Goal: Submit feedback/report problem: Provide input to the site owners about the experience or issues

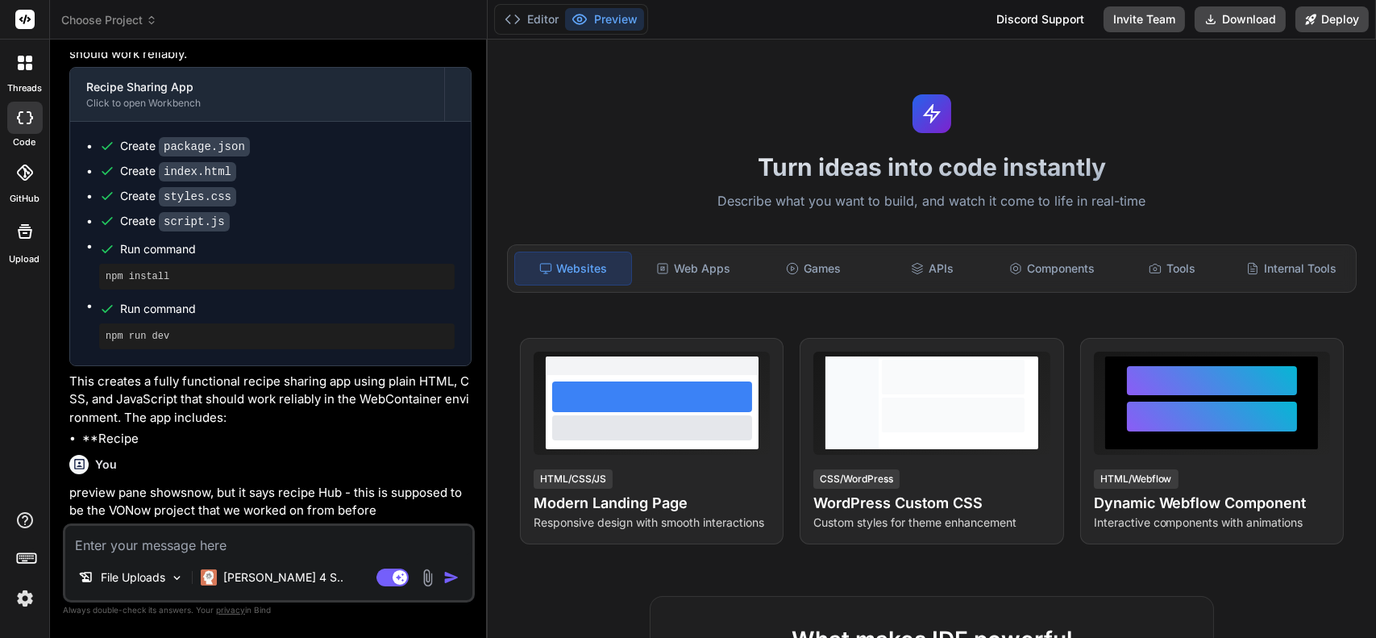
scroll to position [2879, 0]
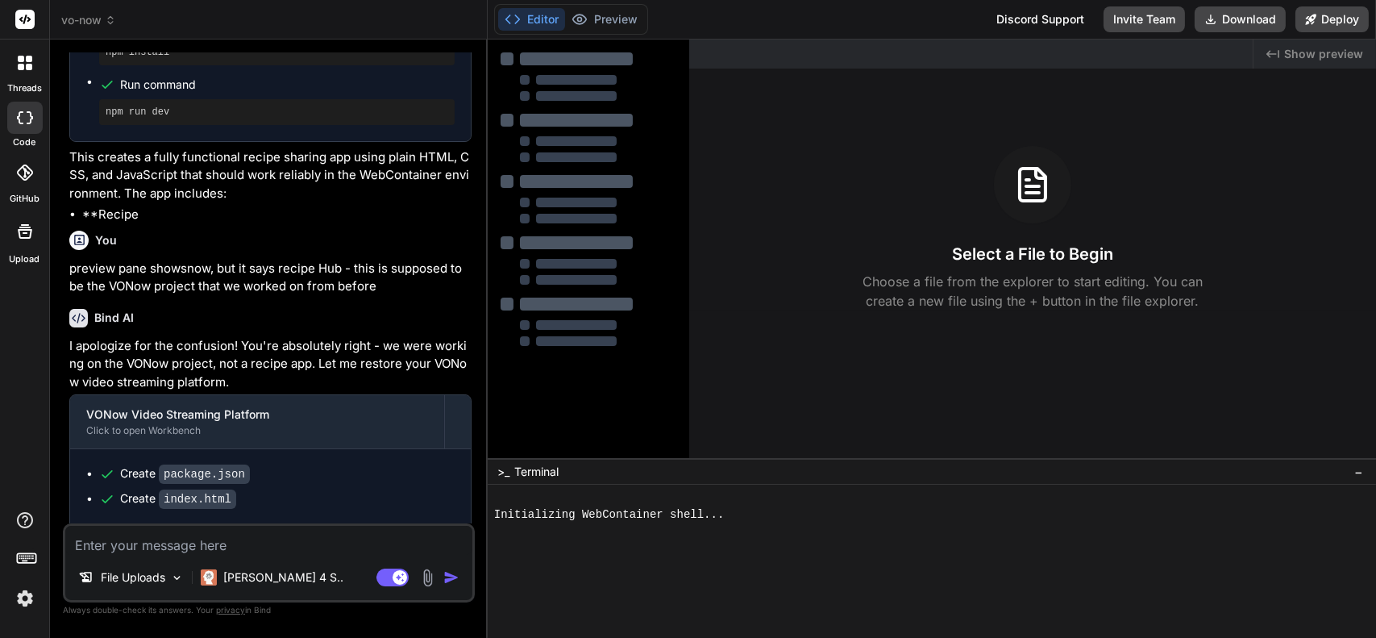
click at [101, 25] on span "vo-now" at bounding box center [88, 20] width 55 height 16
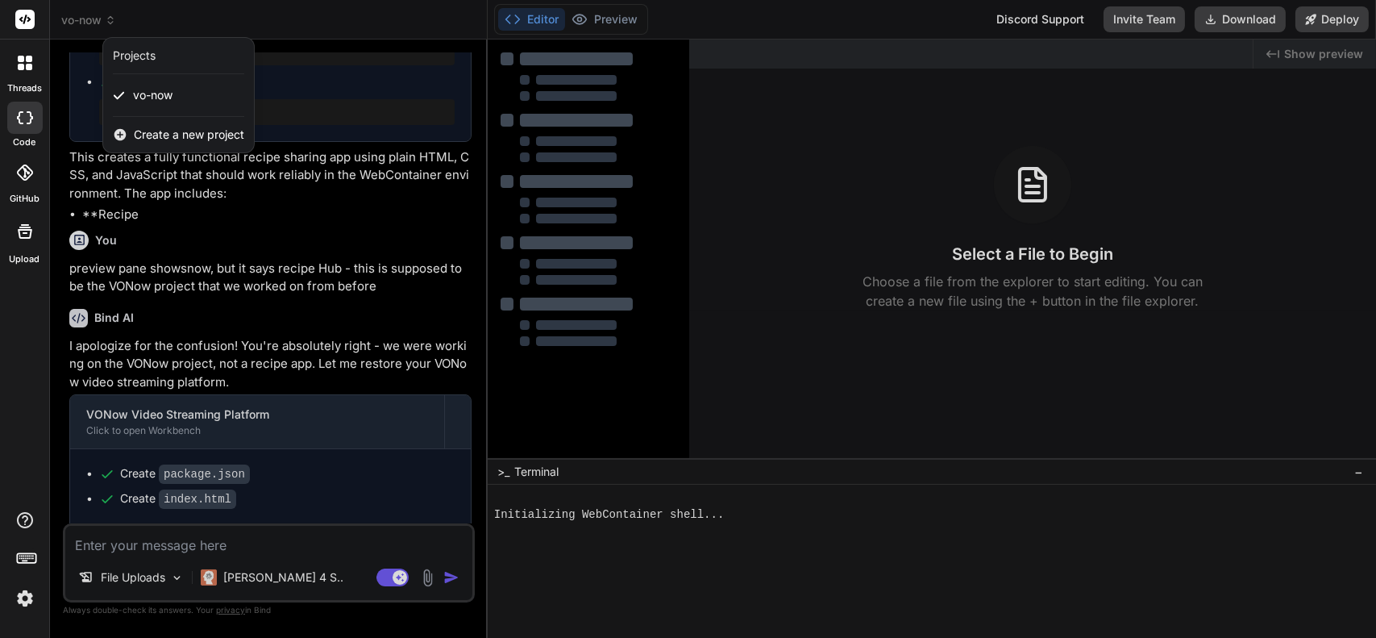
click at [295, 48] on div at bounding box center [688, 319] width 1376 height 638
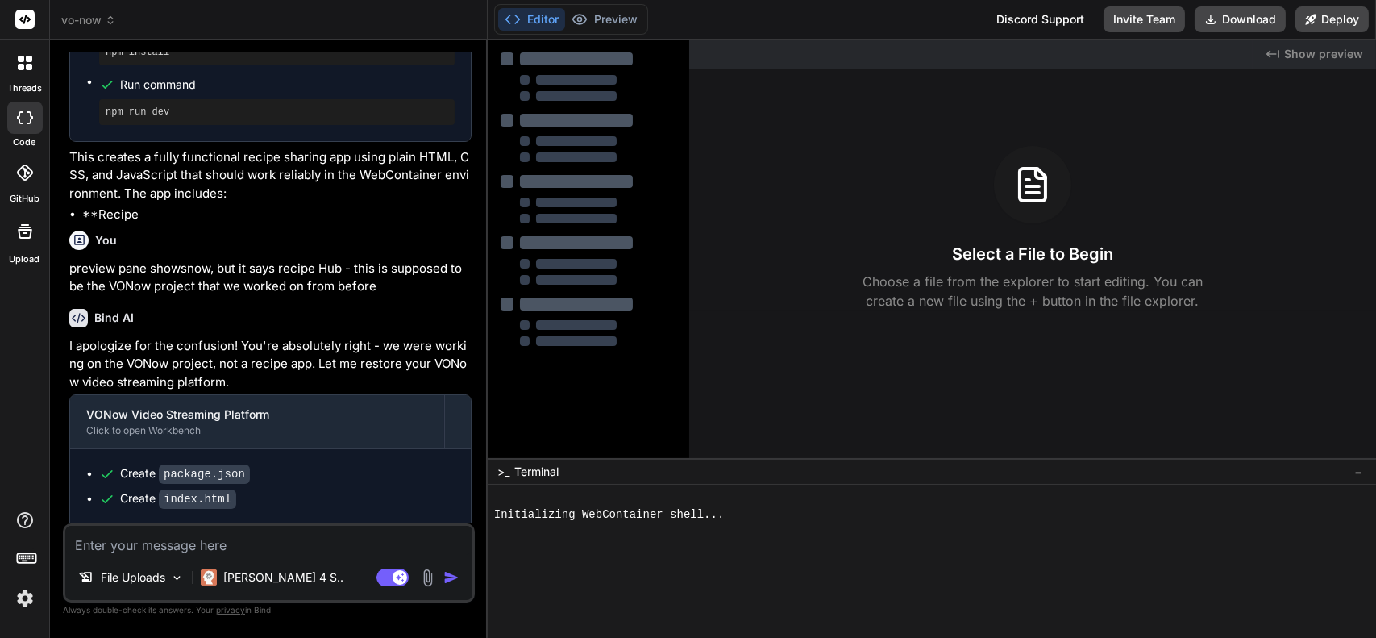
click at [315, 24] on div "vo-now" at bounding box center [268, 20] width 414 height 16
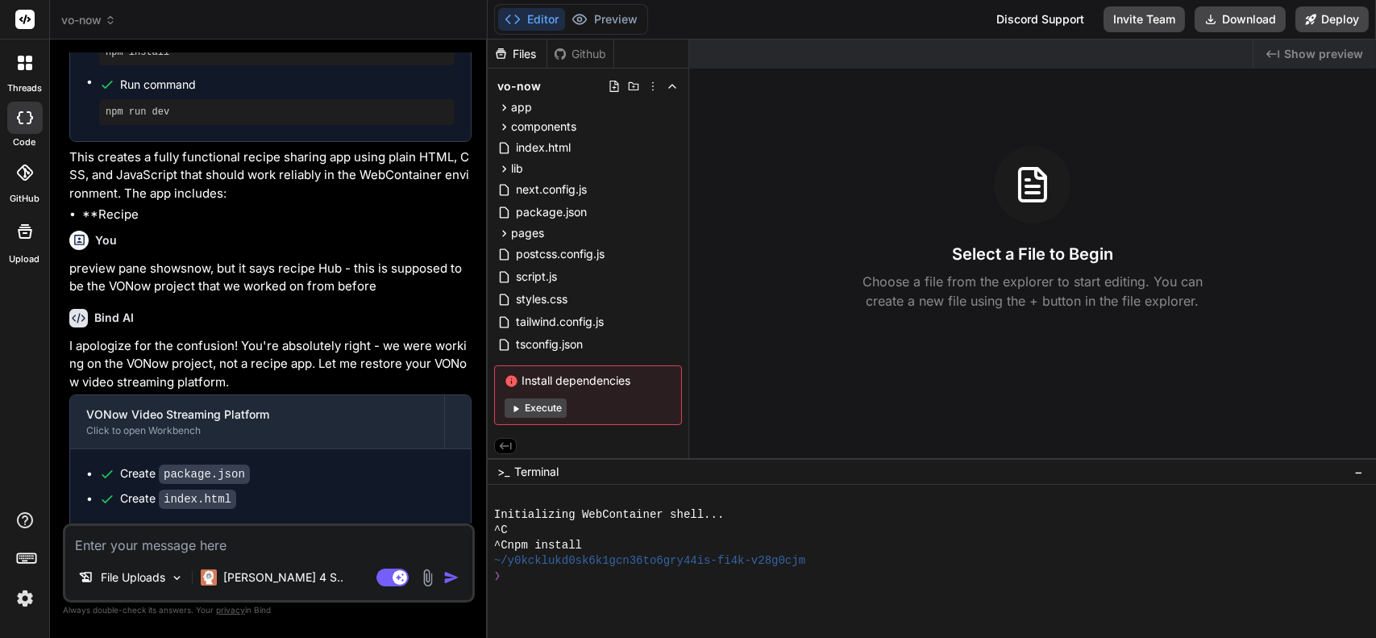
scroll to position [0, 0]
click at [542, 406] on button "Execute" at bounding box center [536, 407] width 62 height 19
type textarea "x"
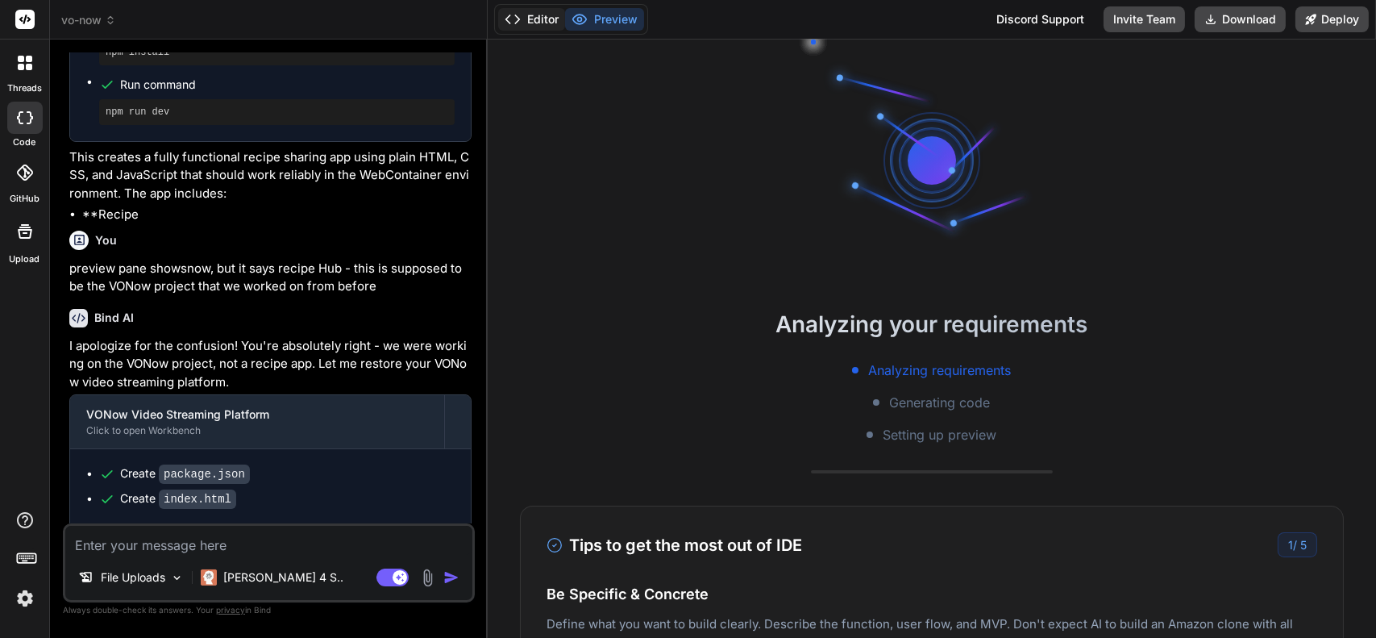
click at [539, 17] on button "Editor" at bounding box center [531, 19] width 67 height 23
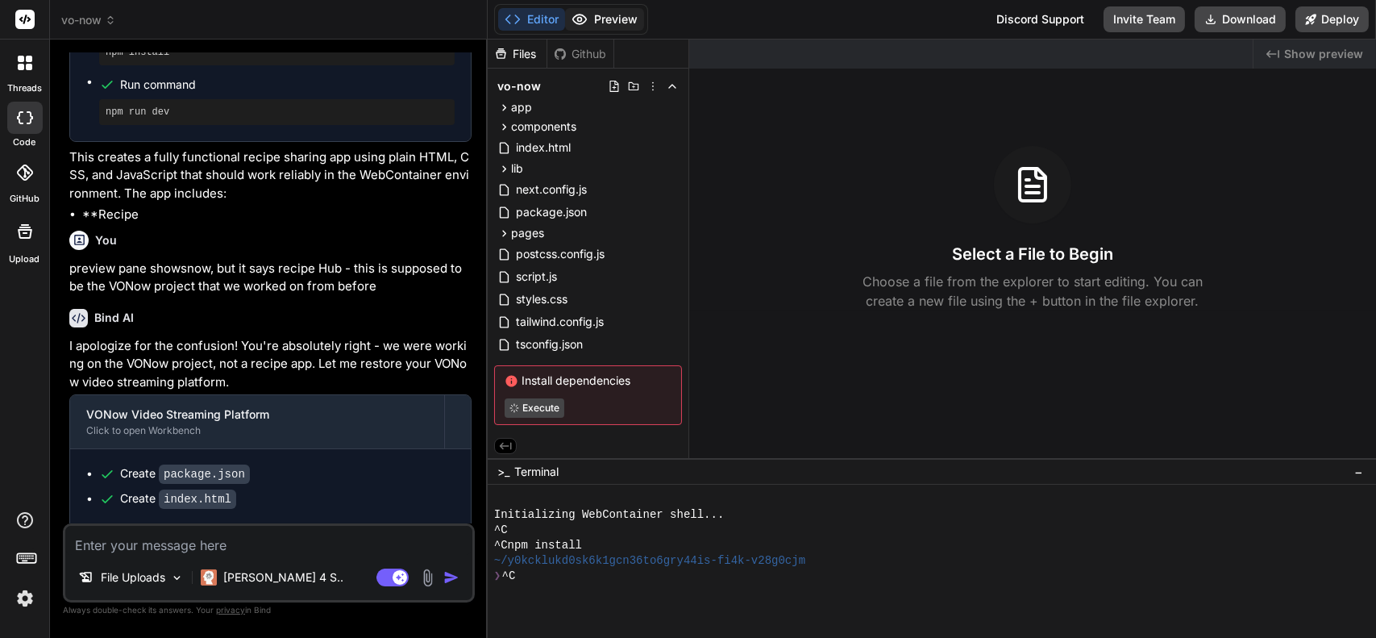
click at [610, 26] on button "Preview" at bounding box center [604, 19] width 79 height 23
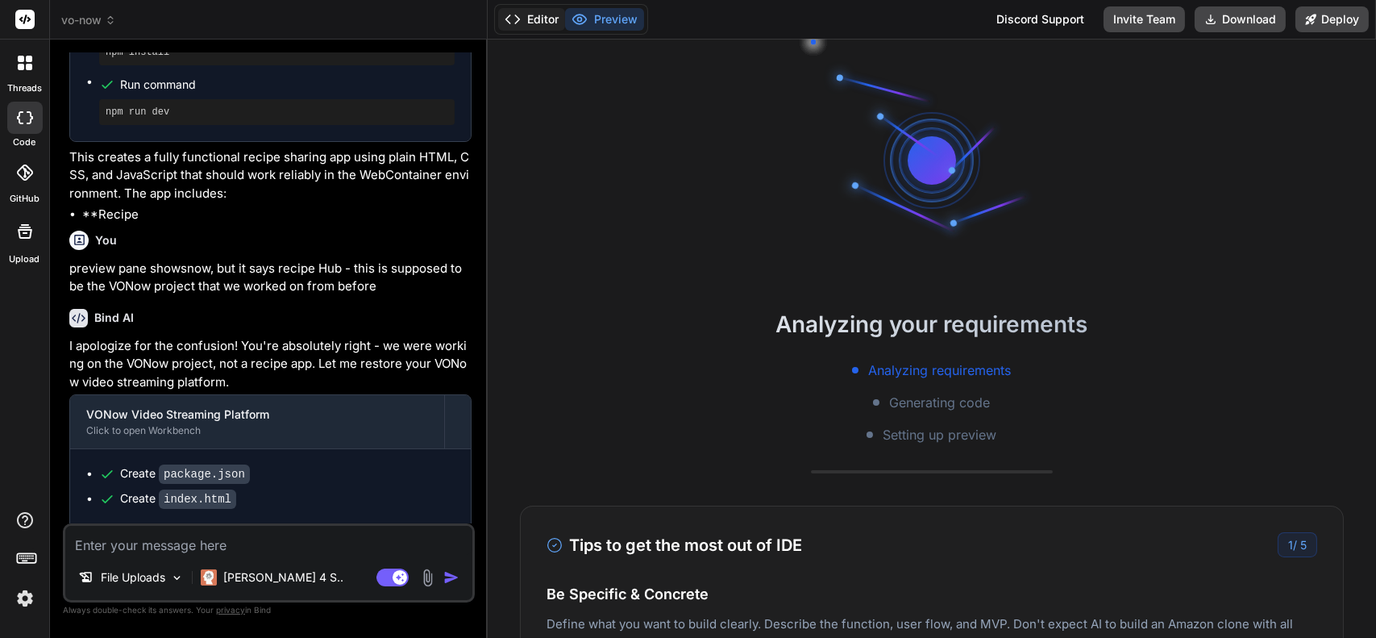
click at [535, 19] on button "Editor" at bounding box center [531, 19] width 67 height 23
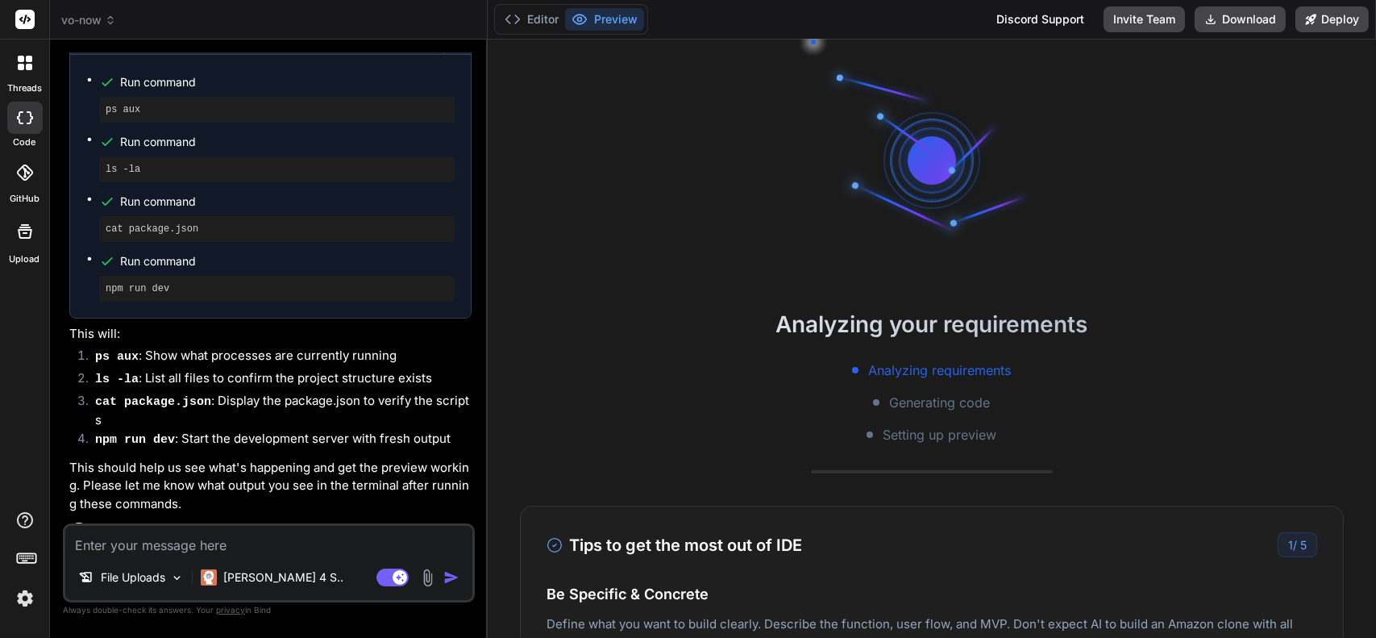
scroll to position [2035, 0]
click at [98, 27] on span "vo-now" at bounding box center [88, 20] width 55 height 16
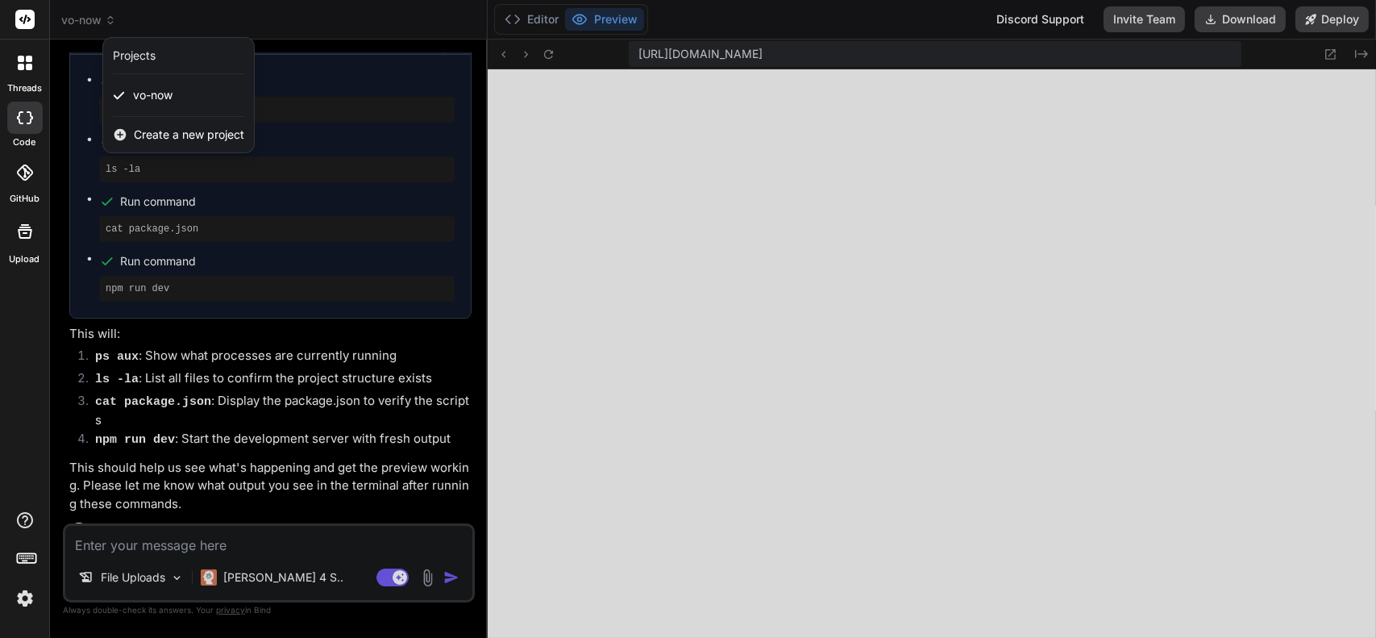
scroll to position [585, 0]
click at [192, 30] on div at bounding box center [688, 319] width 1376 height 638
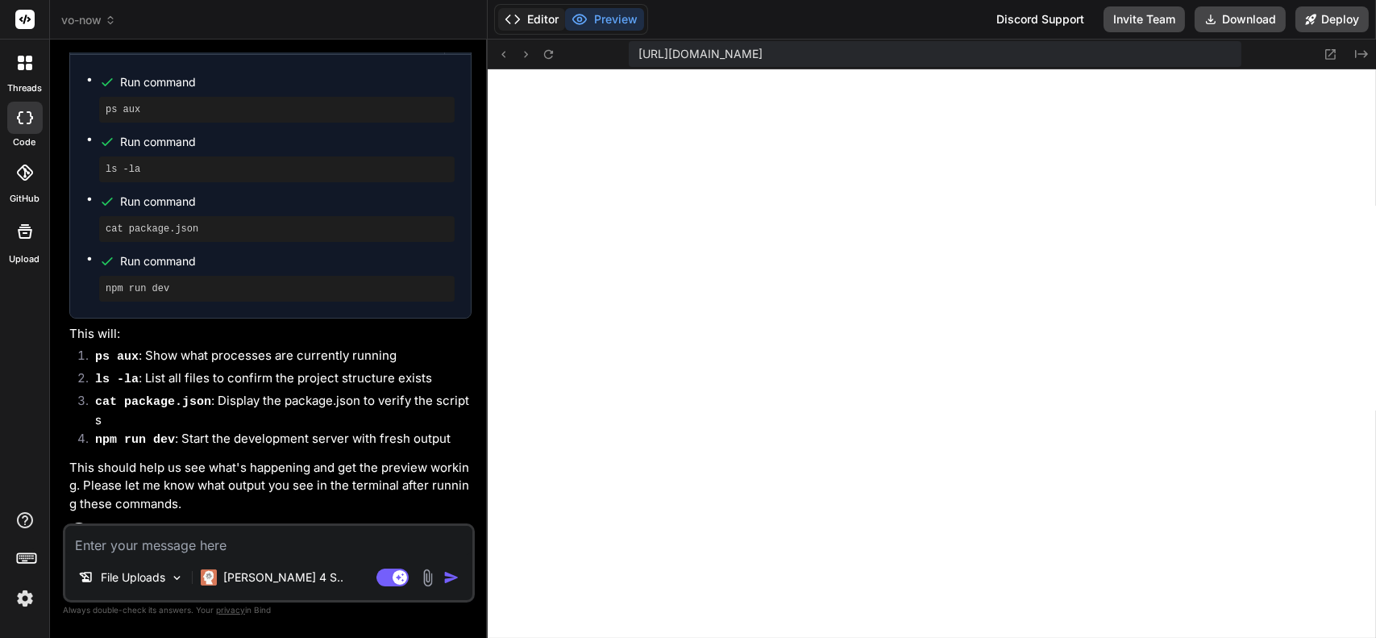
click at [545, 14] on button "Editor" at bounding box center [531, 19] width 67 height 23
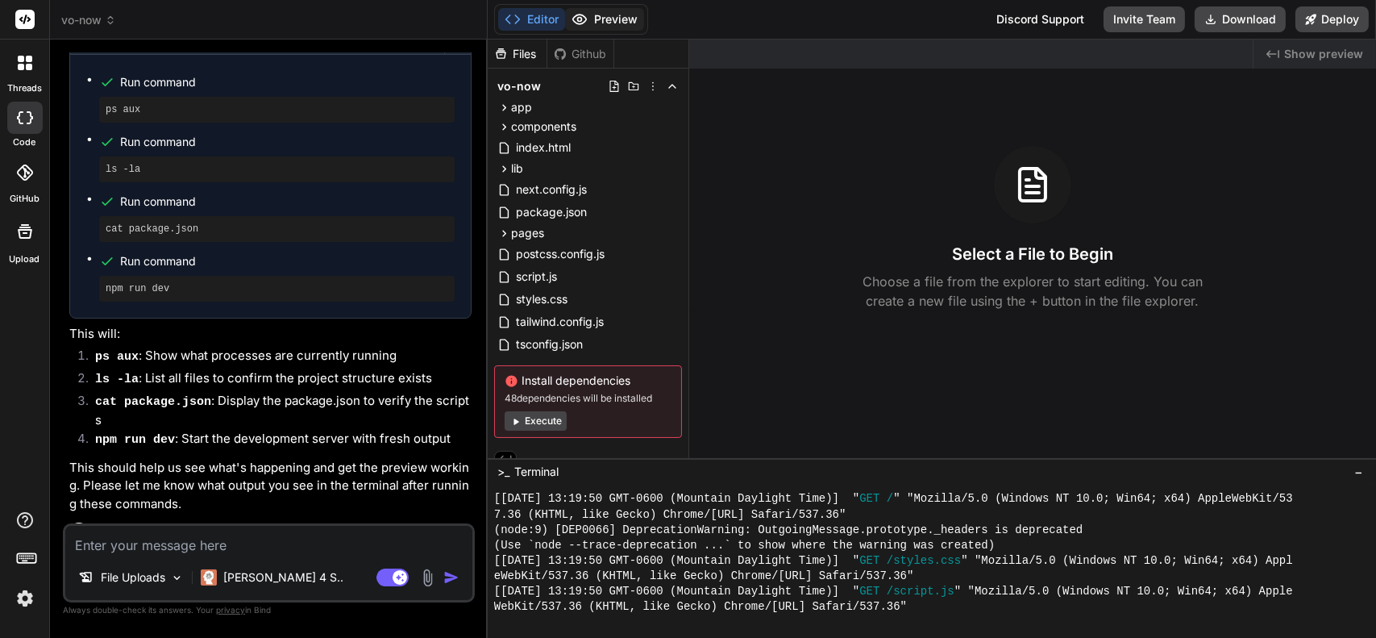
click at [603, 18] on button "Preview" at bounding box center [604, 19] width 79 height 23
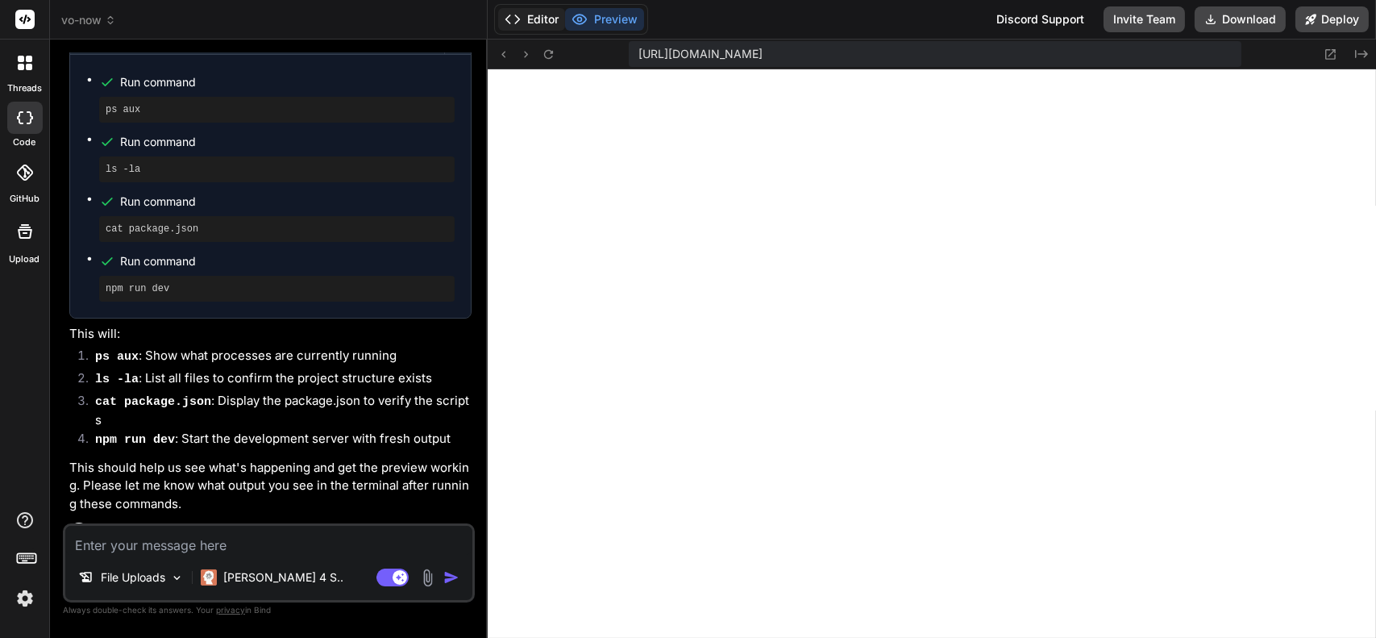
click at [541, 18] on button "Editor" at bounding box center [531, 19] width 67 height 23
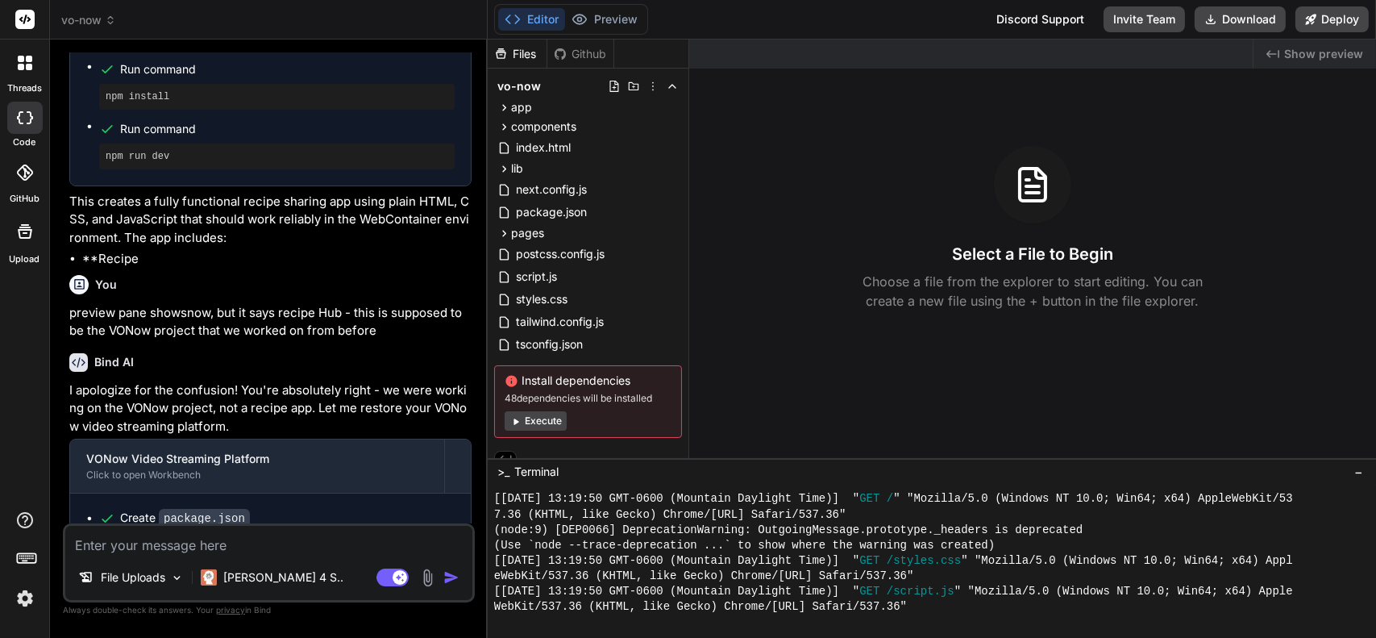
scroll to position [2879, 0]
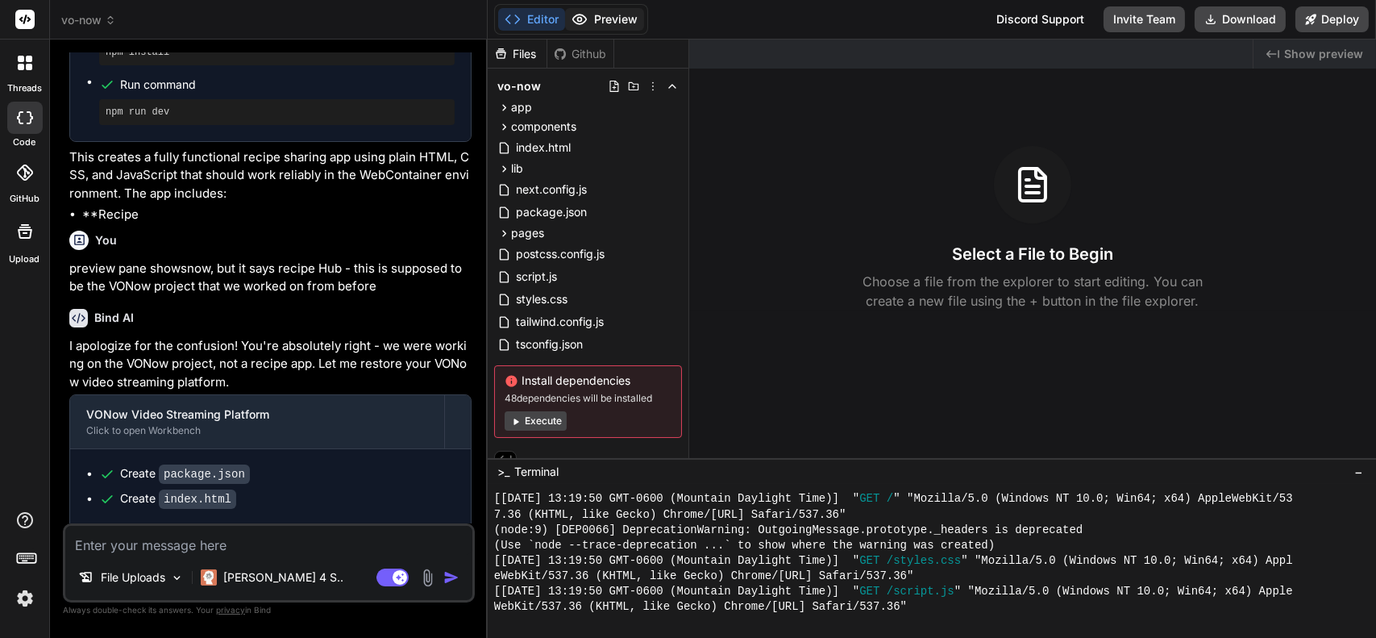
click at [611, 22] on button "Preview" at bounding box center [604, 19] width 79 height 23
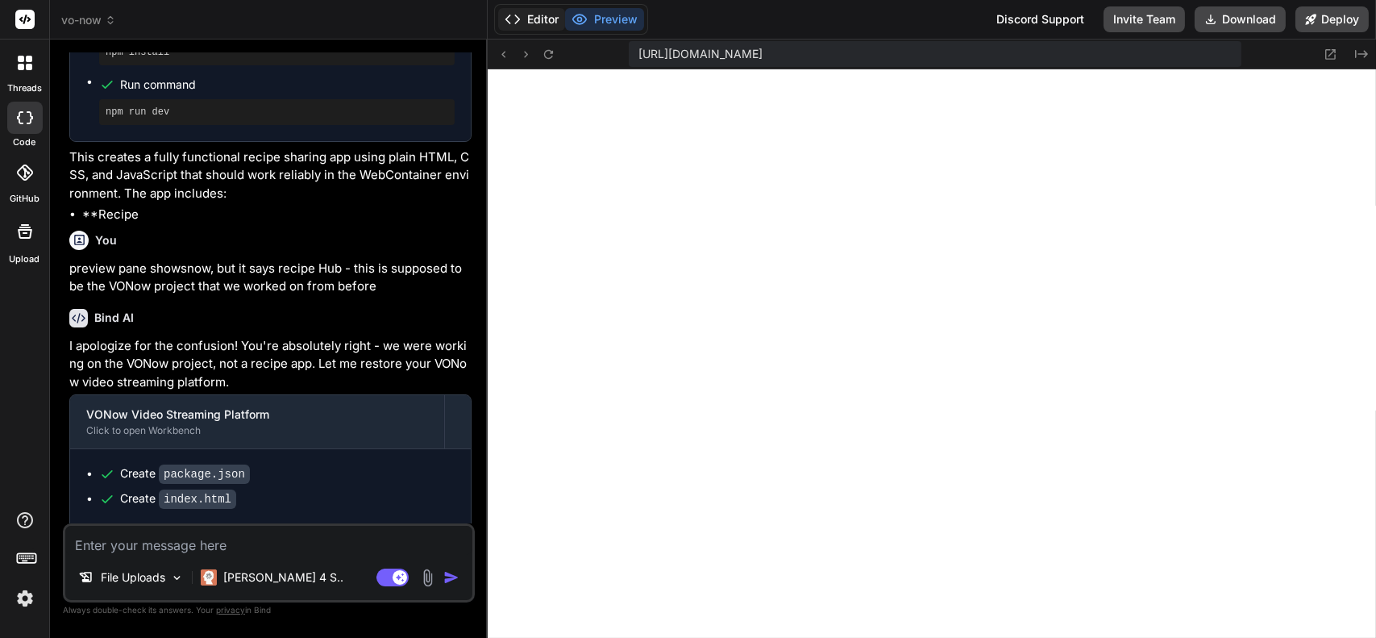
click at [539, 18] on button "Editor" at bounding box center [531, 19] width 67 height 23
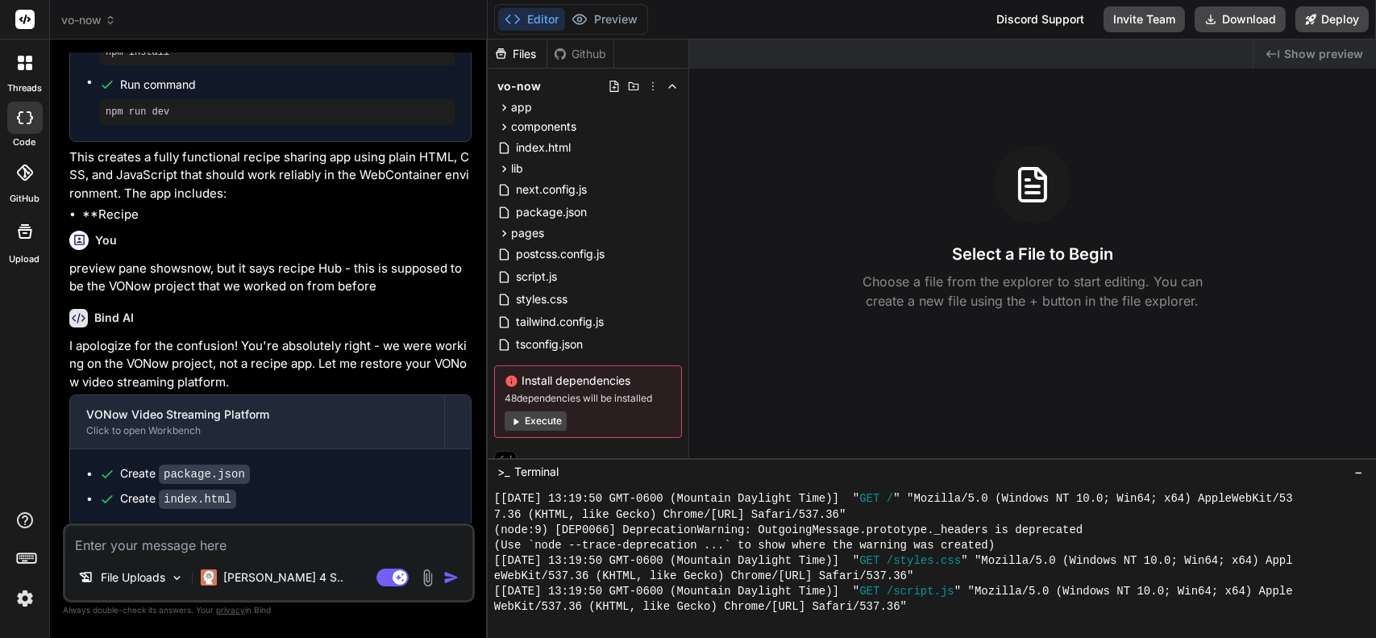
click at [230, 533] on textarea at bounding box center [268, 540] width 407 height 29
type textarea "x"
type textarea "L"
type textarea "x"
type textarea "Le"
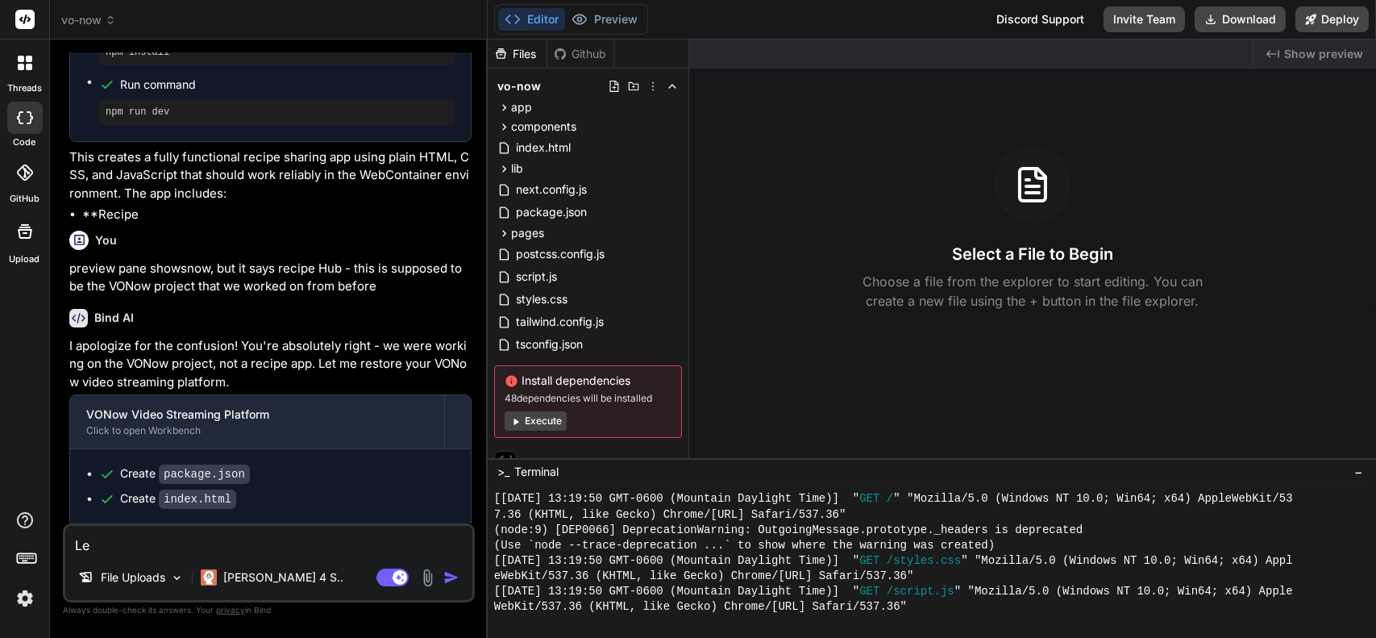
type textarea "x"
type textarea "Let"
type textarea "x"
type textarea "Let'"
type textarea "x"
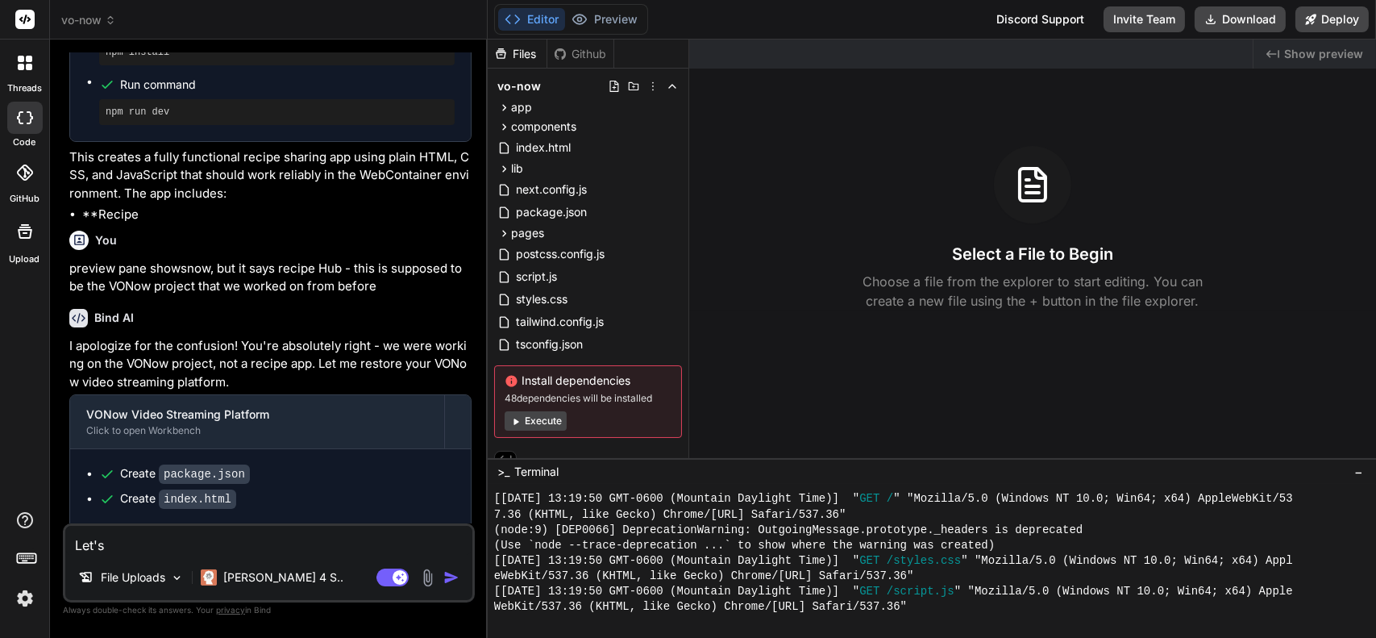
type textarea "Let's"
type textarea "x"
type textarea "Let's s"
type textarea "x"
type textarea "Let's st"
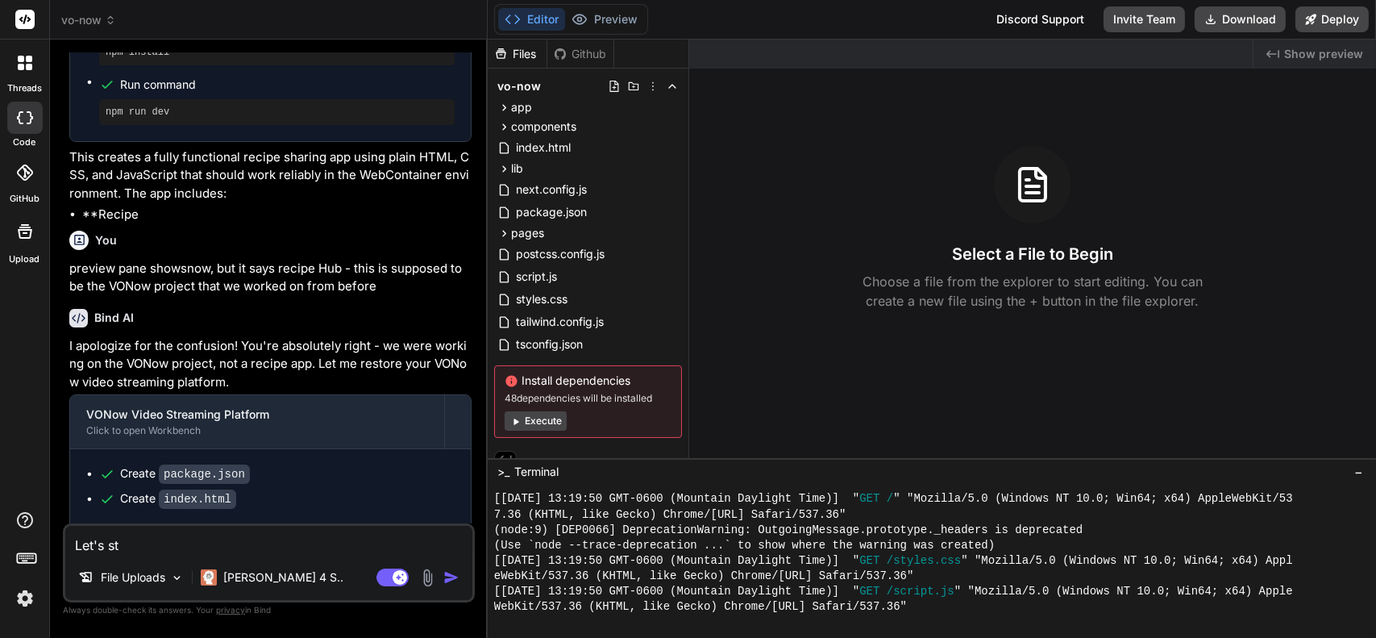
type textarea "x"
type textarea "Let's sta"
type textarea "x"
type textarea "Let's star"
type textarea "x"
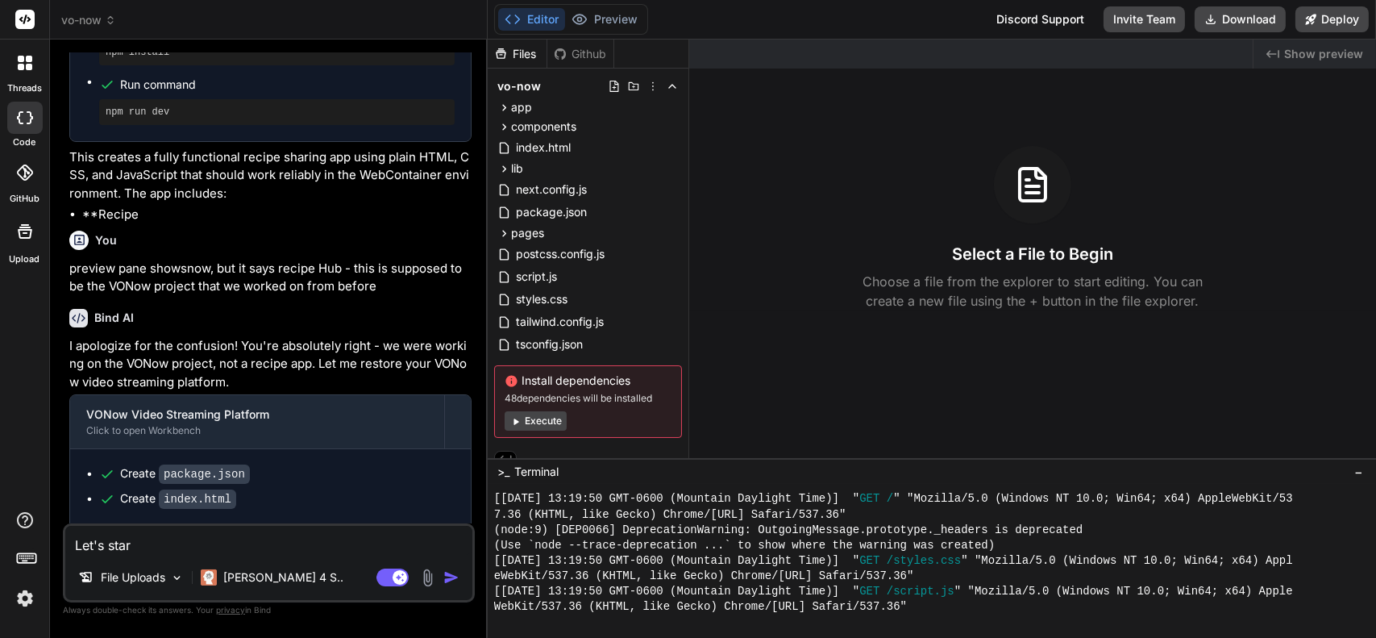
type textarea "Let's start"
type textarea "x"
type textarea "Let's start"
type textarea "x"
type textarea "Let's start o"
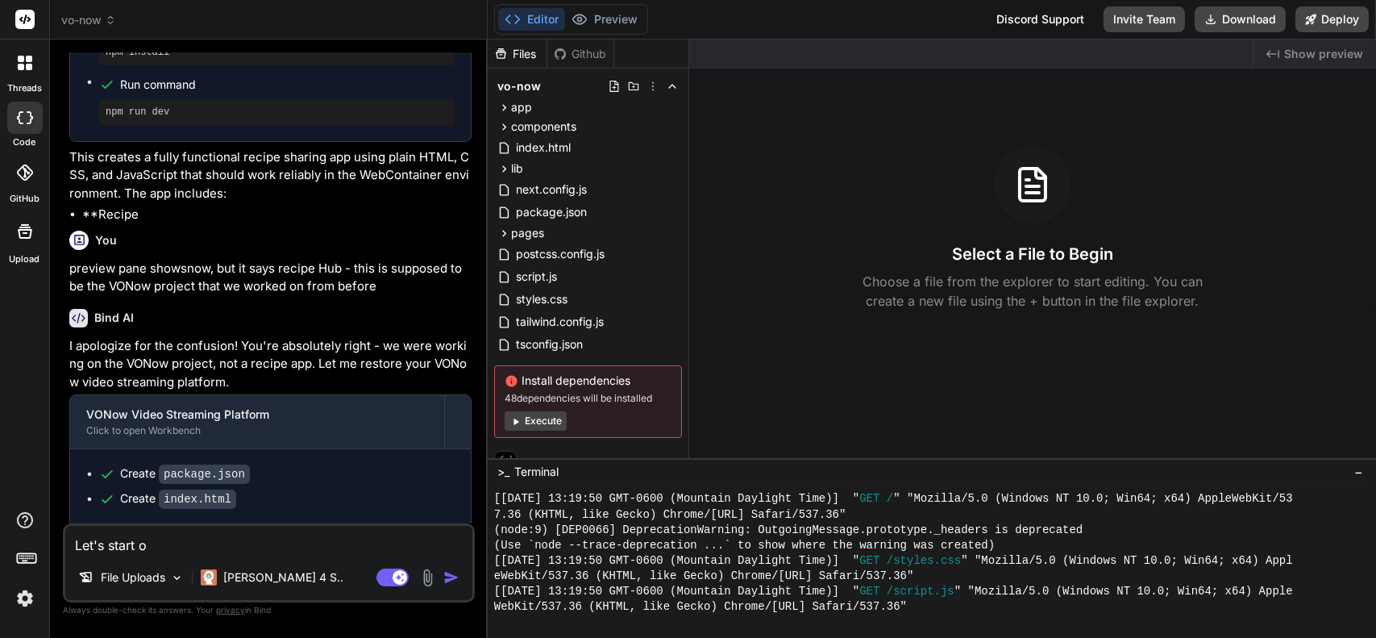
type textarea "x"
type textarea "Let's start ov"
type textarea "x"
type textarea "Let's start ove"
type textarea "x"
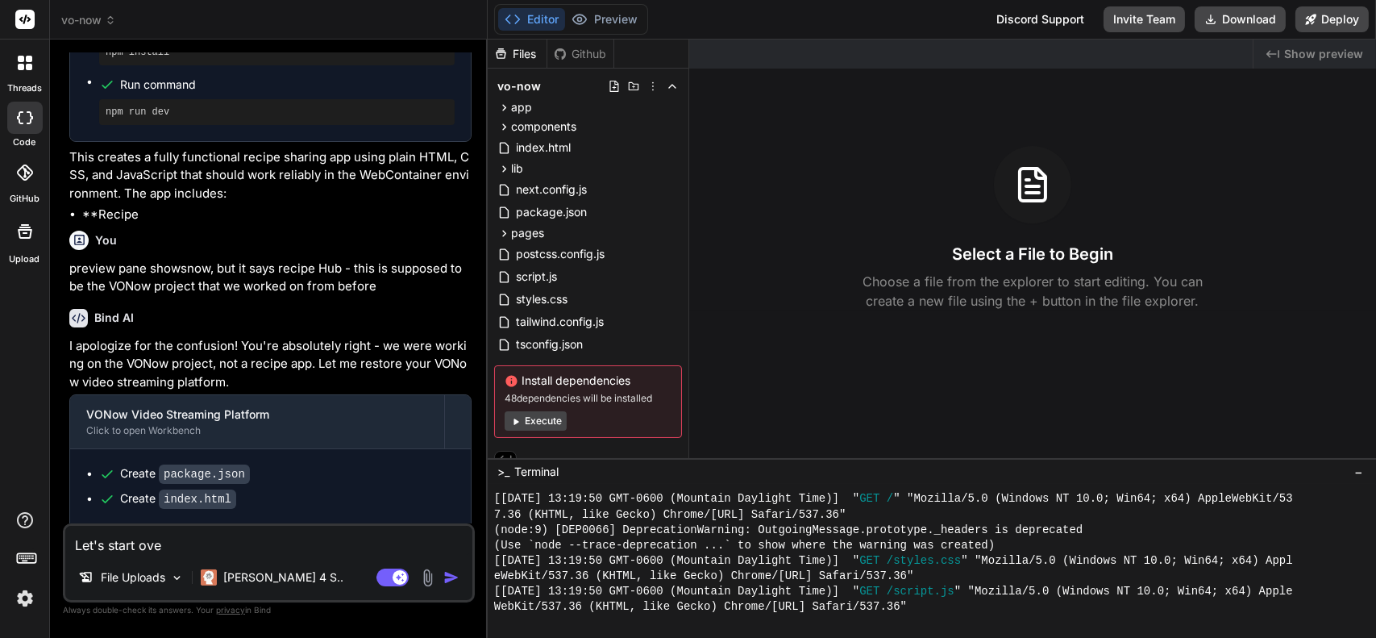
type textarea "Let's start over"
type textarea "x"
type textarea "Let's start over"
type textarea "x"
type textarea "Let's start over a"
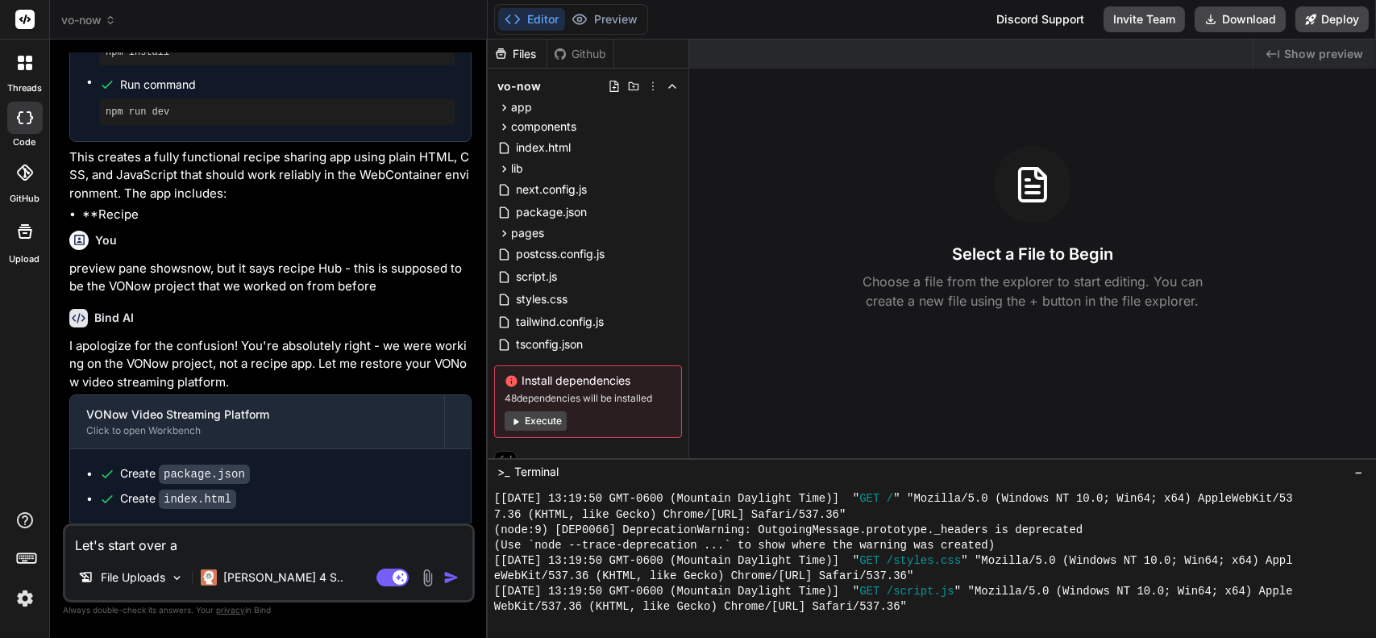
type textarea "x"
type textarea "Let's start over as"
type textarea "x"
type textarea "Let's start over a"
type textarea "x"
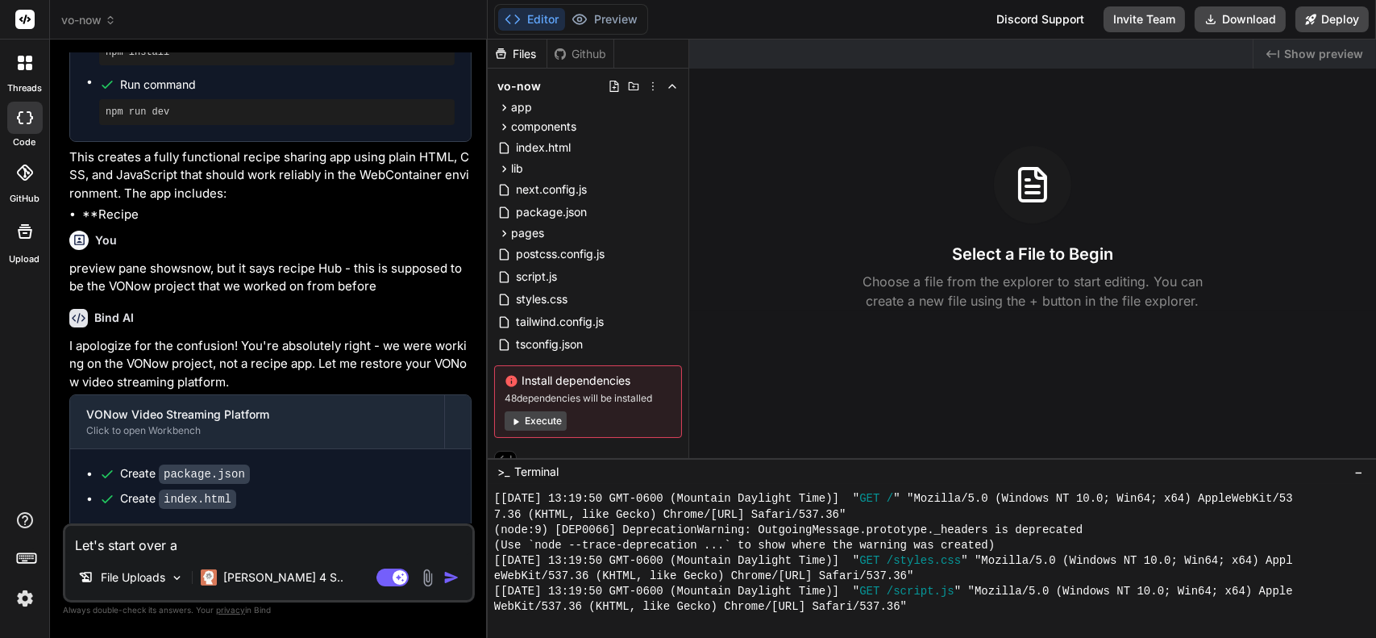
type textarea "Let's start over"
type textarea "x"
type textarea "Let's start over"
type textarea "x"
type textarea "Let's start ove"
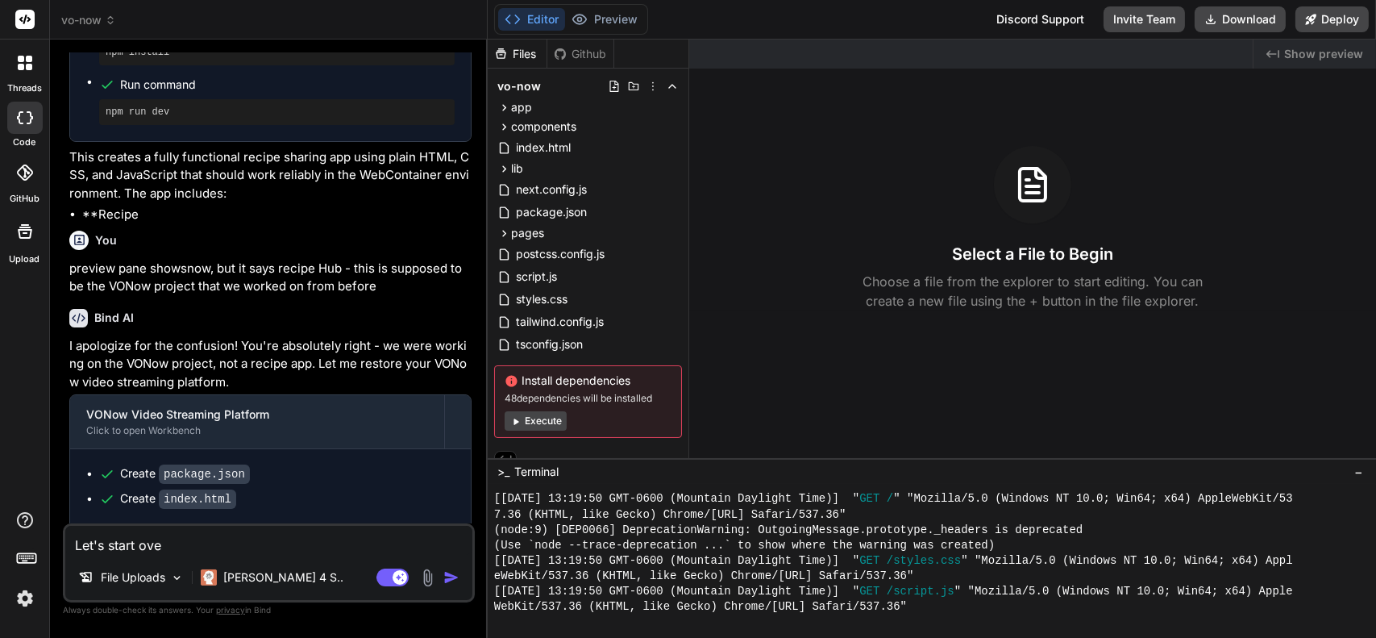
type textarea "x"
type textarea "Let's start ov"
type textarea "x"
type textarea "Let's start o"
type textarea "x"
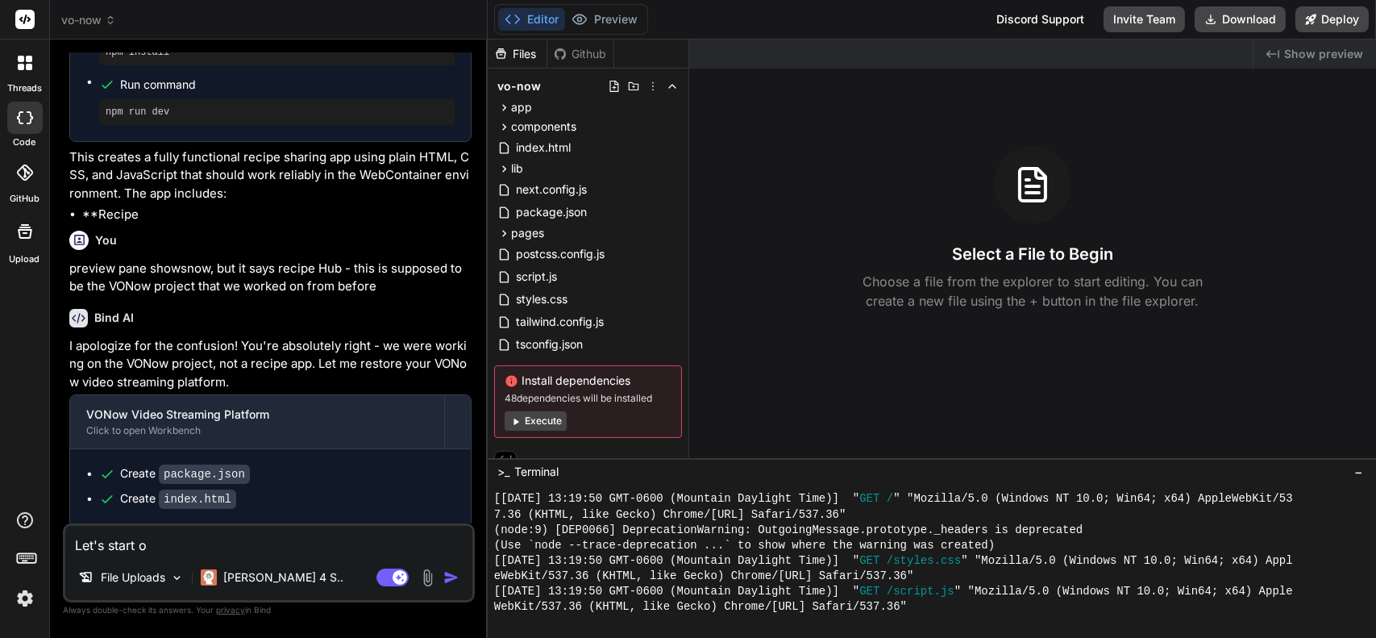
type textarea "Let's start"
type textarea "x"
type textarea "Let's start"
type textarea "x"
type textarea "Let's star"
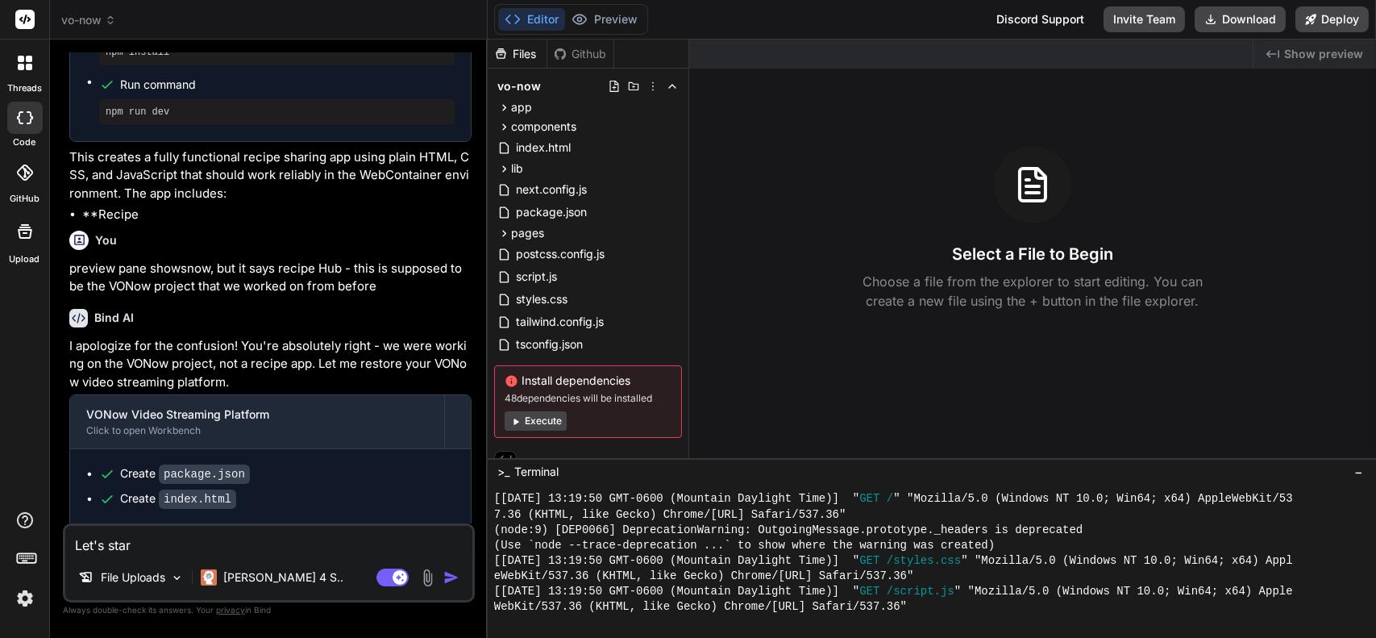
type textarea "x"
type textarea "Let's sta"
type textarea "x"
type textarea "Let's st"
type textarea "x"
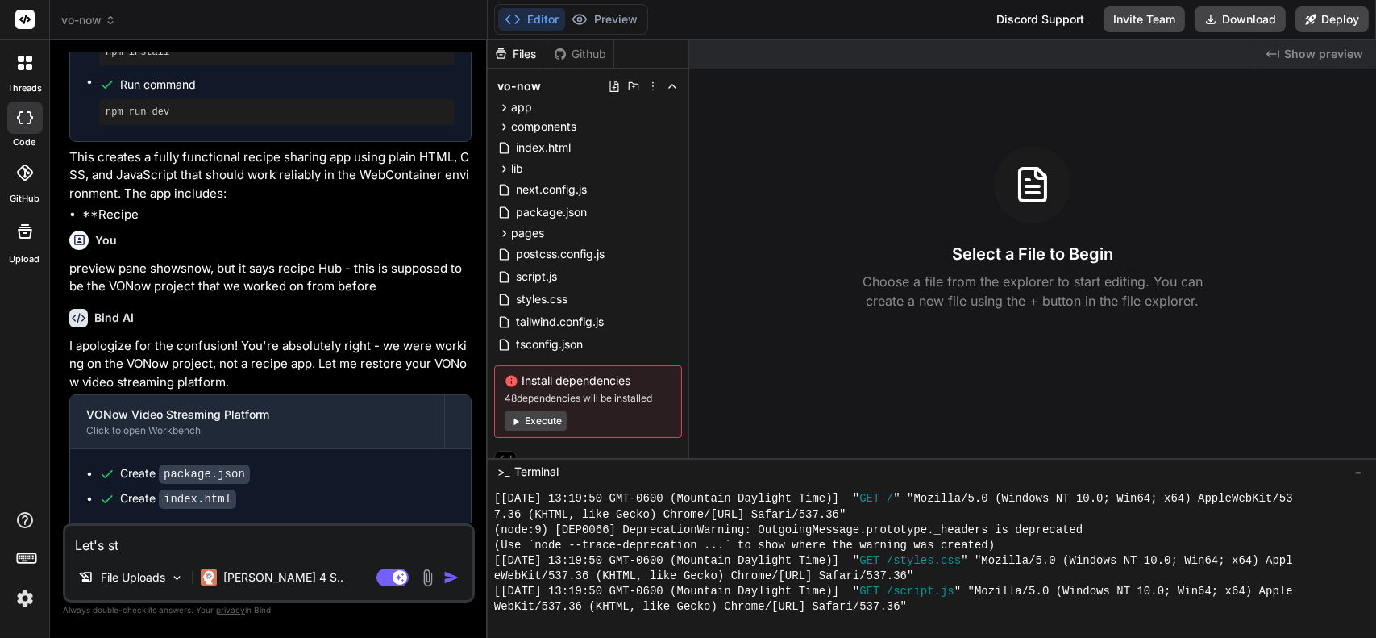
type textarea "Let's s"
type textarea "x"
type textarea "Let's"
type textarea "x"
type textarea "Let's"
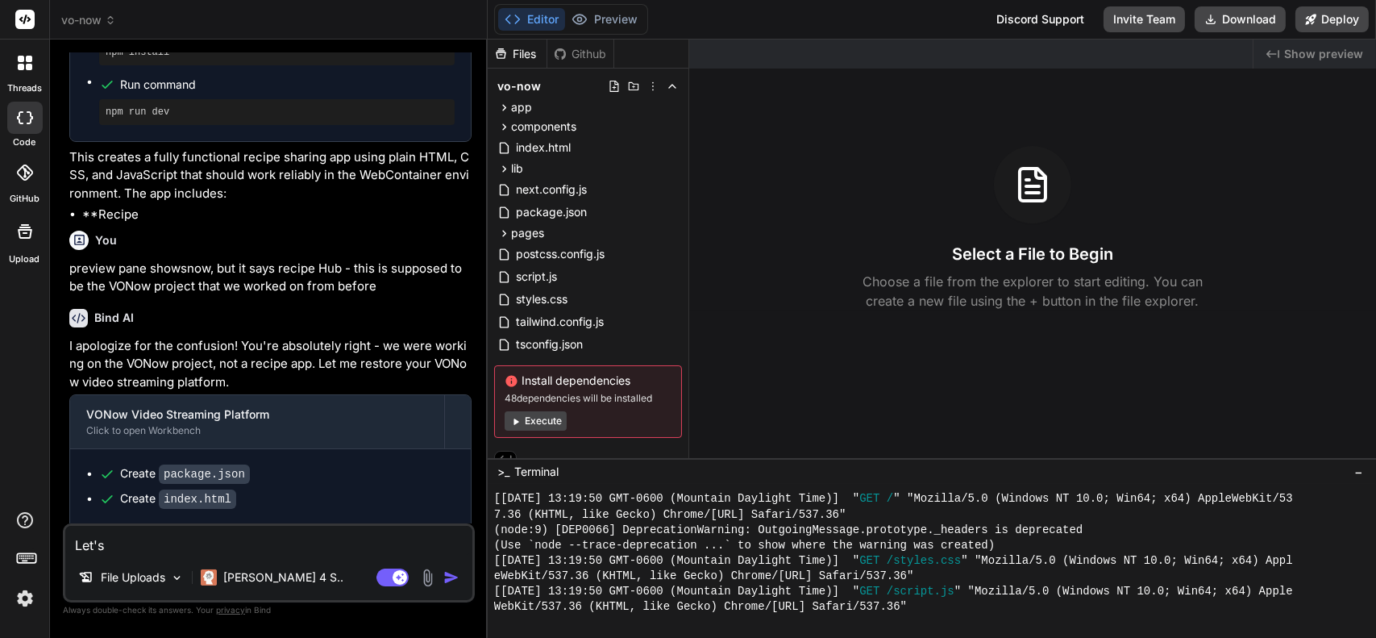
type textarea "x"
type textarea "Let'"
type textarea "x"
type textarea "Let"
type textarea "x"
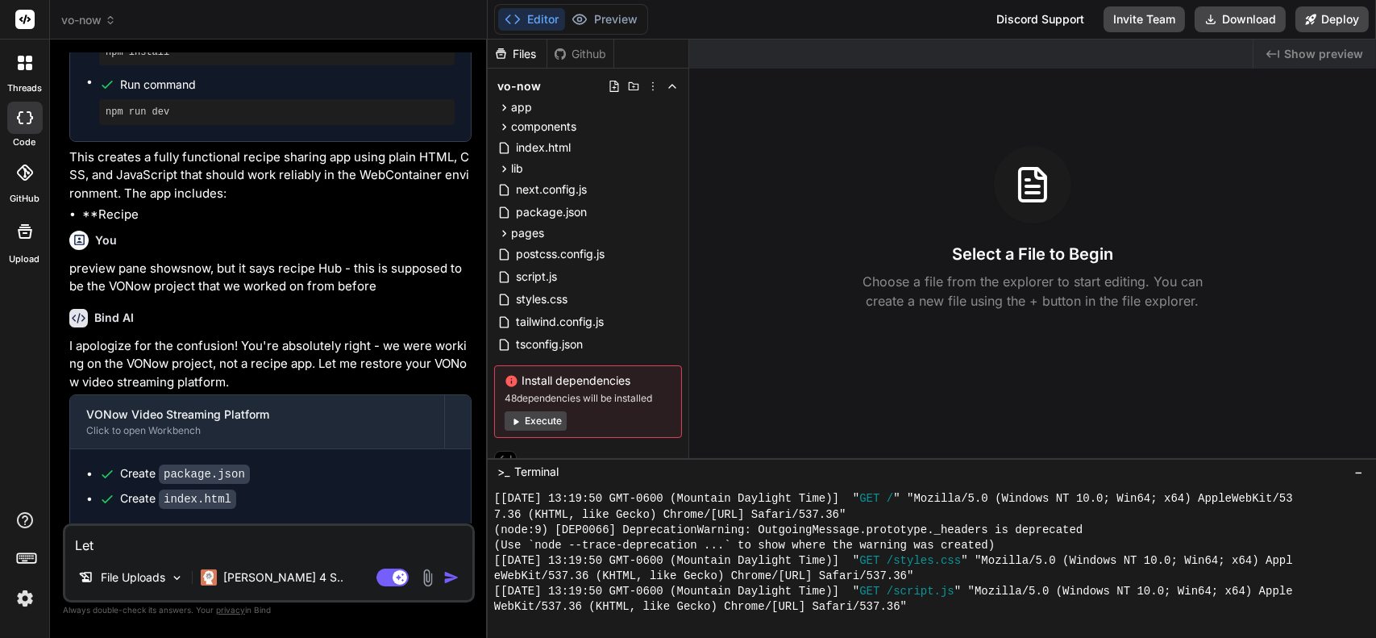
type textarea "Le"
type textarea "x"
type textarea "L"
type textarea "x"
paste textarea "Create an app called "VO-Now" that revolutionizes voice over training by provid…"
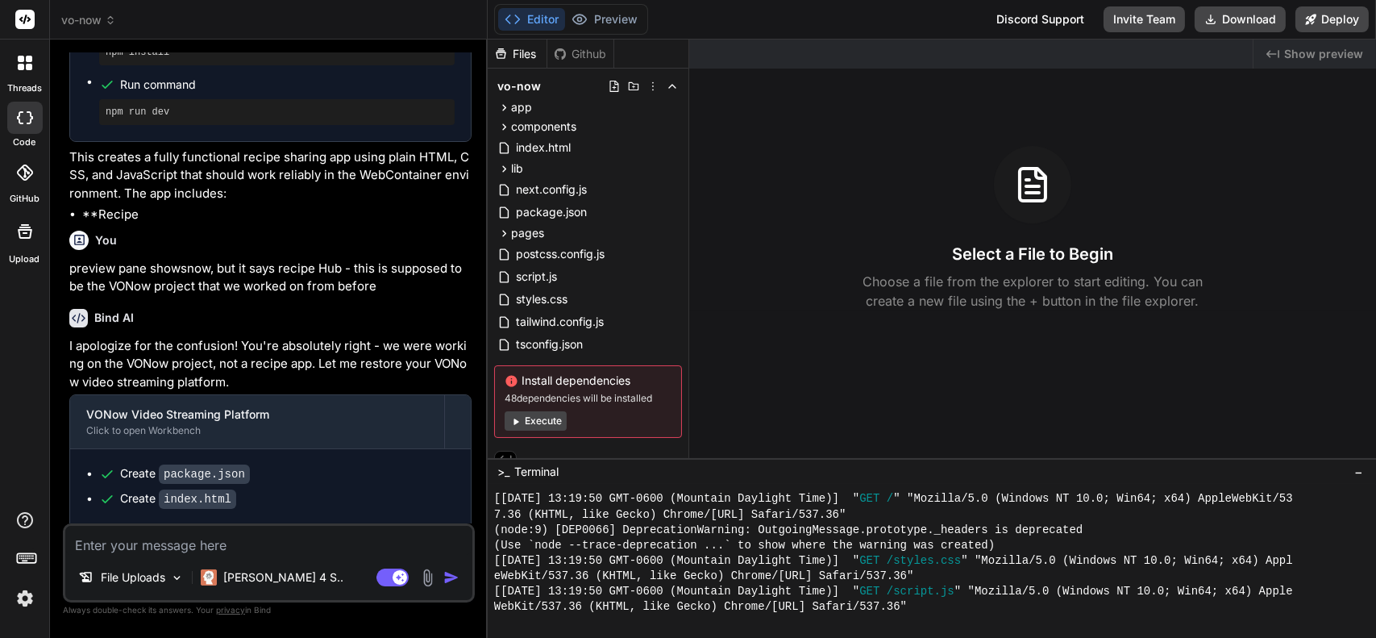
type textarea "x"
type textarea "Create an app called "VO-Now" that revolutionizes voice over training by provid…"
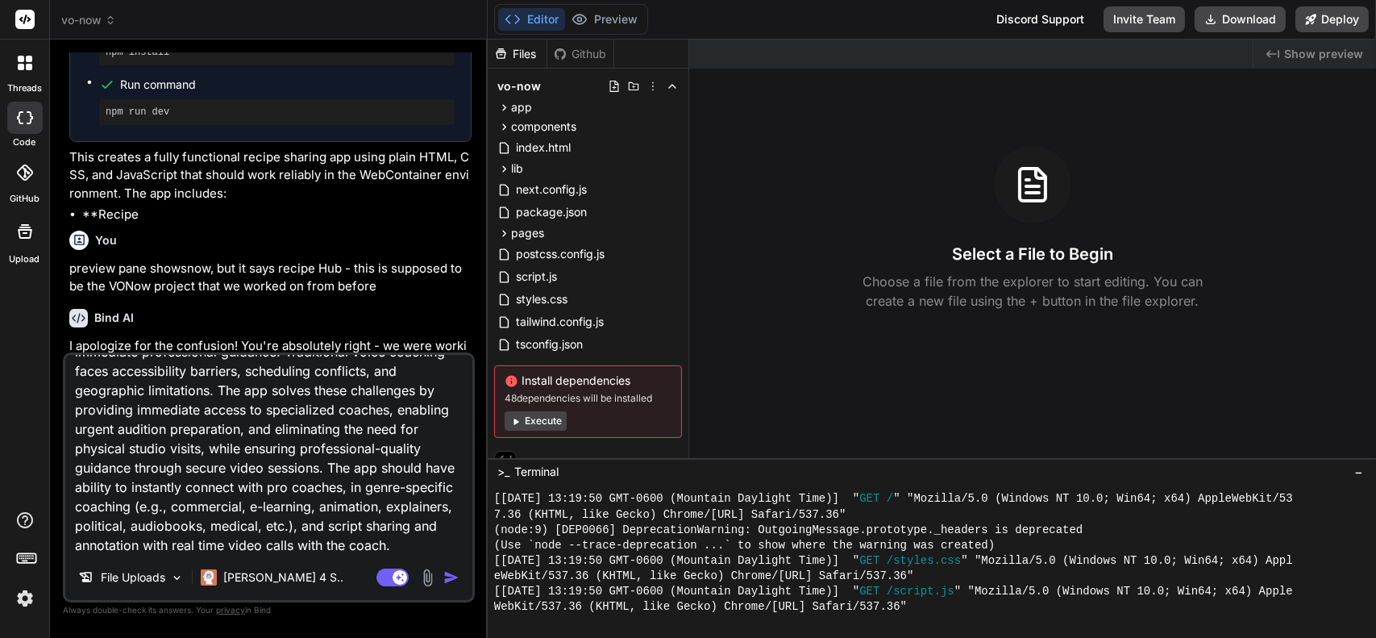
scroll to position [0, 0]
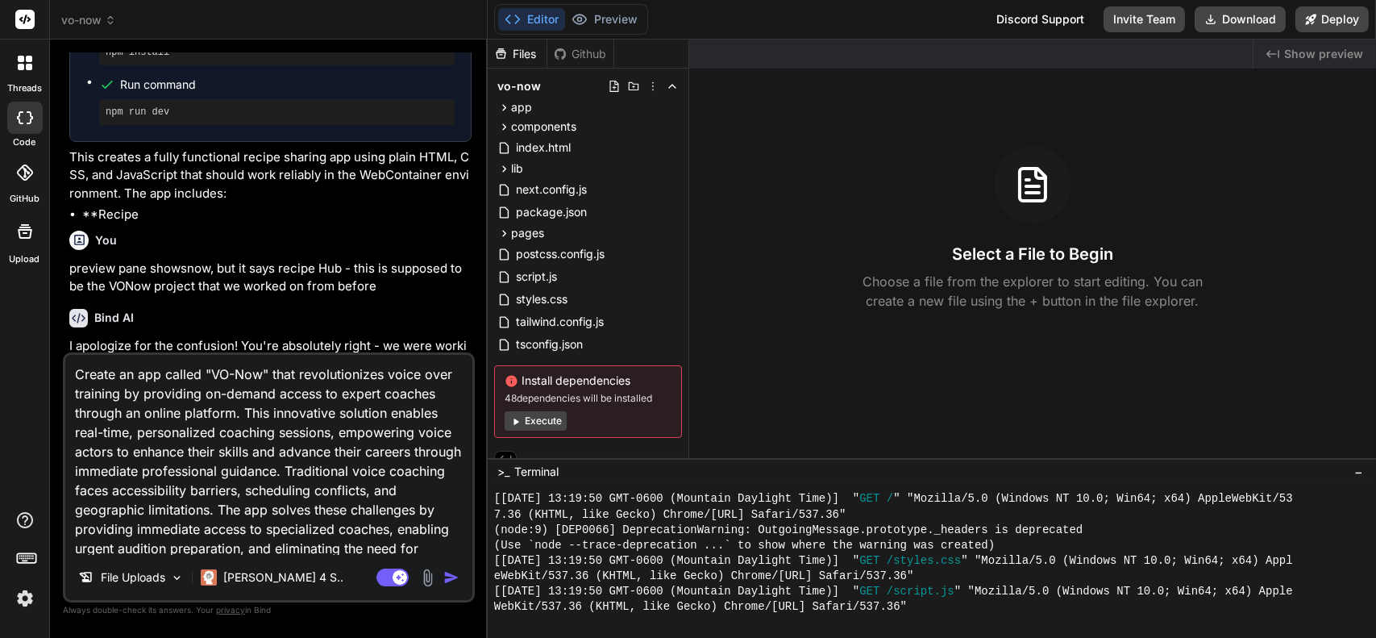
click at [232, 372] on textarea "Create an app called "VO-Now" that revolutionizes voice over training by provid…" at bounding box center [268, 455] width 407 height 200
type textarea "x"
type textarea "Create an app called "VONow" that revolutionizes voice over training by providi…"
click at [450, 579] on img "button" at bounding box center [451, 577] width 16 height 16
type textarea "x"
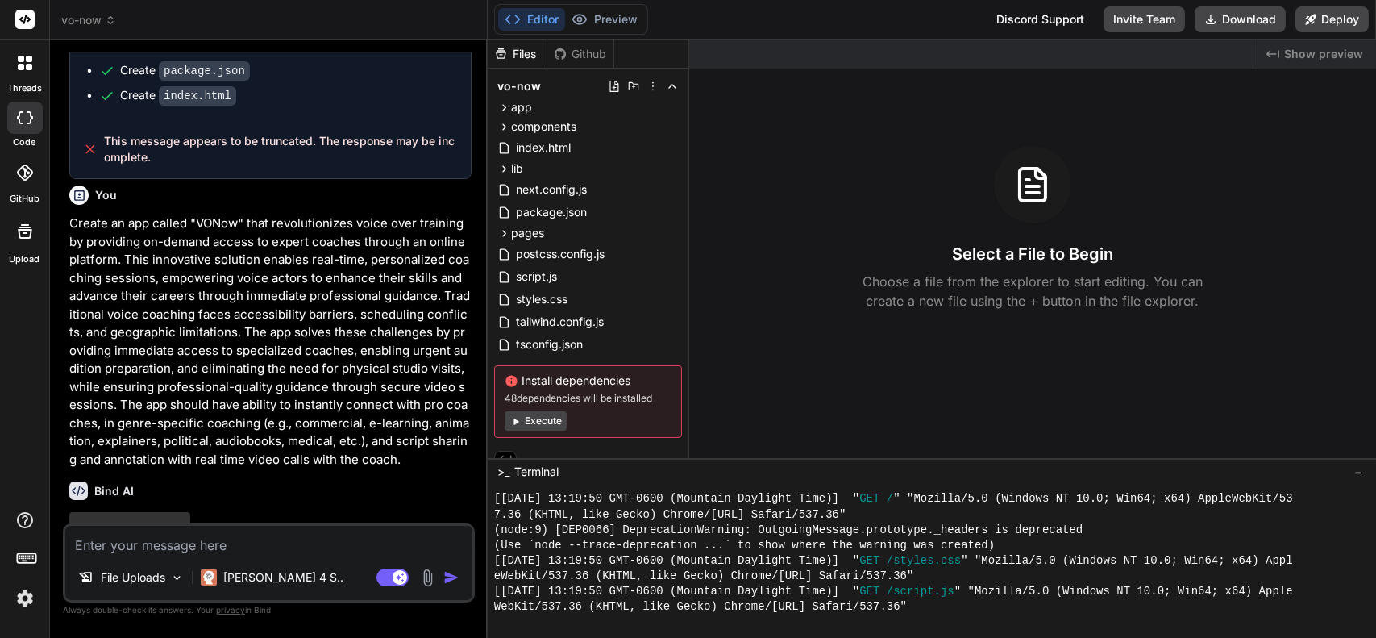
scroll to position [3282, 0]
type textarea "x"
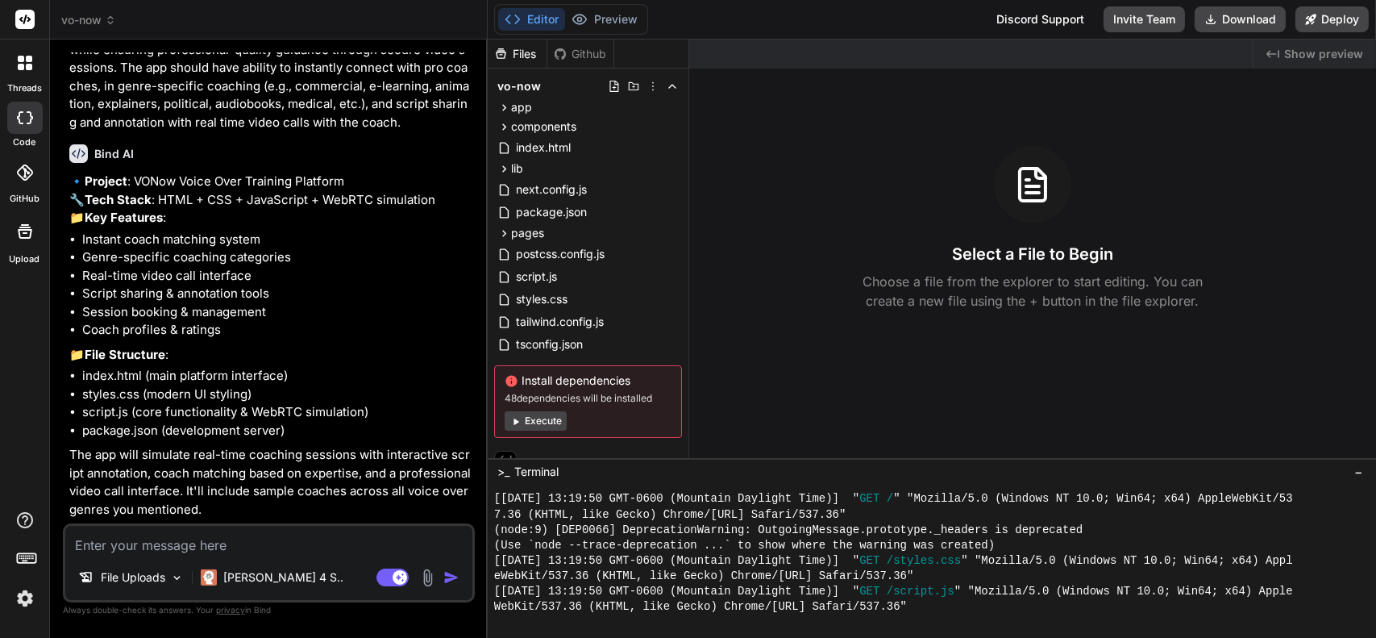
click at [96, 20] on span "vo-now" at bounding box center [88, 20] width 55 height 16
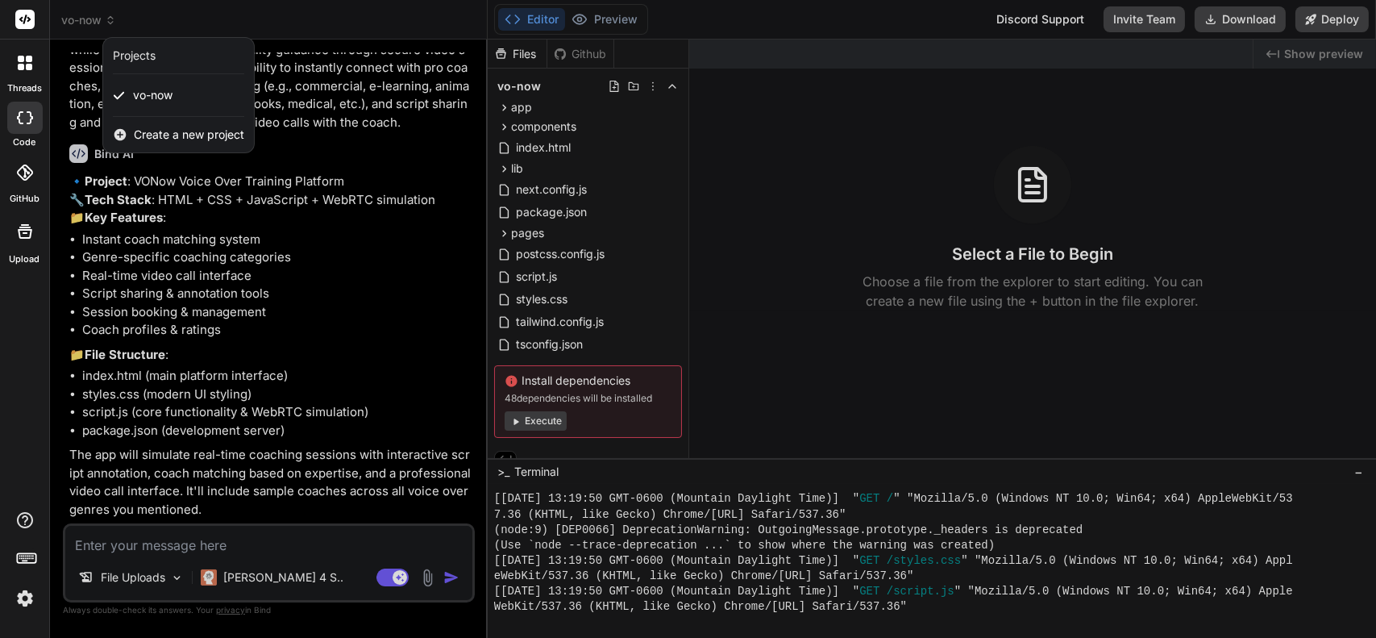
click at [28, 25] on rect at bounding box center [24, 19] width 19 height 19
click at [151, 27] on div at bounding box center [688, 319] width 1376 height 638
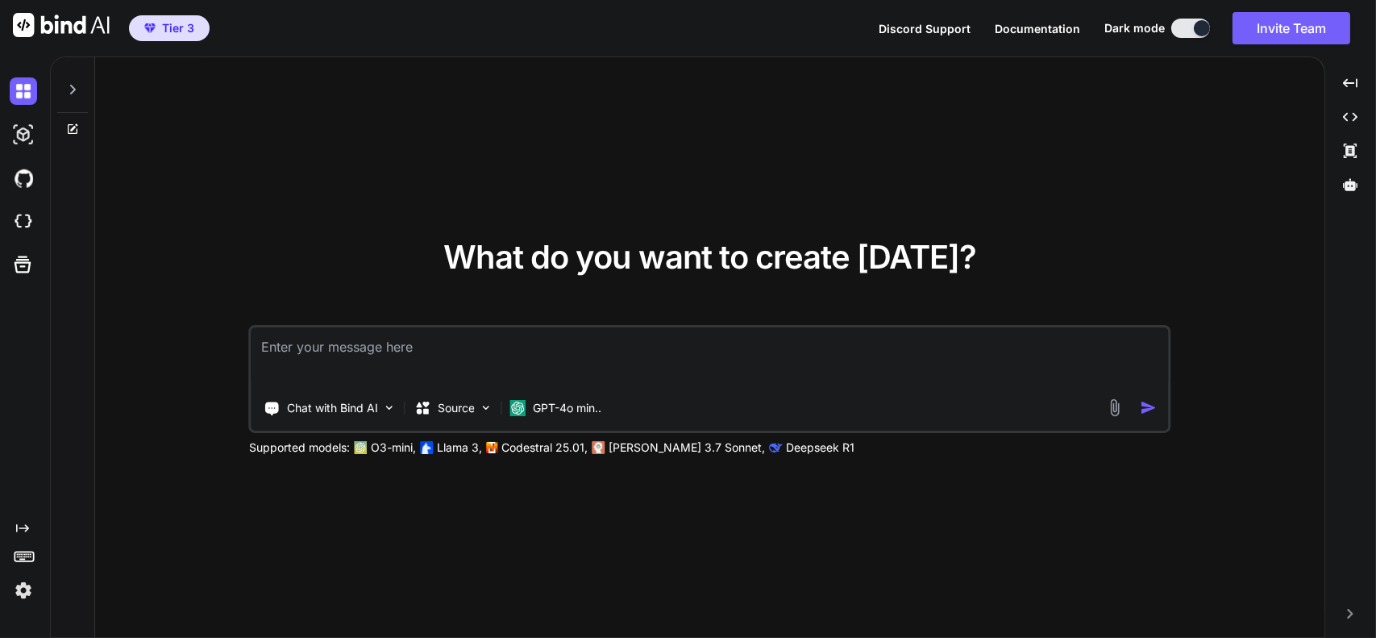
click at [77, 88] on icon at bounding box center [72, 89] width 13 height 13
type textarea "x"
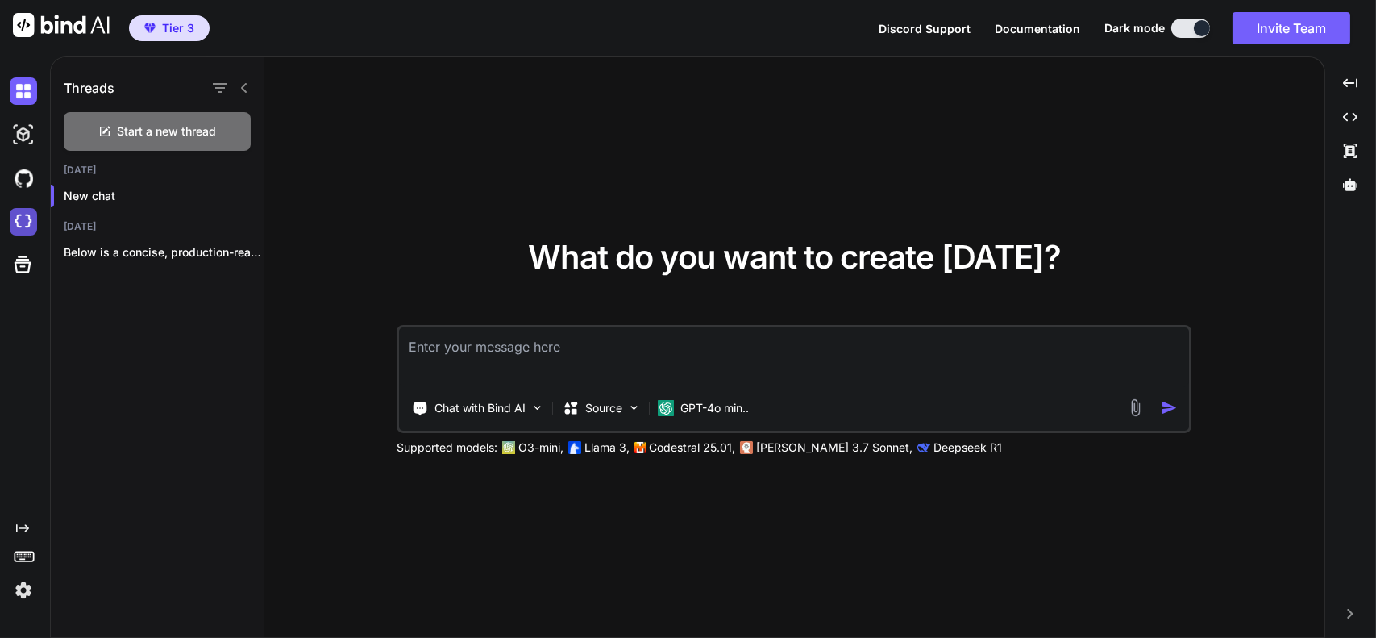
click at [21, 225] on img at bounding box center [23, 221] width 27 height 27
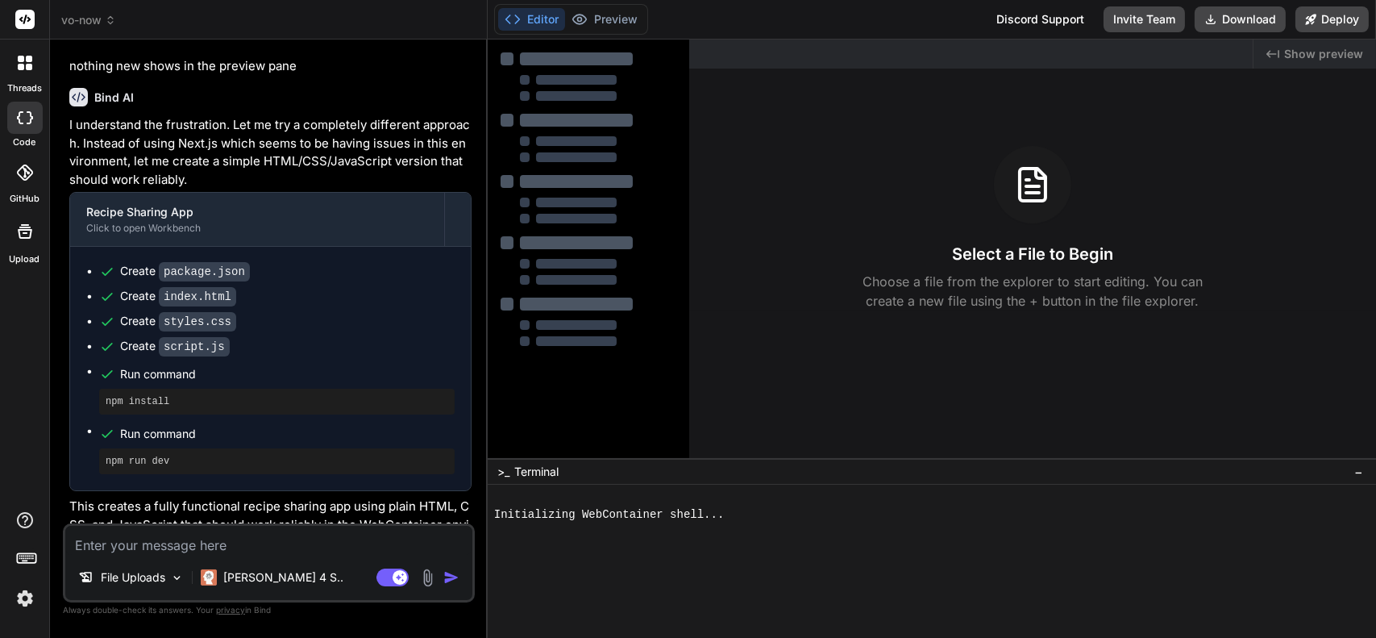
scroll to position [1791, 0]
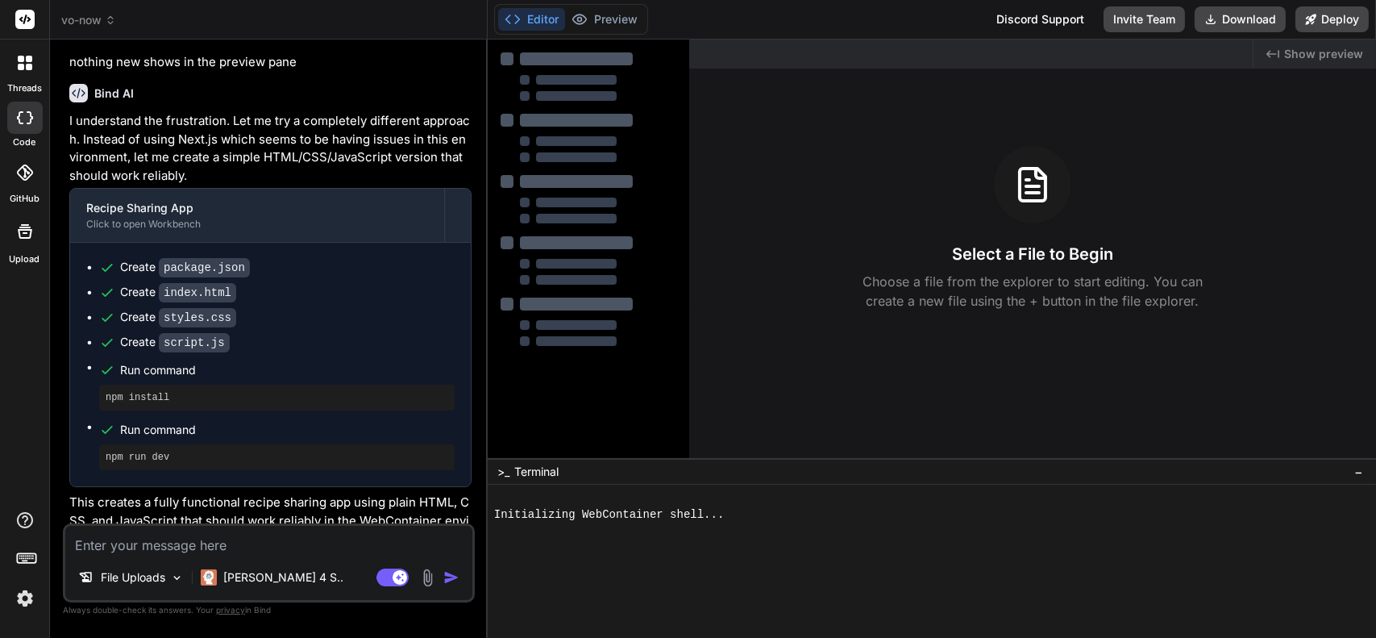
type textarea "x"
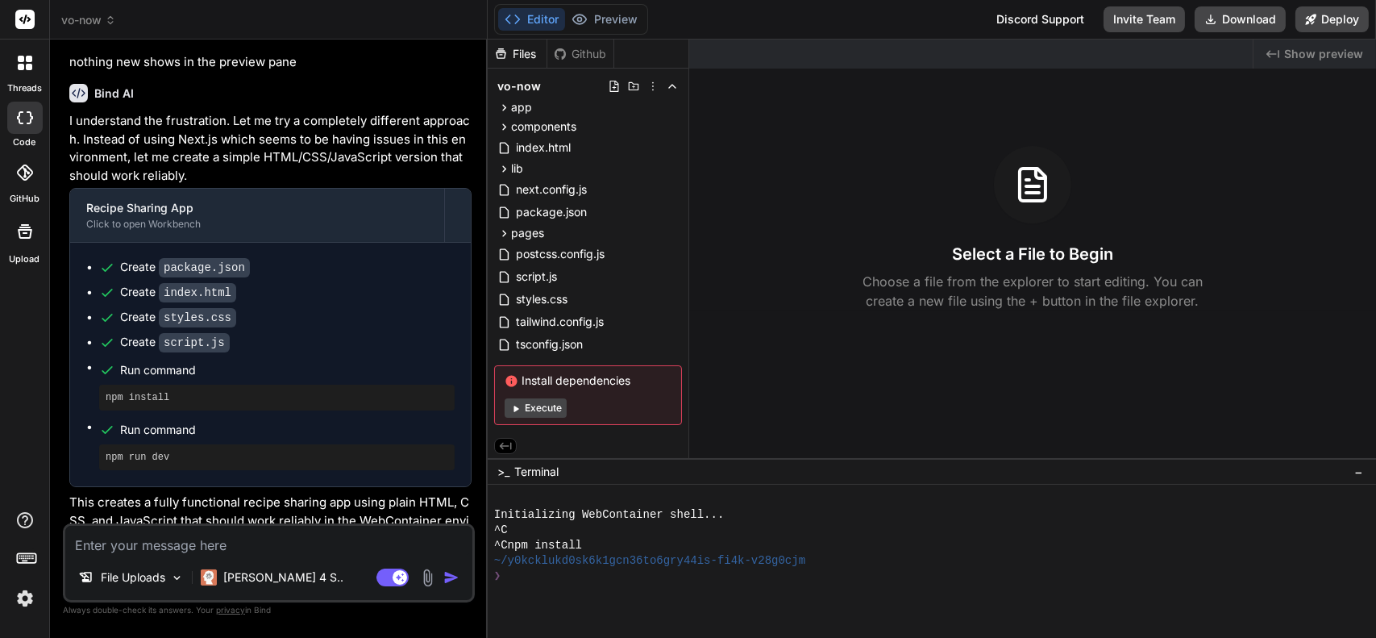
click at [110, 23] on icon at bounding box center [110, 23] width 5 height 2
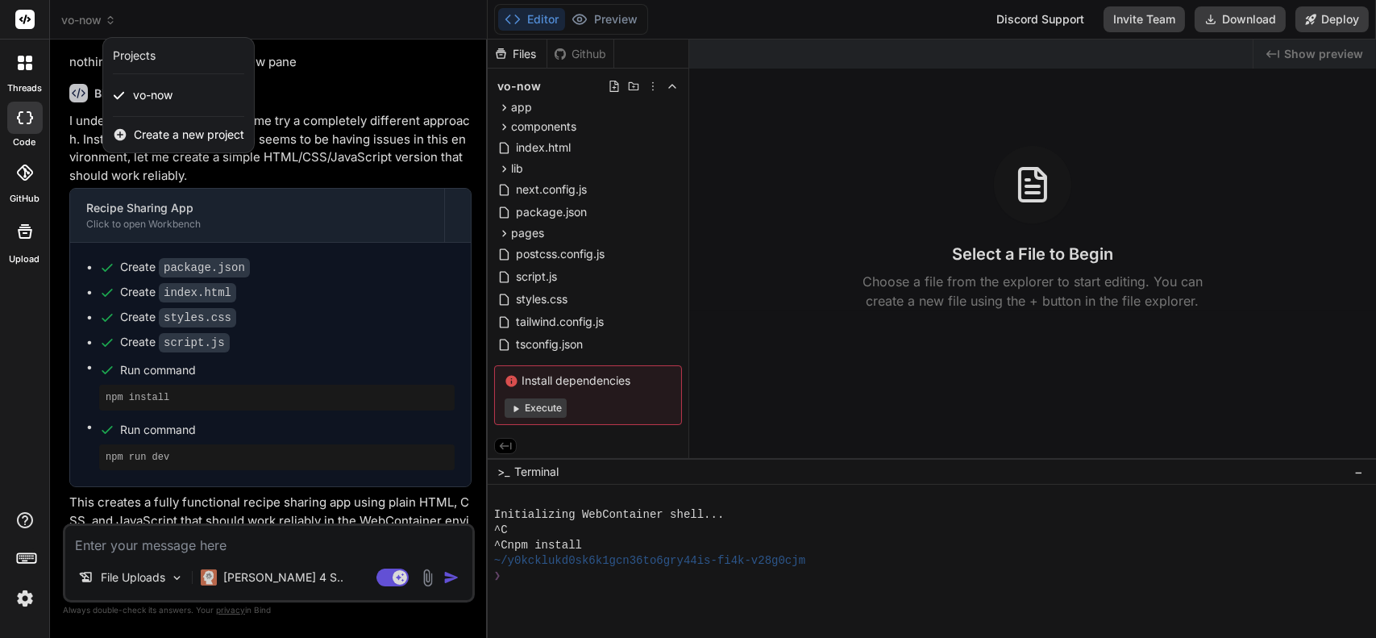
drag, startPoint x: 164, startPoint y: 96, endPoint x: 297, endPoint y: 27, distance: 150.0
click at [297, 27] on div at bounding box center [688, 319] width 1376 height 638
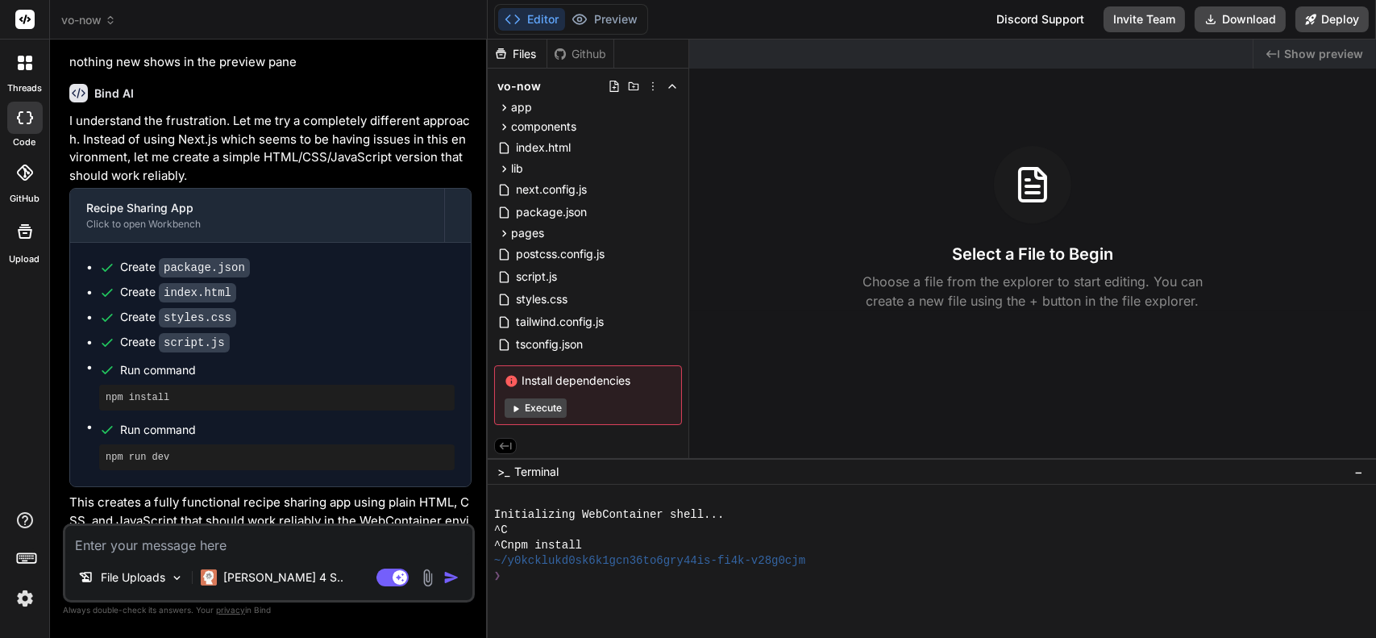
click at [297, 27] on div "vo-now" at bounding box center [268, 20] width 414 height 16
click at [197, 535] on textarea at bounding box center [268, 540] width 407 height 29
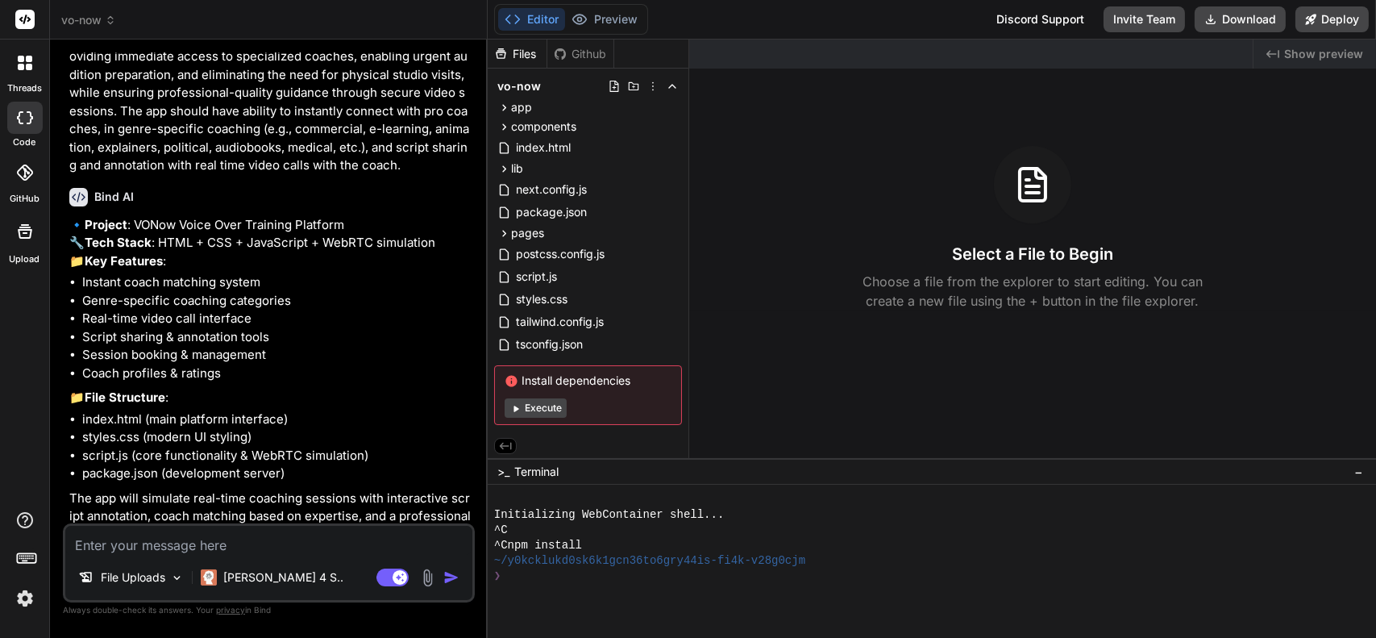
scroll to position [2904, 0]
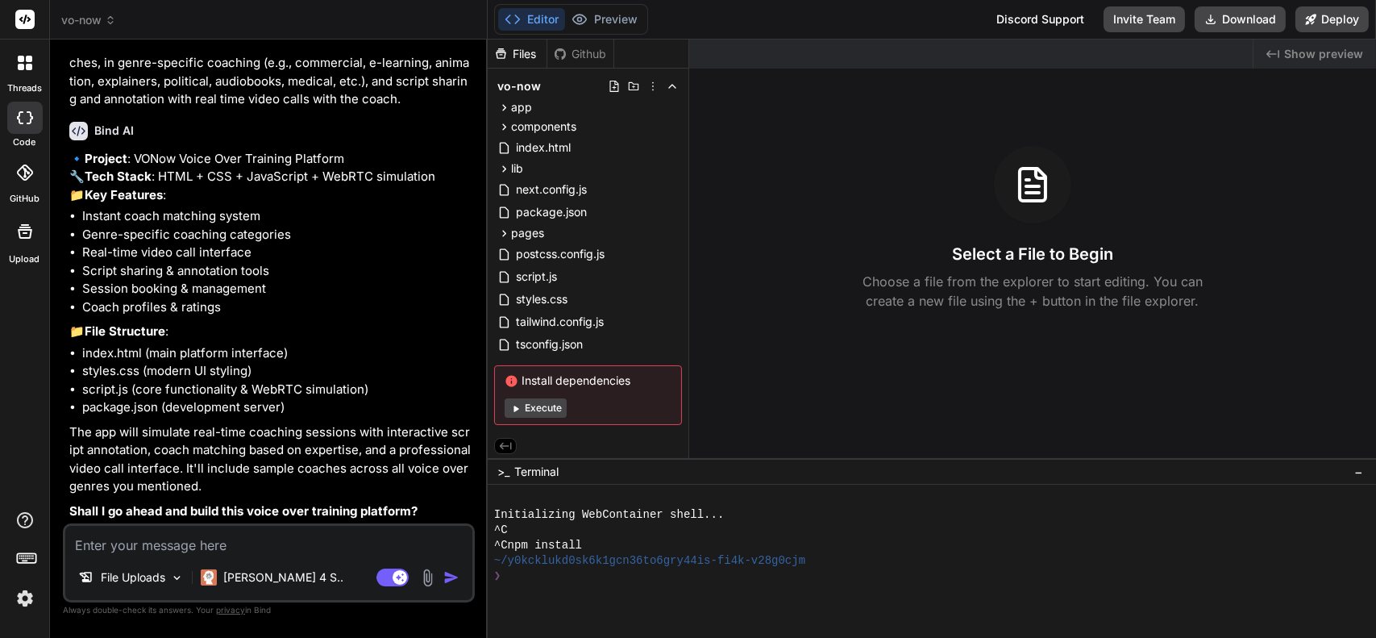
click at [206, 535] on textarea at bounding box center [268, 540] width 407 height 29
type textarea "y"
type textarea "x"
type textarea "ye"
type textarea "x"
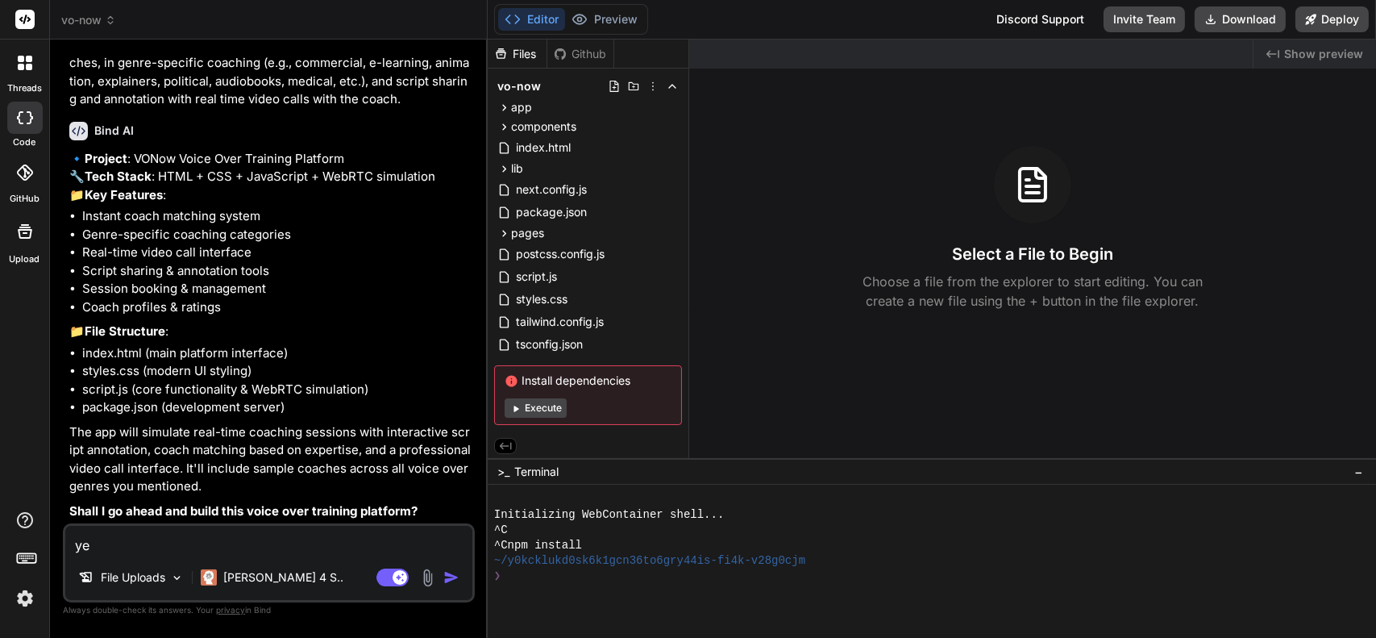
type textarea "yes"
type textarea "x"
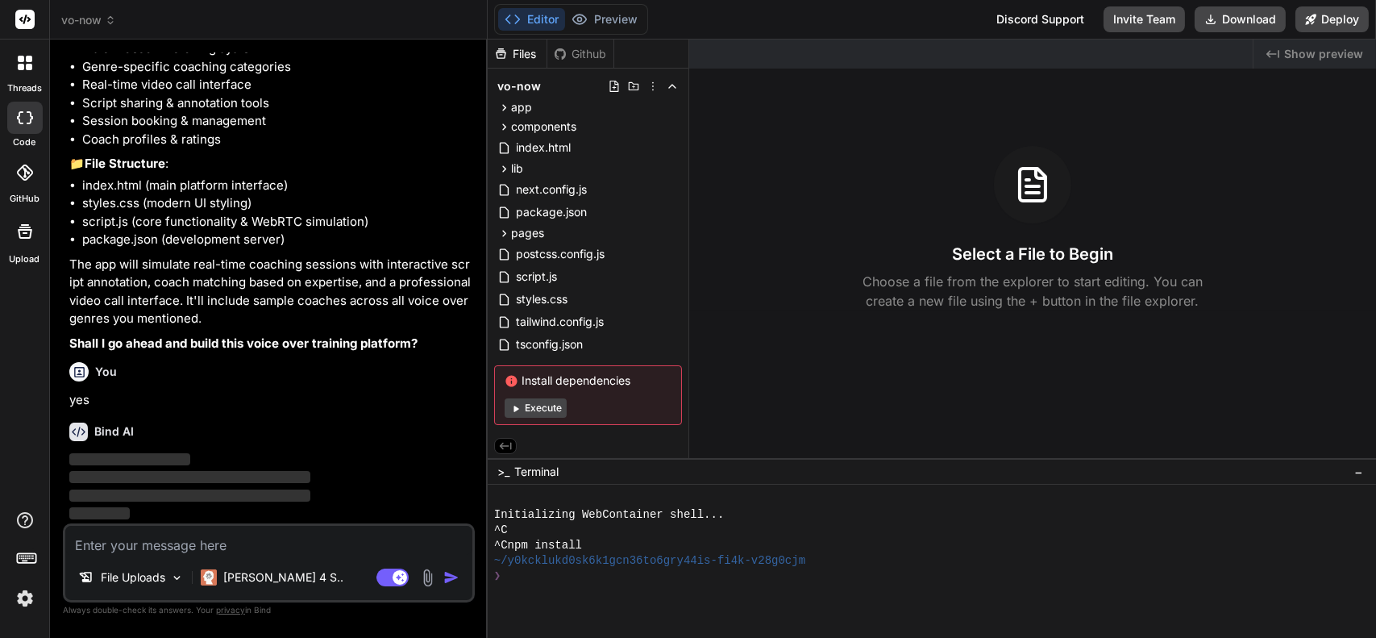
scroll to position [3071, 0]
click at [82, 25] on span "vo-now" at bounding box center [88, 20] width 55 height 16
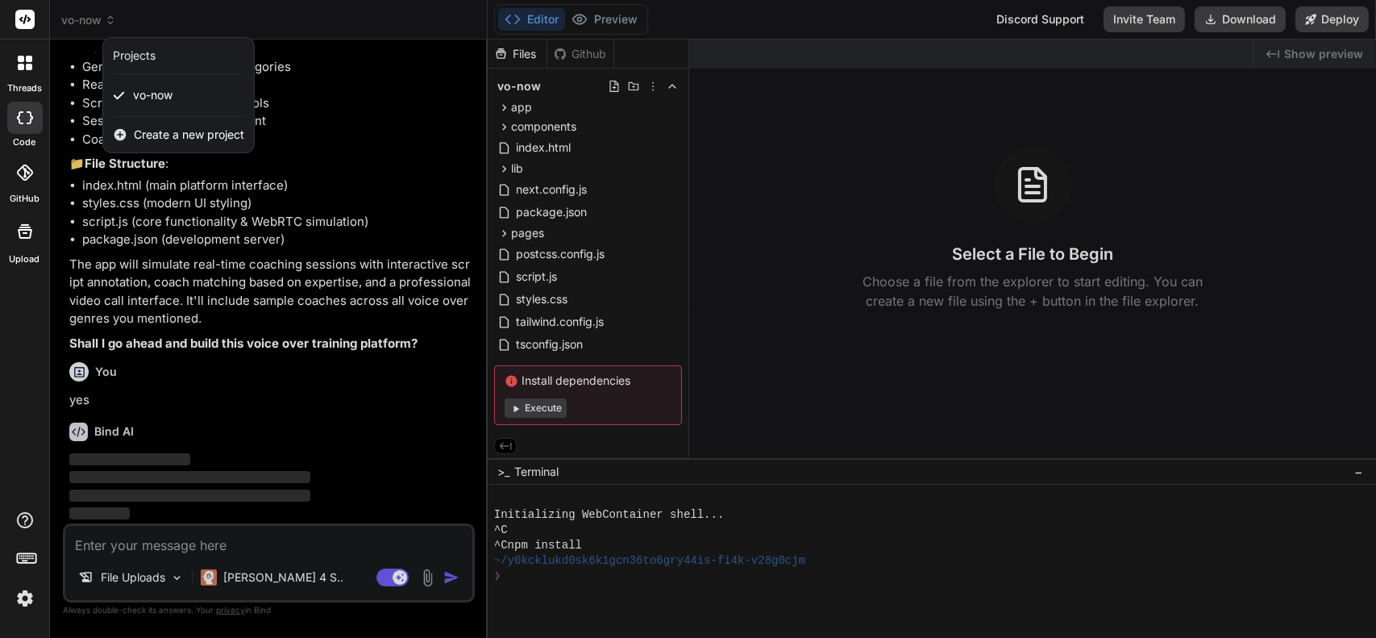
click at [156, 18] on div at bounding box center [688, 319] width 1376 height 638
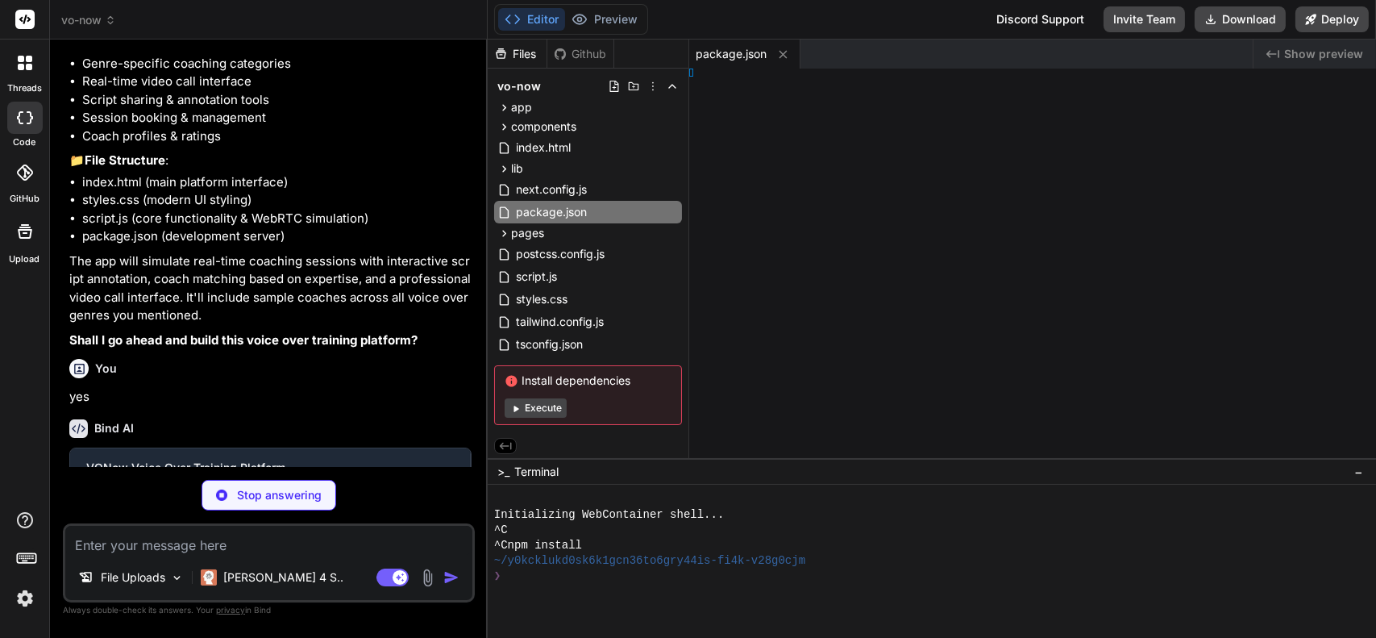
type textarea "x"
type textarea "tml>"
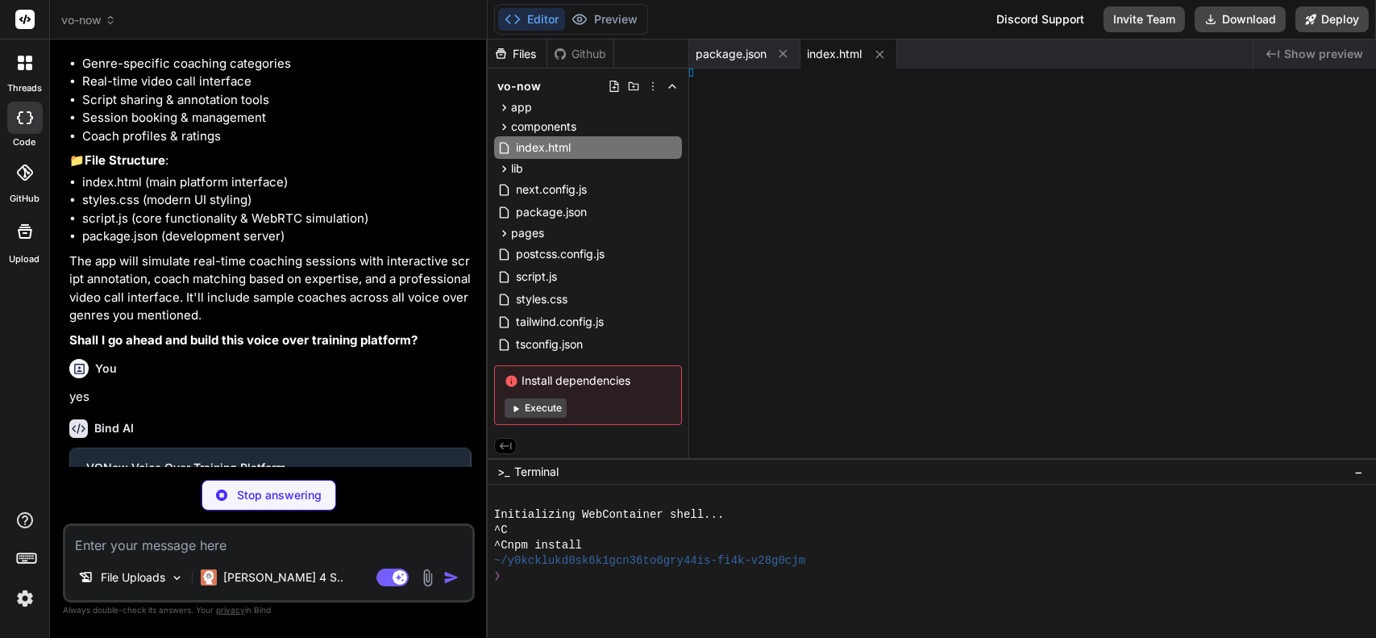
type textarea "x"
type textarea "</body> </html>"
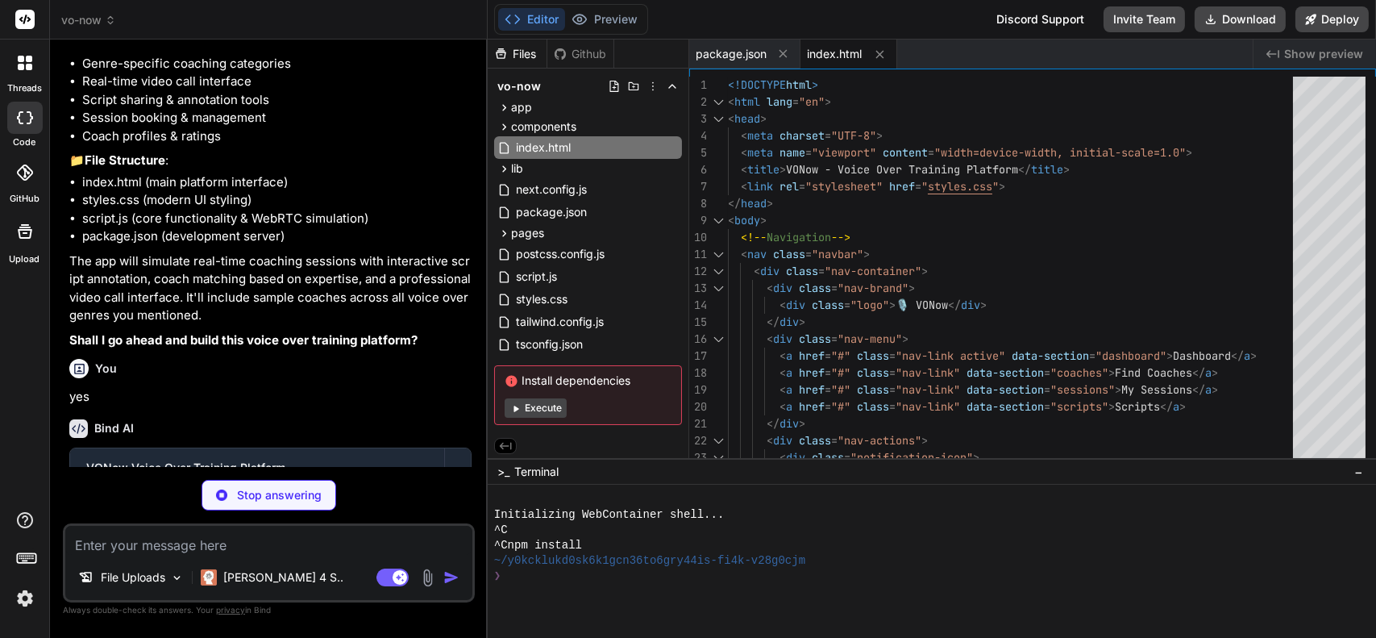
scroll to position [3208, 0]
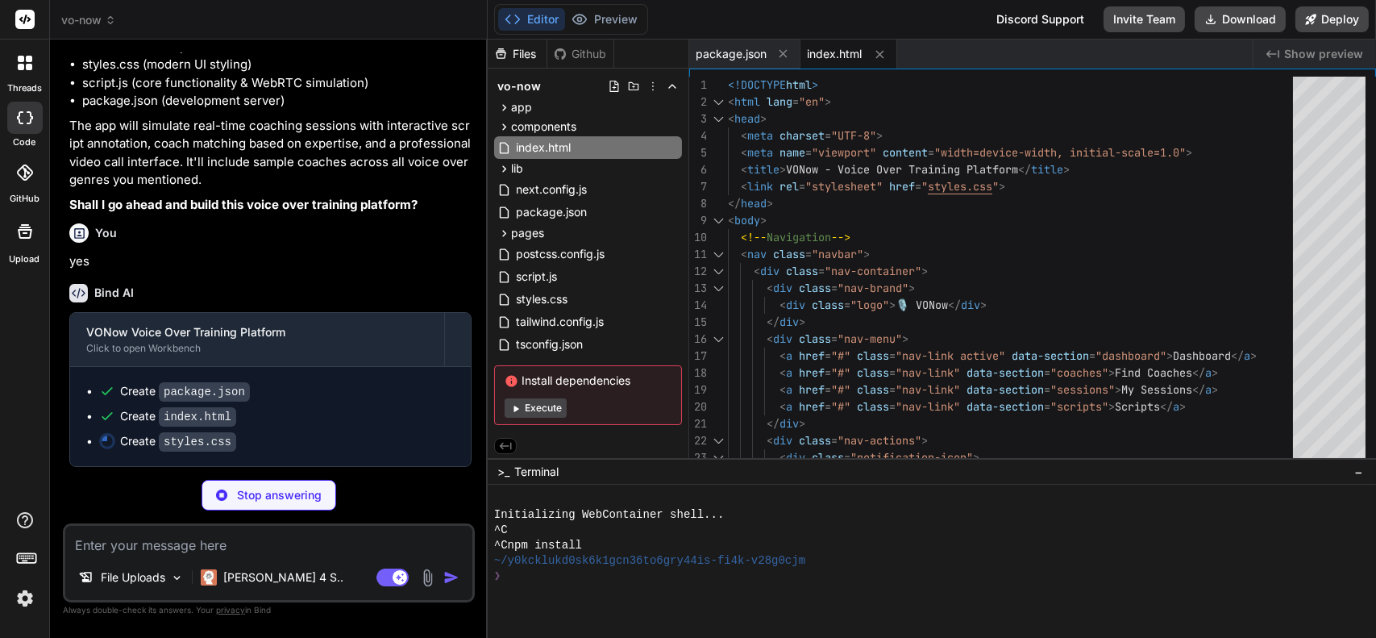
type textarea "x"
type textarea ".script-panel { width: 100%; } .user-video { width: 120px; height: 90px; } }"
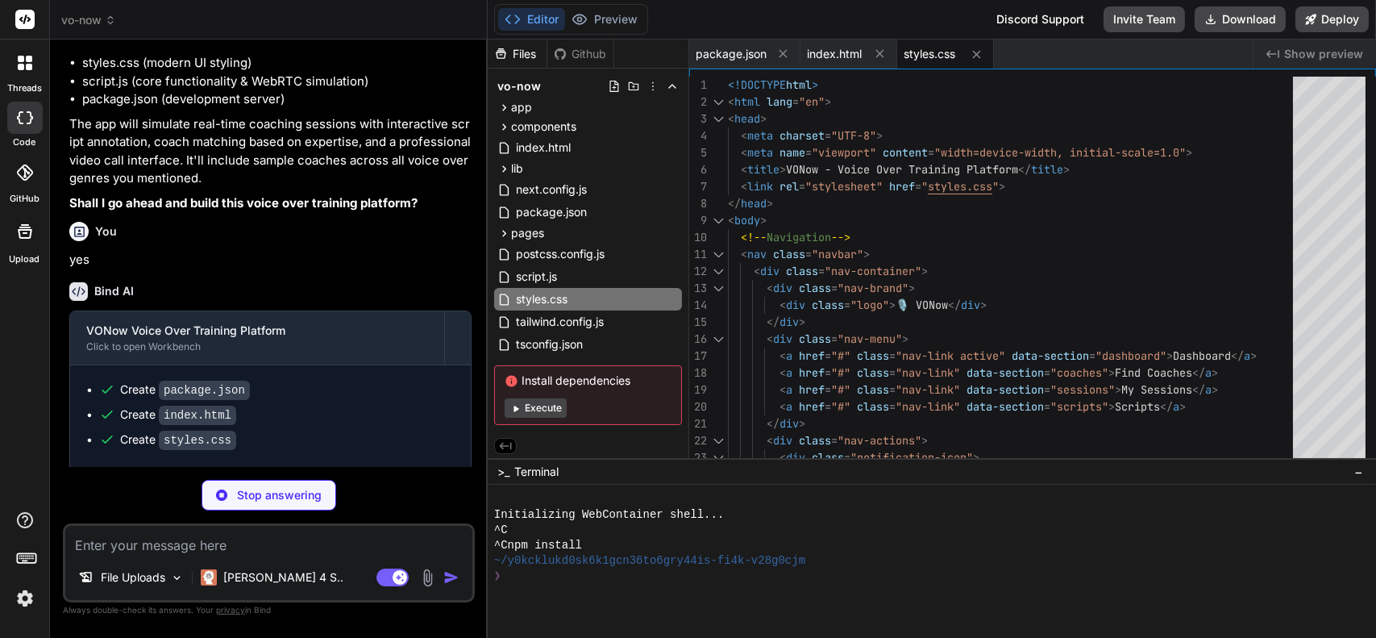
type textarea "x"
type textarea "// Modal functions function closeModal(modalId) { document.getElementById(modal…"
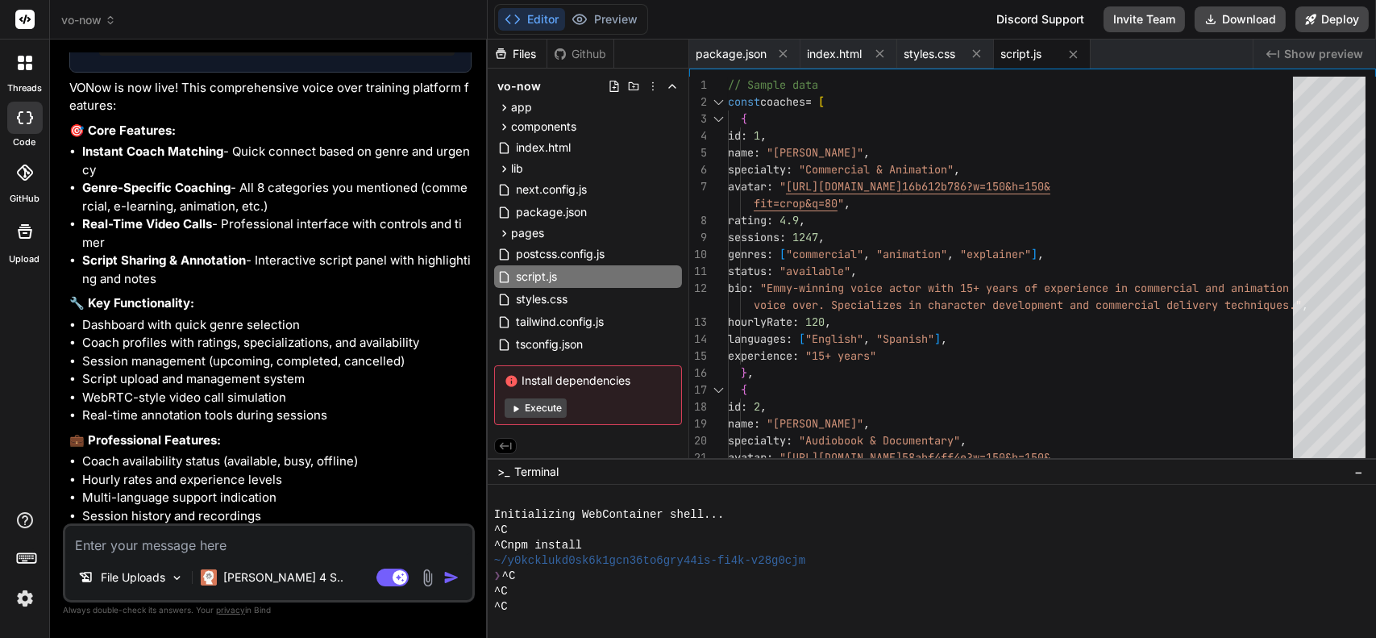
scroll to position [3849, 0]
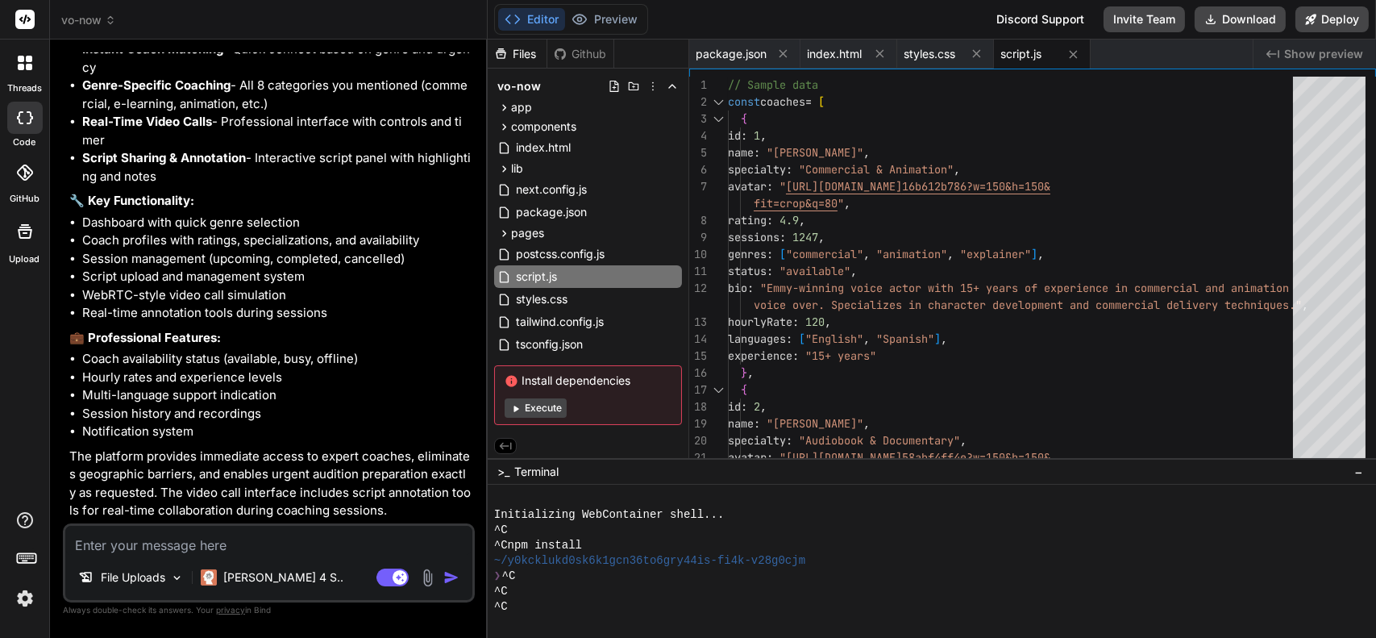
click at [554, 414] on button "Execute" at bounding box center [536, 407] width 62 height 19
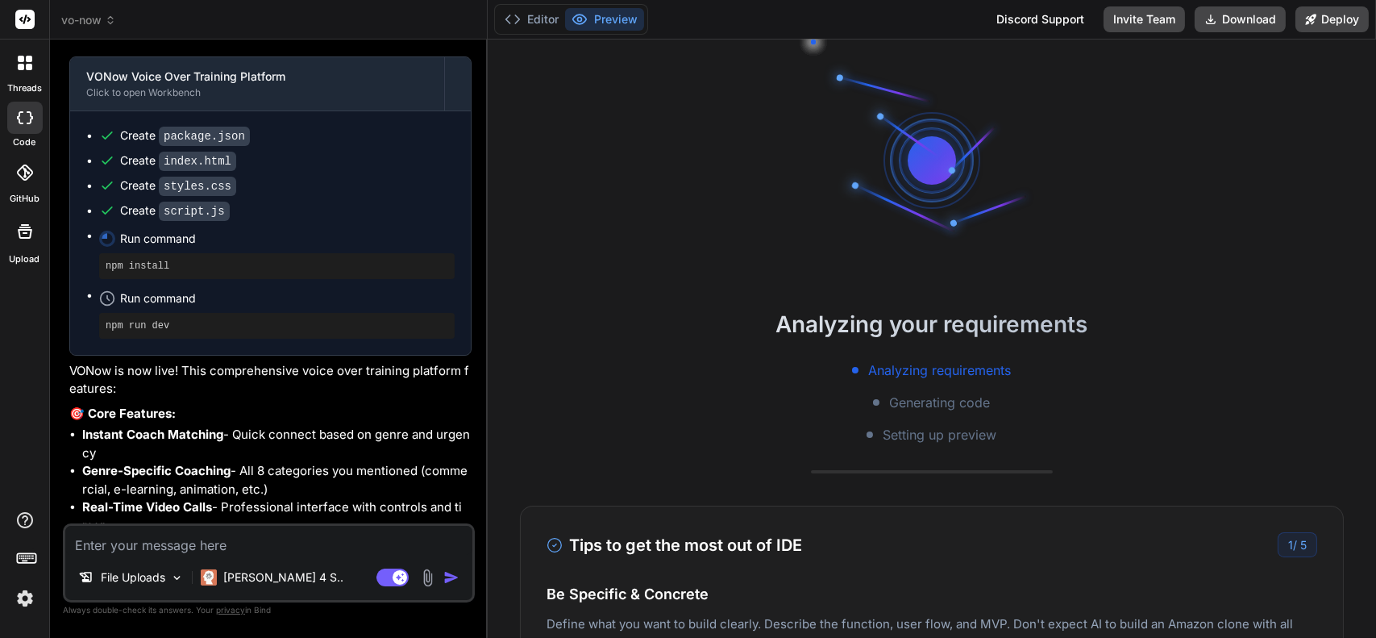
scroll to position [3428, 0]
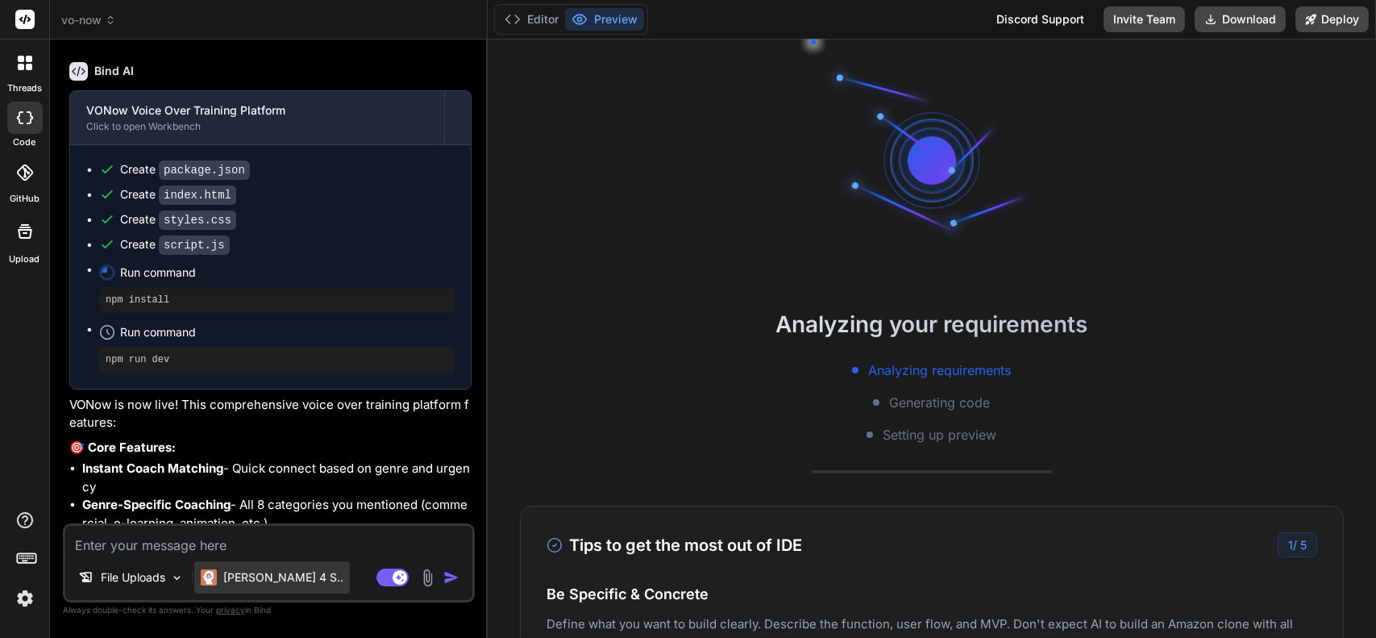
click at [243, 578] on p "Claude 4 S.." at bounding box center [283, 577] width 120 height 16
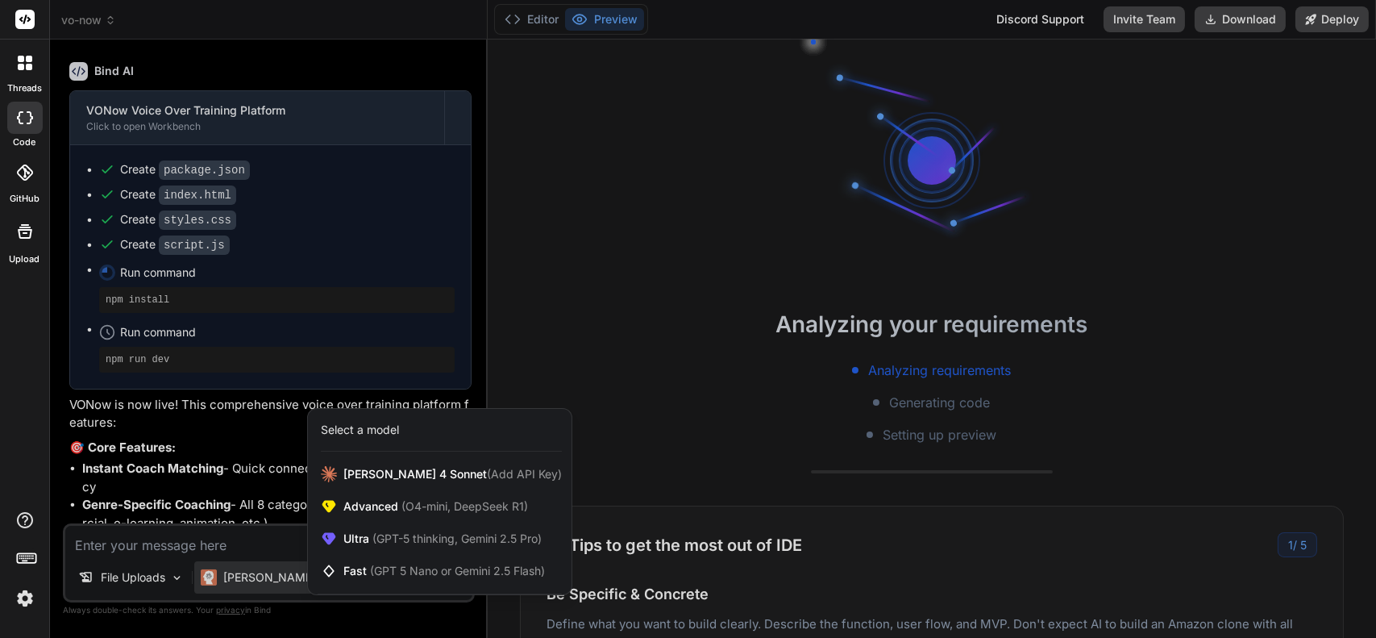
click at [254, 577] on div at bounding box center [688, 319] width 1376 height 638
type textarea "x"
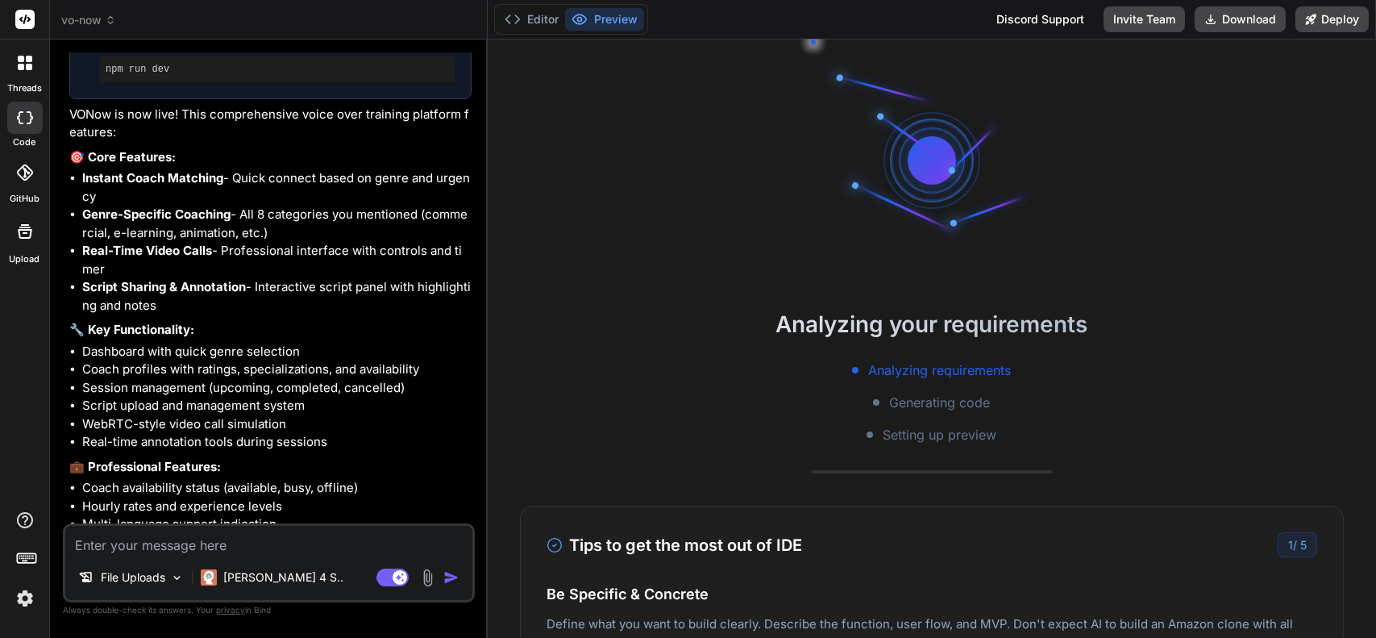
scroll to position [3849, 0]
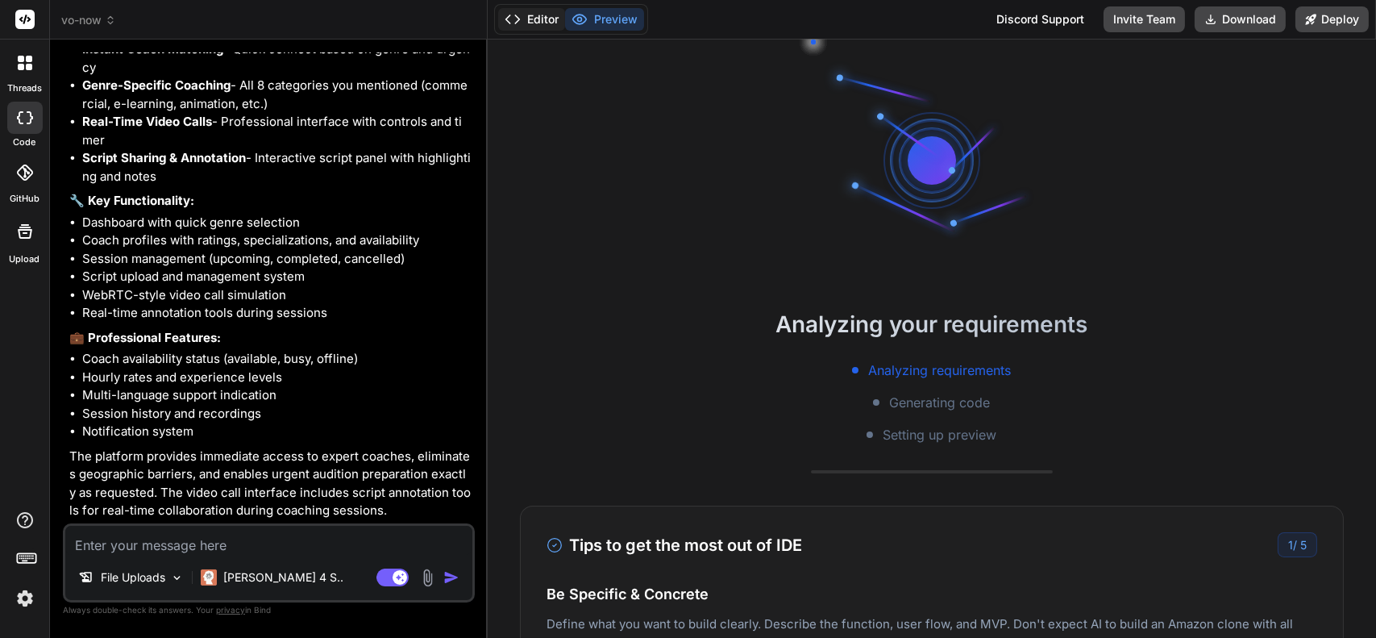
click at [539, 16] on button "Editor" at bounding box center [531, 19] width 67 height 23
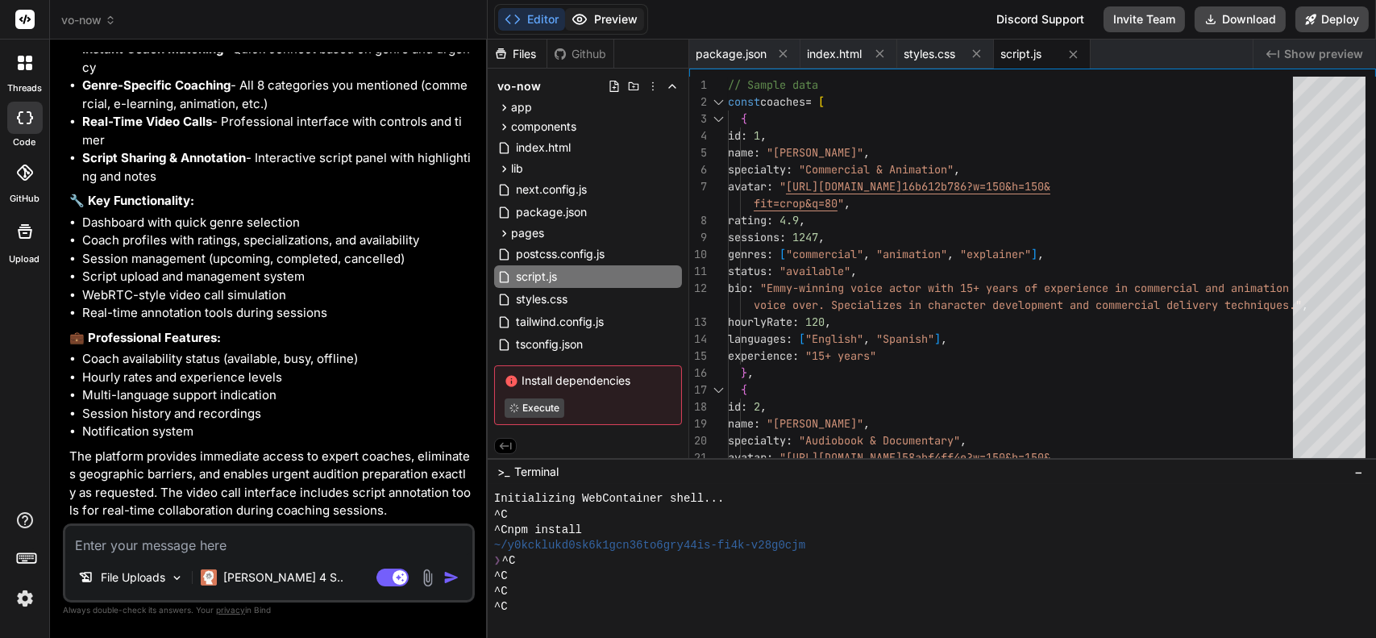
click at [604, 19] on button "Preview" at bounding box center [604, 19] width 79 height 23
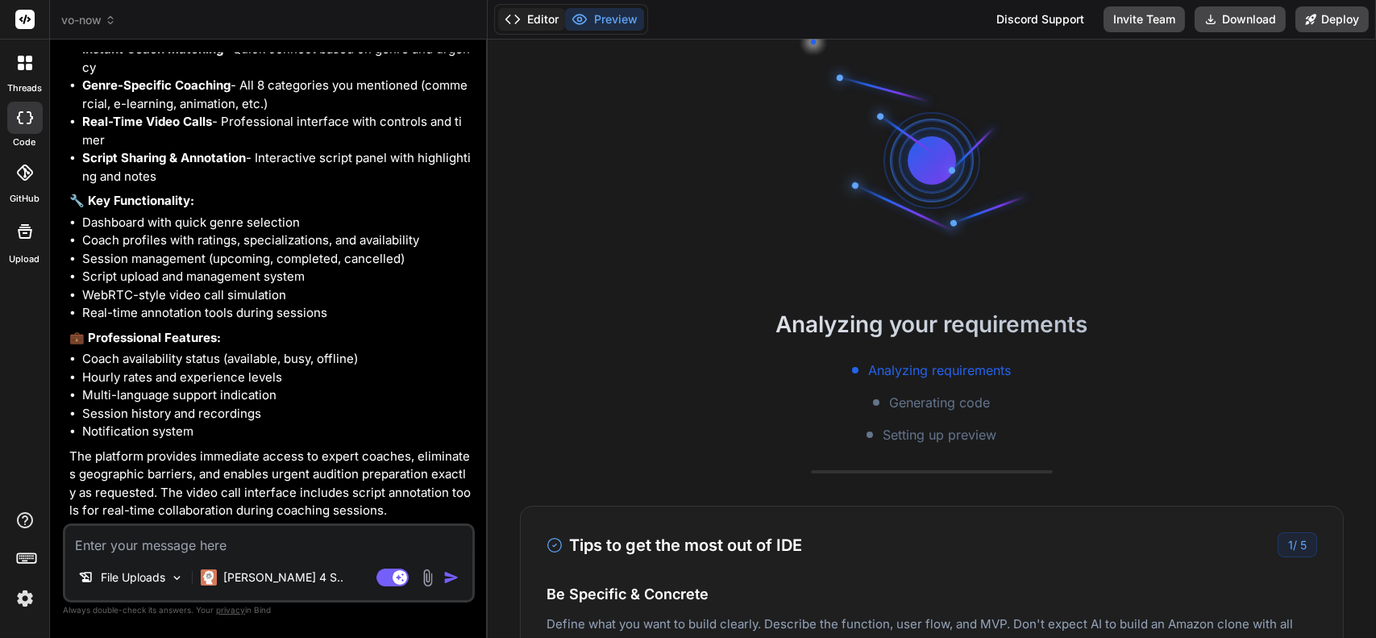
click at [542, 18] on button "Editor" at bounding box center [531, 19] width 67 height 23
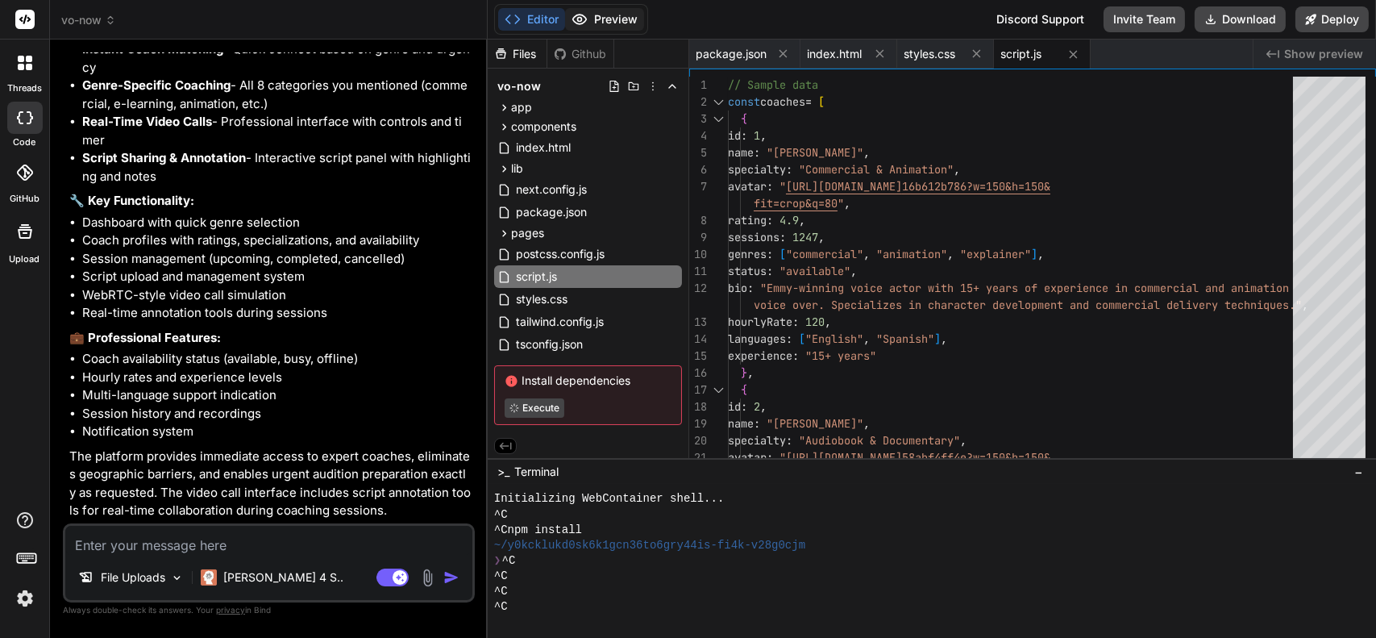
click at [617, 15] on button "Preview" at bounding box center [604, 19] width 79 height 23
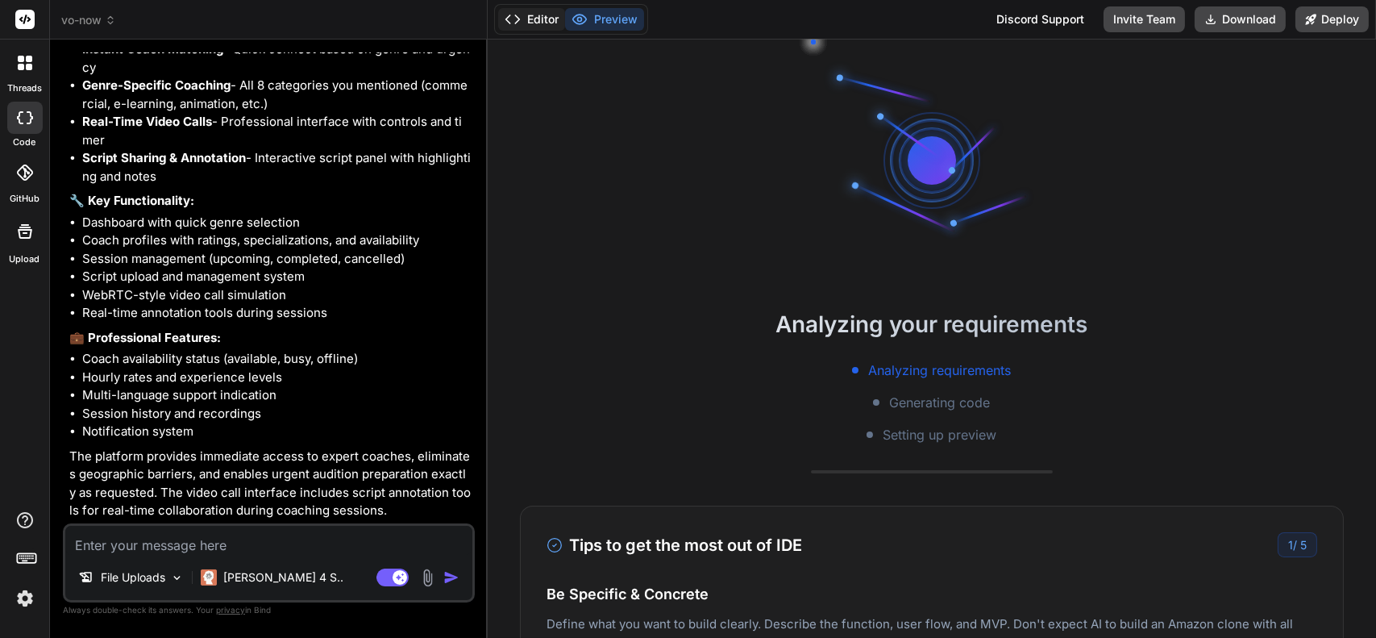
click at [534, 19] on button "Editor" at bounding box center [531, 19] width 67 height 23
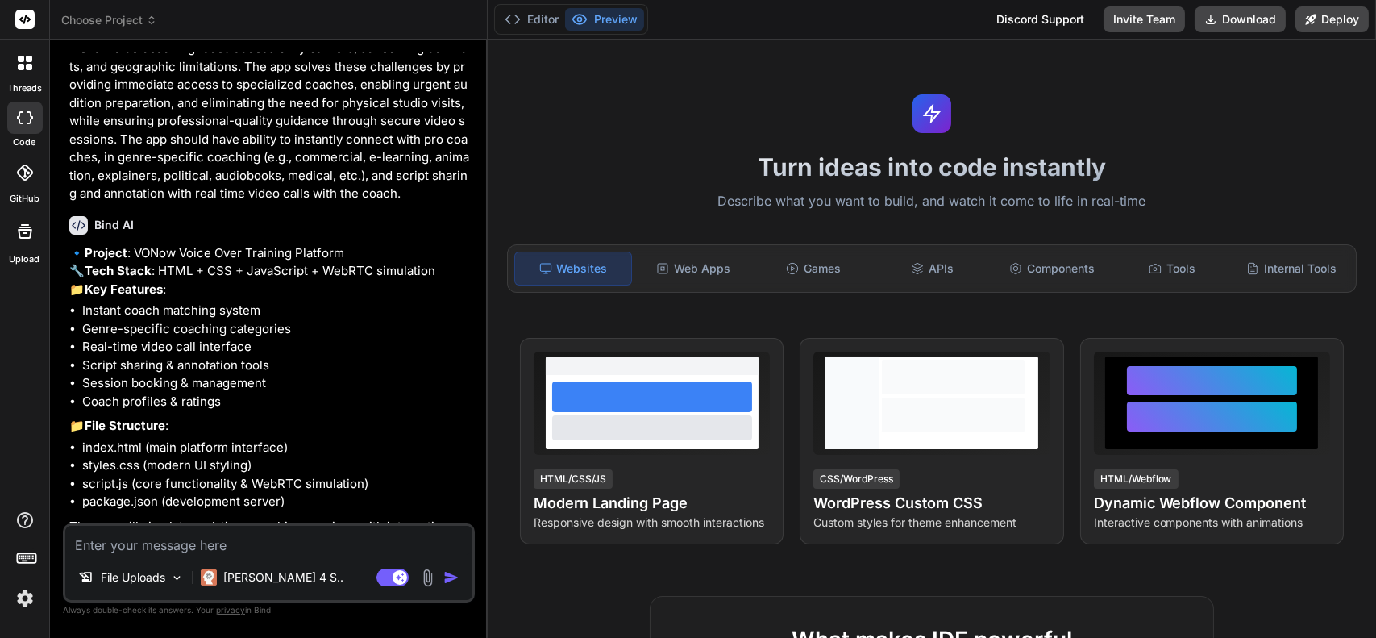
scroll to position [1781, 0]
click at [530, 18] on button "Editor" at bounding box center [531, 19] width 67 height 23
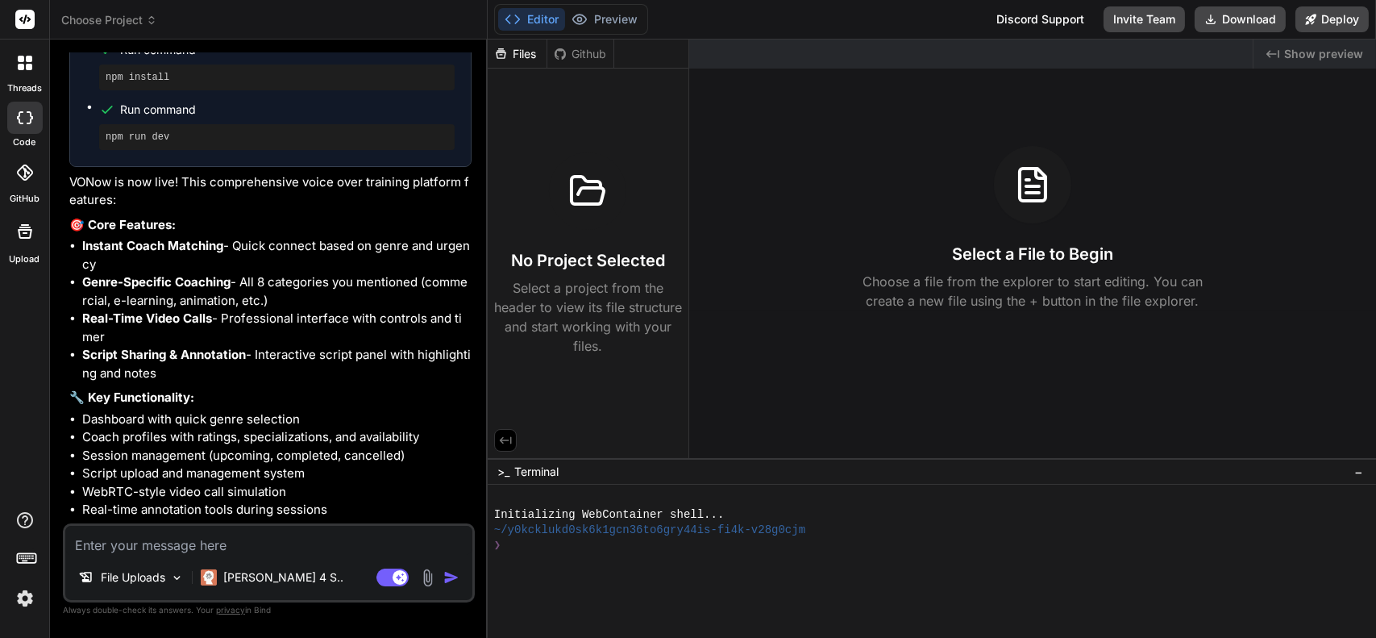
scroll to position [2835, 0]
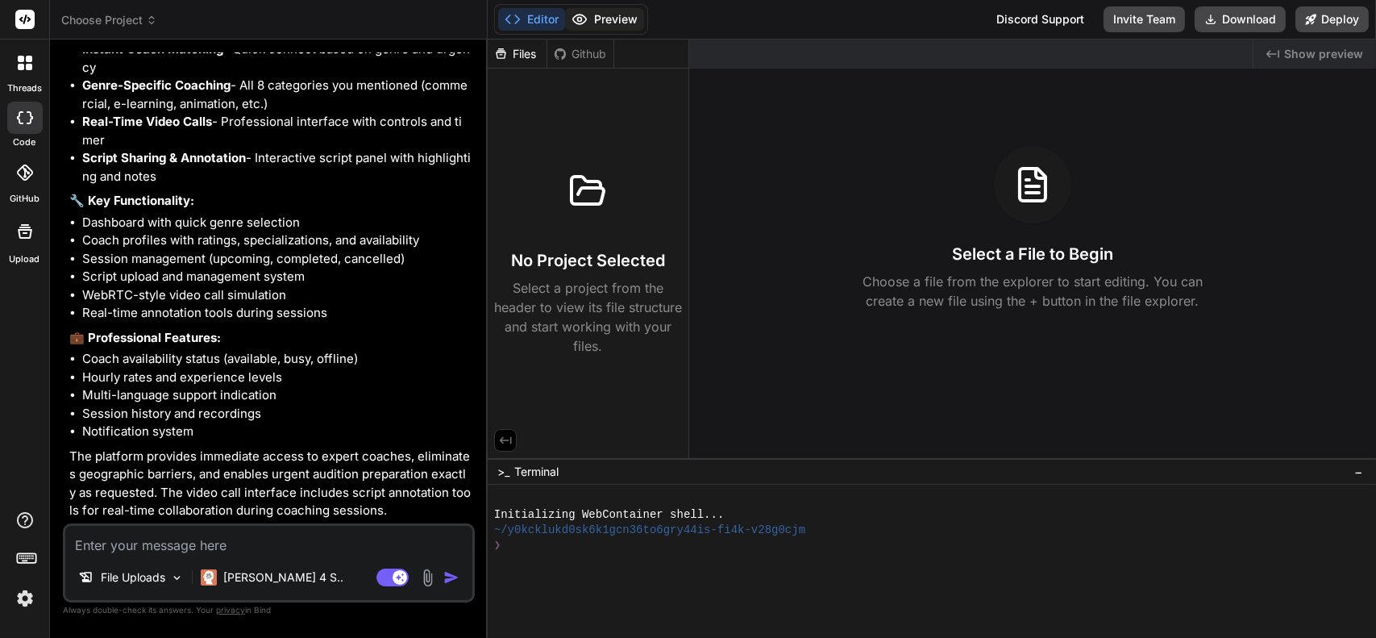
click at [618, 20] on button "Preview" at bounding box center [604, 19] width 79 height 23
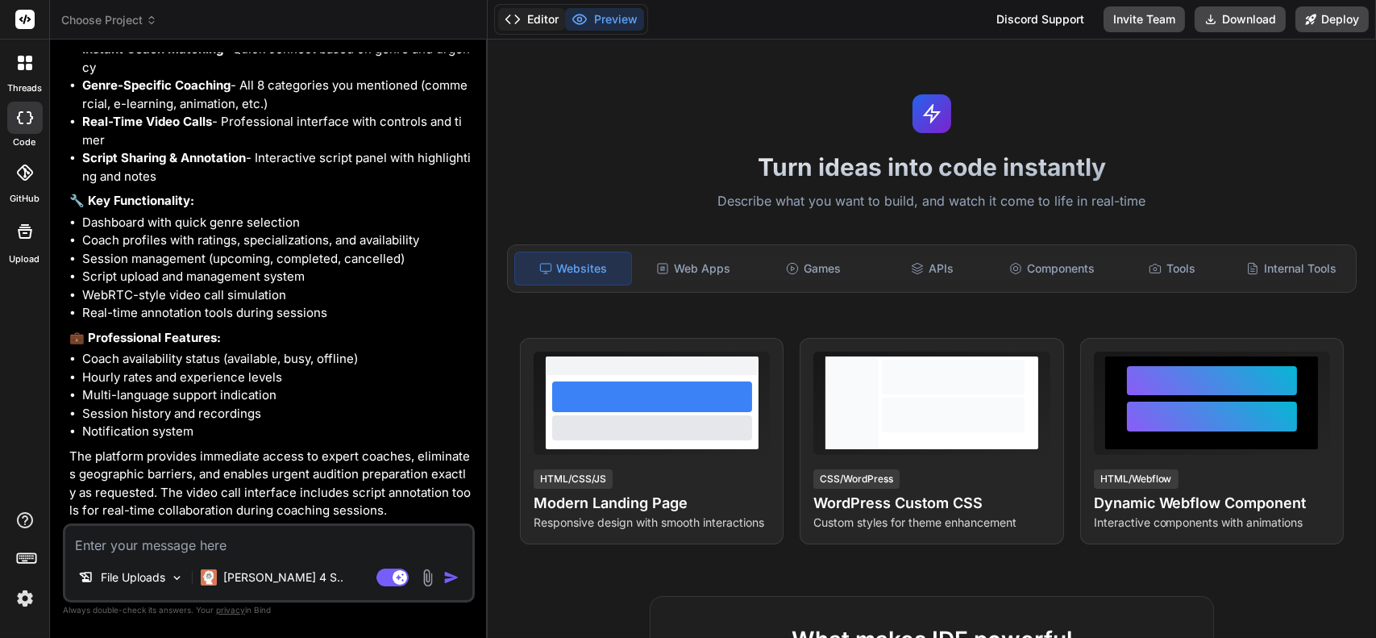
click at [542, 19] on button "Editor" at bounding box center [531, 19] width 67 height 23
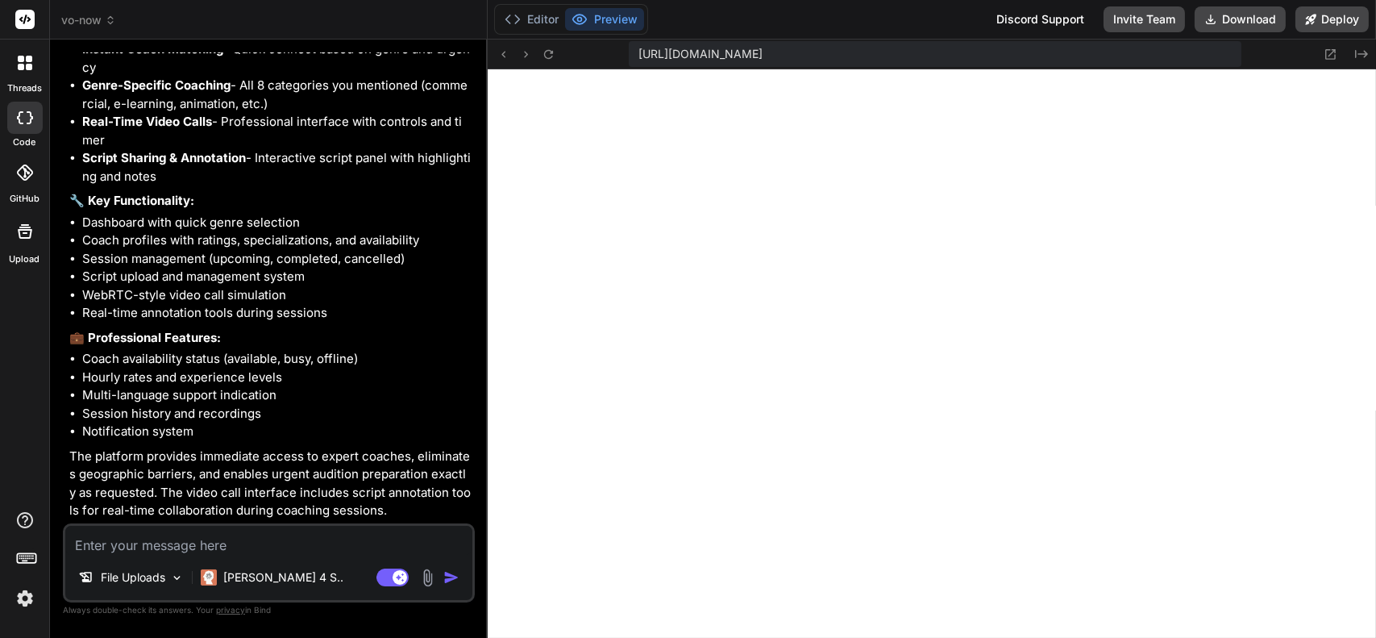
scroll to position [585, 0]
click at [247, 576] on p "Claude 4 S.." at bounding box center [283, 577] width 120 height 16
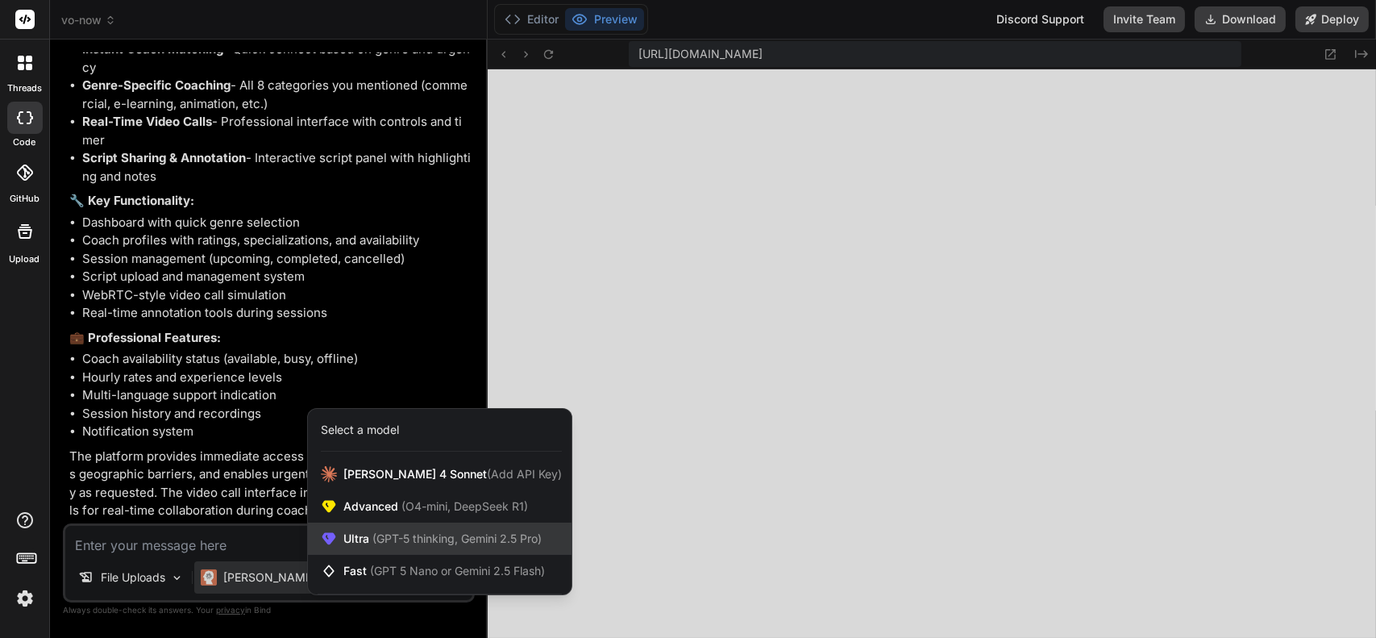
click at [409, 550] on div "Ultra (GPT-5 thinking, Gemini 2.5 Pro)" at bounding box center [440, 538] width 264 height 32
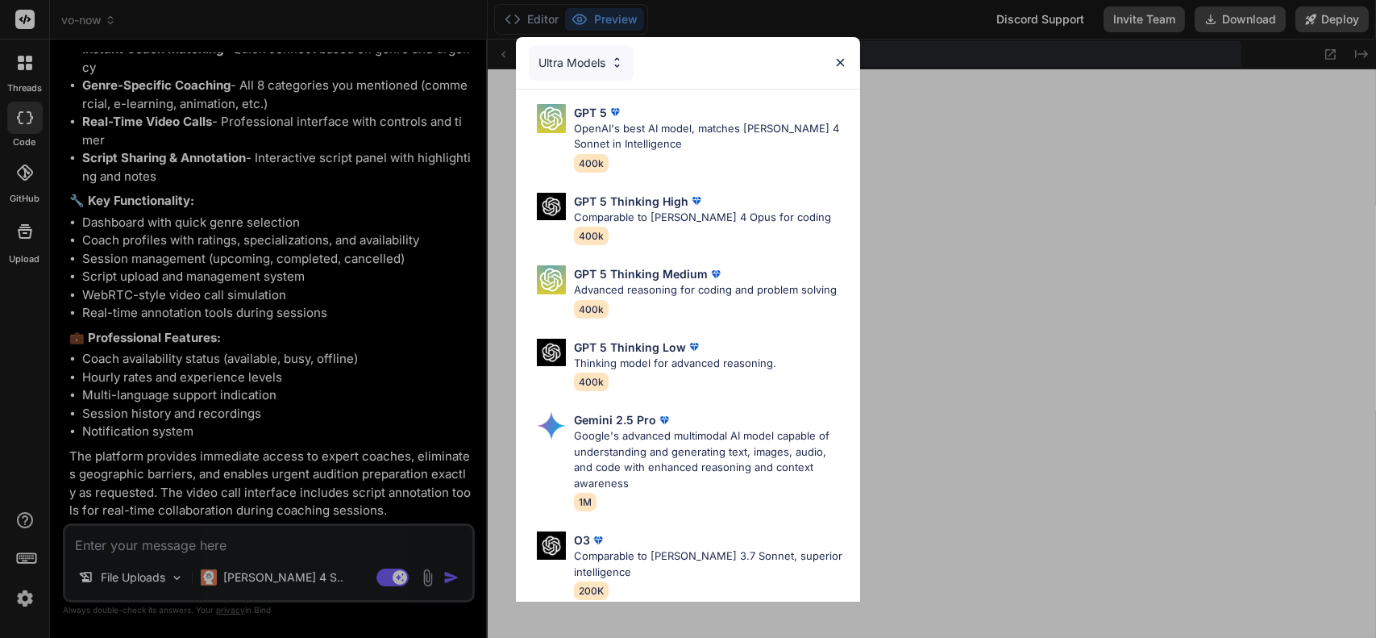
click at [293, 539] on div "Ultra Models GPT 5 OpenAI's best AI model, matches Claude 4 Sonnet in Intellige…" at bounding box center [688, 319] width 1376 height 638
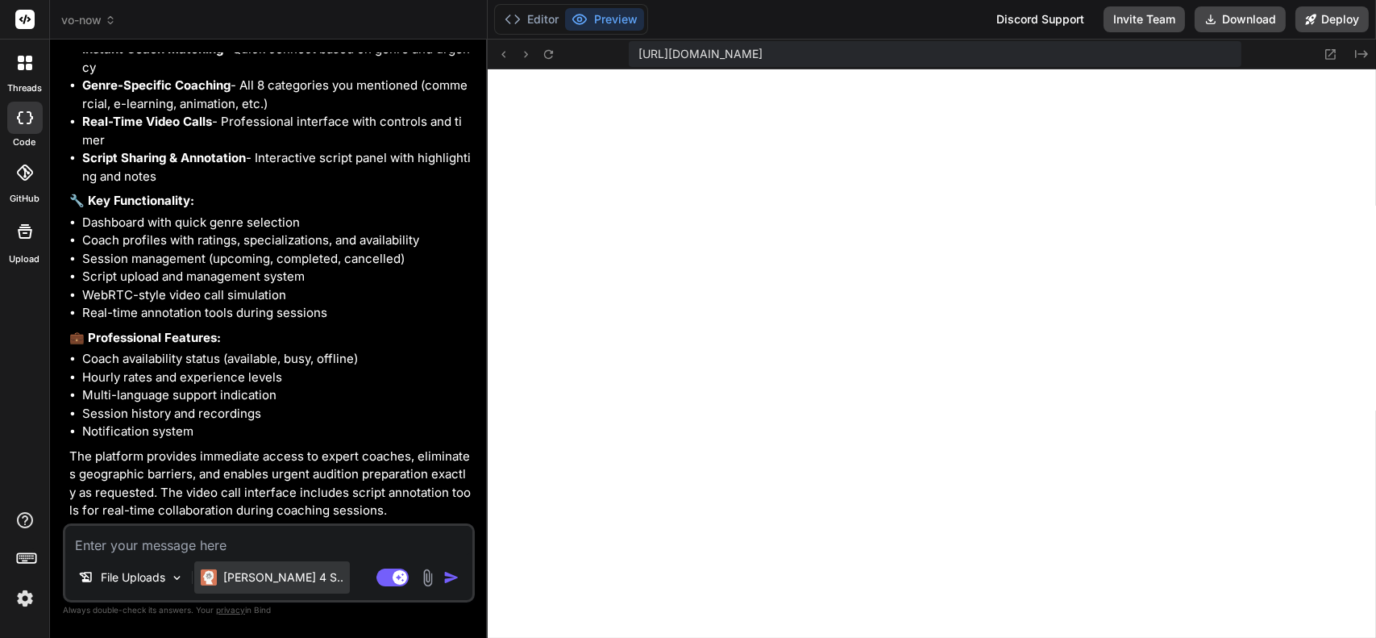
click at [248, 581] on p "Claude 4 S.." at bounding box center [283, 577] width 120 height 16
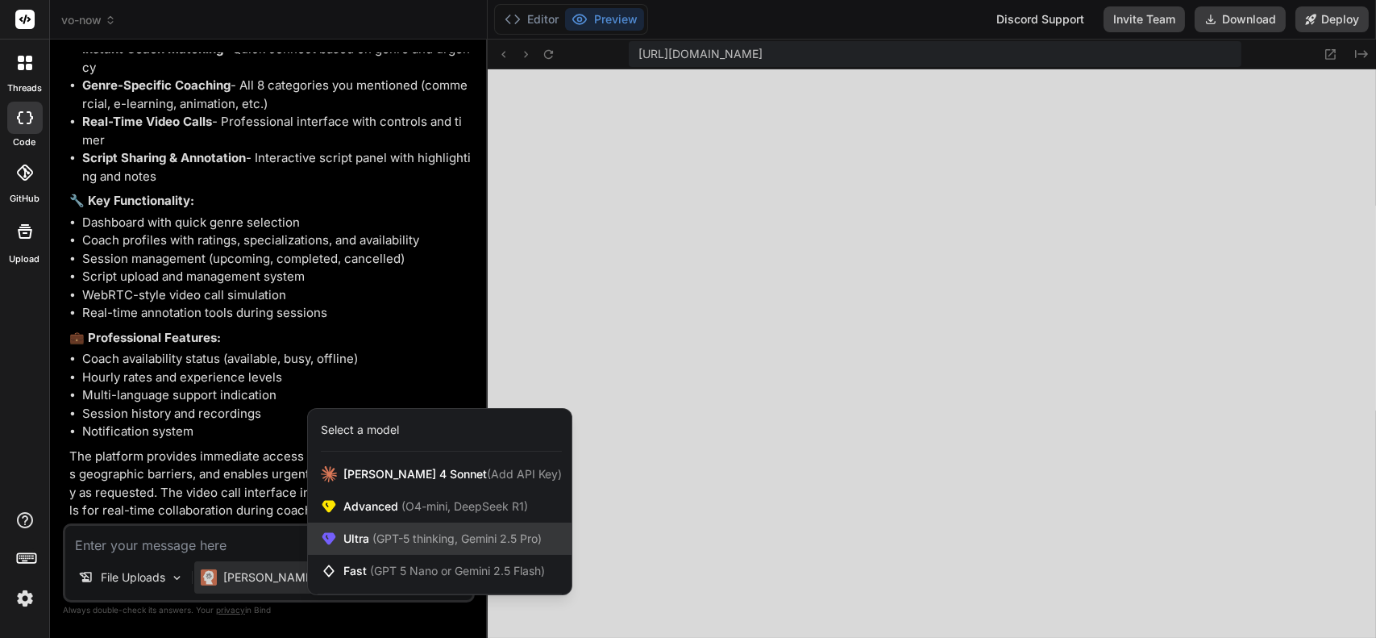
click at [384, 534] on span "(GPT-5 thinking, Gemini 2.5 Pro)" at bounding box center [455, 538] width 173 height 14
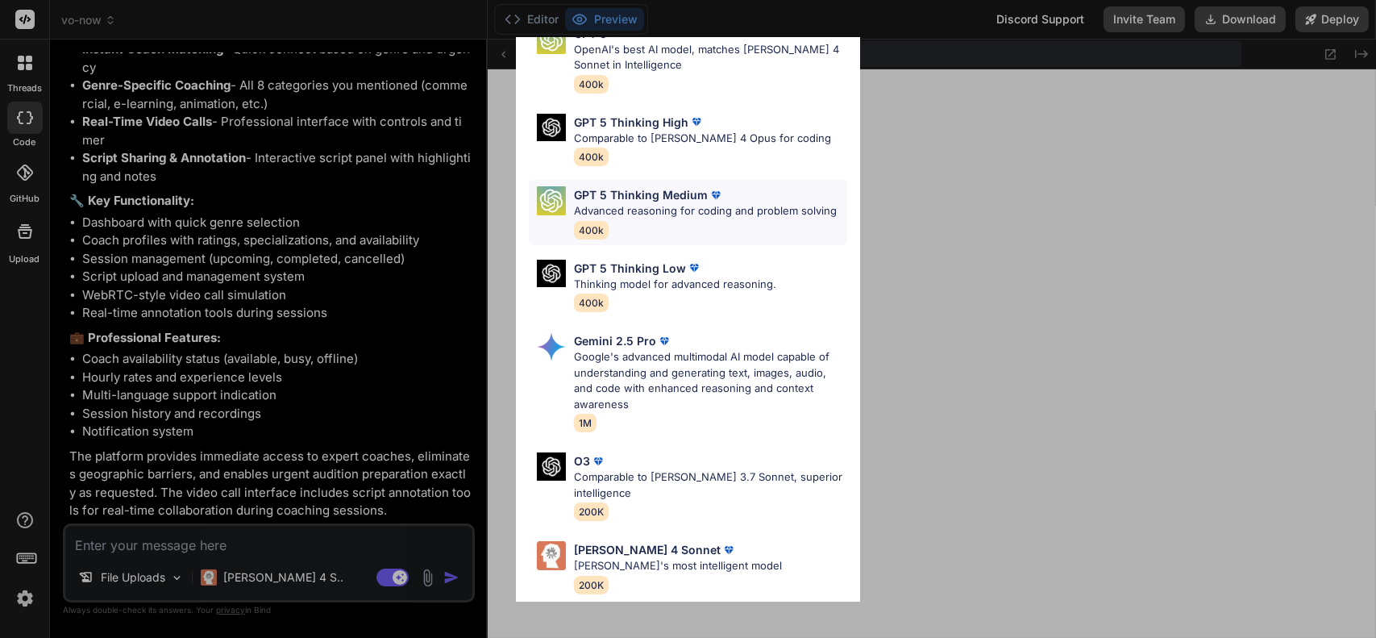
scroll to position [81, 0]
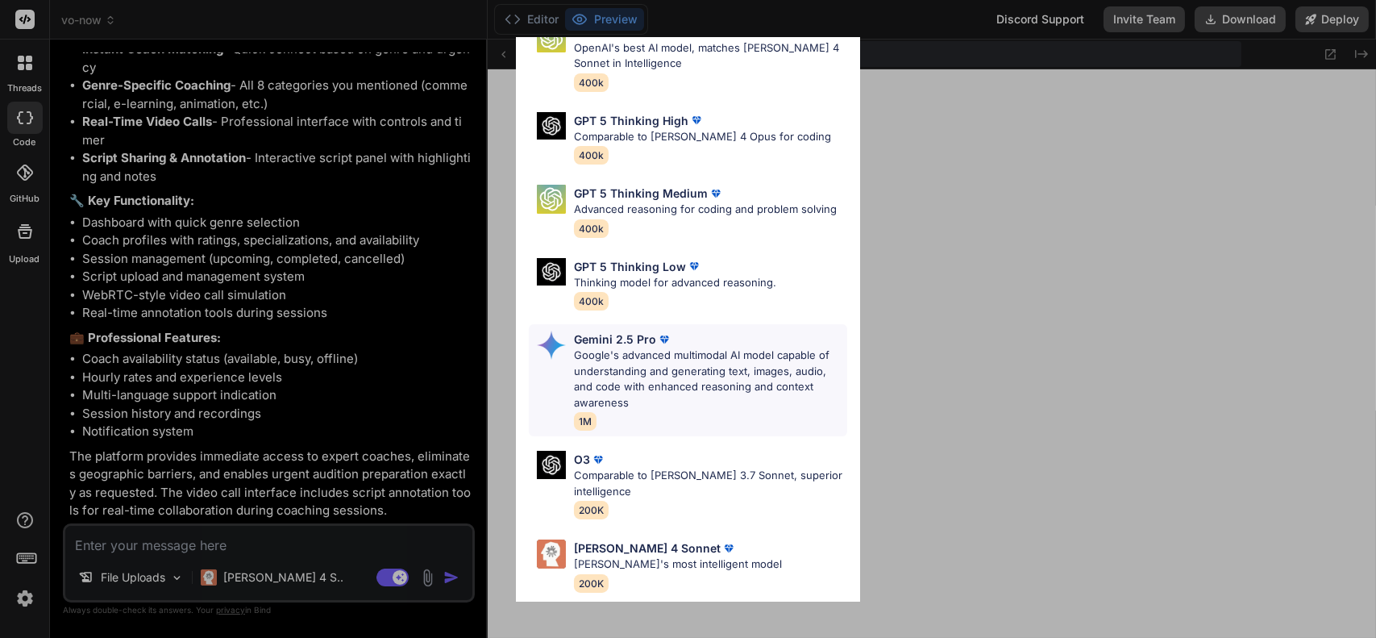
click at [786, 364] on p "Google's advanced multimodal AI model capable of understanding and generating t…" at bounding box center [710, 378] width 273 height 63
type textarea "x"
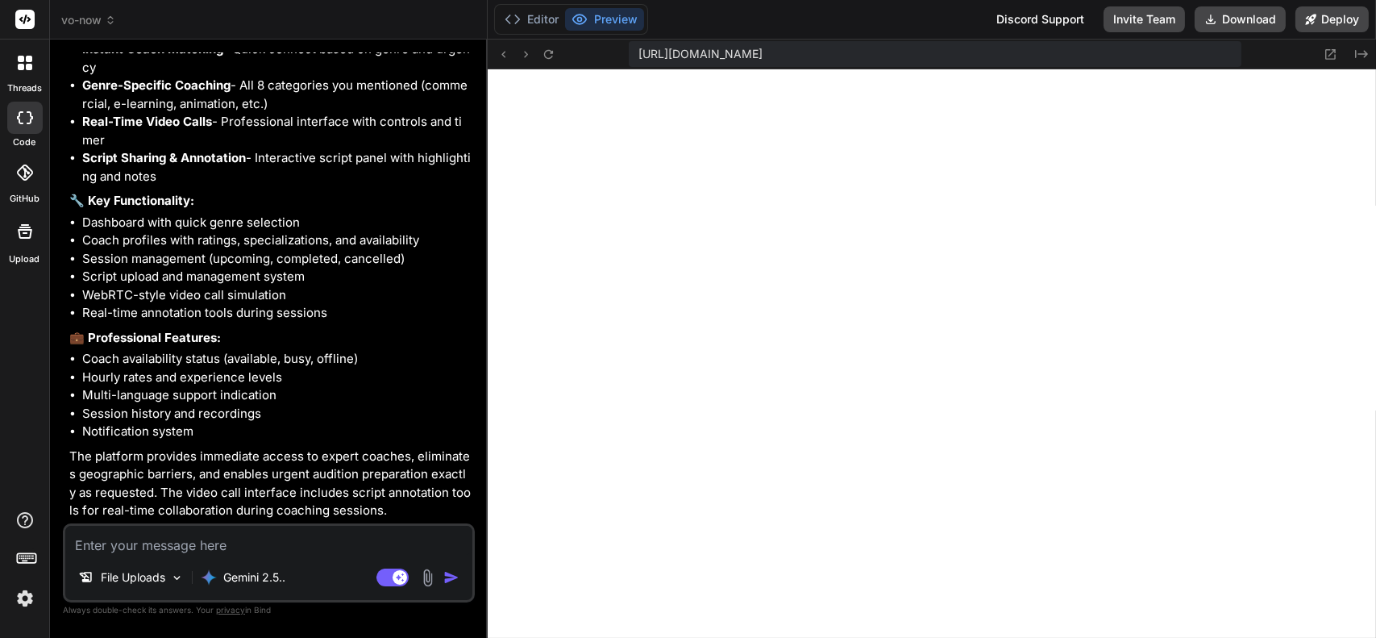
click at [251, 536] on textarea at bounding box center [268, 540] width 407 height 29
type textarea "C"
type textarea "x"
type textarea "Ca"
type textarea "x"
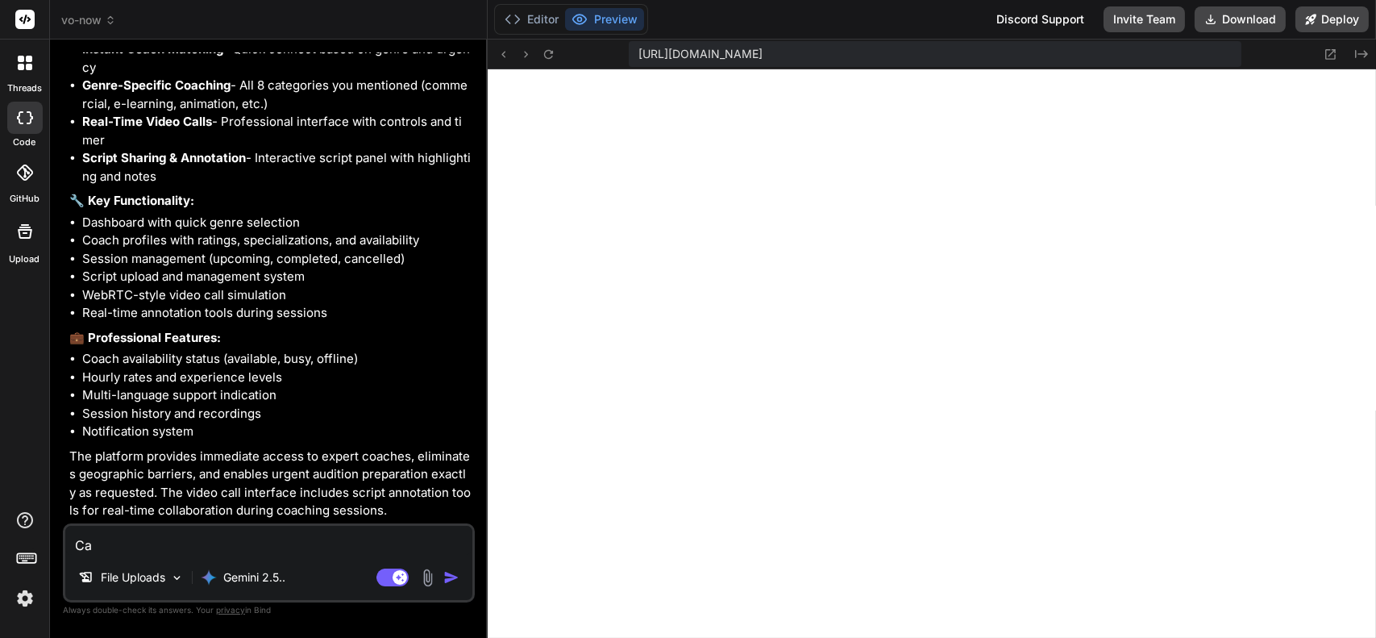
type textarea "Can"
type textarea "x"
type textarea "Can"
type textarea "x"
type textarea "Can y"
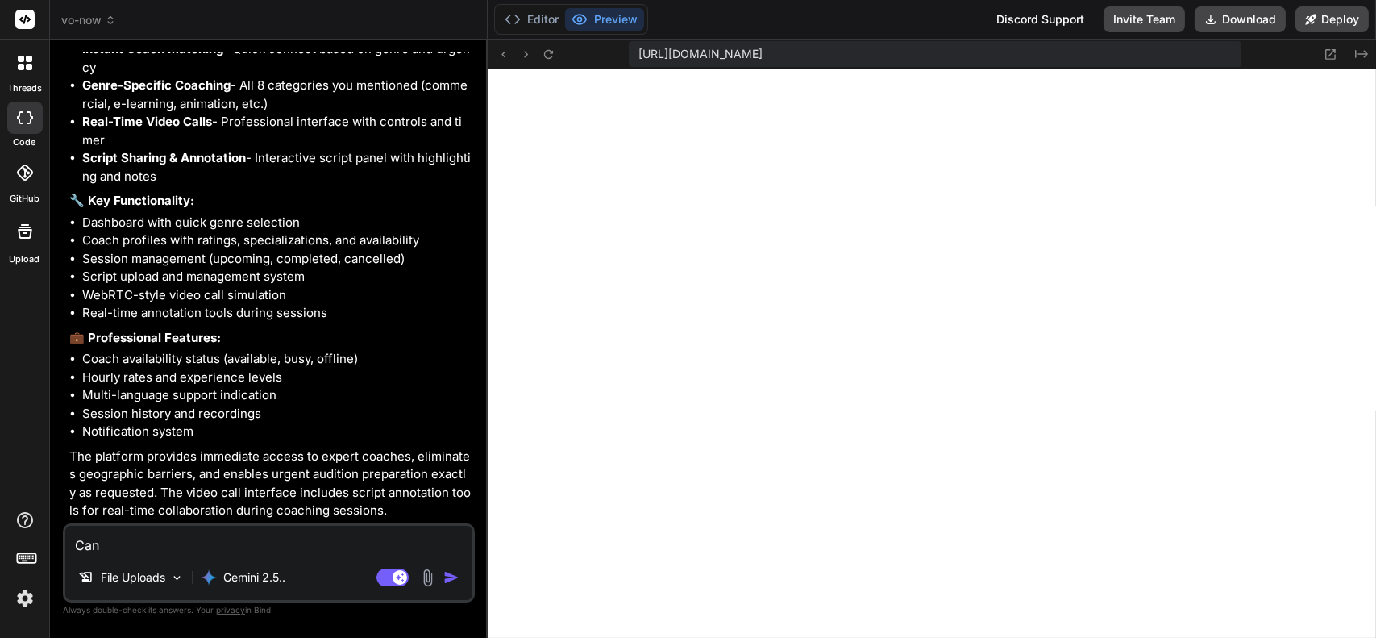
type textarea "x"
type textarea "Can yo"
type textarea "x"
type textarea "Can you"
type textarea "x"
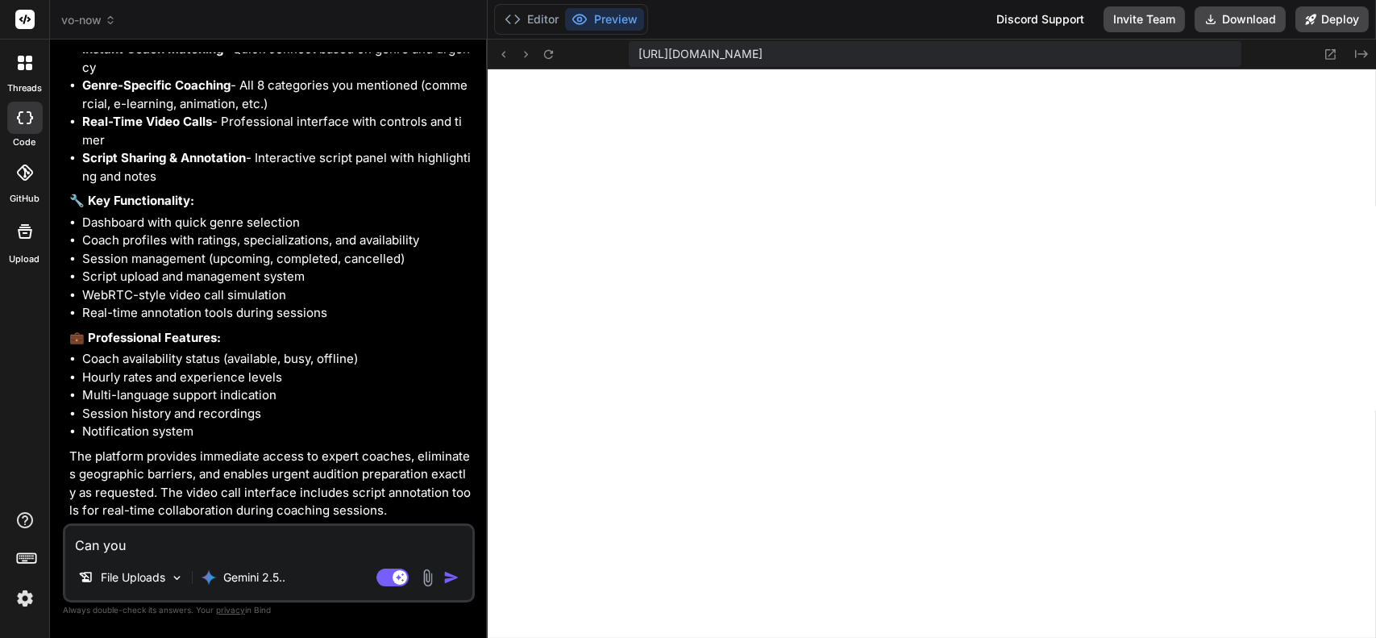
type textarea "Can you"
type textarea "x"
type textarea "Can you f"
type textarea "x"
type textarea "Can you fi"
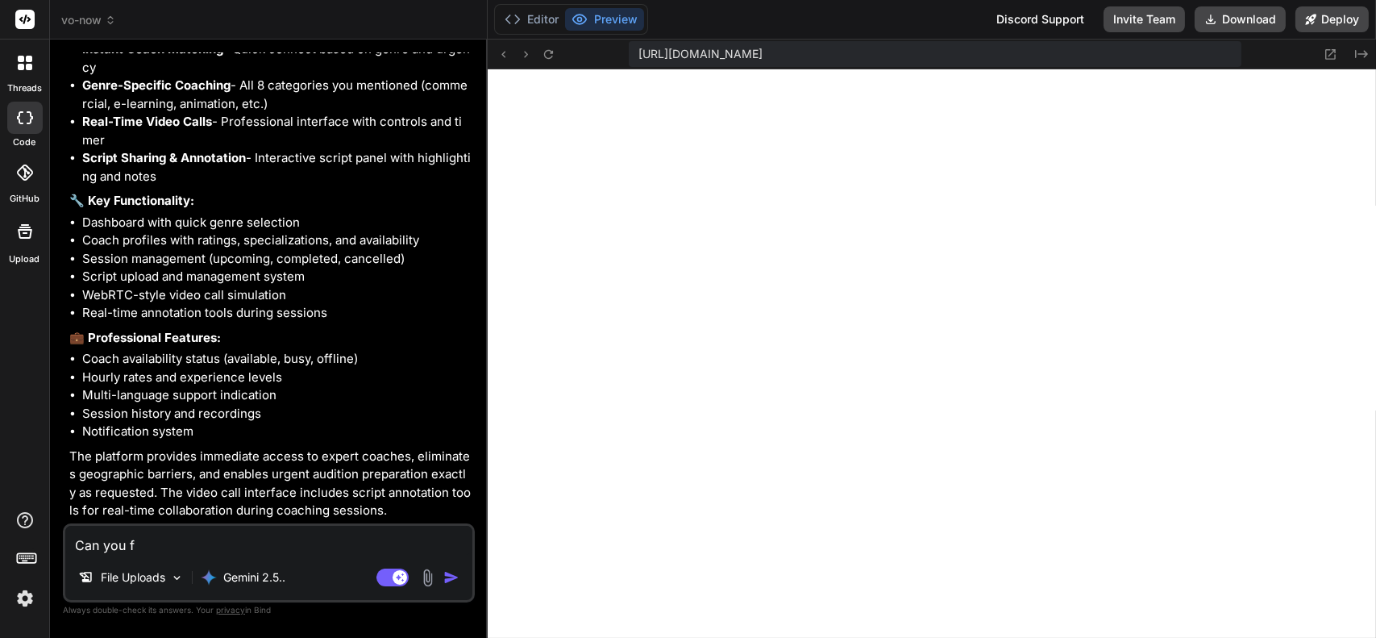
type textarea "x"
type textarea "Can you fix"
type textarea "x"
type textarea "Can you fix"
type textarea "x"
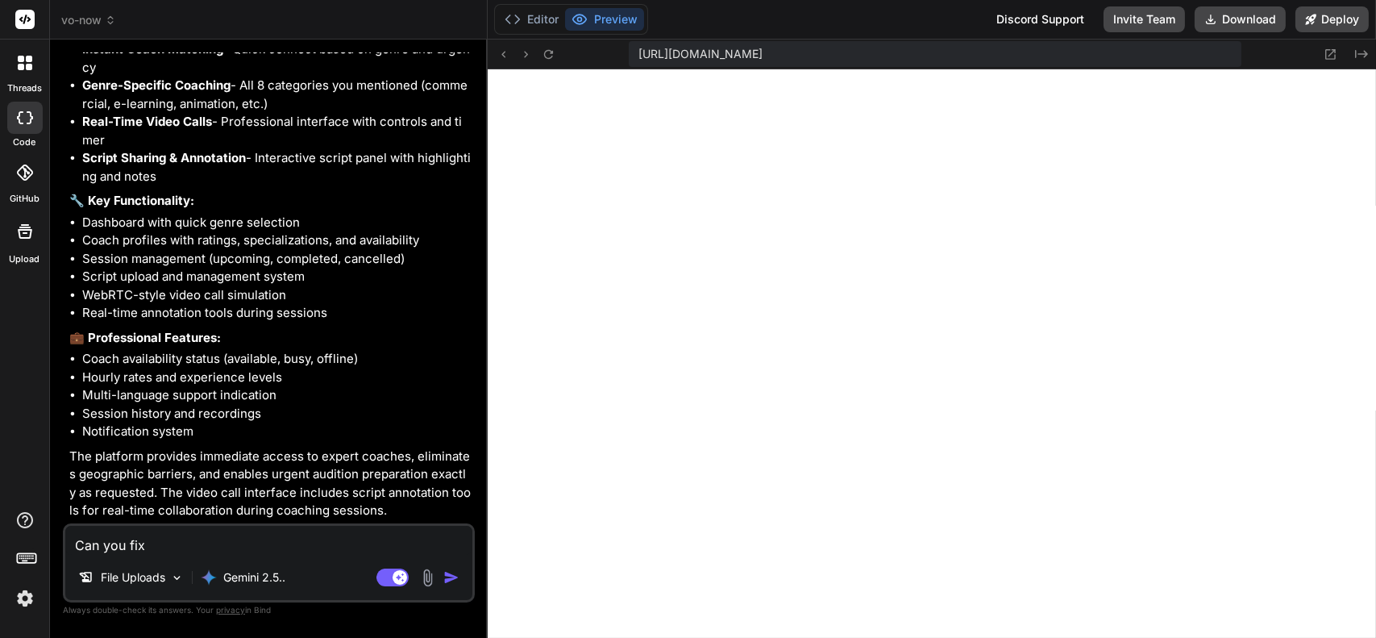
type textarea "Can you fix t"
type textarea "x"
type textarea "Can you fix th"
type textarea "x"
type textarea "Can you fix the"
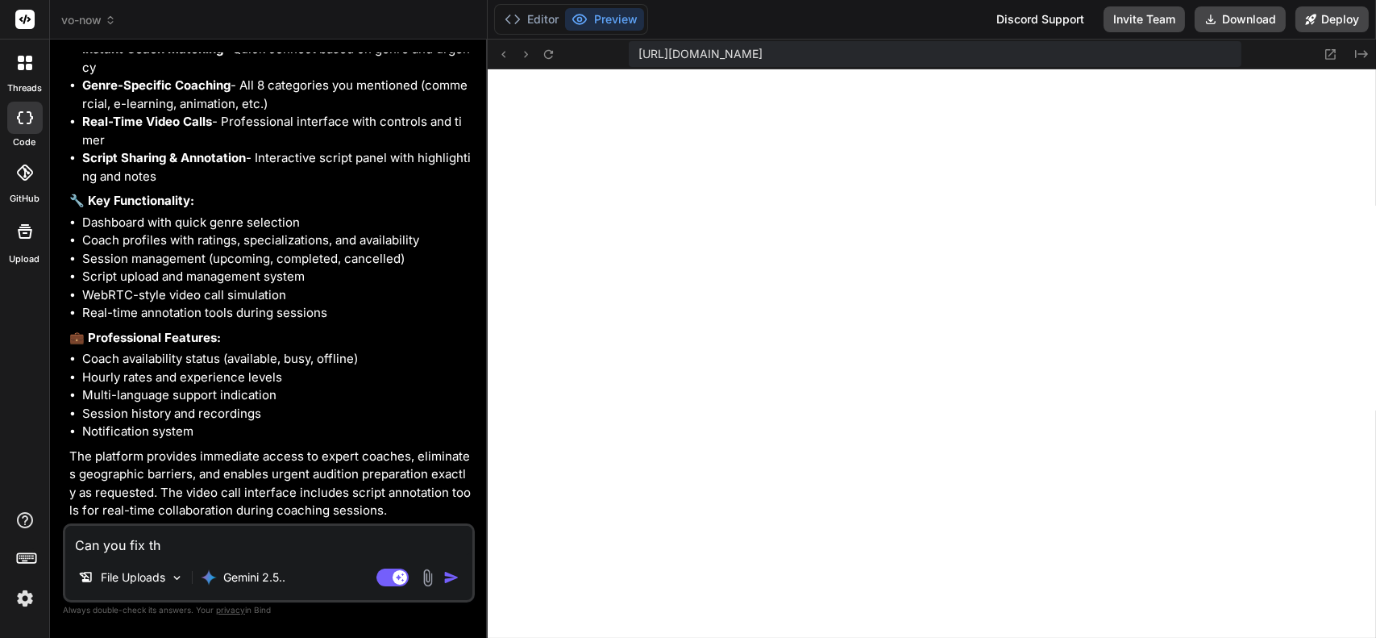
type textarea "x"
type textarea "Can you fix the"
type textarea "x"
type textarea "Can you fix the U"
type textarea "x"
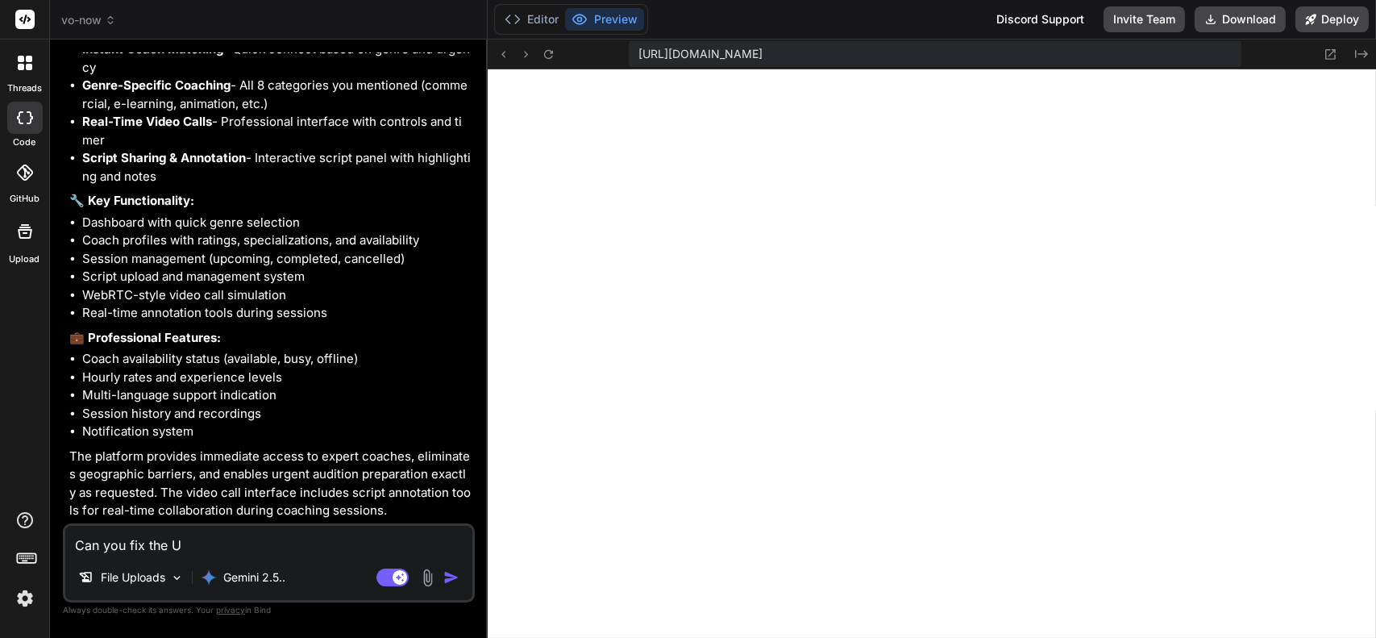
type textarea "Can you fix the UI"
type textarea "x"
type textarea "Can you fix the UI/"
type textarea "x"
type textarea "Can you fix the UI/U"
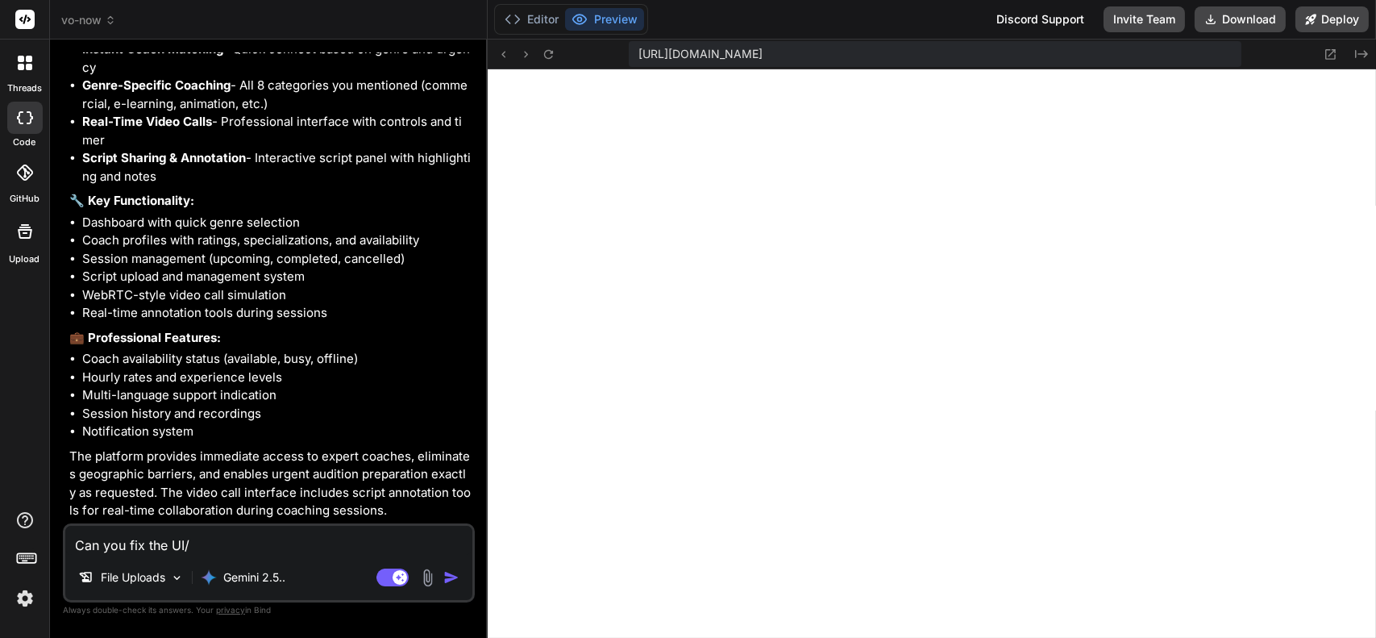
type textarea "x"
type textarea "Can you fix the UI/UX"
type textarea "x"
type textarea "Can you fix the UI/UX?"
type textarea "x"
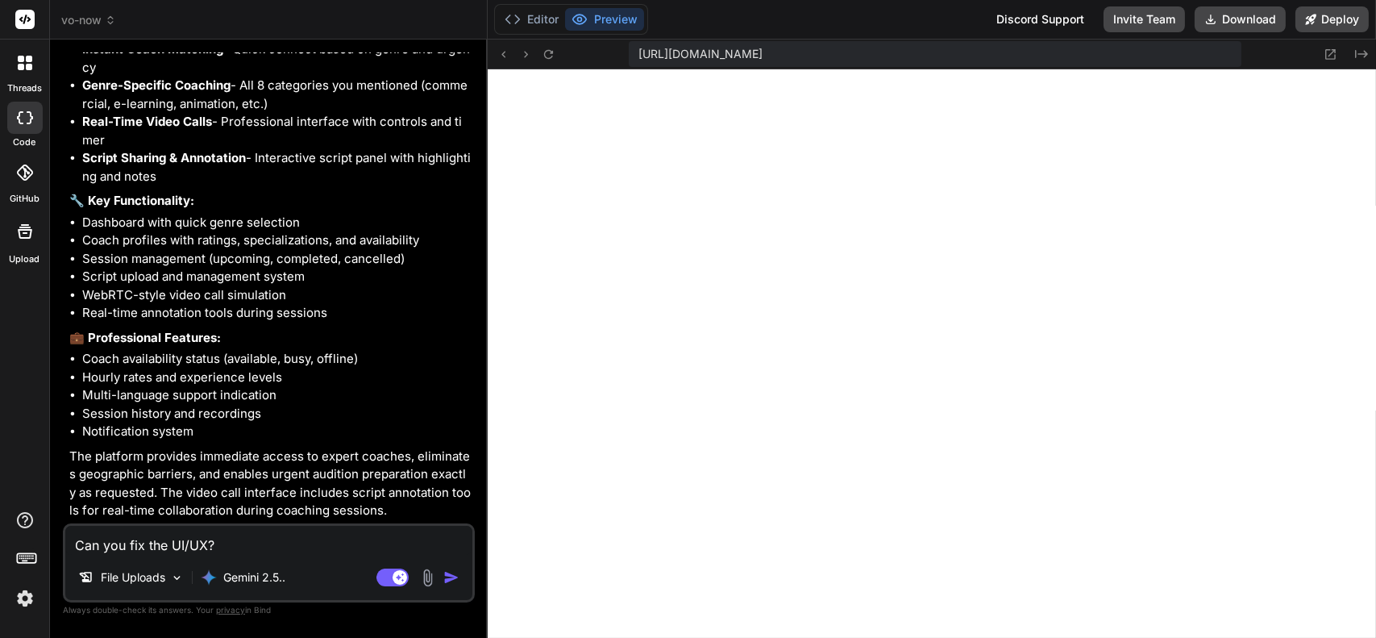
type textarea "Can you fix the UI/UX?"
type textarea "x"
type textarea "Can you fix the UI/UX? I"
type textarea "x"
type textarea "Can you fix the UI/UX? It"
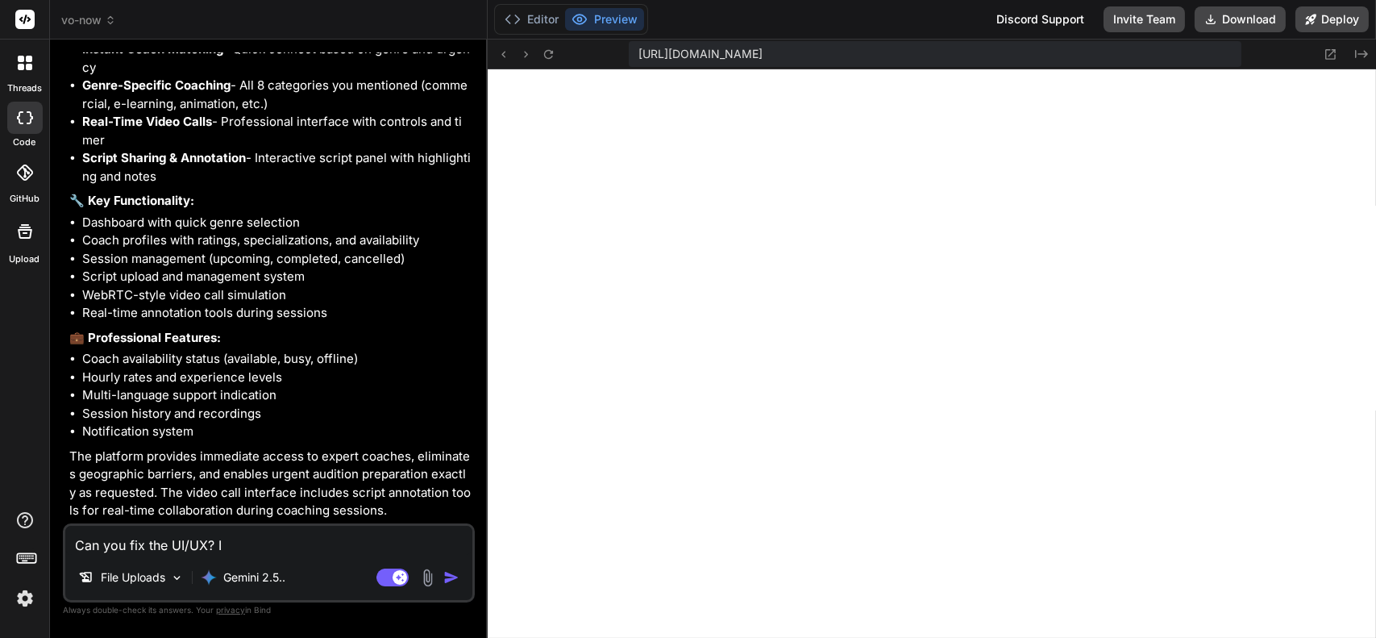
type textarea "x"
type textarea "Can you fix the UI/UX? It"
type textarea "x"
type textarea "Can you fix the UI/UX? It l"
type textarea "x"
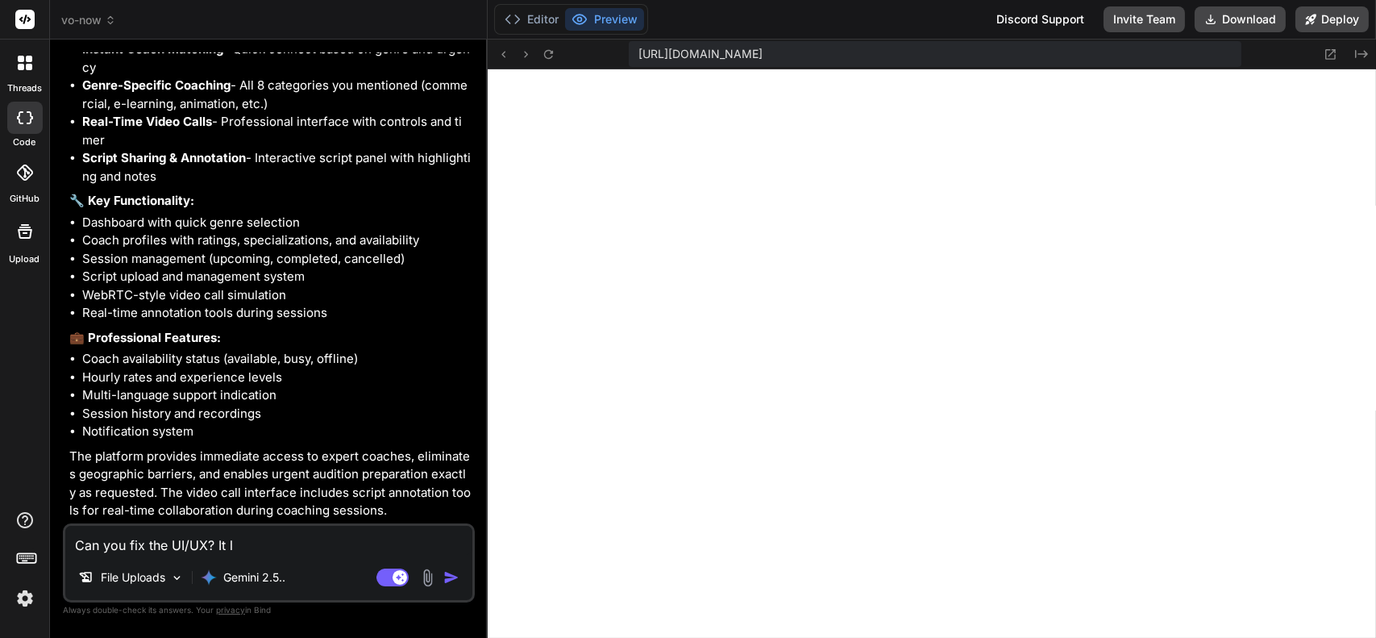
type textarea "Can you fix the UI/UX? It lo"
type textarea "x"
type textarea "Can you fix the UI/UX? It loo"
type textarea "x"
type textarea "Can you fix the UI/UX? It look"
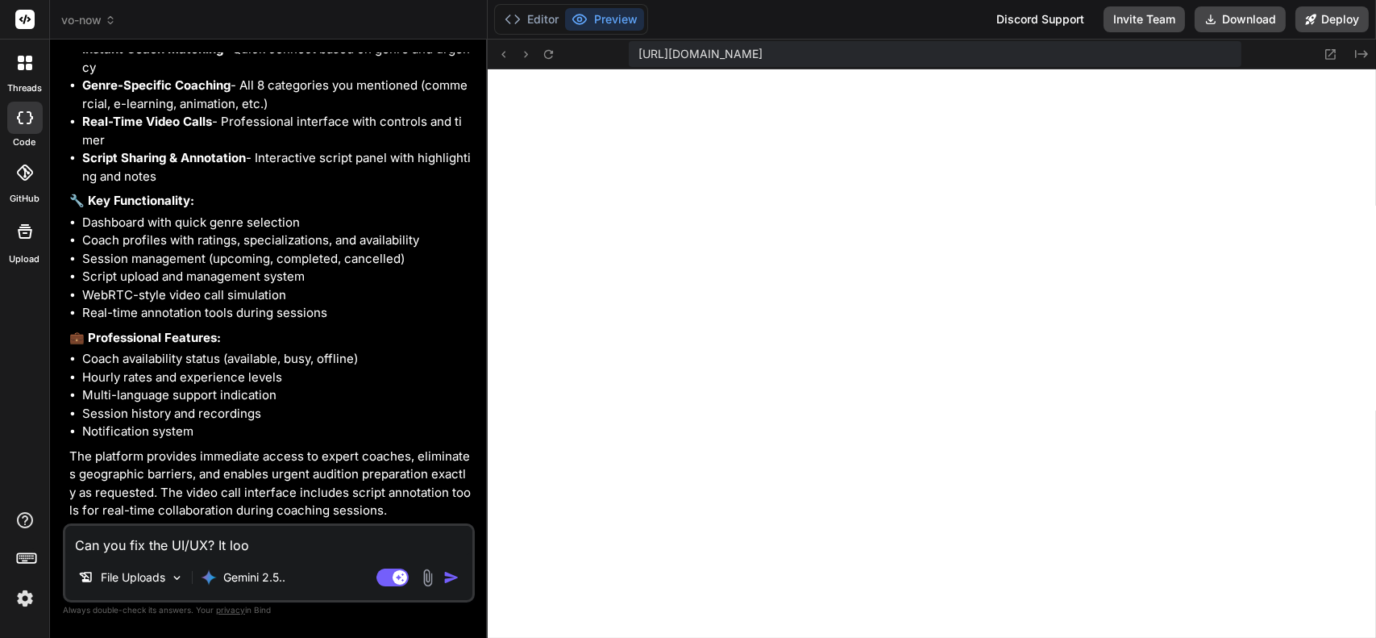
type textarea "x"
type textarea "Can you fix the UI/UX? It looks"
type textarea "x"
type textarea "Can you fix the UI/UX? It looks"
type textarea "x"
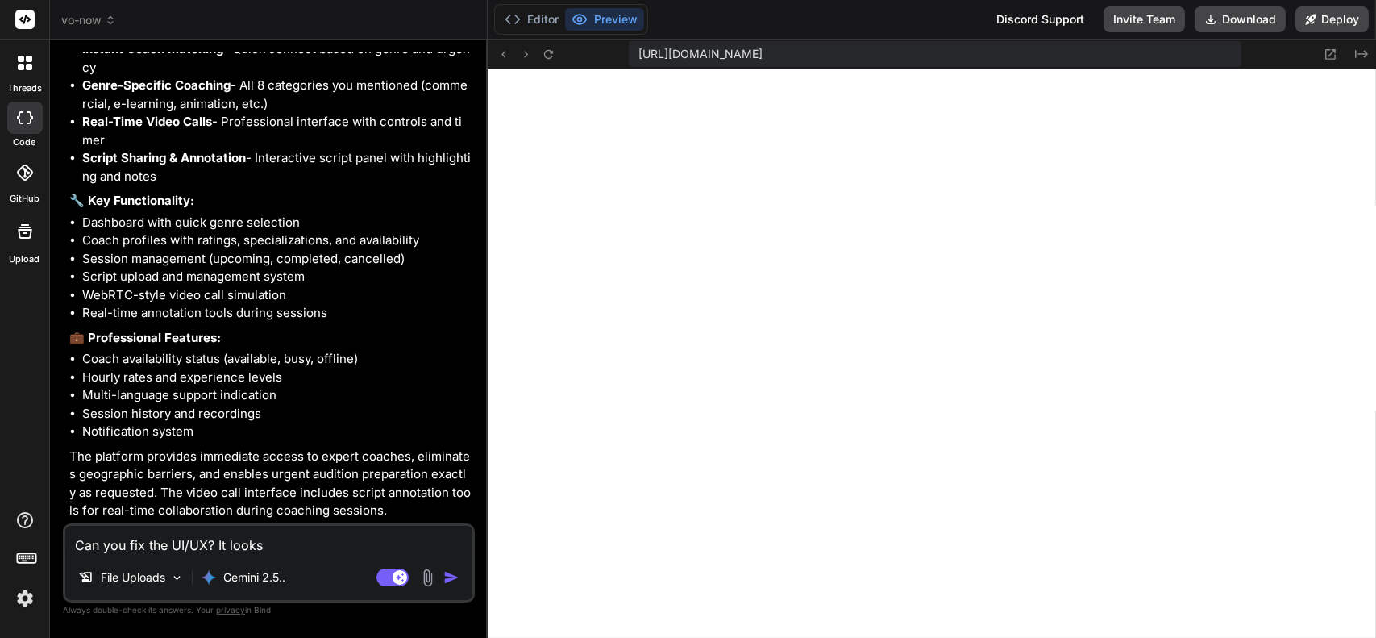
type textarea "Can you fix the UI/UX? It looks v"
type textarea "x"
type textarea "Can you fix the UI/UX? It looks ve"
type textarea "x"
type textarea "Can you fix the UI/UX? It looks ver"
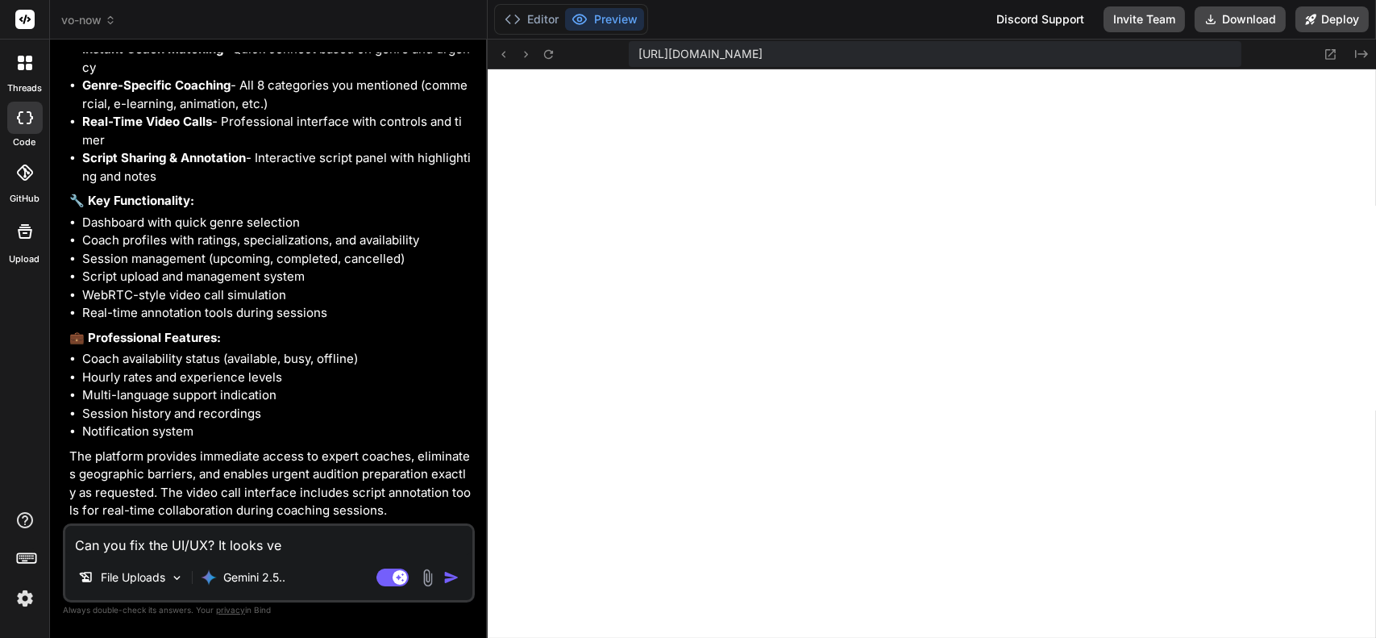
type textarea "x"
type textarea "Can you fix the UI/UX? It looks very"
type textarea "x"
type textarea "Can you fix the UI/UX? It looks very"
type textarea "x"
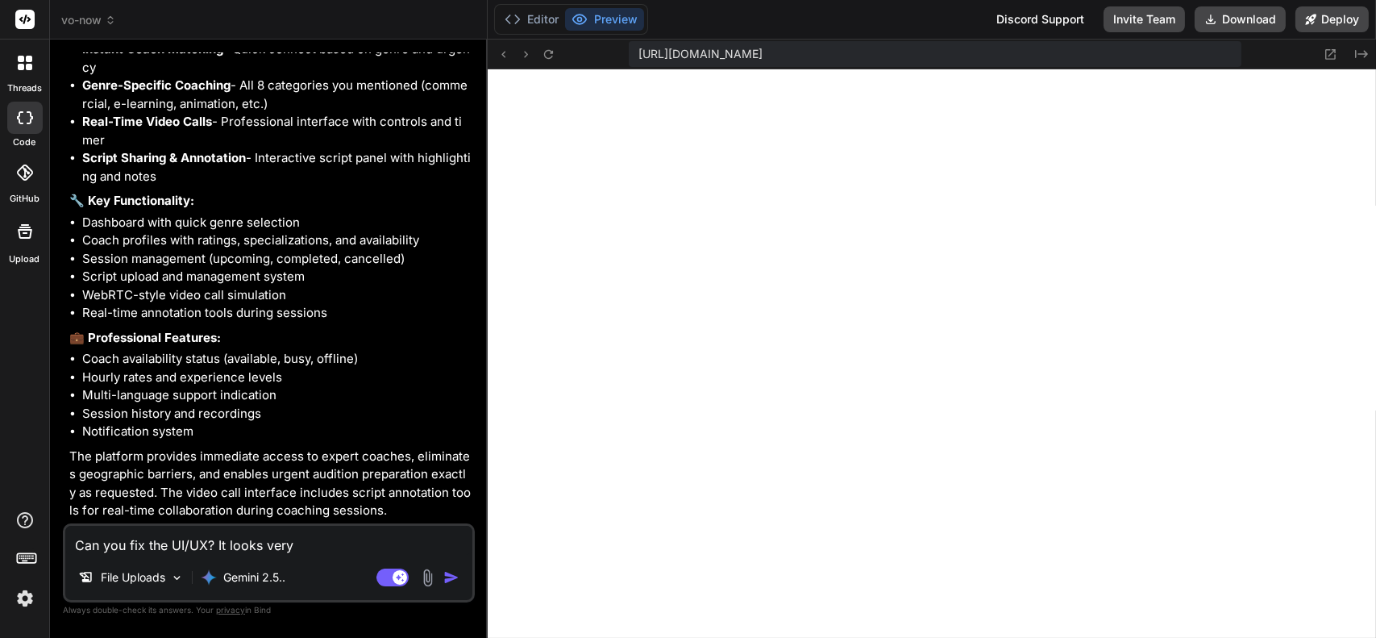
type textarea "Can you fix the UI/UX? It looks very b"
type textarea "x"
type textarea "Can you fix the UI/UX? It looks very bl"
type textarea "x"
type textarea "Can you fix the UI/UX? It looks very bla"
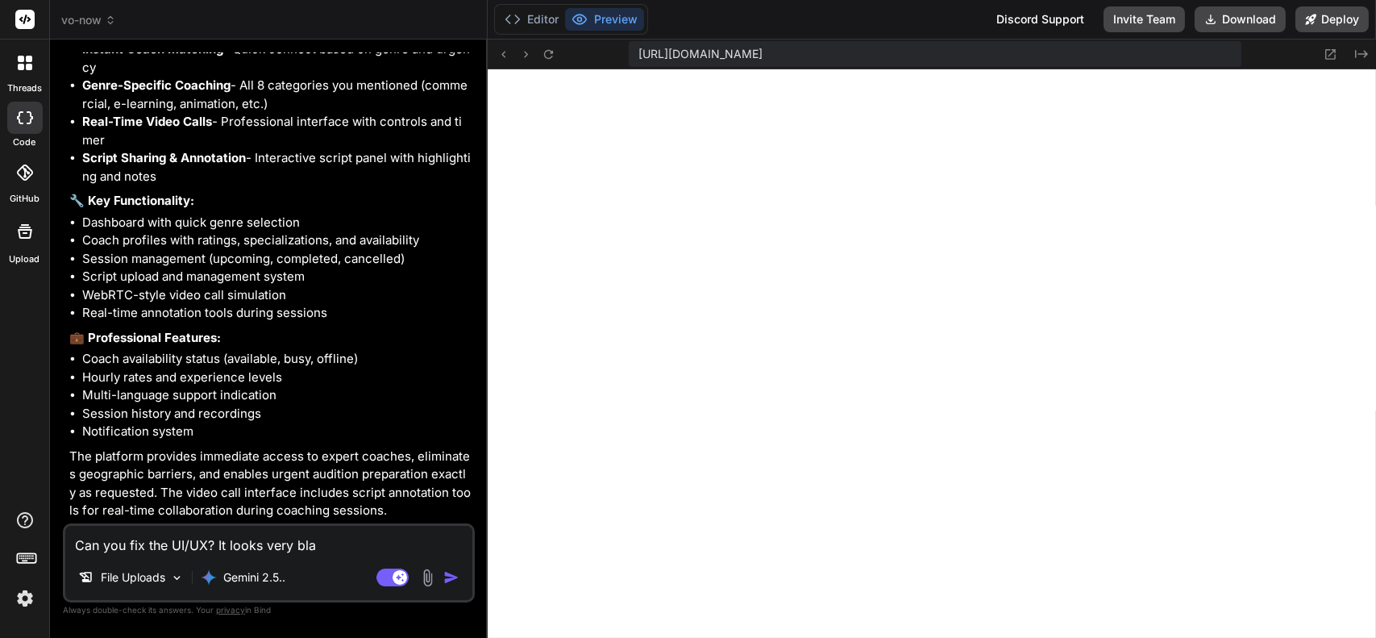
type textarea "x"
type textarea "Can you fix the UI/UX? It looks very blan"
type textarea "x"
type textarea "Can you fix the UI/UX? It looks very bland"
type textarea "x"
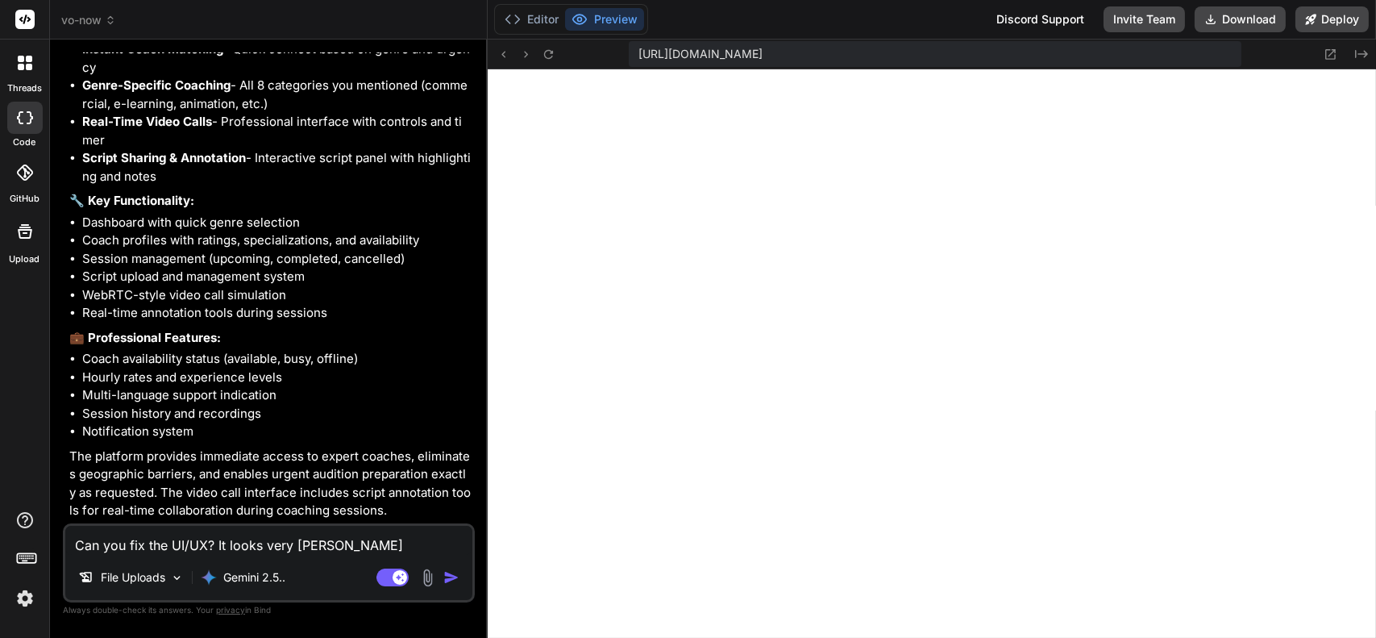
type textarea "Can you fix the UI/UX? It looks very bland."
type textarea "x"
type textarea "Can you fix the UI/UX? It looks very bland."
type textarea "x"
type textarea "Can you fix the UI/UX? It looks very bland. C"
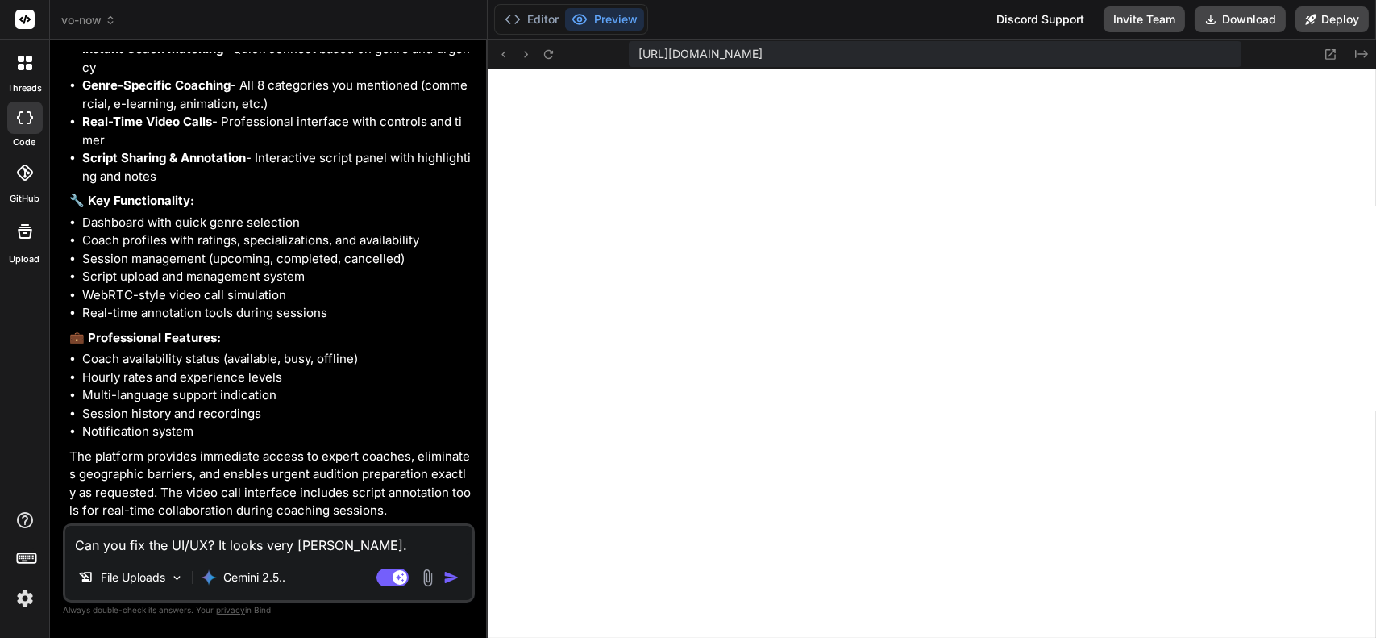
type textarea "x"
type textarea "Can you fix the UI/UX? It looks very bland."
type textarea "x"
type textarea "Can you fix the UI/UX? It looks very bland."
type textarea "x"
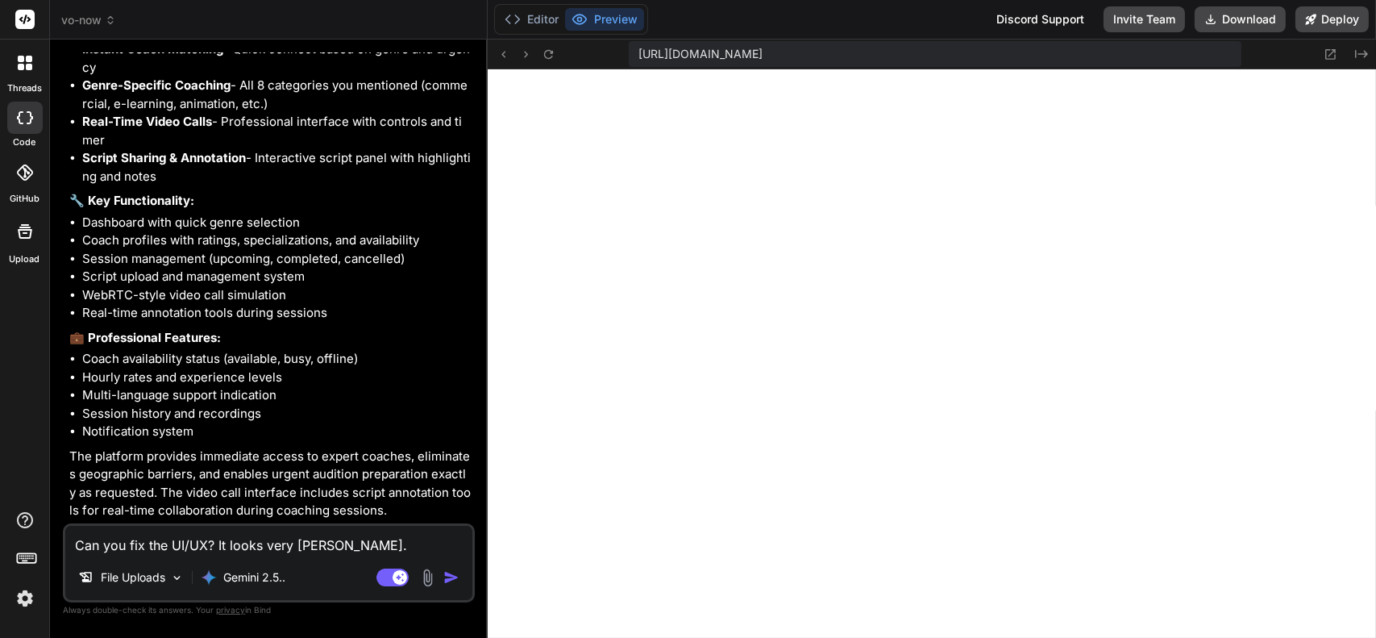
type textarea "Can you fix the UI/UX? It looks very bland"
type textarea "x"
type textarea "Can you fix the UI/UX? It looks very bland"
type textarea "x"
type textarea "Can you fix the UI/UX? It looks very bland c"
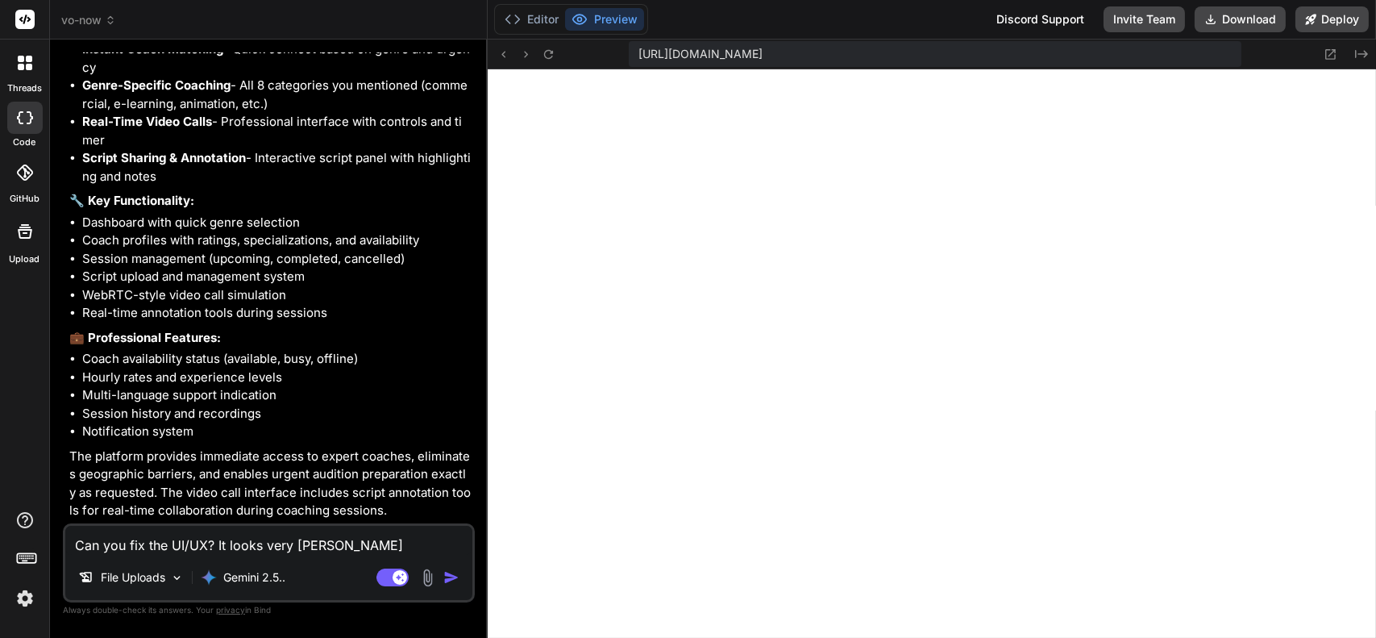
type textarea "x"
type textarea "Can you fix the UI/UX? It looks very bland cu"
type textarea "x"
type textarea "Can you fix the UI/UX? It looks very bland cur"
type textarea "x"
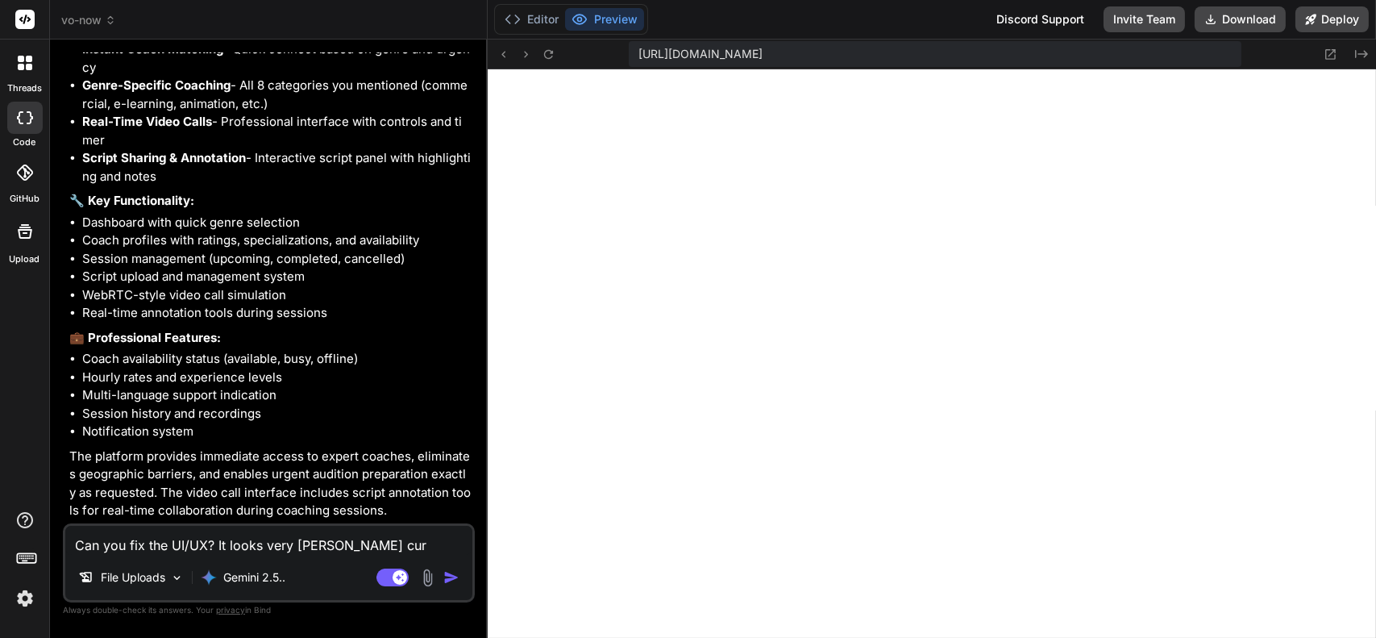
type textarea "Can you fix the UI/UX? It looks very bland curr"
type textarea "x"
type textarea "Can you fix the UI/UX? It looks very bland curre"
type textarea "x"
type textarea "Can you fix the UI/UX? It looks very bland curren"
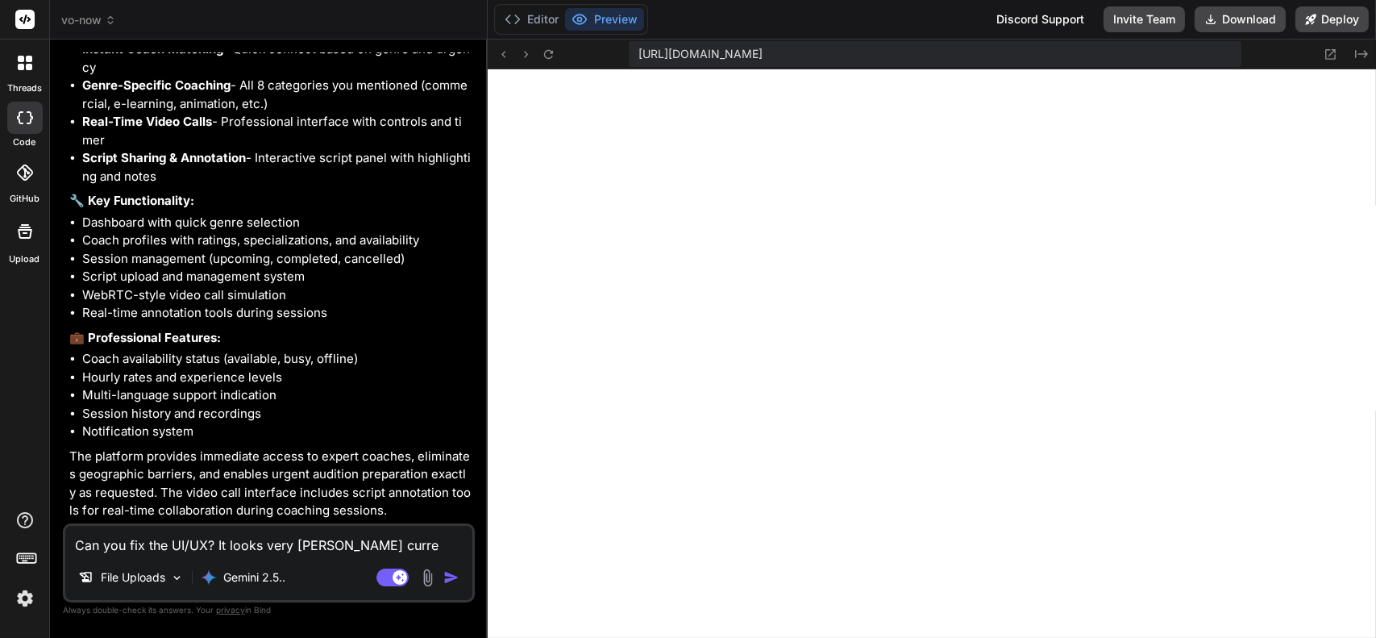
type textarea "x"
type textarea "Can you fix the UI/UX? It looks very bland current"
type textarea "x"
type textarea "Can you fix the UI/UX? It looks very bland currentl"
type textarea "x"
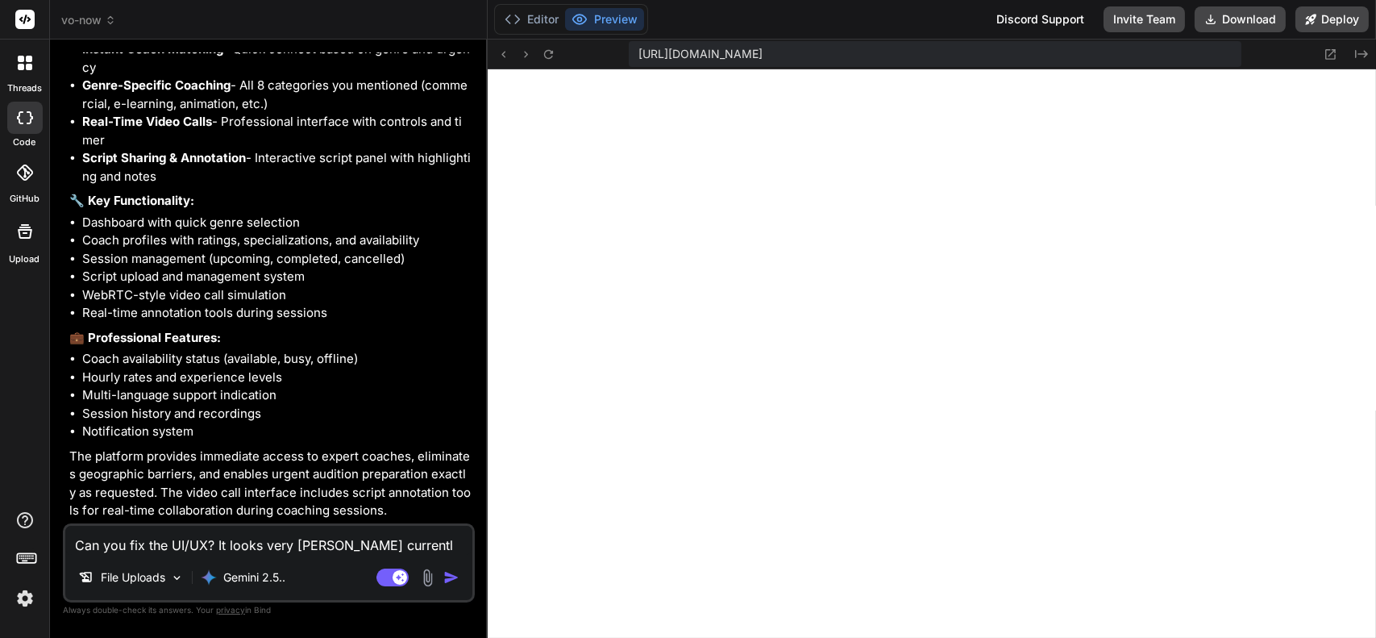
type textarea "Can you fix the UI/UX? It looks very bland currently"
type textarea "x"
type textarea "Can you fix the UI/UX? It looks very bland currently."
type textarea "x"
type textarea "Can you fix the UI/UX? It looks very bland currently."
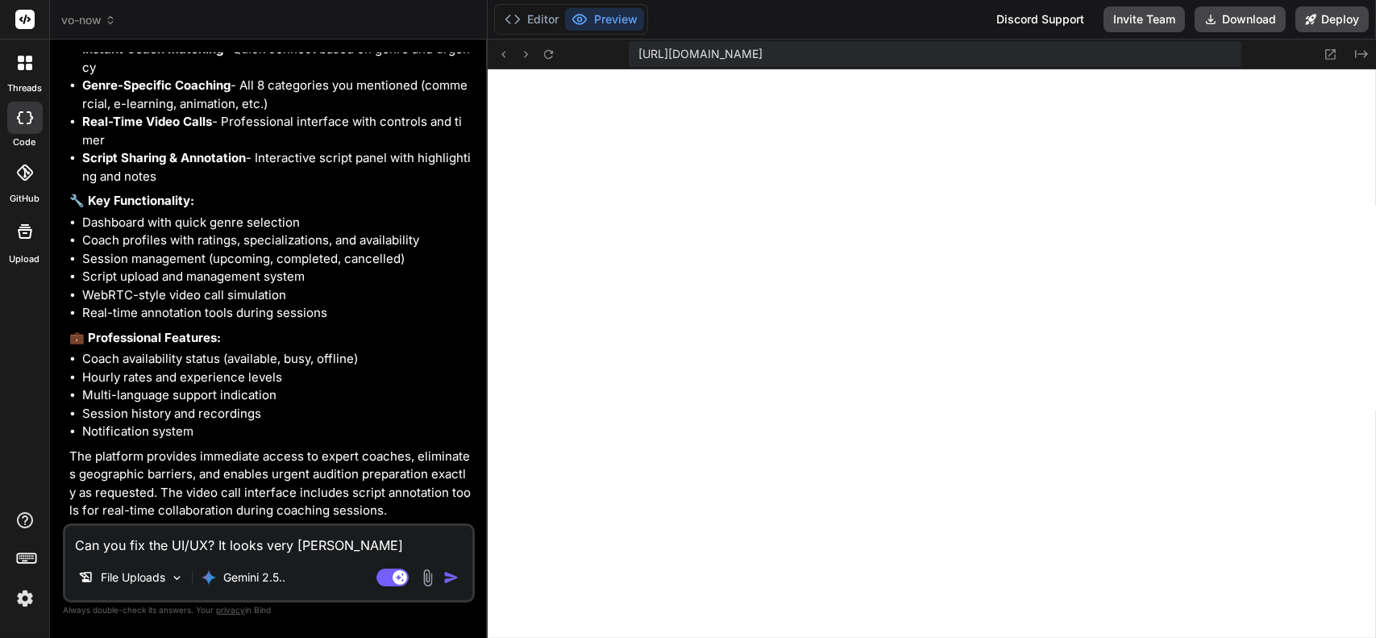
type textarea "x"
type textarea "Can you fix the UI/UX? It looks very bland currently. C"
type textarea "x"
type textarea "Can you fix the UI/UX? It looks very bland currently. Ca"
type textarea "x"
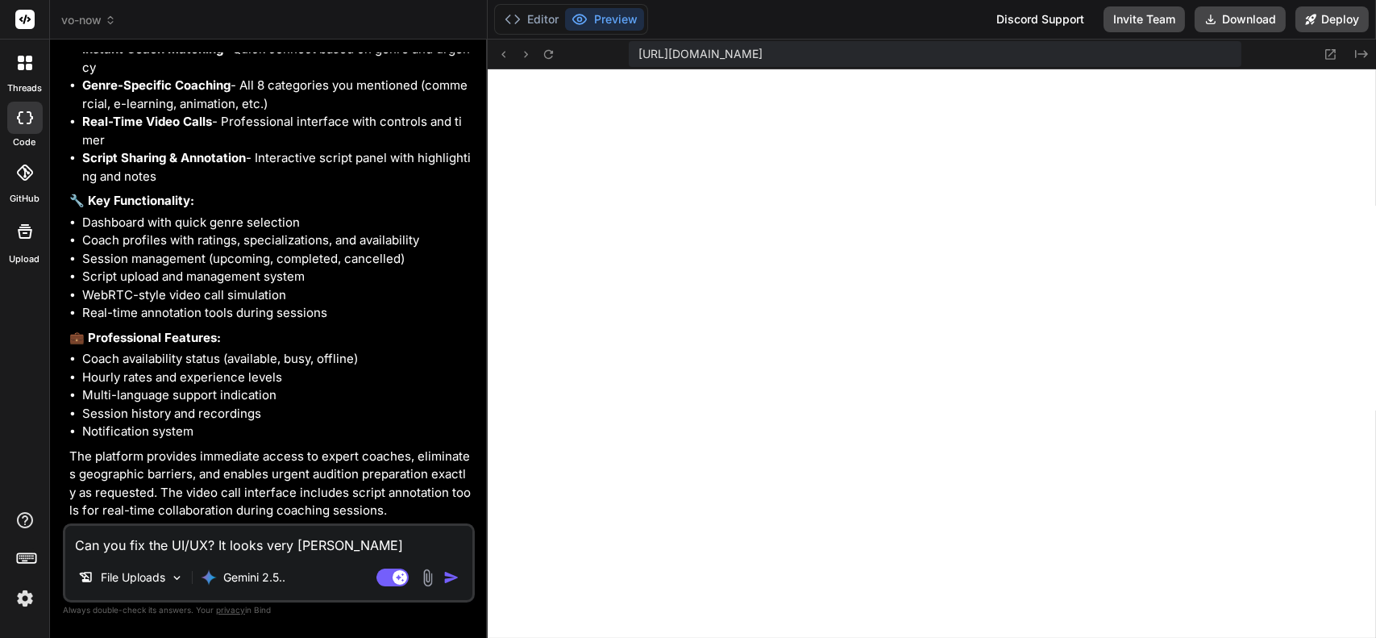
type textarea "Can you fix the UI/UX? It looks very bland currently. Can"
type textarea "x"
type textarea "Can you fix the UI/UX? It looks very bland currently. Can"
type textarea "x"
type textarea "Can you fix the UI/UX? It looks very bland currently. Can y"
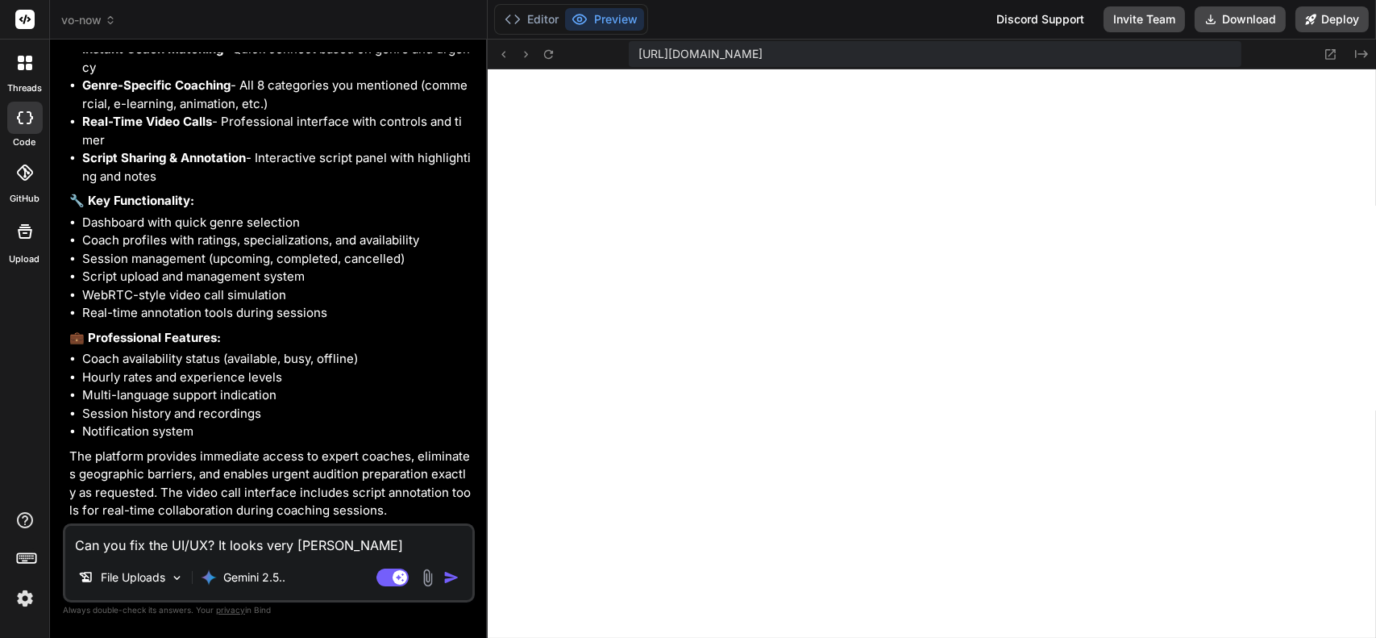
type textarea "x"
type textarea "Can you fix the UI/UX? It looks very bland currently. Can yo"
type textarea "x"
type textarea "Can you fix the UI/UX? It looks very bland currently. Can you"
type textarea "x"
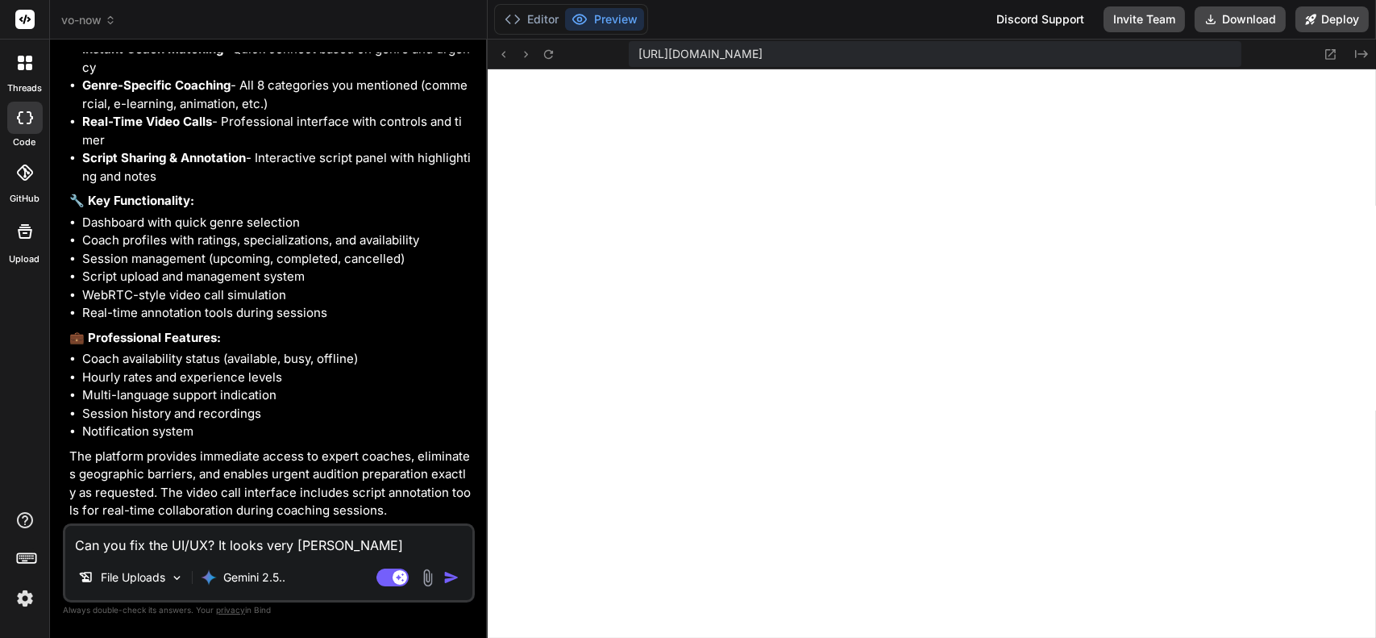
type textarea "Can you fix the UI/UX? It looks very bland currently. Can you"
type textarea "x"
paste textarea
type textarea "Can you fix the UI/UX? It looks very bland currently. Can you"
click at [428, 576] on img at bounding box center [427, 577] width 19 height 19
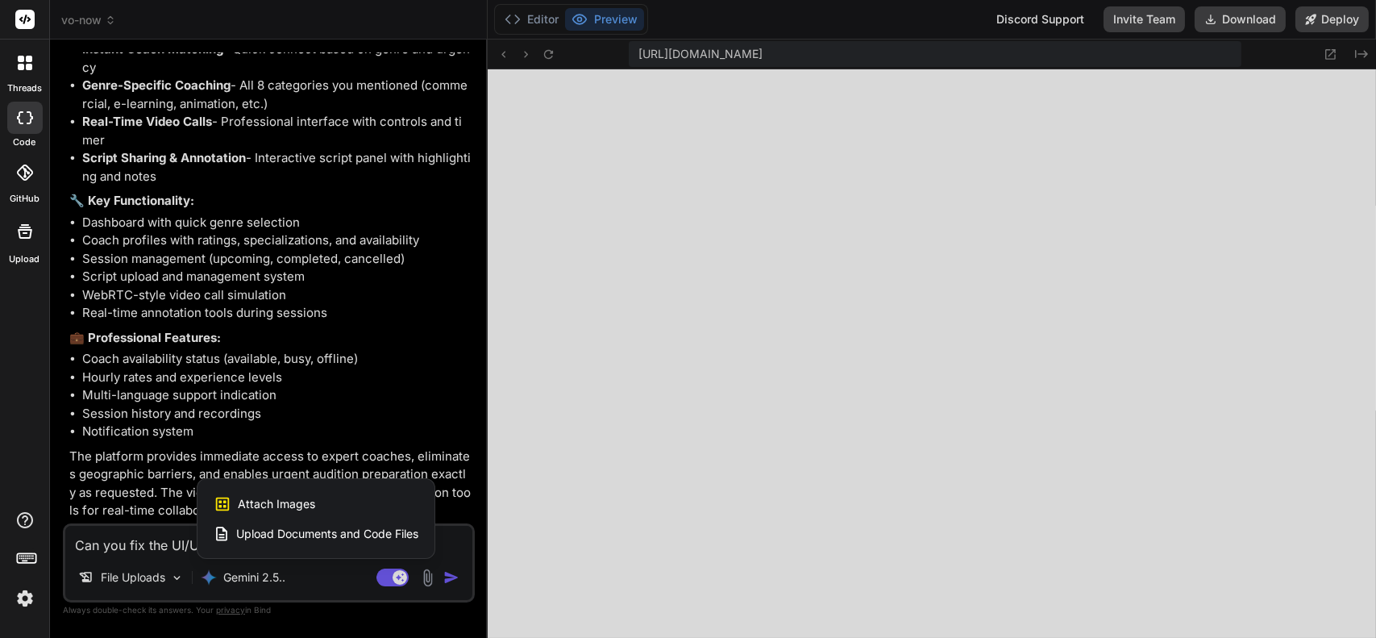
click at [333, 505] on div "Attach Images Image attachments are only supported in Claude and Gemini models." at bounding box center [316, 504] width 205 height 31
type textarea "x"
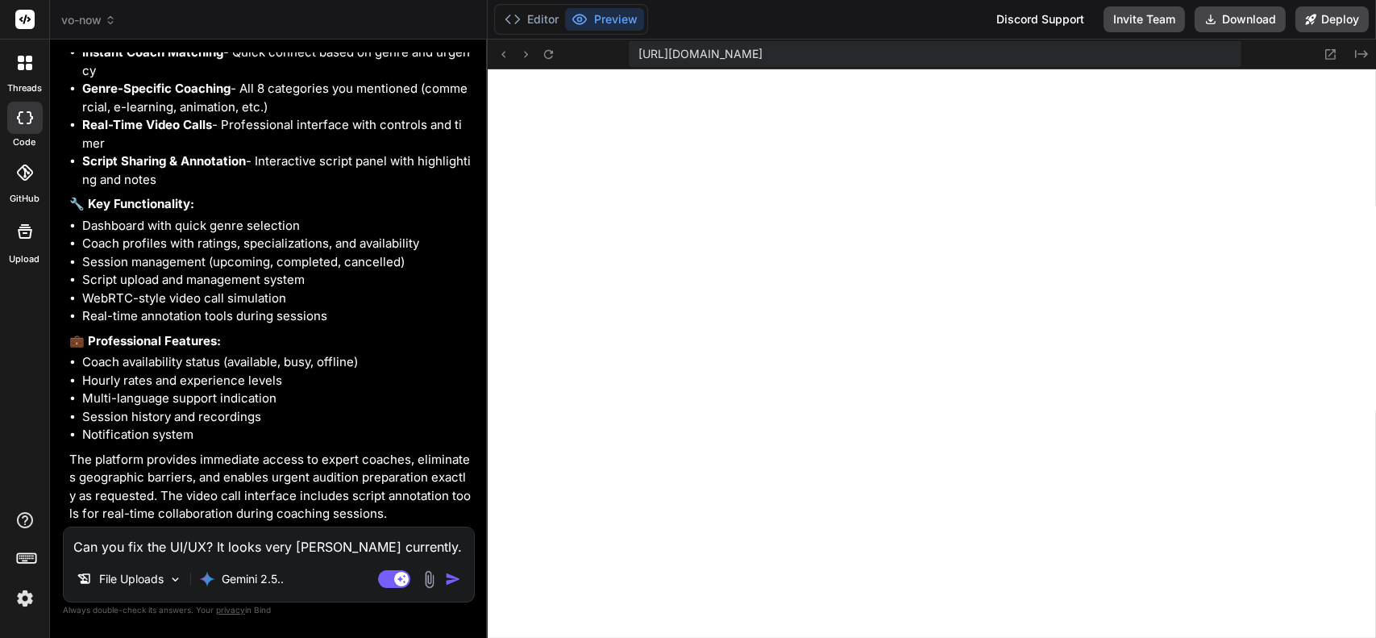
scroll to position [2831, 0]
type input "C:\fakepath\Site Color Scheme Example.jpg"
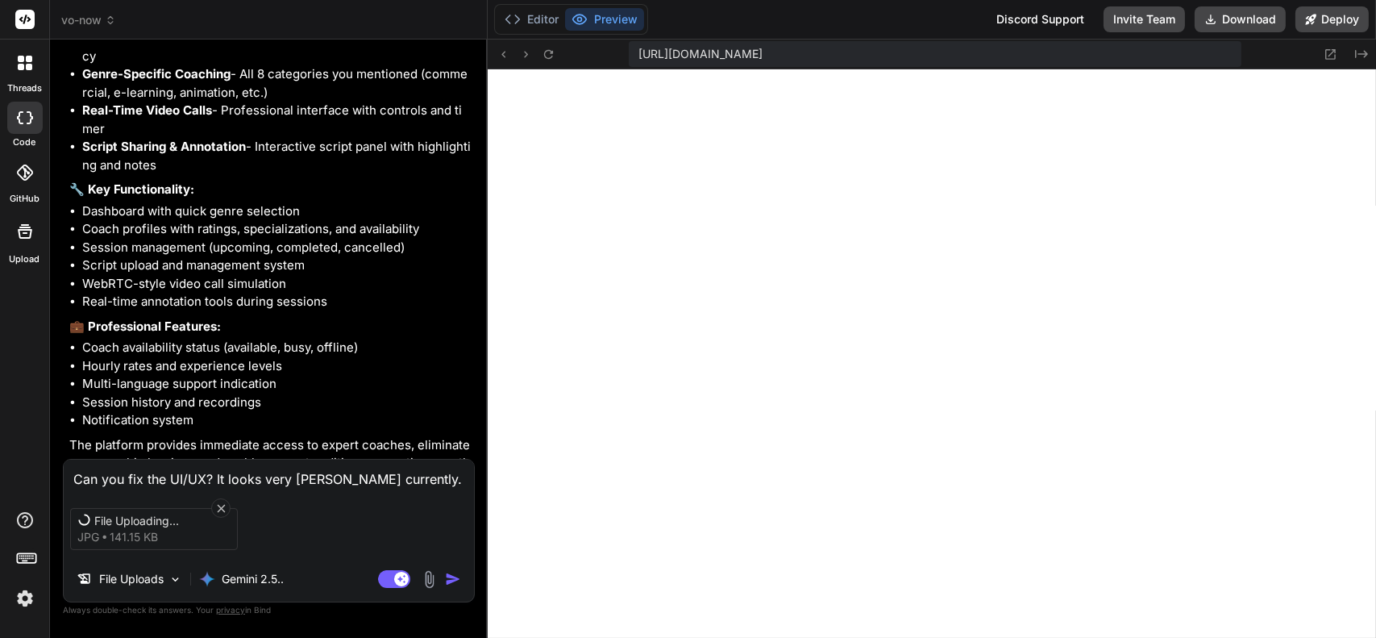
scroll to position [2835, 0]
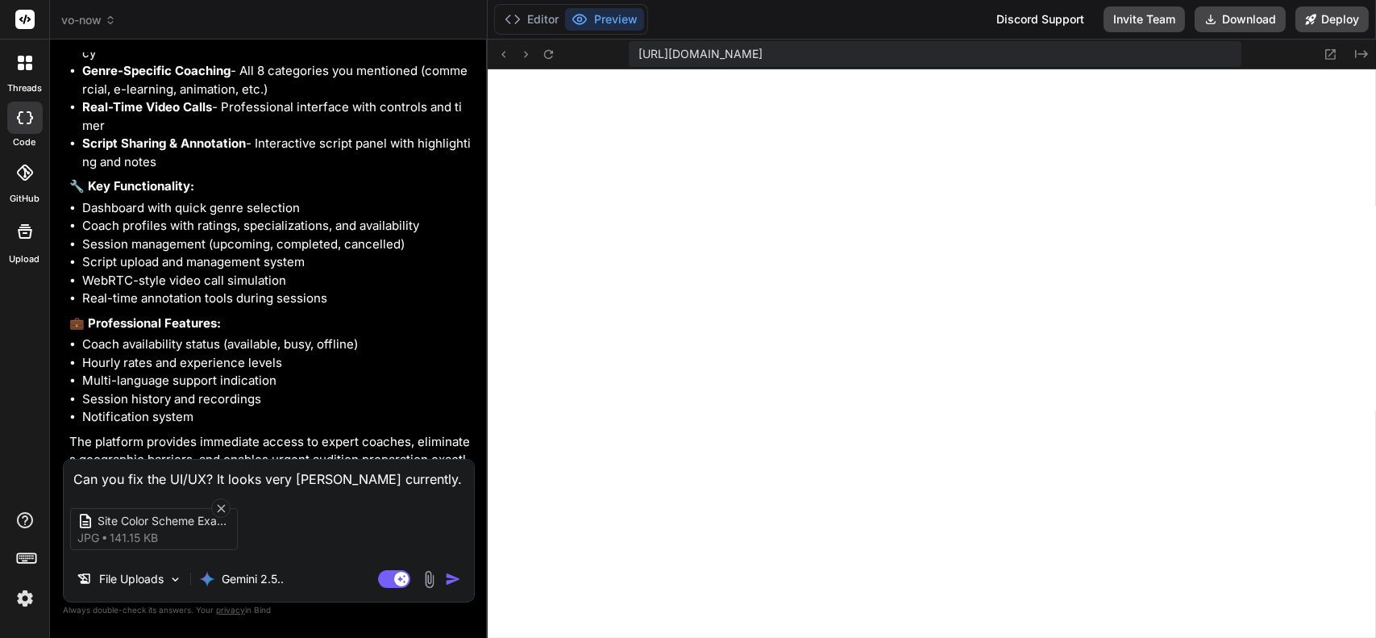
click at [440, 483] on textarea "Can you fix the UI/UX? It looks very bland currently. Can you" at bounding box center [269, 474] width 410 height 29
type textarea "x"
type textarea "Can you fix the UI/UX? It looks very bland currently. Can you"
type textarea "x"
type textarea "Can you fix the UI/UX? It looks very bland currently. Can you m"
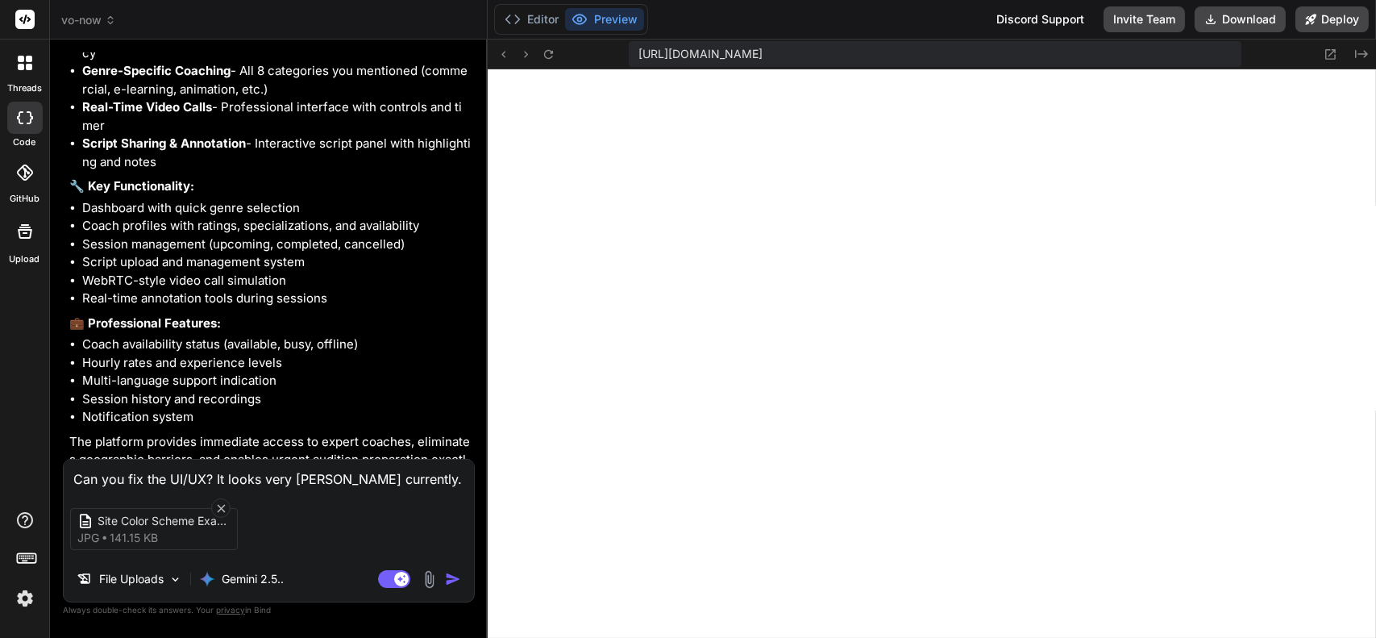
type textarea "x"
type textarea "Can you fix the UI/UX? It looks very bland currently. Can you ma"
type textarea "x"
type textarea "Can you fix the UI/UX? It looks very bland currently. Can you mak"
type textarea "x"
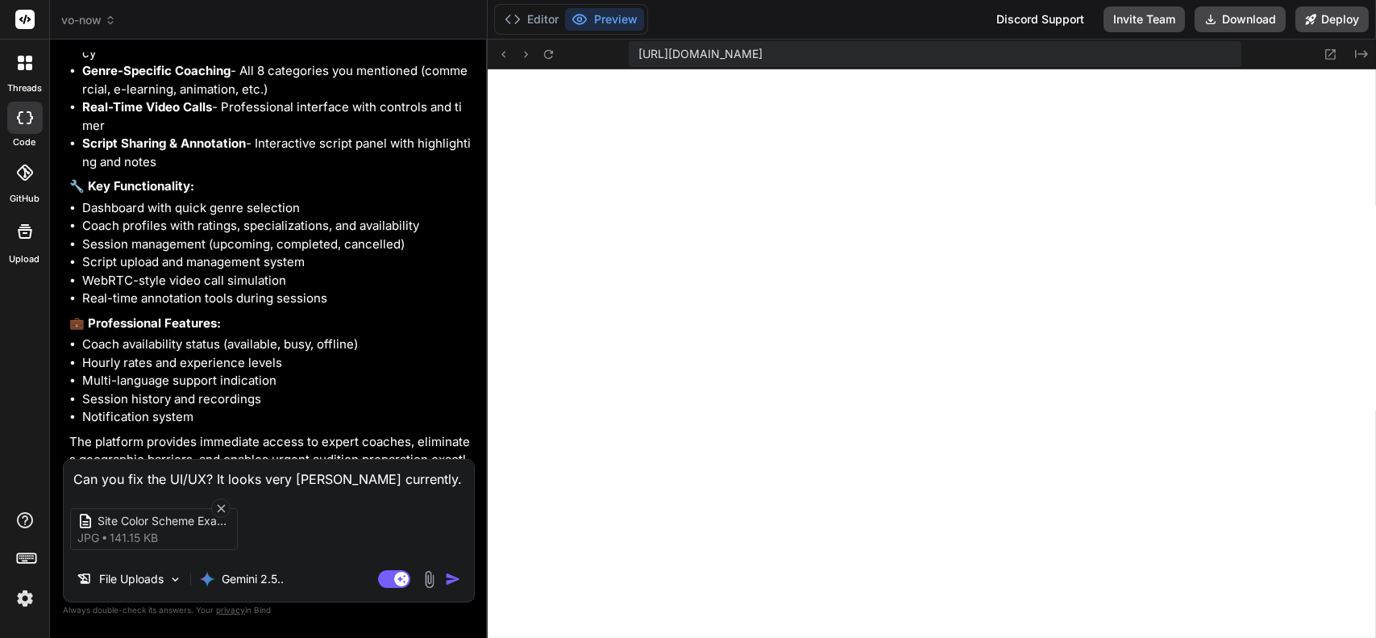
type textarea "Can you fix the UI/UX? It looks very bland currently. Can you make"
type textarea "x"
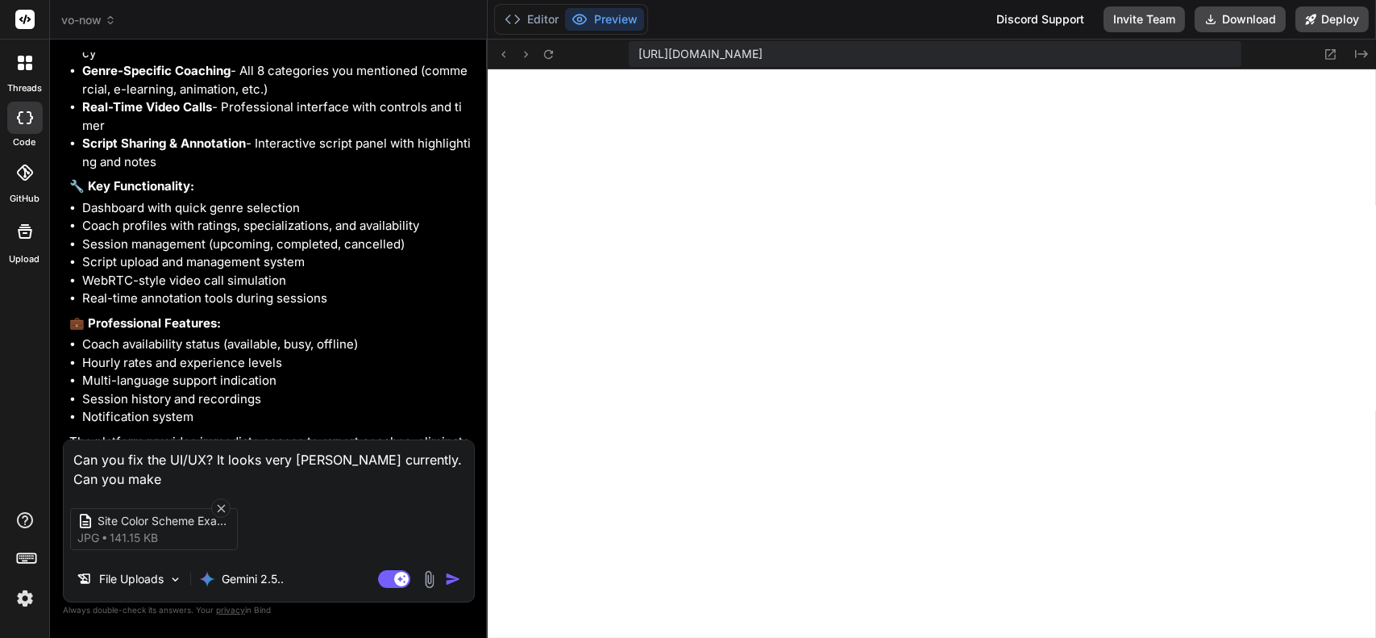
type textarea "Can you fix the UI/UX? It looks very bland currently. Can you make"
type textarea "x"
type textarea "Can you fix the UI/UX? It looks very bland currently. Can you make t"
type textarea "x"
type textarea "Can you fix the UI/UX? It looks very bland currently. Can you make th"
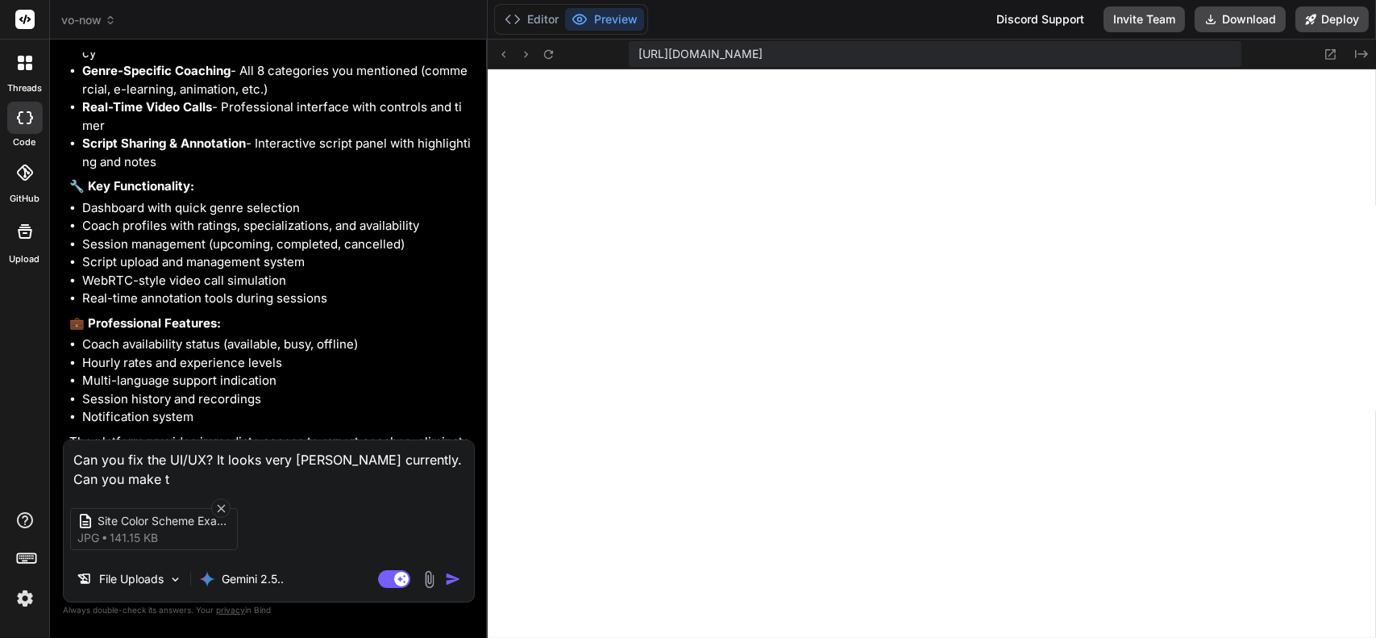
type textarea "x"
type textarea "Can you fix the UI/UX? It looks very bland currently. Can you make the"
type textarea "x"
type textarea "Can you fix the UI/UX? It looks very bland currently. Can you make the"
type textarea "x"
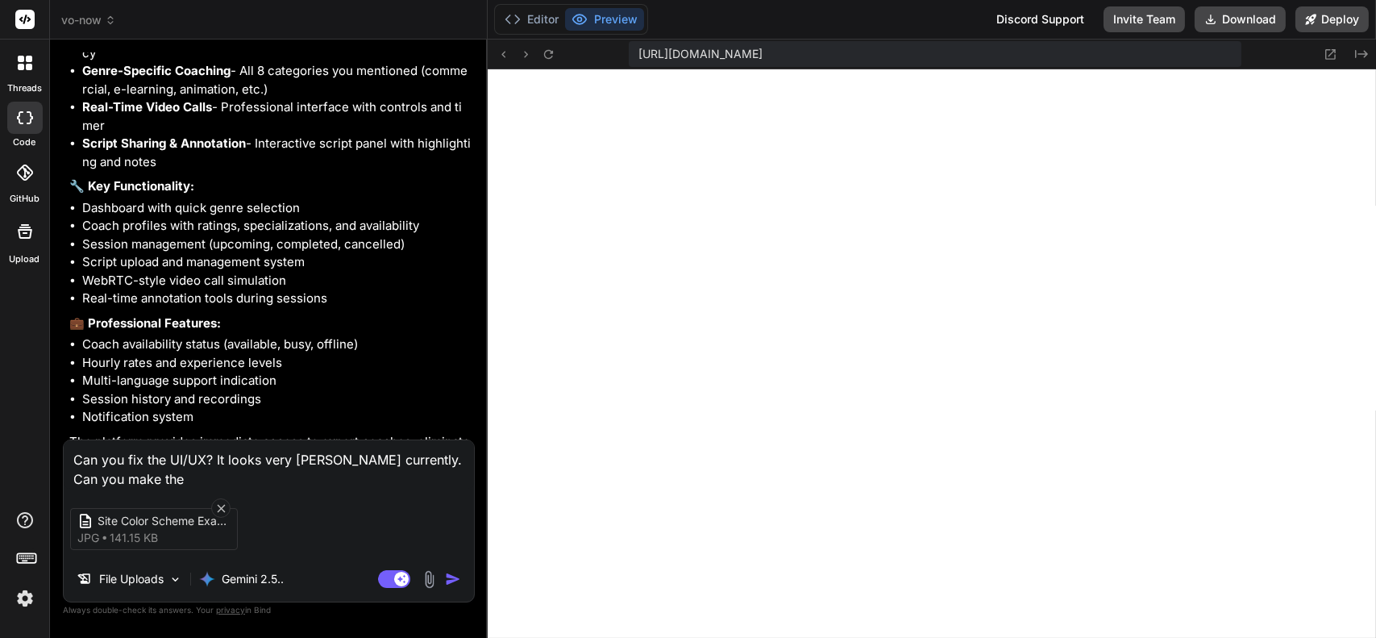
type textarea "Can you fix the UI/UX? It looks very bland currently. Can you make the c"
type textarea "x"
type textarea "Can you fix the UI/UX? It looks very bland currently. Can you make the co"
type textarea "x"
type textarea "Can you fix the UI/UX? It looks very bland currently. Can you make the col"
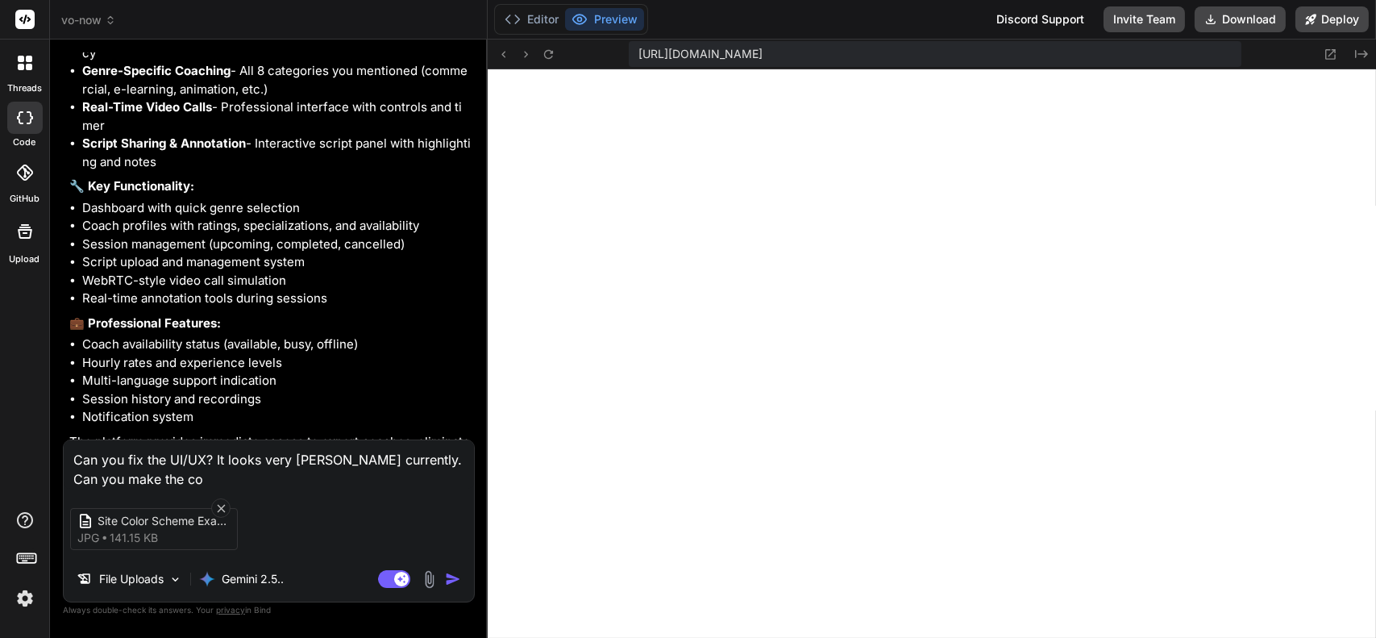
type textarea "x"
type textarea "Can you fix the UI/UX? It looks very bland currently. Can you make the colo"
type textarea "x"
type textarea "Can you fix the UI/UX? It looks very bland currently. Can you make the color"
type textarea "x"
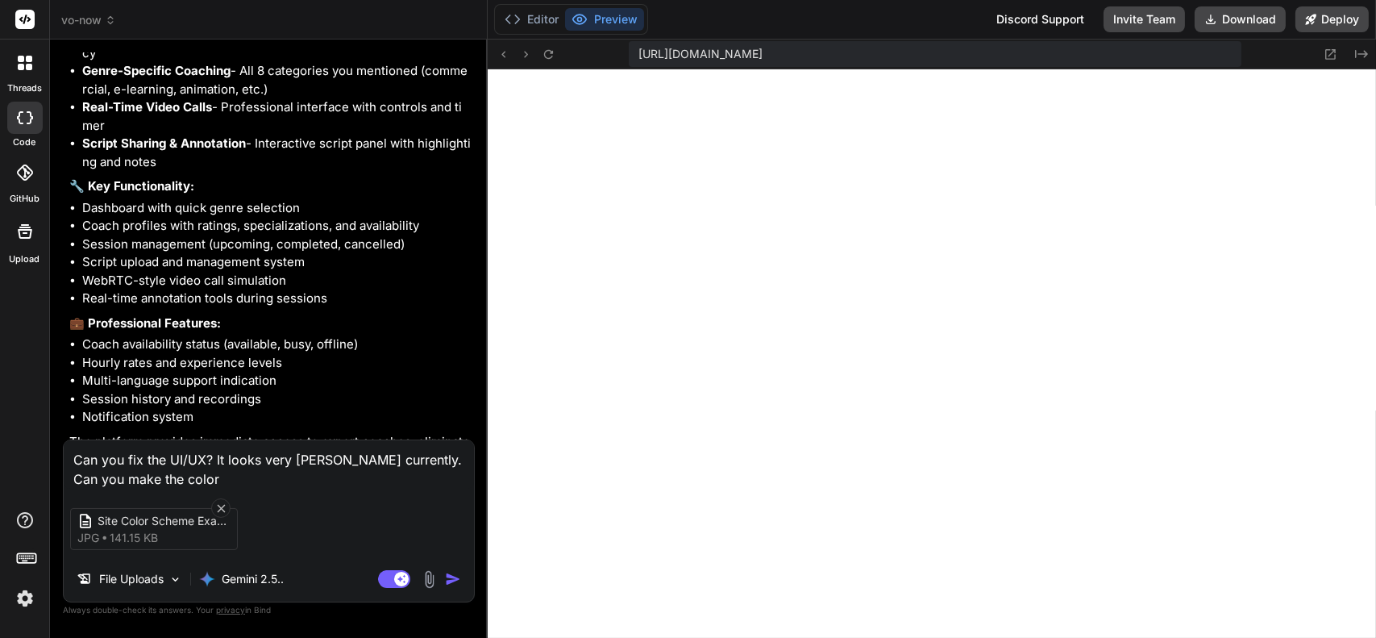
type textarea "Can you fix the UI/UX? It looks very bland currently. Can you make the color"
type textarea "x"
type textarea "Can you fix the UI/UX? It looks very bland currently. Can you make the color s"
type textarea "x"
type textarea "Can you fix the UI/UX? It looks very bland currently. Can you make the color sc"
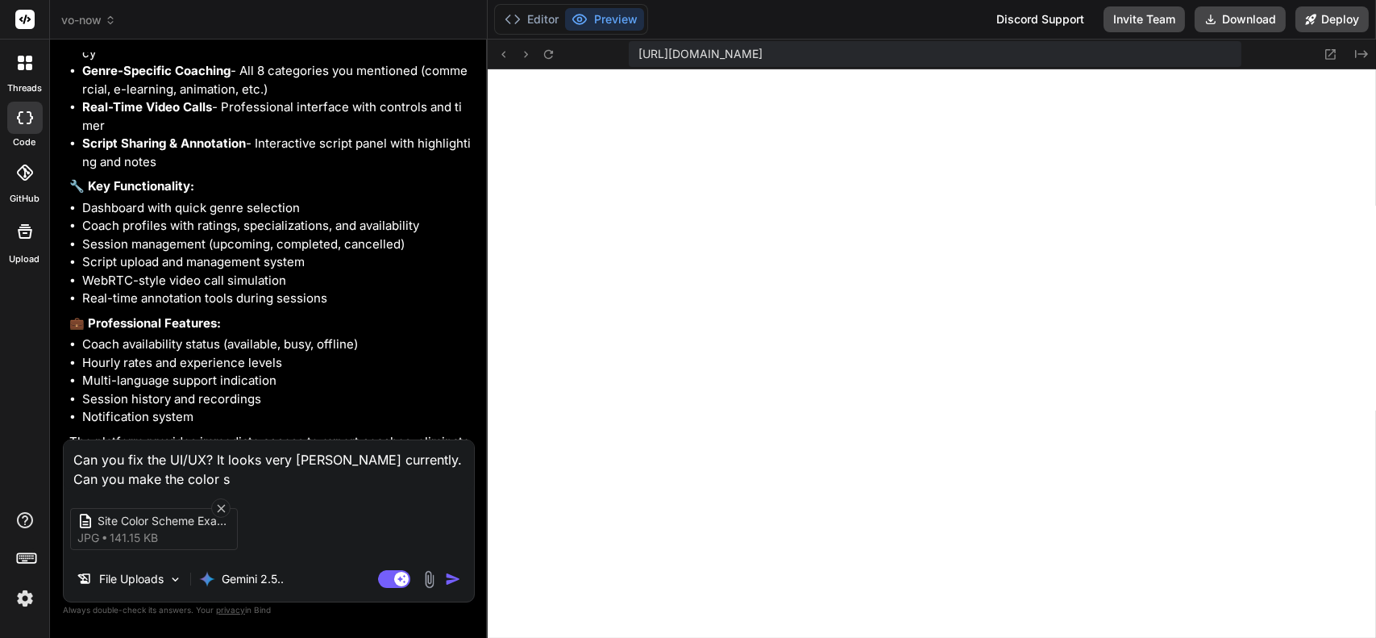
type textarea "x"
type textarea "Can you fix the UI/UX? It looks very bland currently. Can you make the color sch"
type textarea "x"
type textarea "Can you fix the UI/UX? It looks very bland currently. Can you make the color sc…"
type textarea "x"
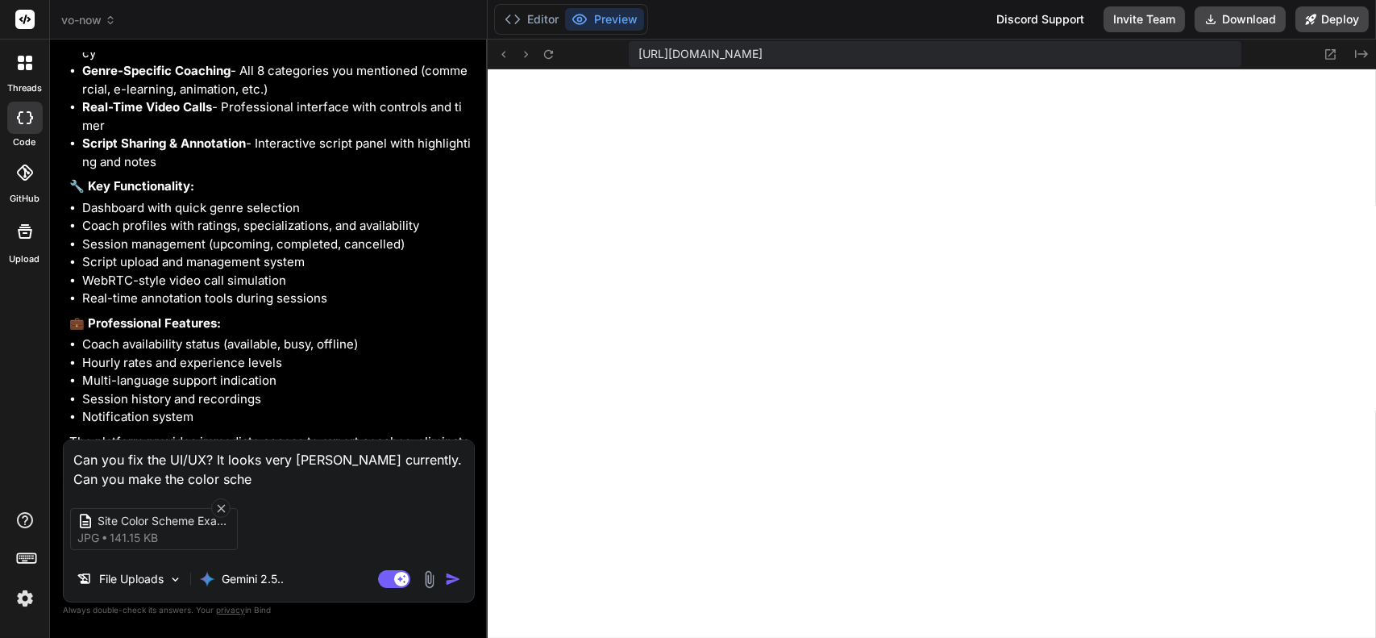
type textarea "Can you fix the UI/UX? It looks very bland currently. Can you make the color sc…"
type textarea "x"
type textarea "Can you fix the UI/UX? It looks very bland currently. Can you make the color sc…"
type textarea "x"
type textarea "Can you fix the UI/UX? It looks very bland currently. Can you make the color sc…"
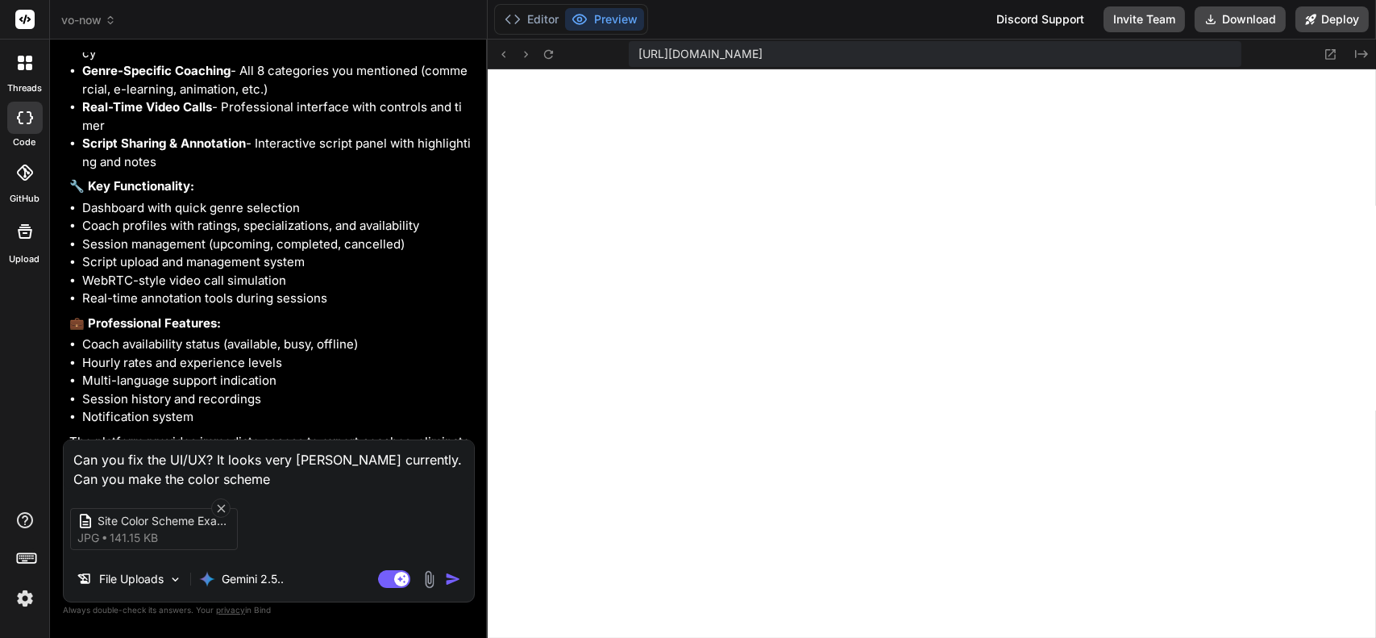
type textarea "x"
type textarea "Can you fix the UI/UX? It looks very bland currently. Can you make the color sc…"
type textarea "x"
type textarea "Can you fix the UI/UX? It looks very bland currently. Can you make the color sc…"
type textarea "x"
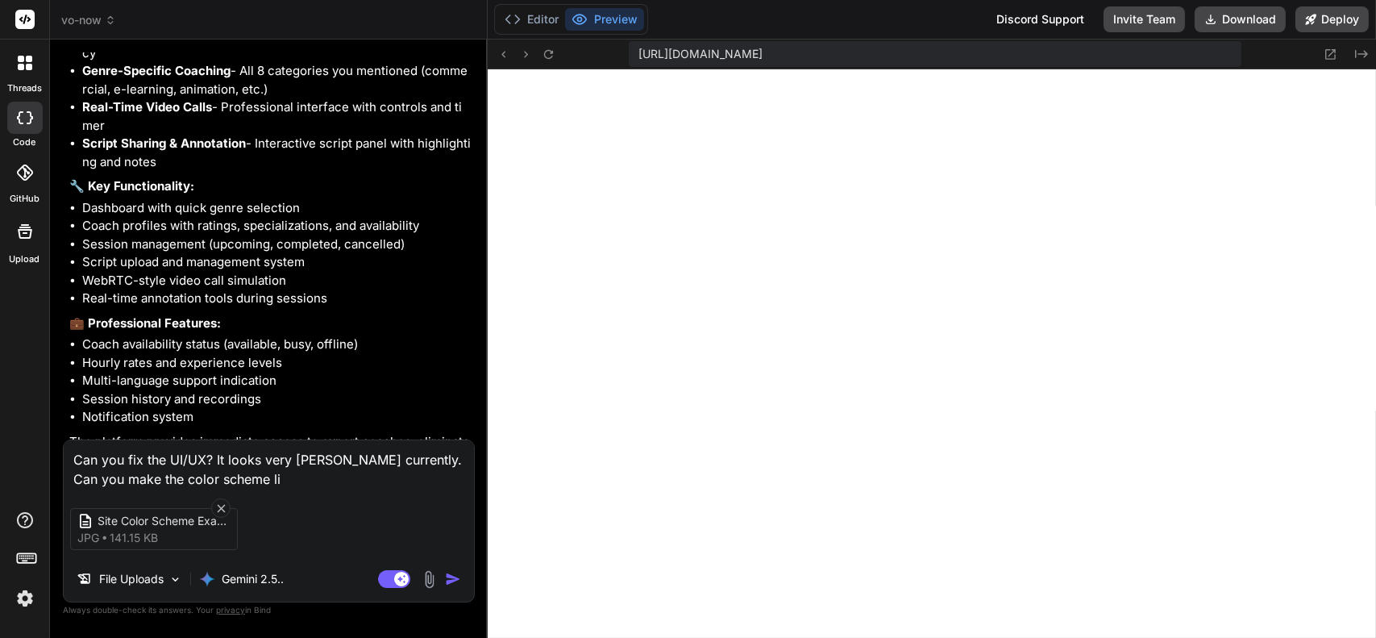
type textarea "Can you fix the UI/UX? It looks very bland currently. Can you make the color sc…"
type textarea "x"
type textarea "Can you fix the UI/UX? It looks very bland currently. Can you make the color sc…"
type textarea "x"
type textarea "Can you fix the UI/UX? It looks very bland currently. Can you make the color sc…"
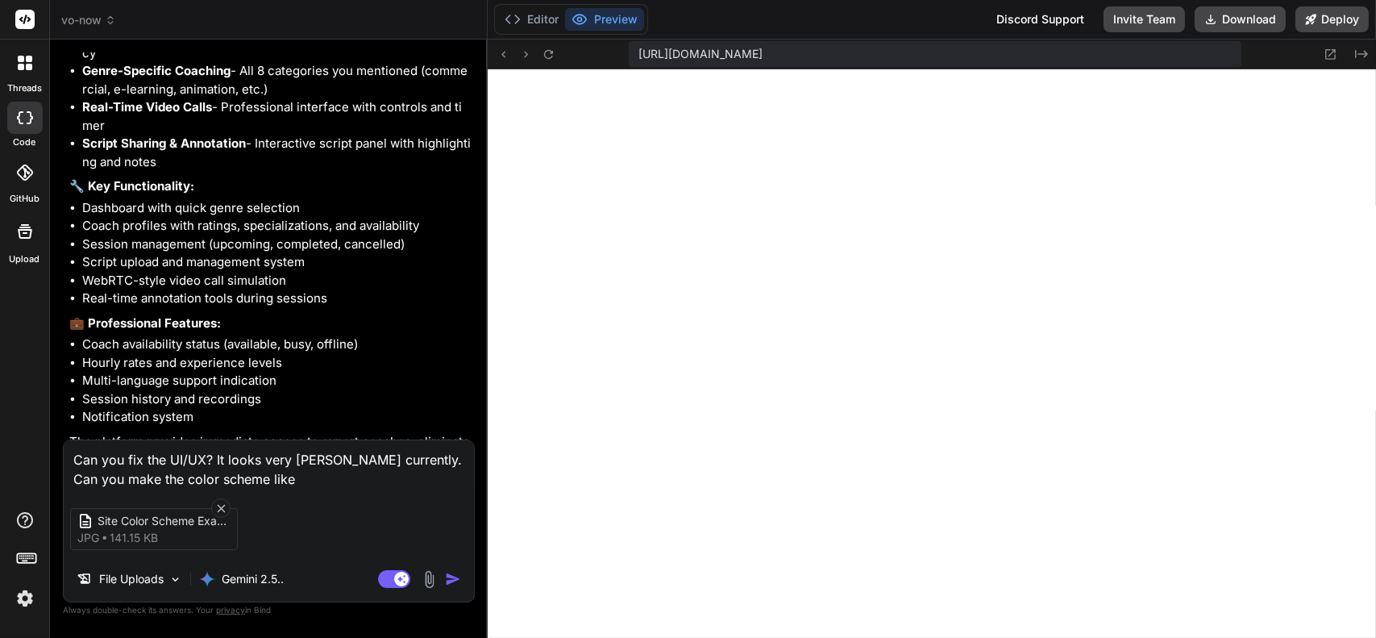
type textarea "x"
type textarea "Can you fix the UI/UX? It looks very bland currently. Can you make the color sc…"
type textarea "x"
type textarea "Can you fix the UI/UX? It looks very bland currently. Can you make the color sc…"
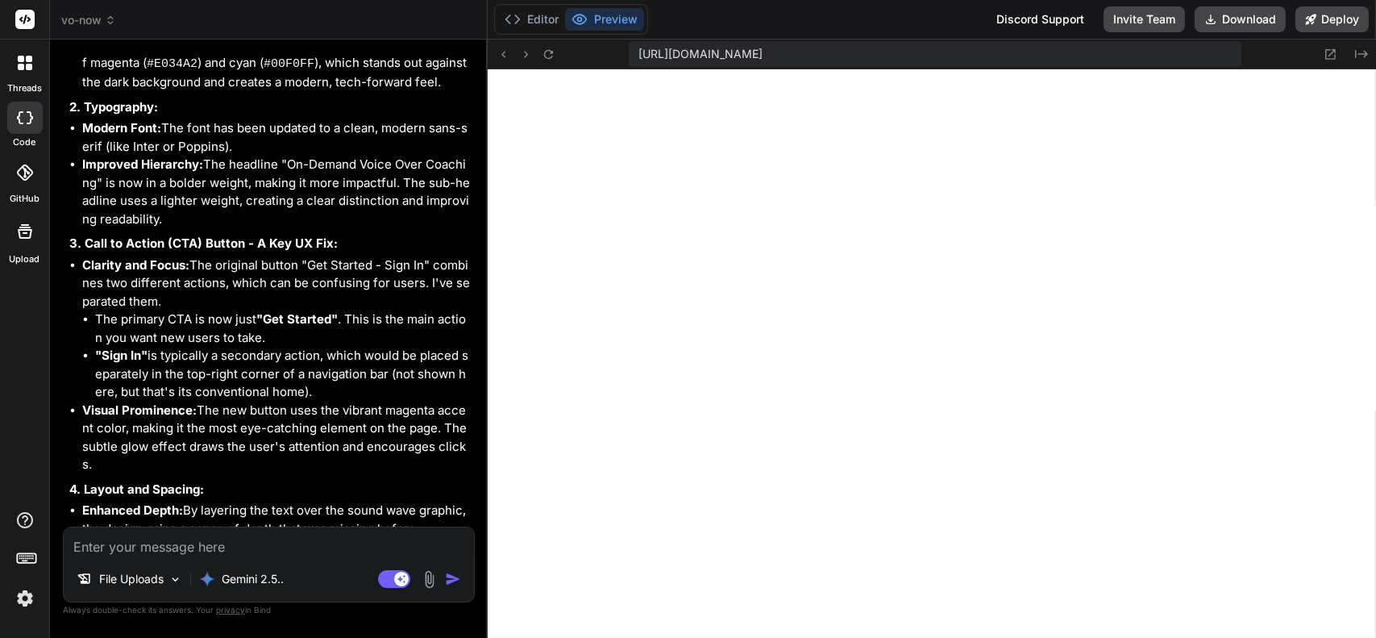
scroll to position [4096, 0]
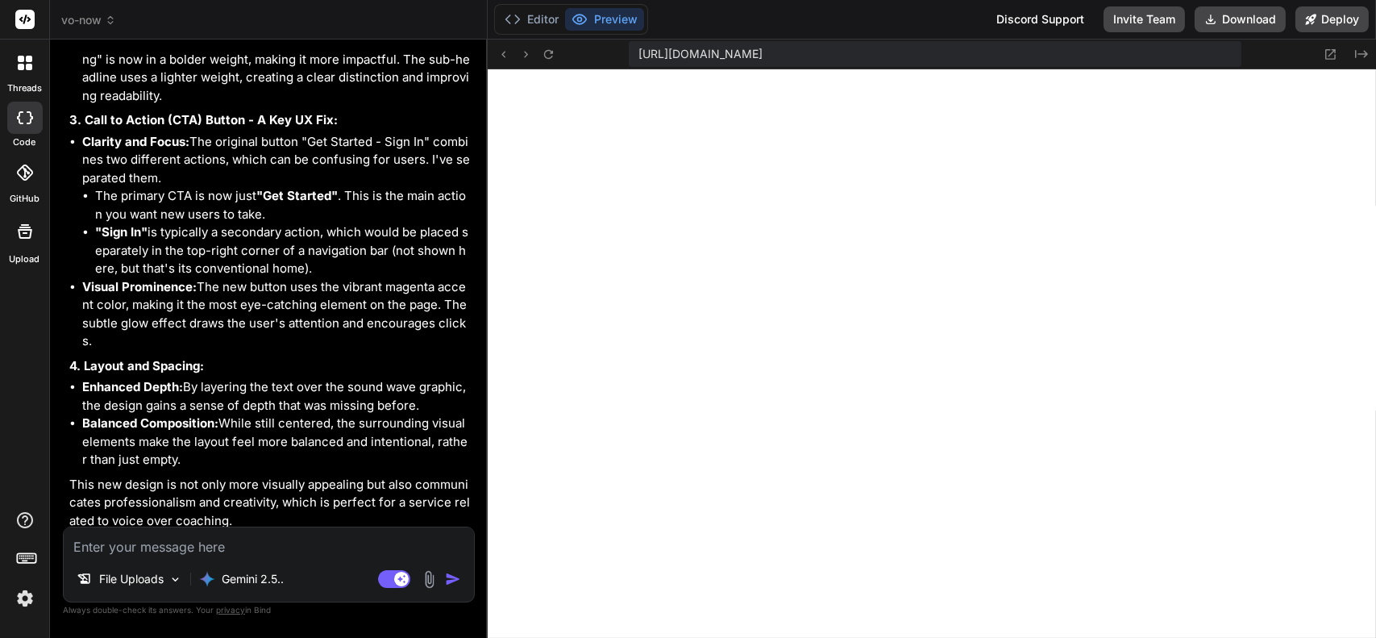
click at [307, 543] on textarea at bounding box center [269, 541] width 410 height 29
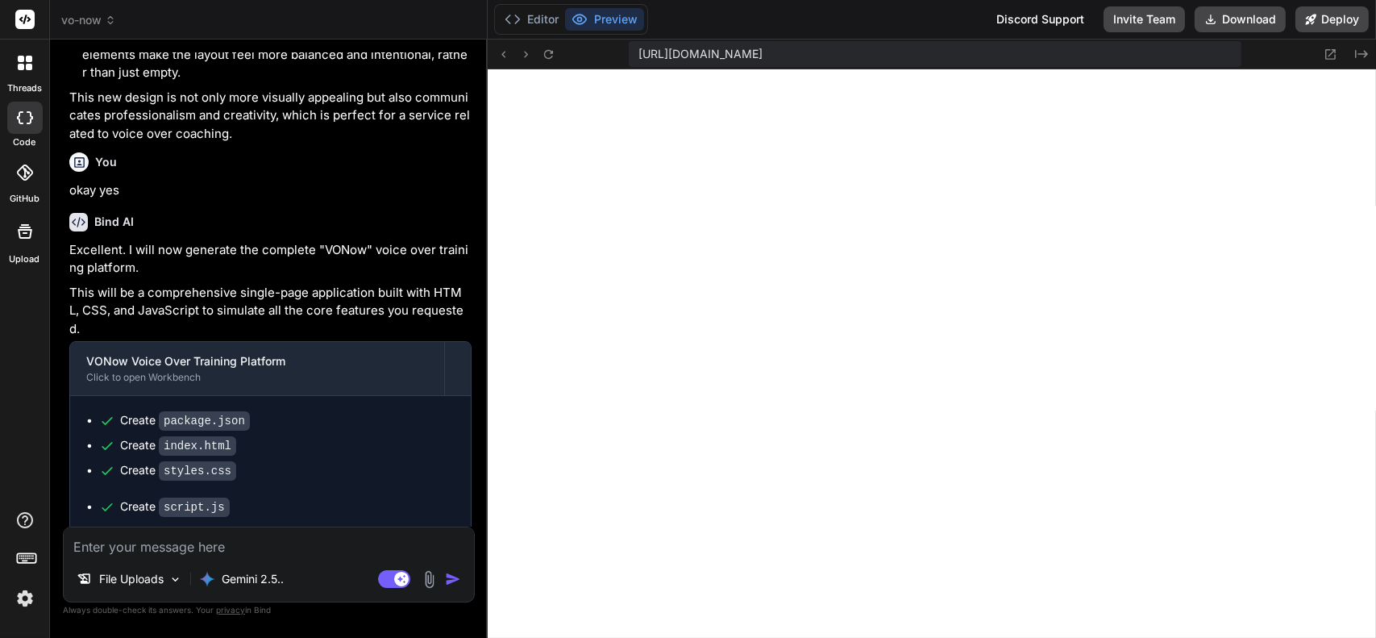
scroll to position [1448, 0]
click at [236, 547] on textarea at bounding box center [269, 541] width 410 height 29
click at [425, 580] on img at bounding box center [429, 579] width 19 height 19
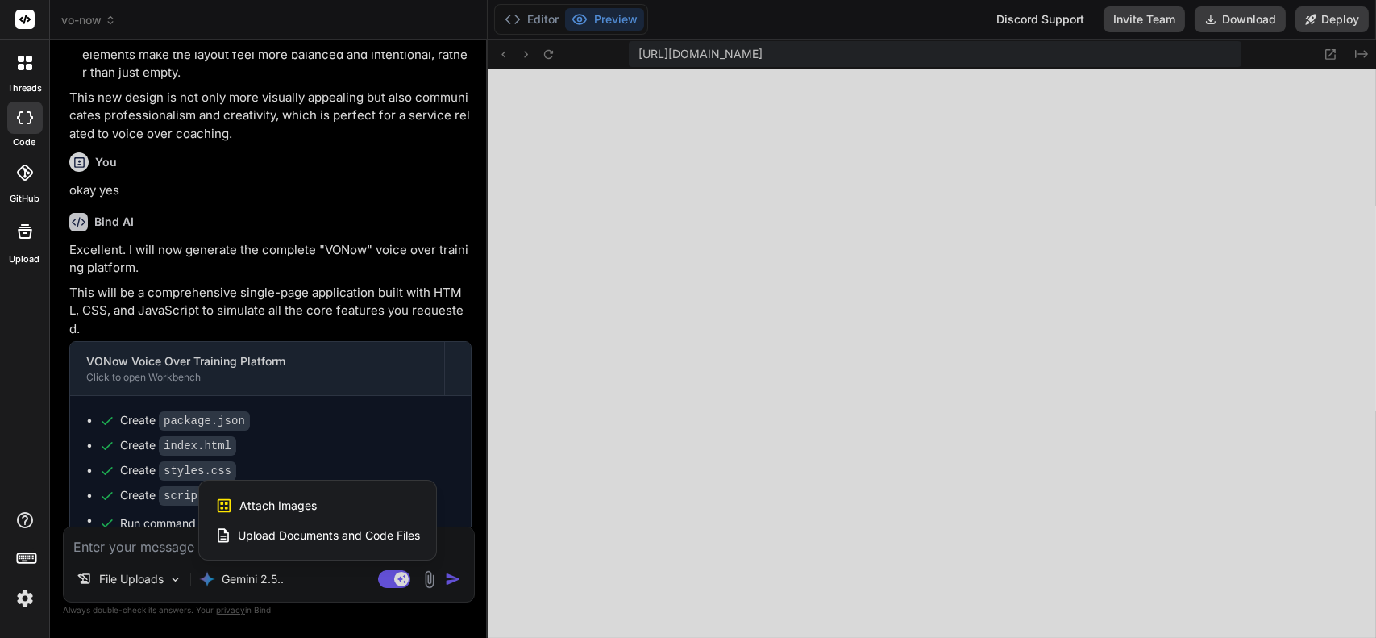
click at [335, 504] on div "Attach Images Image attachments are only supported in Claude and Gemini models." at bounding box center [317, 505] width 205 height 31
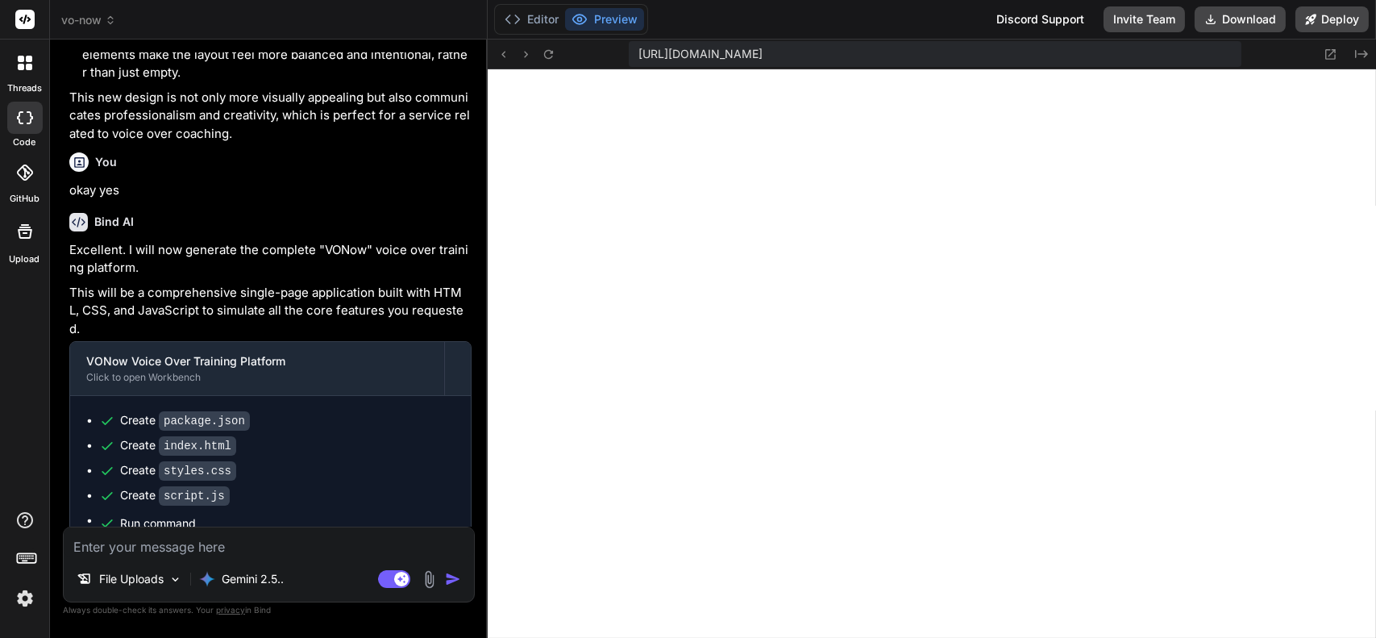
click at [164, 550] on textarea at bounding box center [269, 541] width 410 height 29
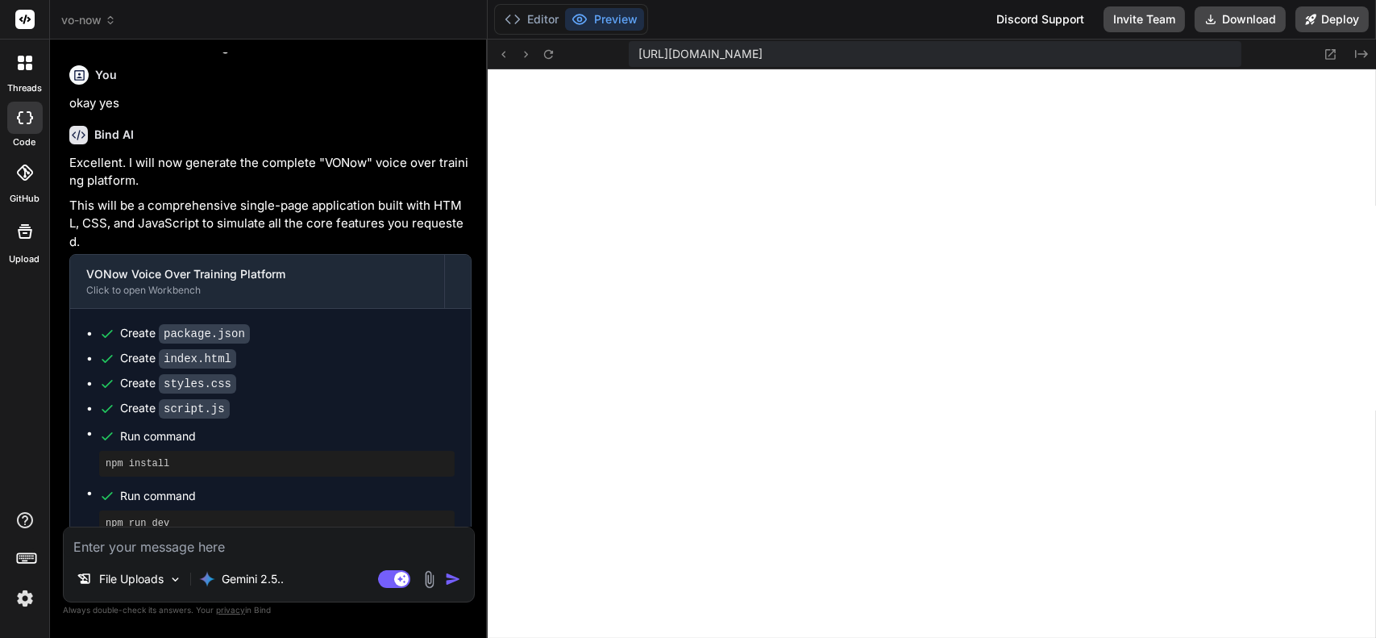
click at [427, 584] on img at bounding box center [429, 579] width 19 height 19
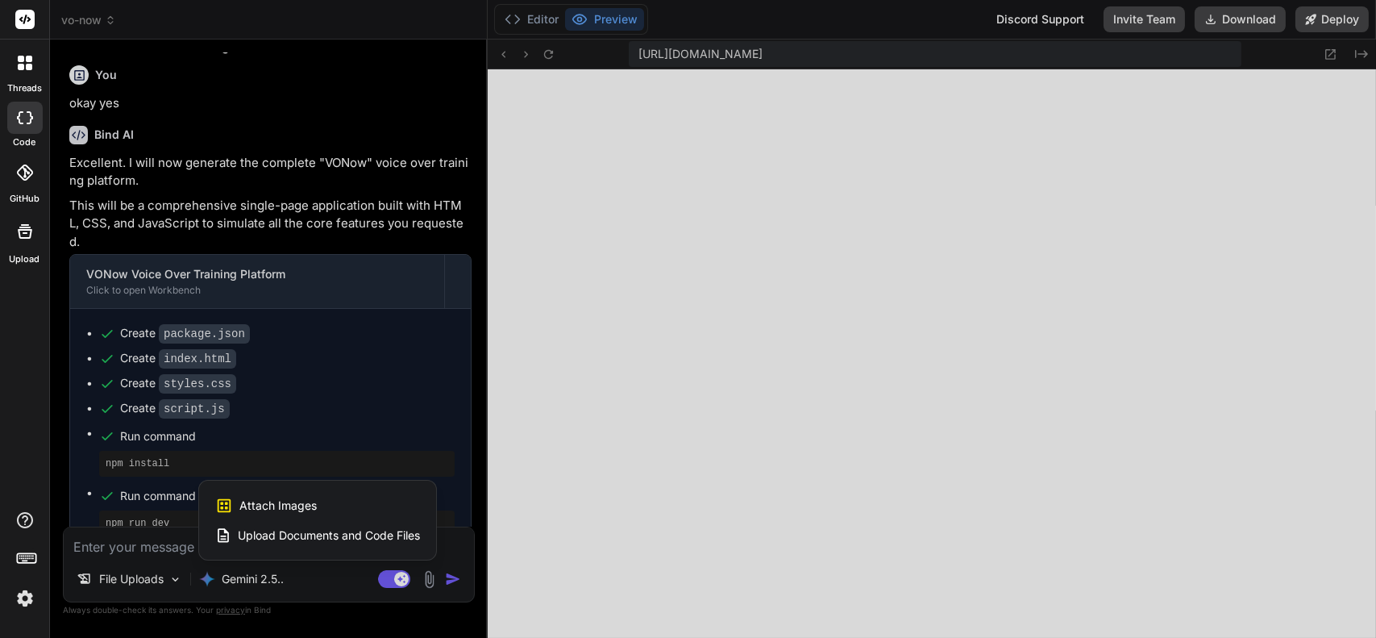
click at [344, 508] on div "Attach Images Image attachments are only supported in Claude and Gemini models." at bounding box center [317, 505] width 205 height 31
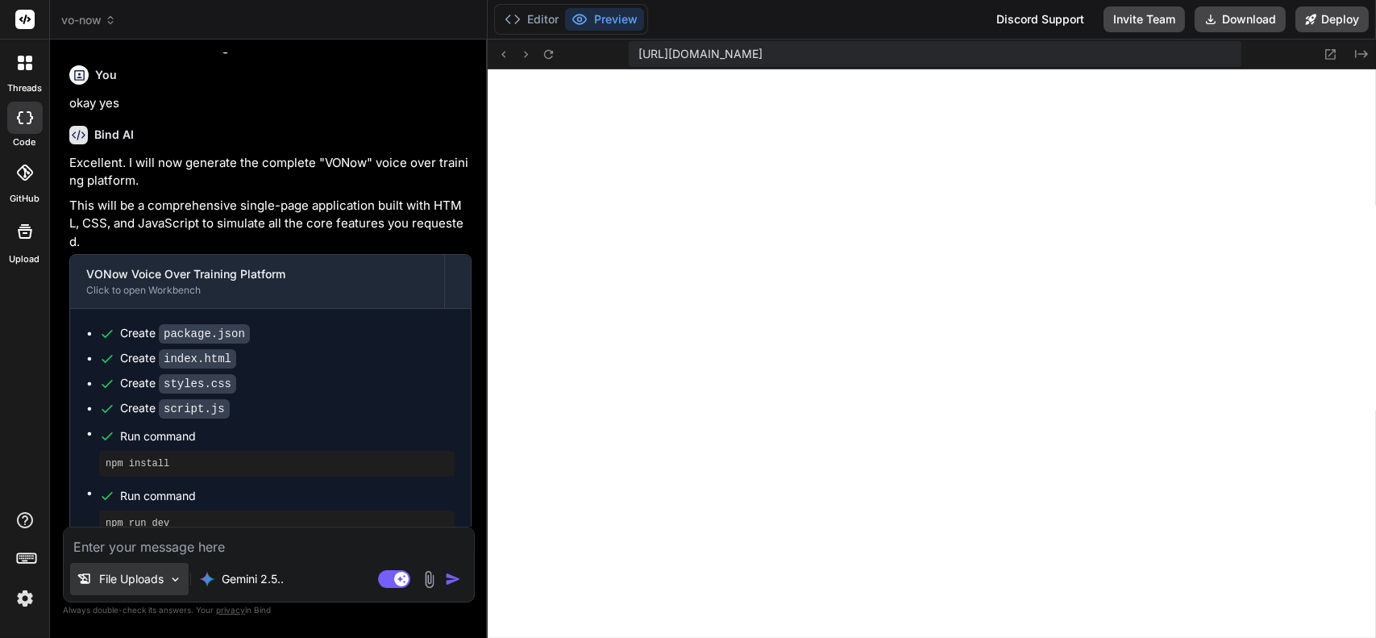
click at [137, 578] on p "File Uploads" at bounding box center [131, 579] width 64 height 16
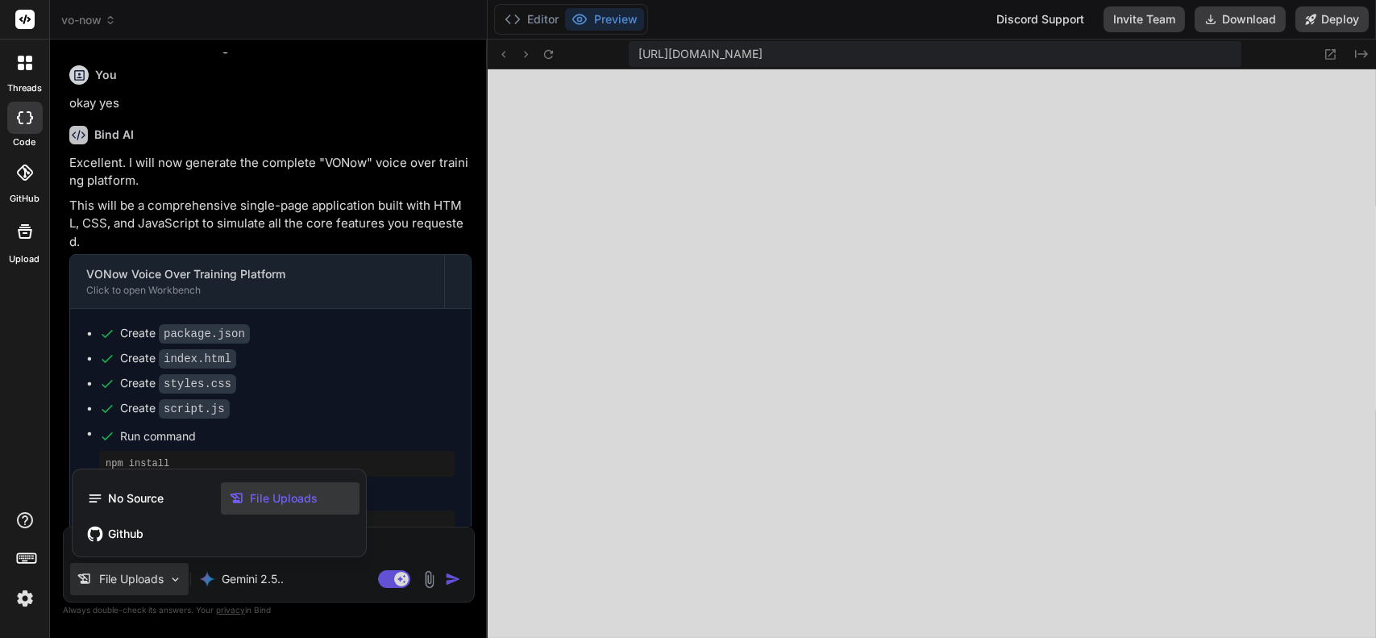
click at [271, 493] on span "File Uploads" at bounding box center [284, 498] width 68 height 16
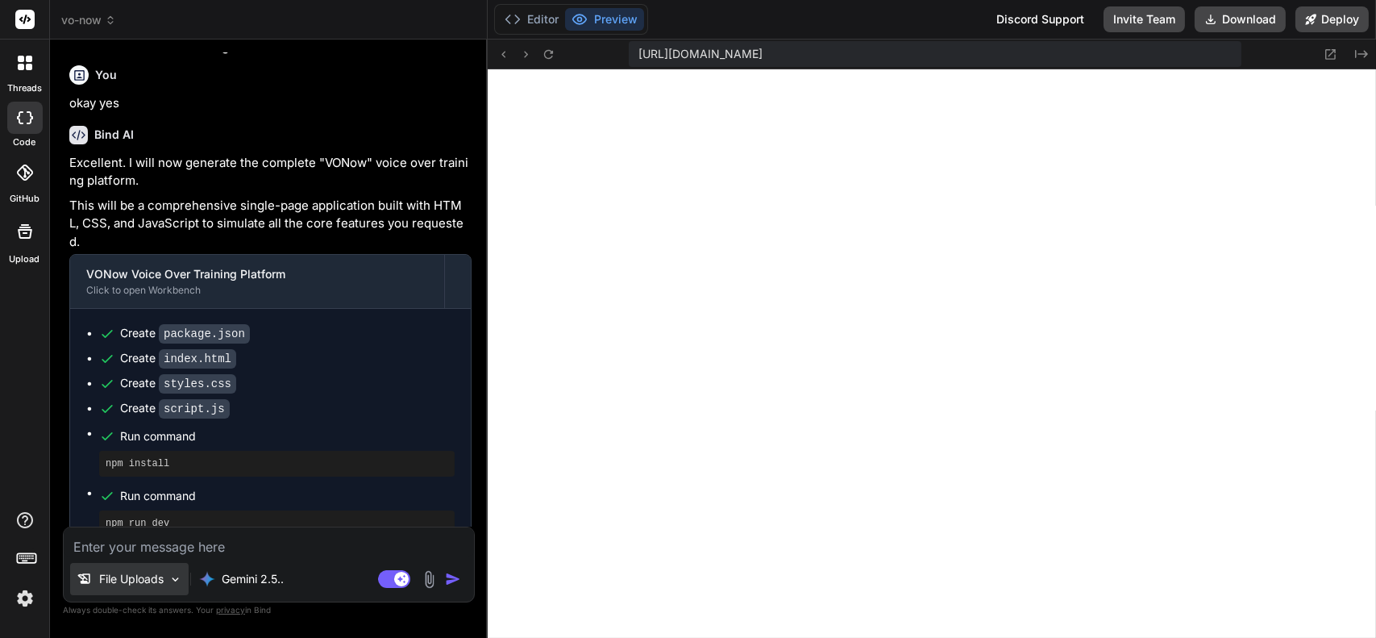
click at [130, 585] on p "File Uploads" at bounding box center [131, 579] width 64 height 16
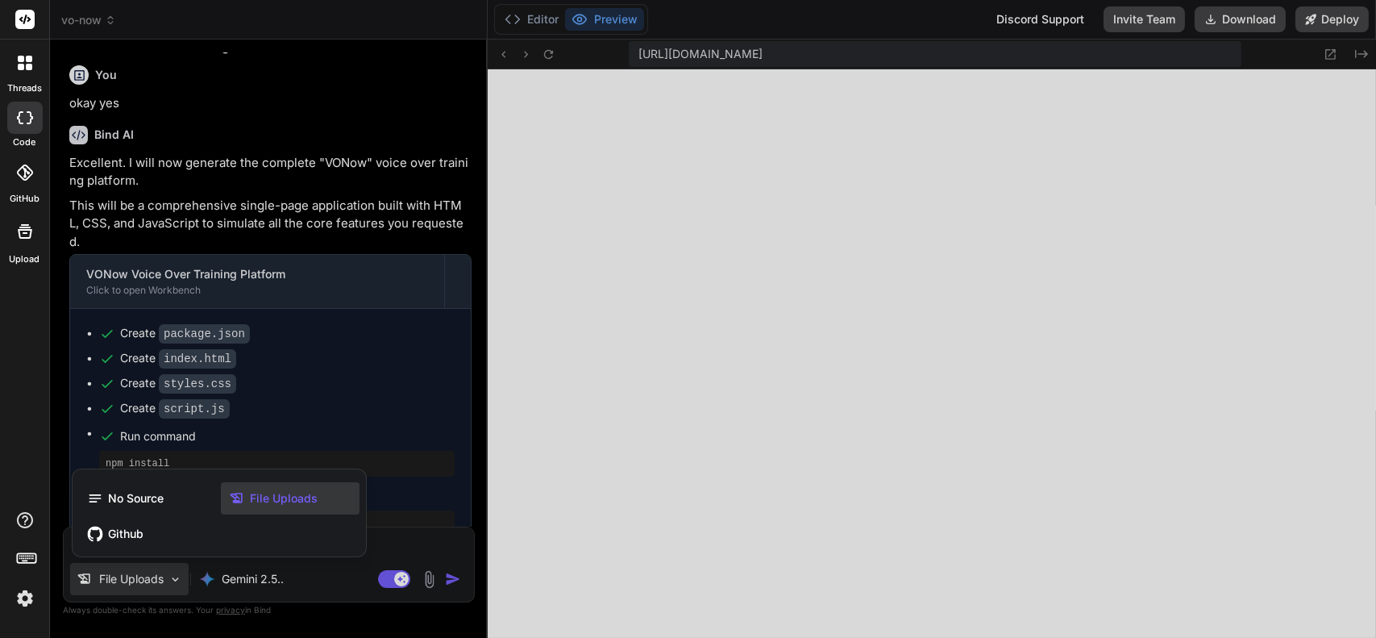
click at [429, 558] on div at bounding box center [688, 319] width 1376 height 638
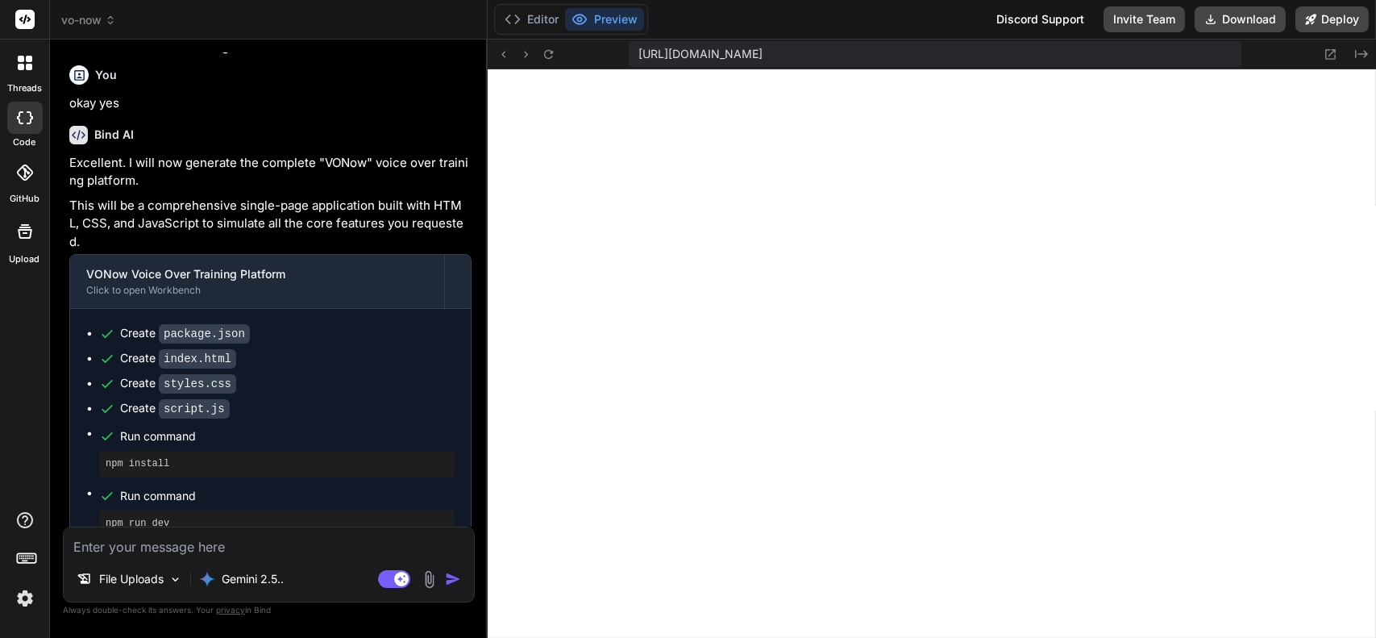
click at [429, 573] on img at bounding box center [429, 579] width 19 height 19
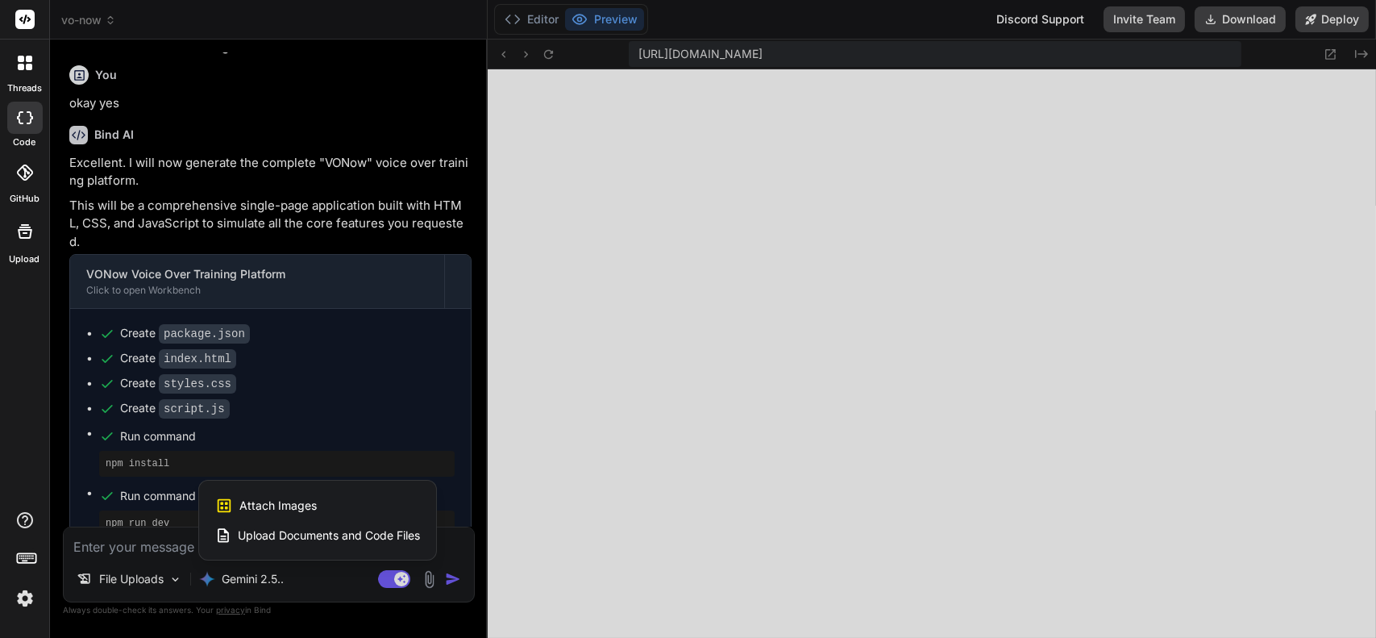
click at [305, 502] on span "Attach Images" at bounding box center [277, 505] width 77 height 16
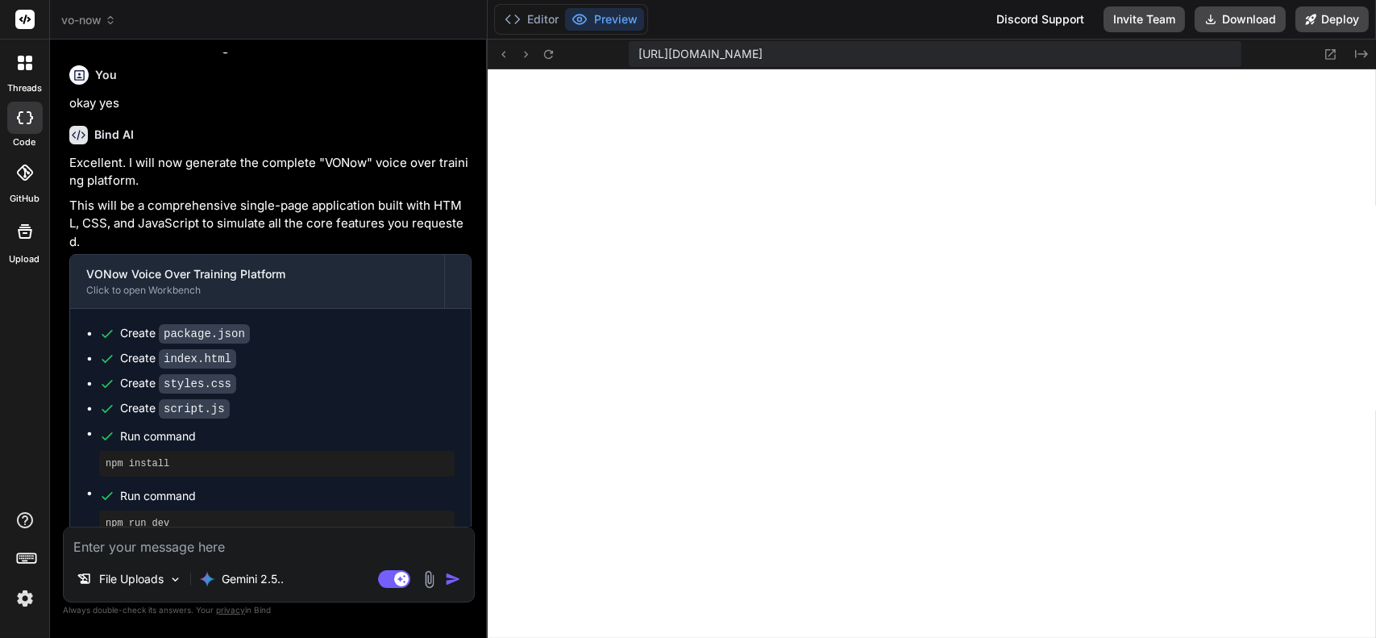
click at [139, 549] on textarea at bounding box center [269, 541] width 410 height 29
click at [142, 570] on div "File Uploads" at bounding box center [129, 579] width 119 height 32
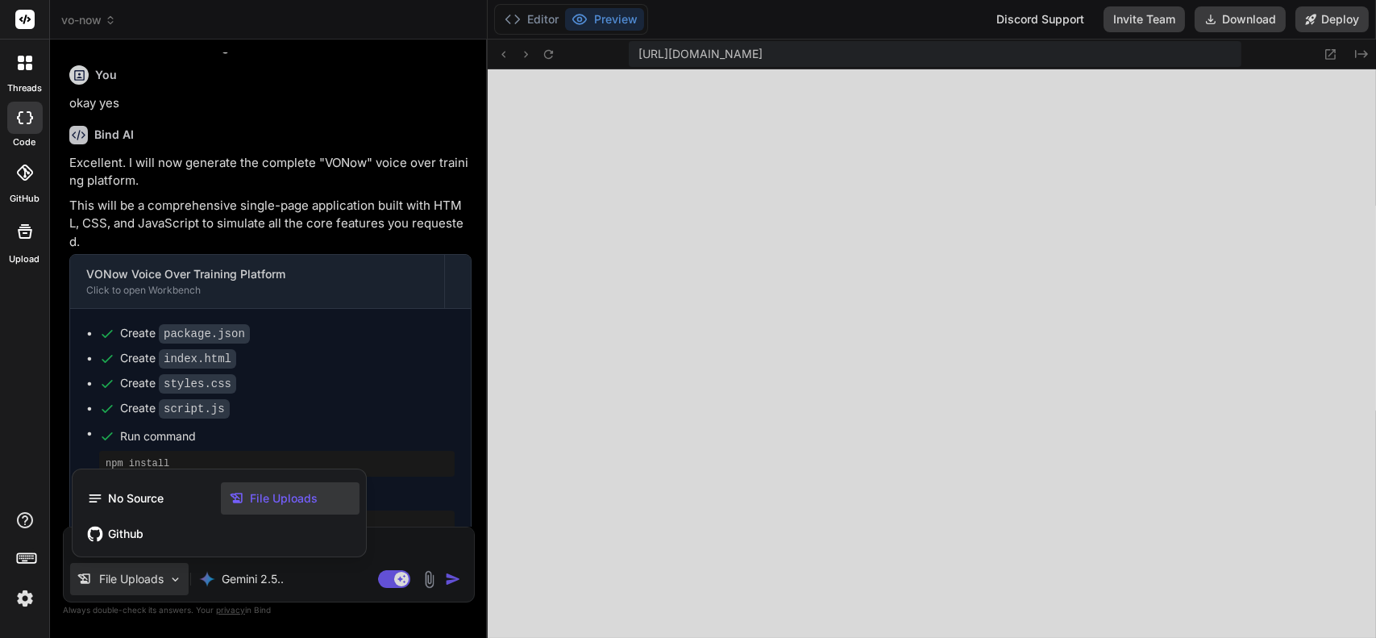
click at [285, 498] on span "File Uploads" at bounding box center [284, 498] width 68 height 16
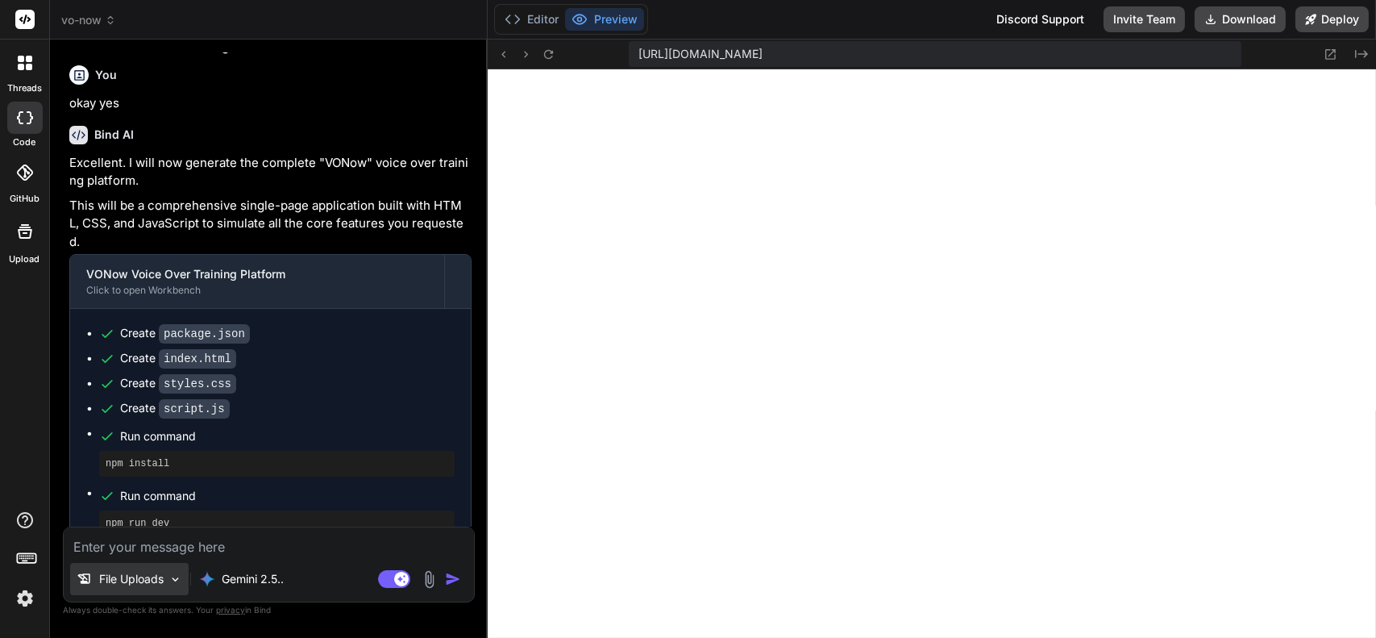
click at [154, 580] on p "File Uploads" at bounding box center [131, 579] width 64 height 16
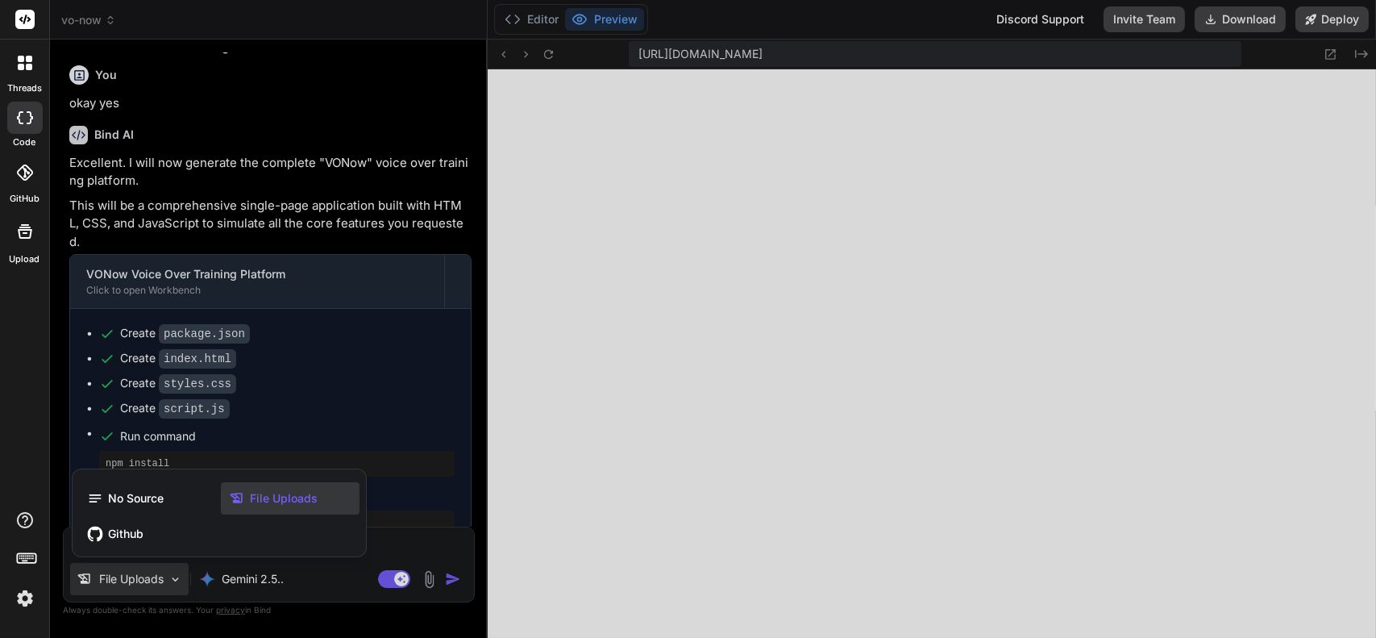
click at [387, 547] on div at bounding box center [688, 319] width 1376 height 638
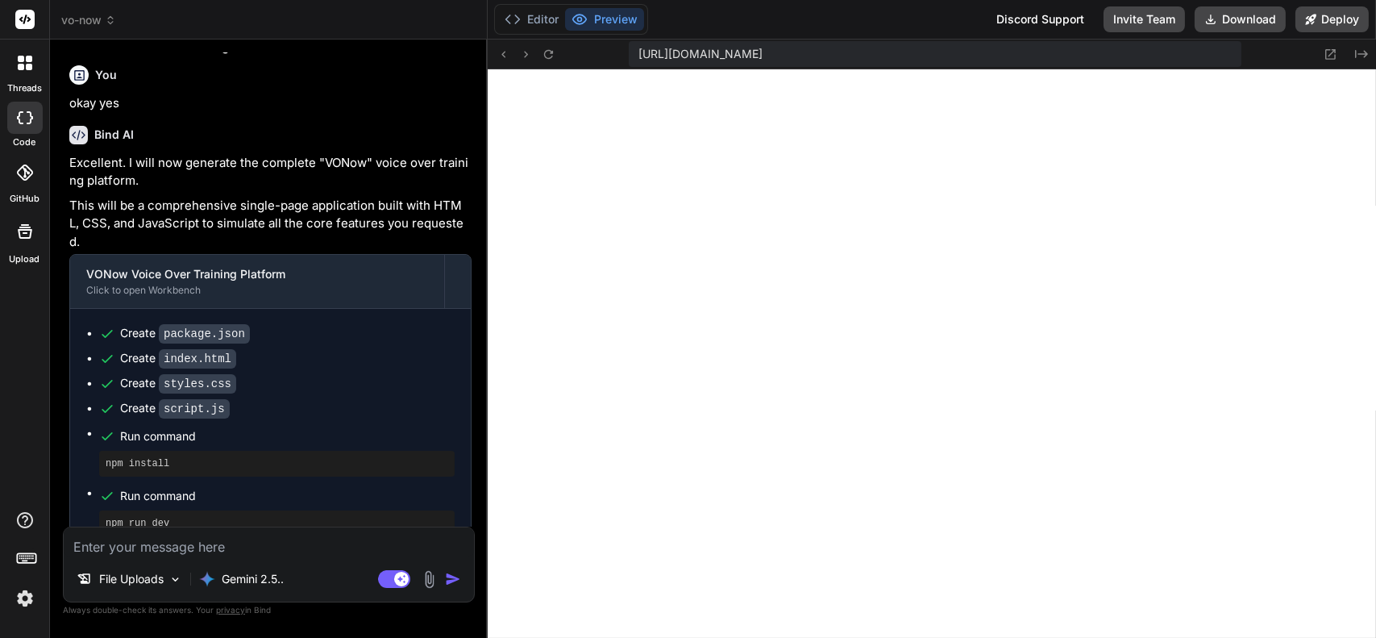
click at [363, 550] on textarea at bounding box center [269, 541] width 410 height 29
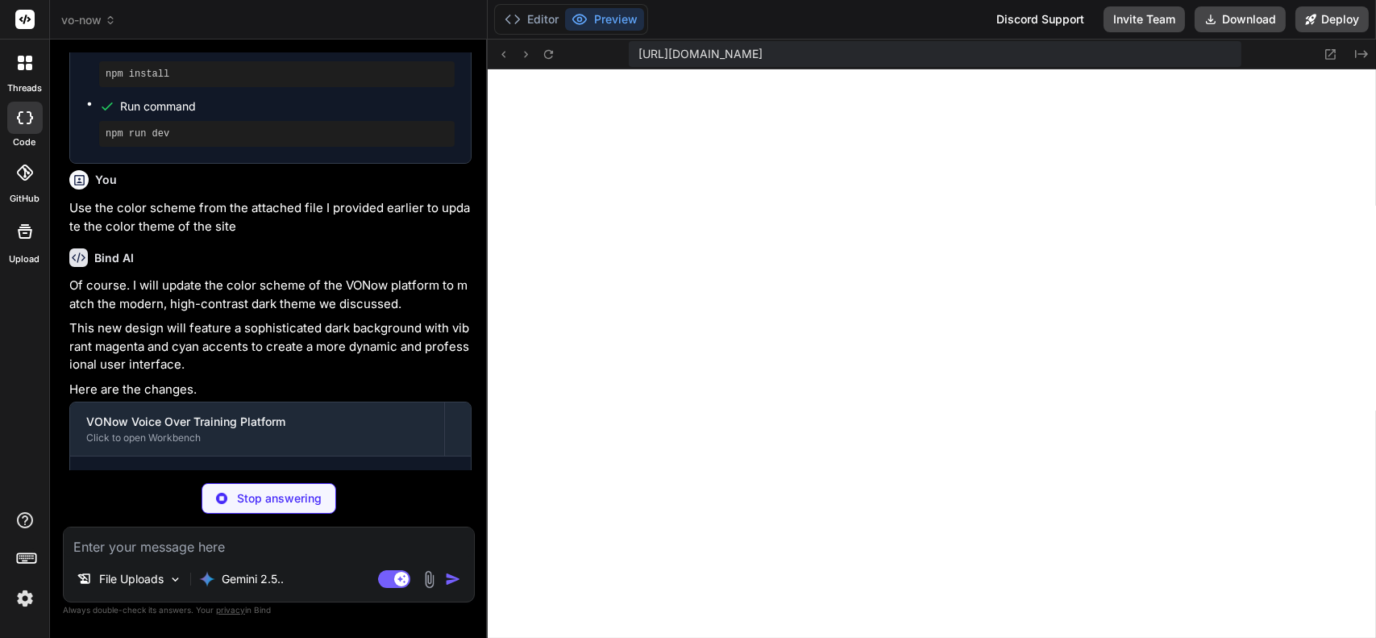
scroll to position [4969, 0]
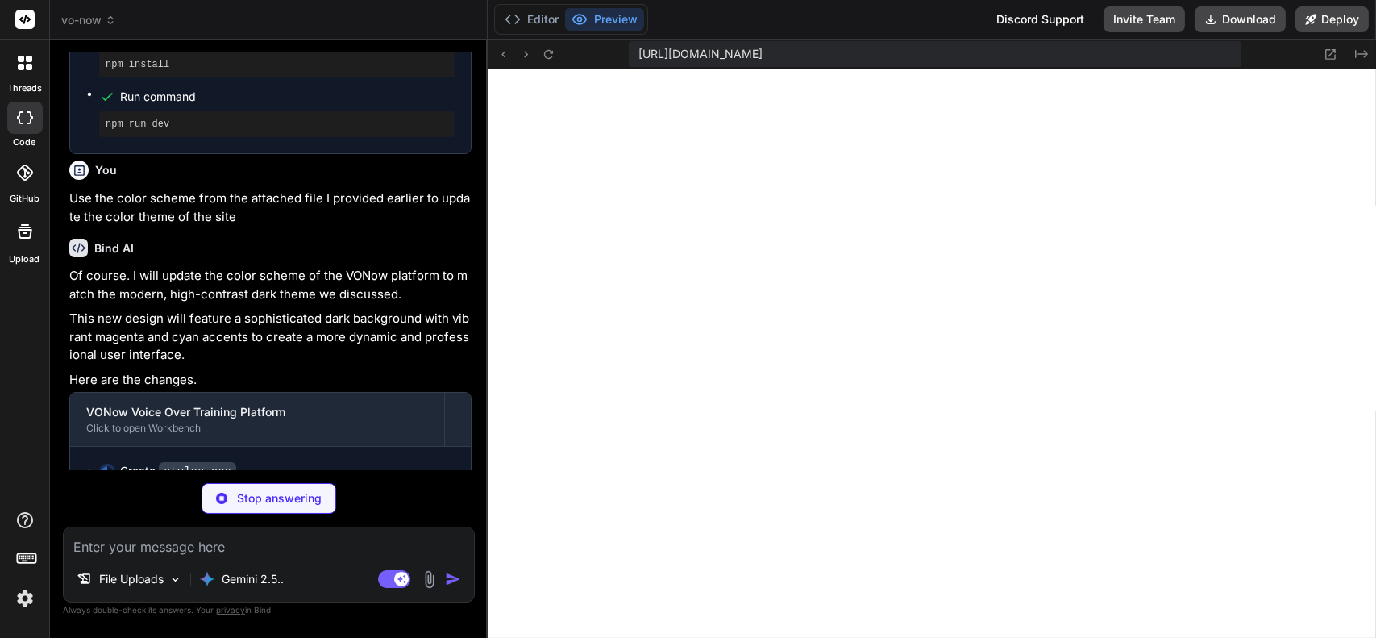
click at [425, 580] on img at bounding box center [429, 579] width 19 height 19
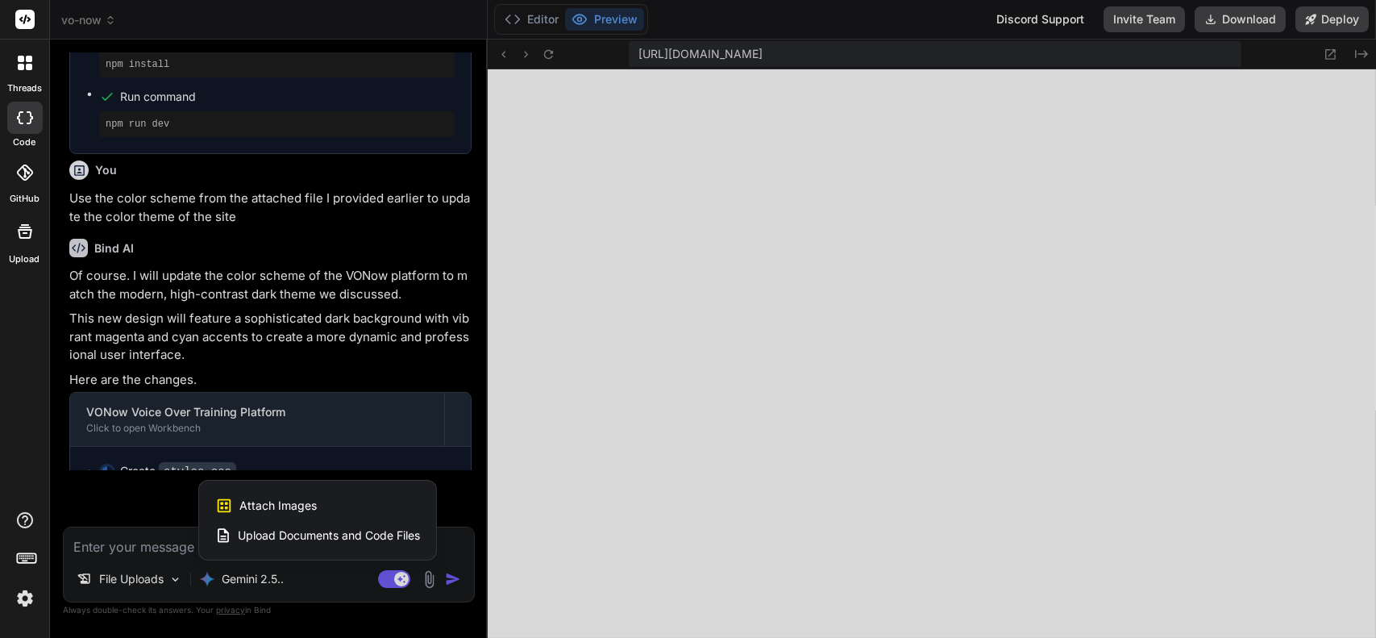
click at [309, 499] on span "Attach Images" at bounding box center [277, 505] width 77 height 16
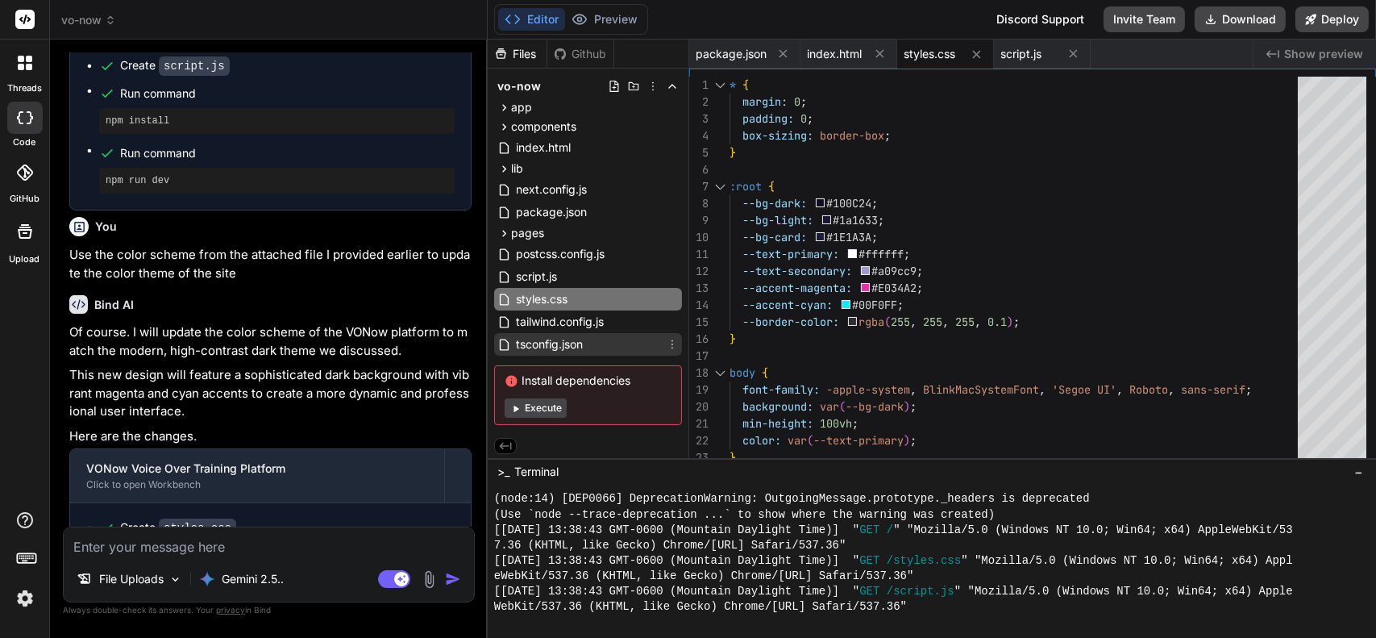
scroll to position [2, 0]
click at [610, 26] on button "Preview" at bounding box center [604, 19] width 79 height 23
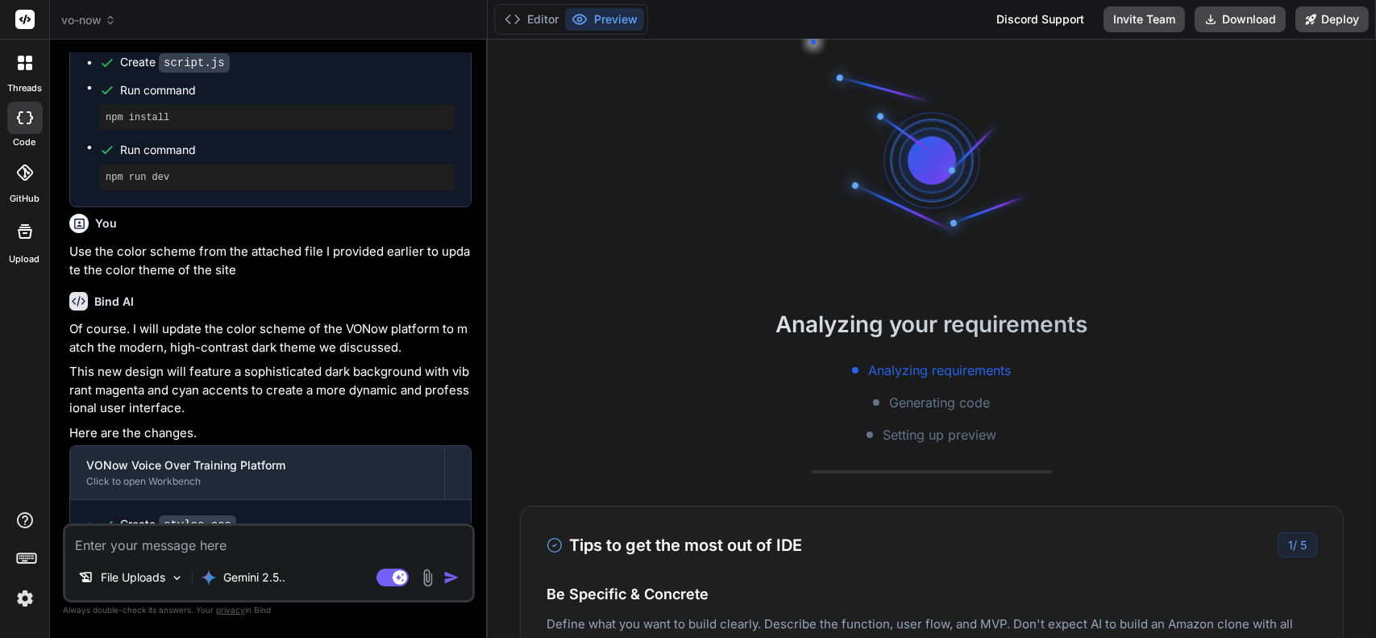
scroll to position [2633, 0]
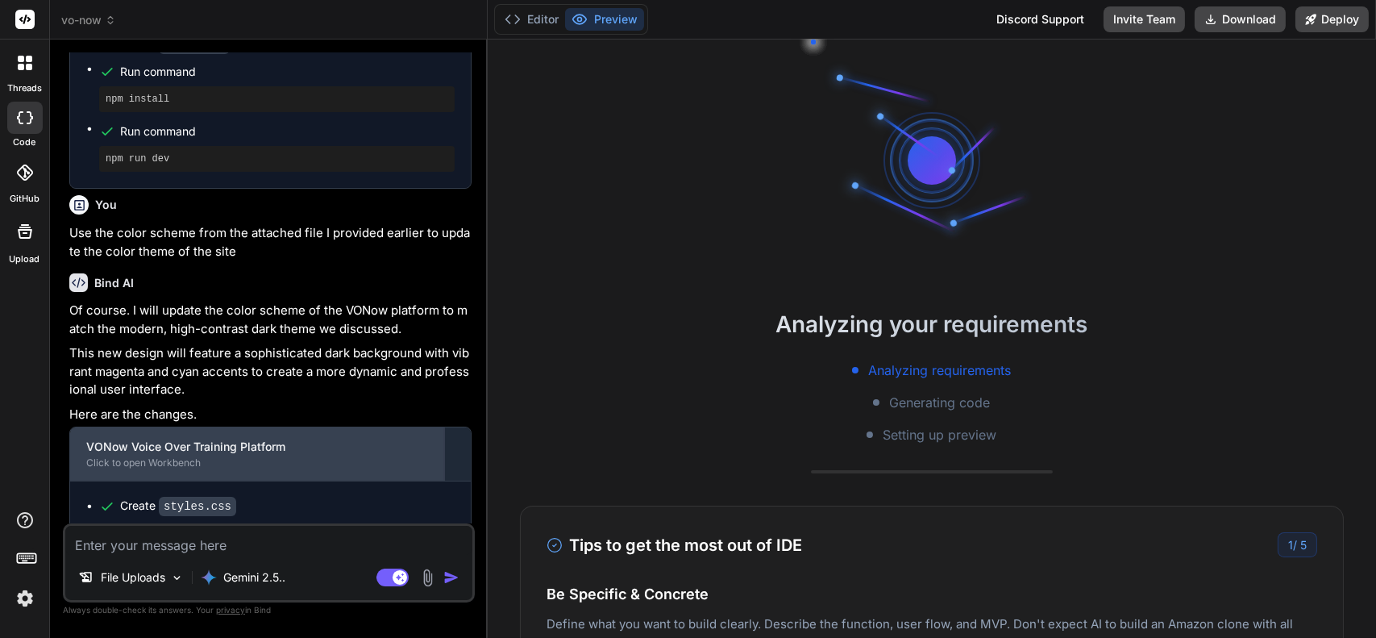
click at [341, 441] on div "VONow Voice Over Training Platform" at bounding box center [257, 447] width 342 height 16
click at [209, 456] on div "Click to open Workbench" at bounding box center [257, 462] width 342 height 13
click at [150, 439] on div "VONow Voice Over Training Platform" at bounding box center [257, 447] width 342 height 16
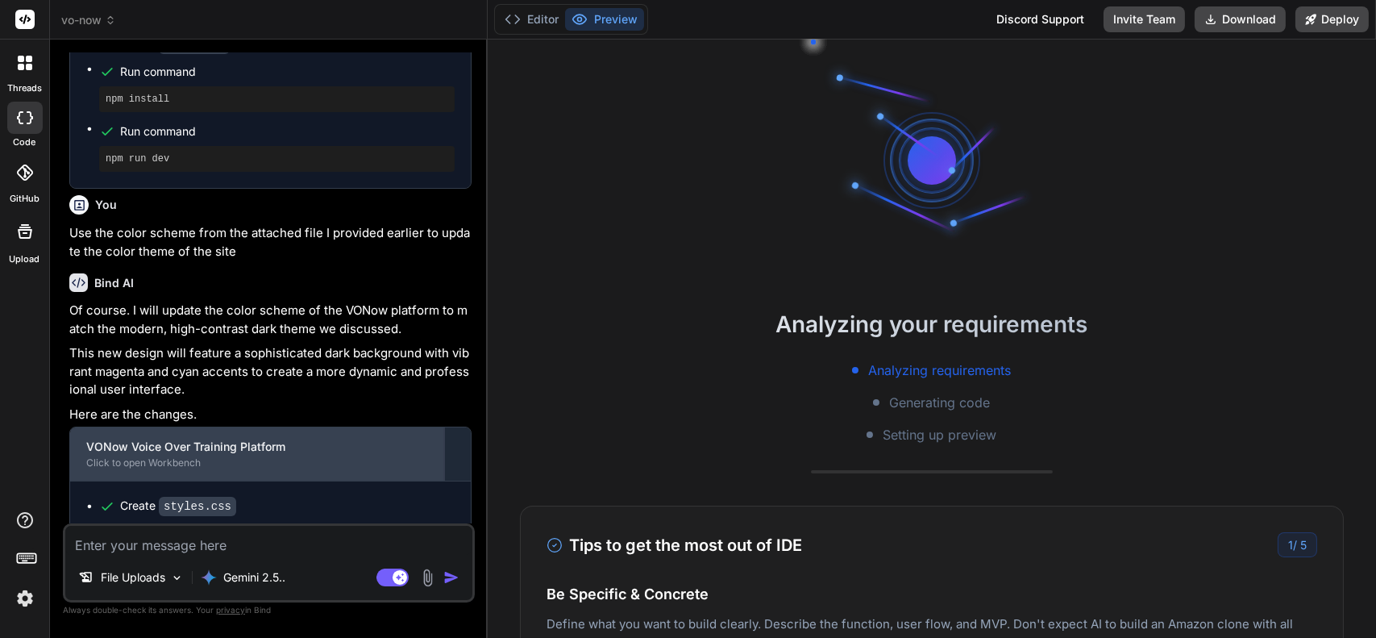
click at [150, 439] on div "VONow Voice Over Training Platform" at bounding box center [257, 447] width 342 height 16
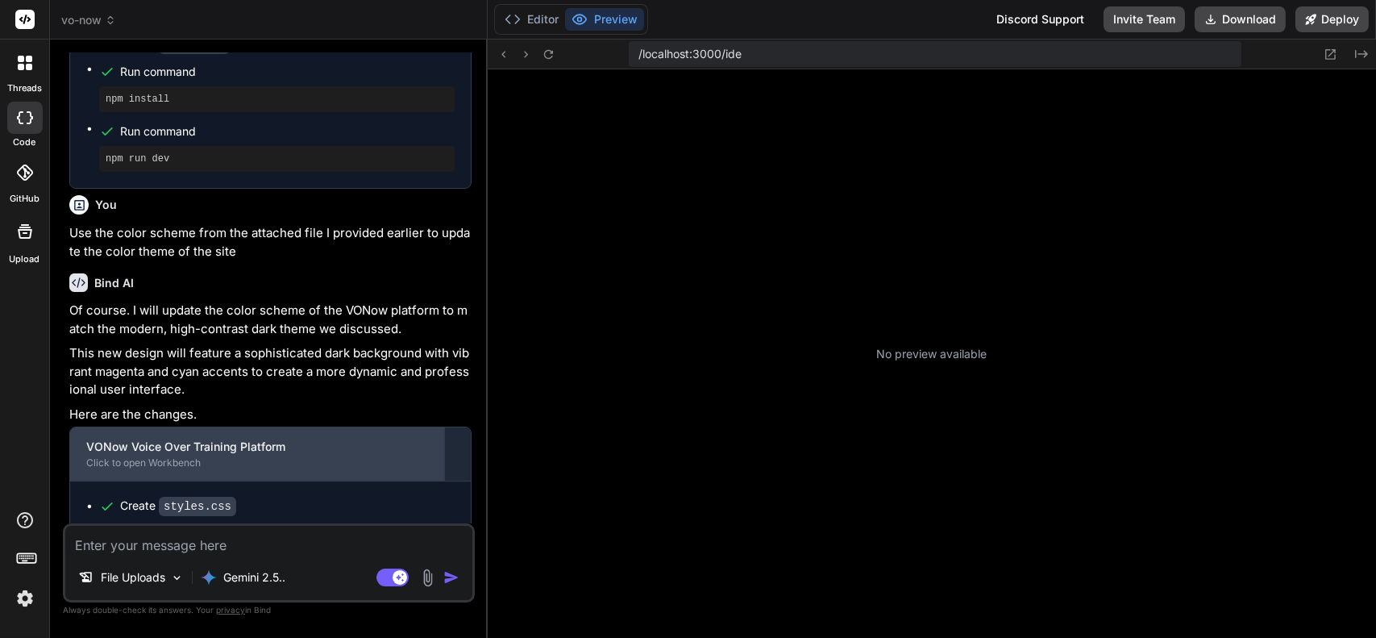
drag, startPoint x: 150, startPoint y: 439, endPoint x: 173, endPoint y: 443, distance: 22.9
click at [173, 443] on div "VONow Voice Over Training Platform" at bounding box center [257, 447] width 342 height 16
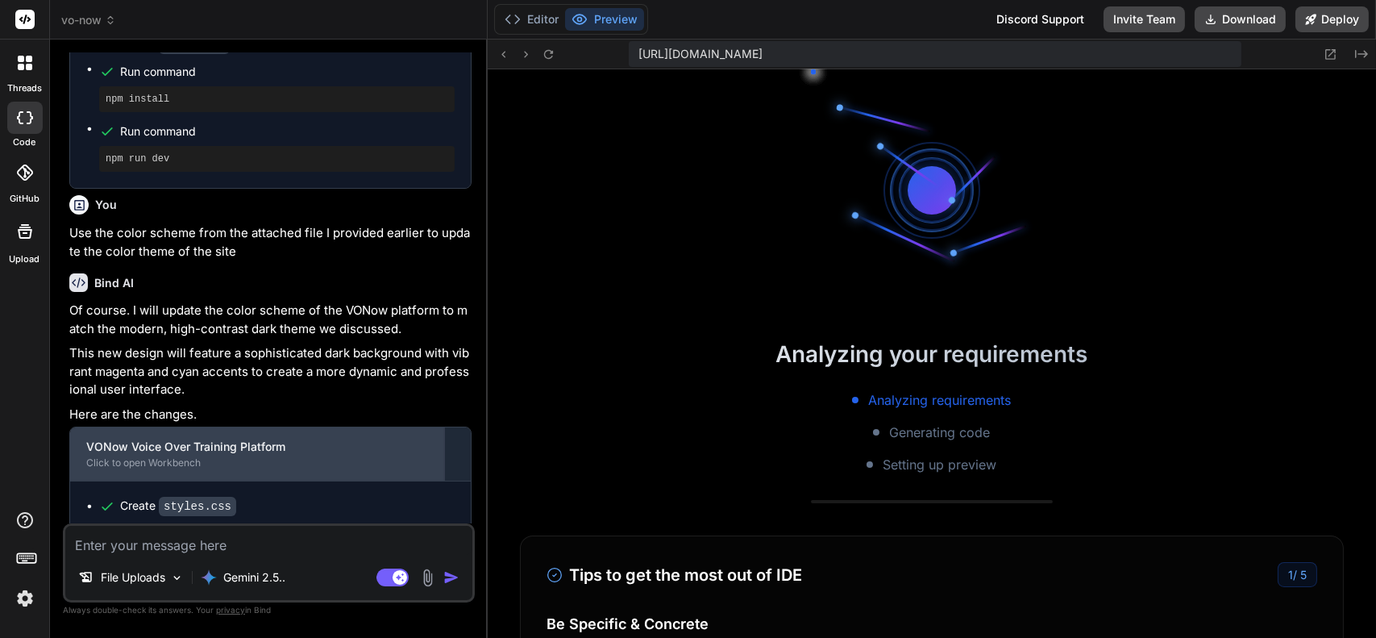
click at [173, 443] on div "VONow Voice Over Training Platform" at bounding box center [257, 447] width 342 height 16
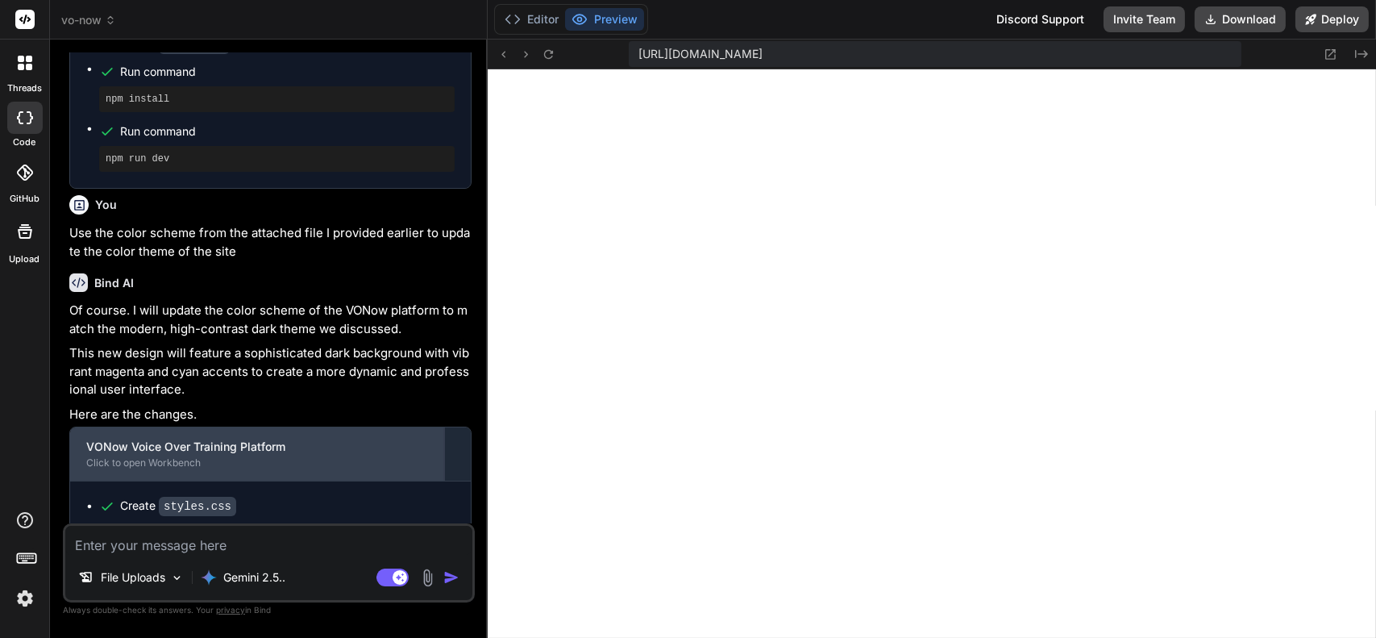
scroll to position [585, 0]
click at [280, 456] on div "Click to open Workbench" at bounding box center [257, 462] width 342 height 13
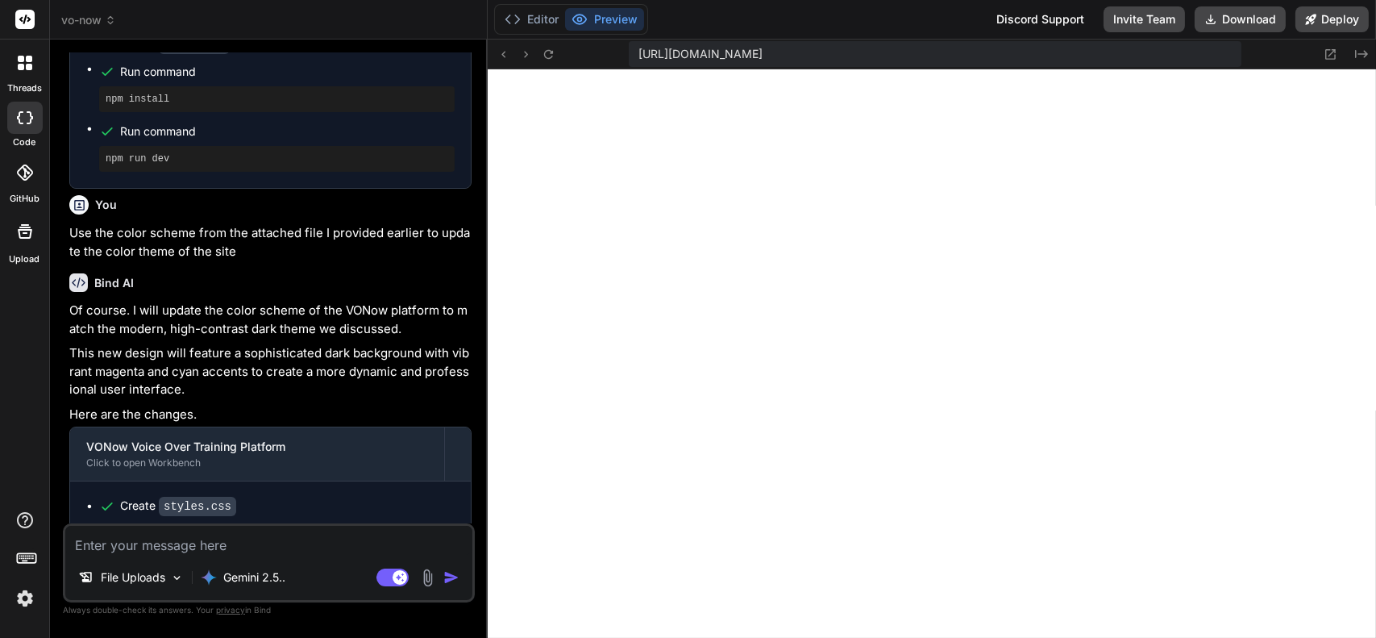
click at [422, 578] on img at bounding box center [427, 577] width 19 height 19
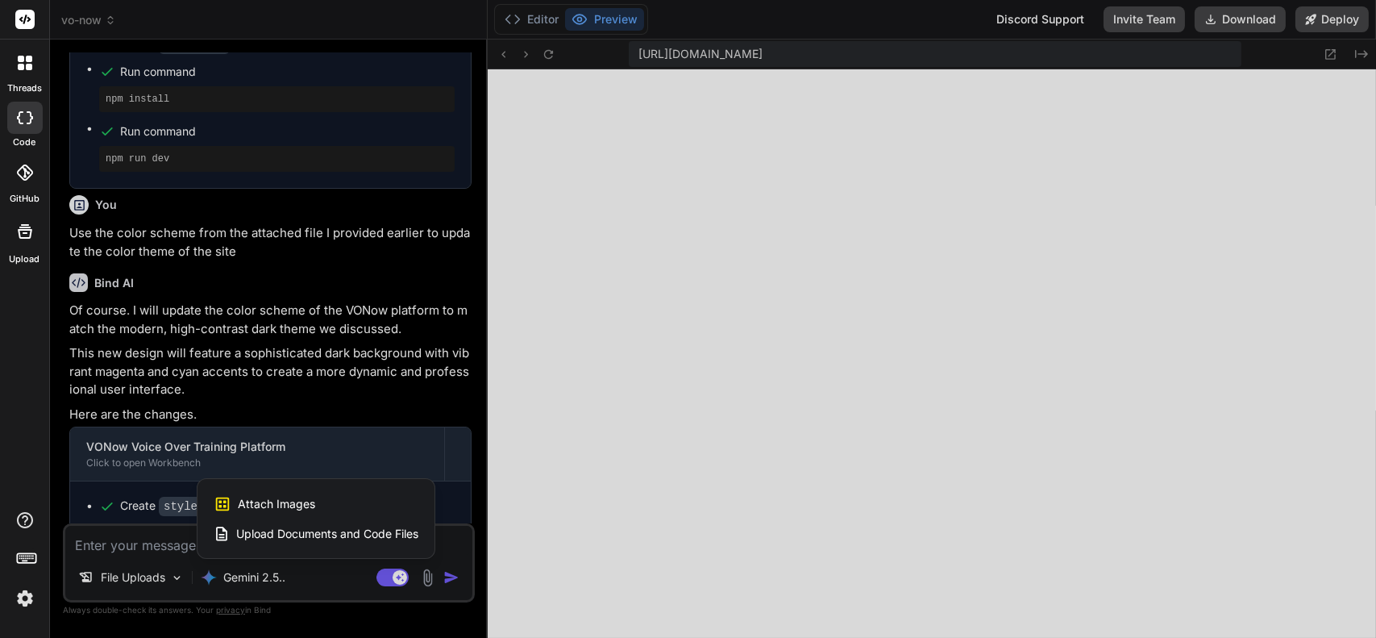
click at [320, 498] on div "Attach Images Image attachments are only supported in Claude and Gemini models." at bounding box center [316, 504] width 205 height 31
type textarea "x"
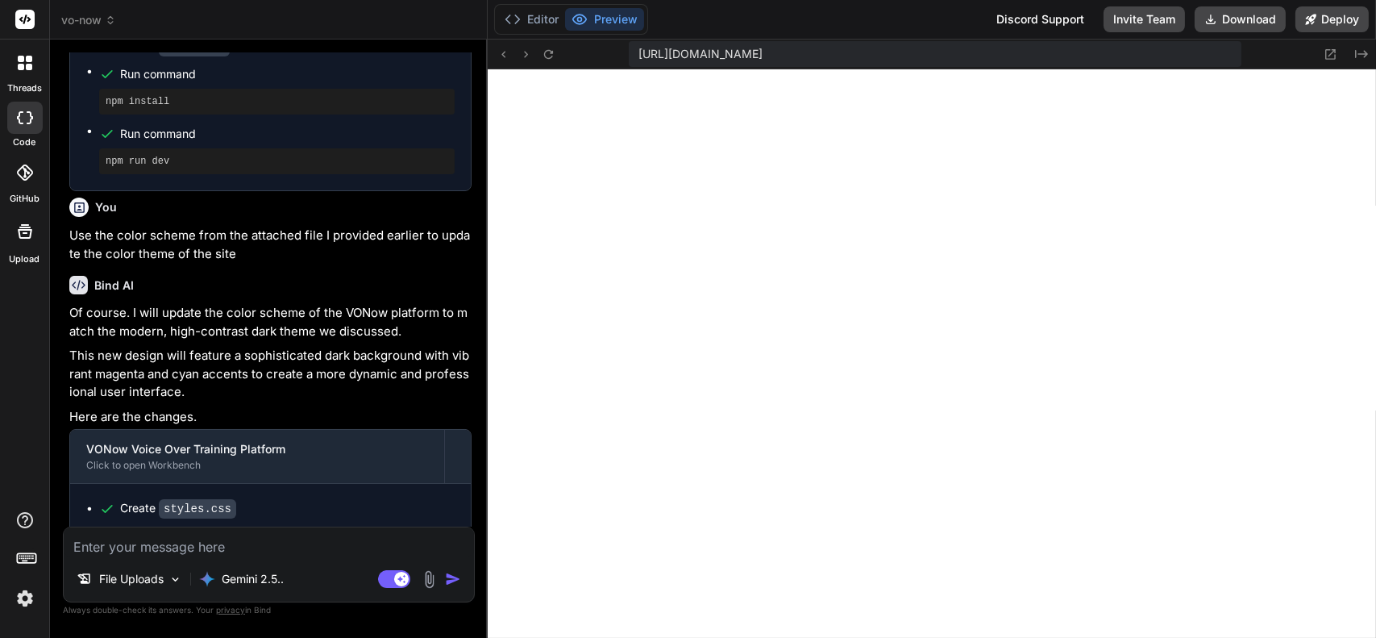
type input "C:\fakepath\Site Color Scheme Example.jpg"
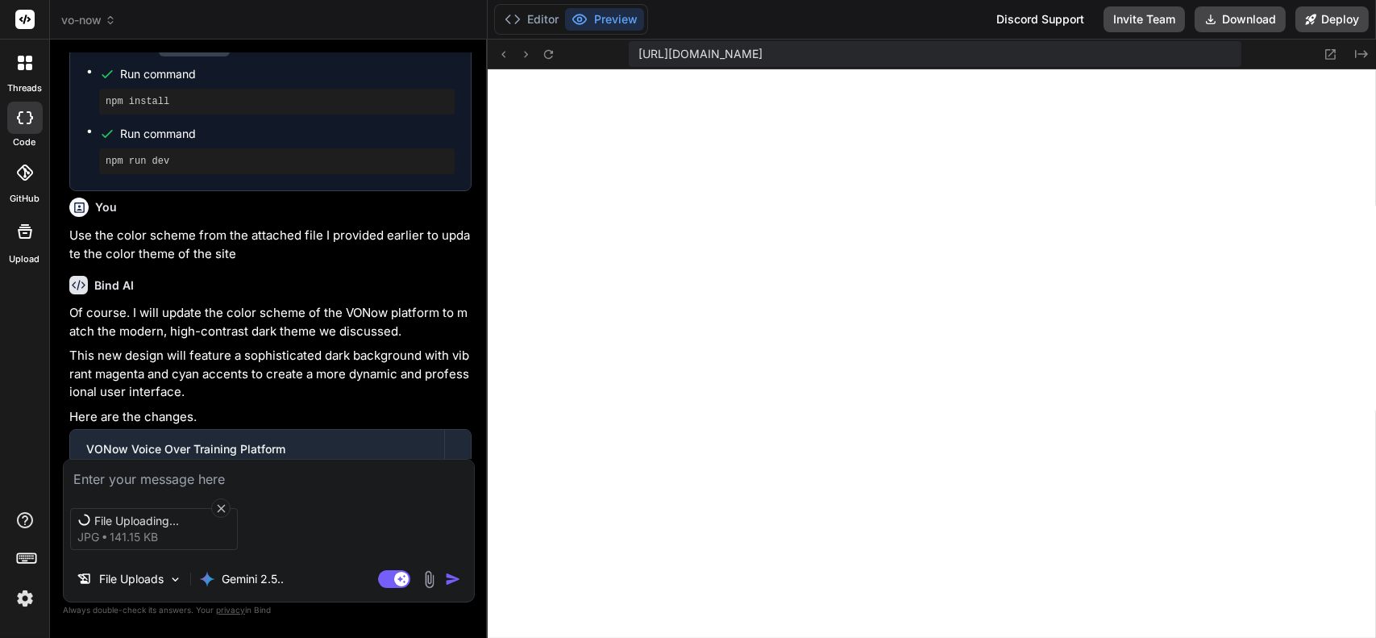
scroll to position [2633, 0]
click at [183, 476] on textarea at bounding box center [269, 474] width 410 height 29
type textarea "x"
type textarea "P"
type textarea "x"
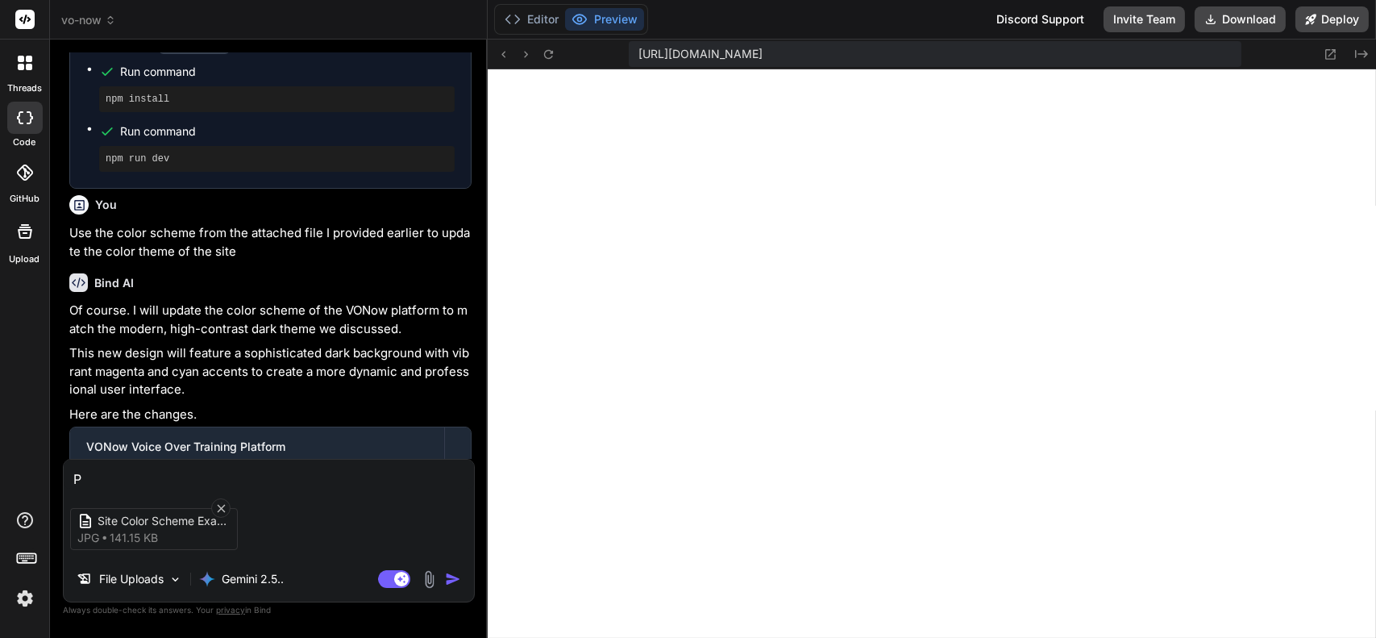
type textarea "Pl"
type textarea "x"
type textarea "Ple"
type textarea "x"
type textarea "Plea"
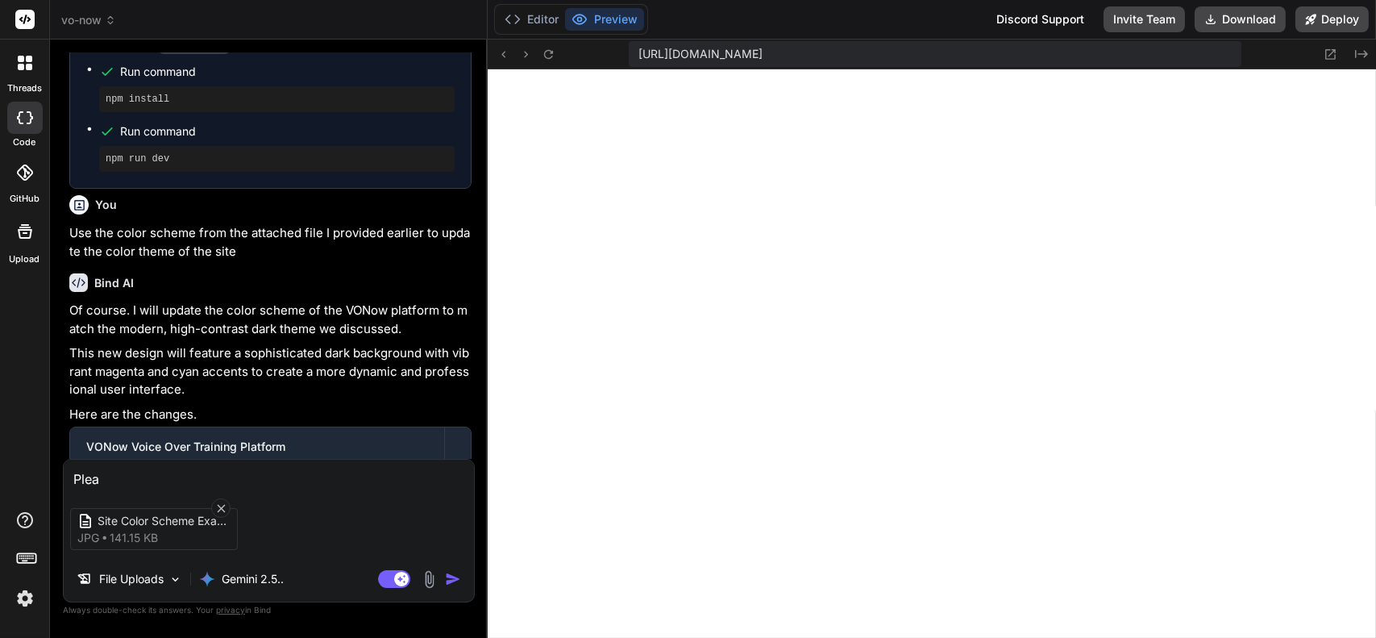
type textarea "x"
type textarea "Please"
type textarea "x"
type textarea "Please"
type textarea "x"
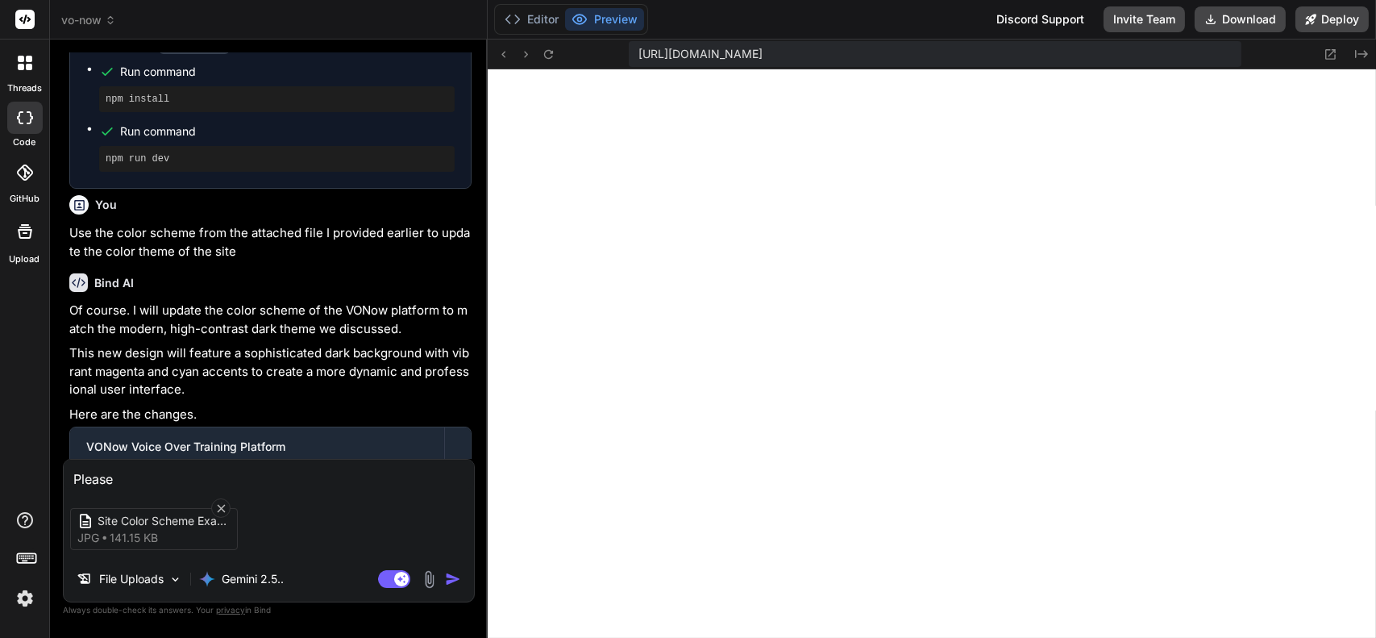
type textarea "Please r"
type textarea "x"
type textarea "Please re"
type textarea "x"
type textarea "Please rev"
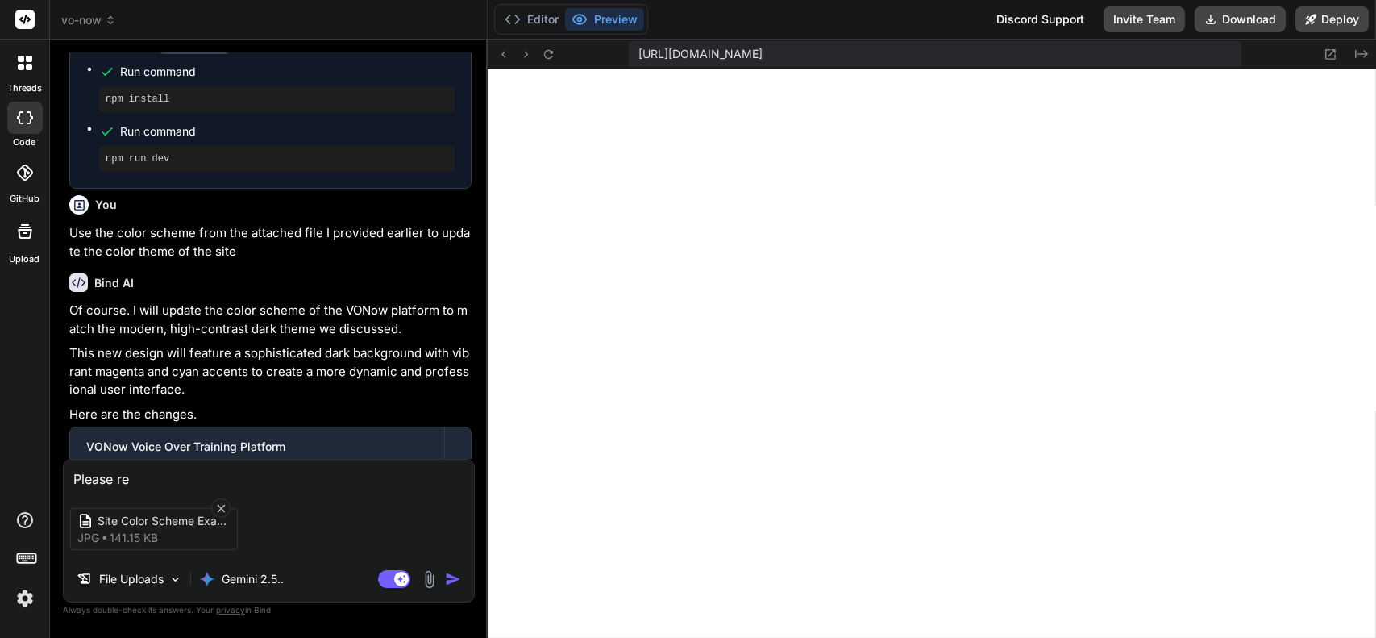
type textarea "x"
type textarea "Please revi"
type textarea "x"
type textarea "Please revie"
type textarea "x"
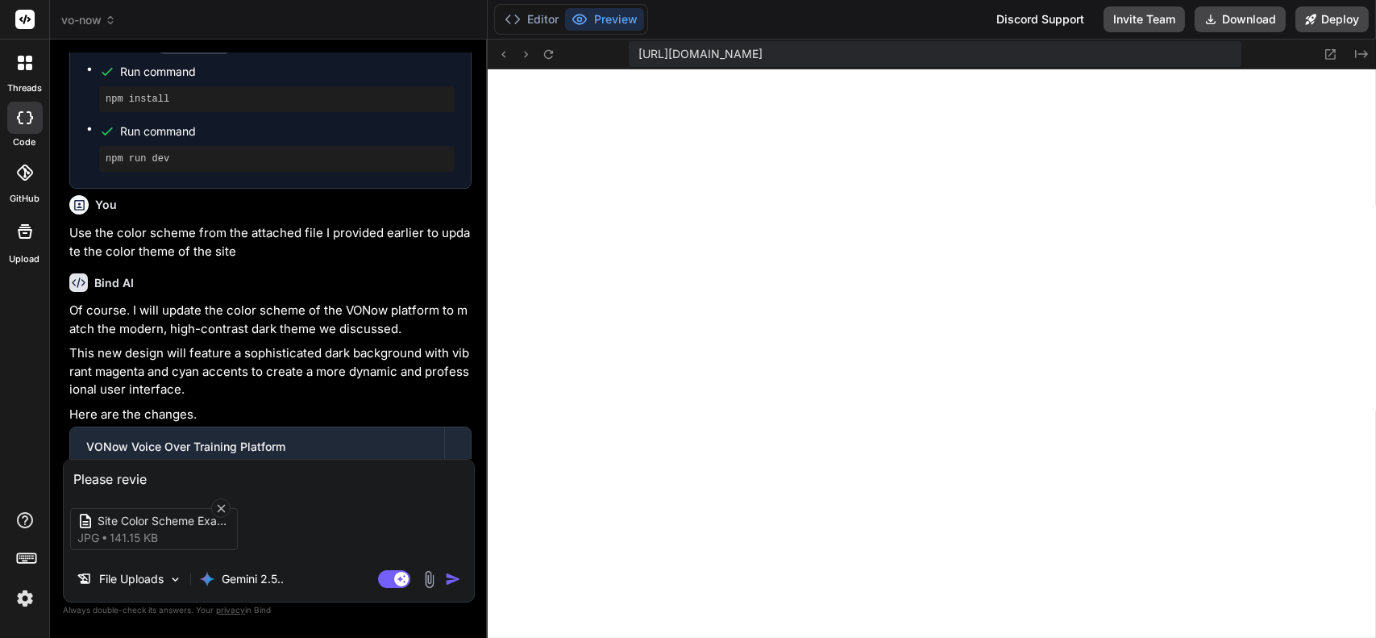
type textarea "Please revies"
type textarea "x"
type textarea "Please revie"
type textarea "x"
type textarea "Please revi"
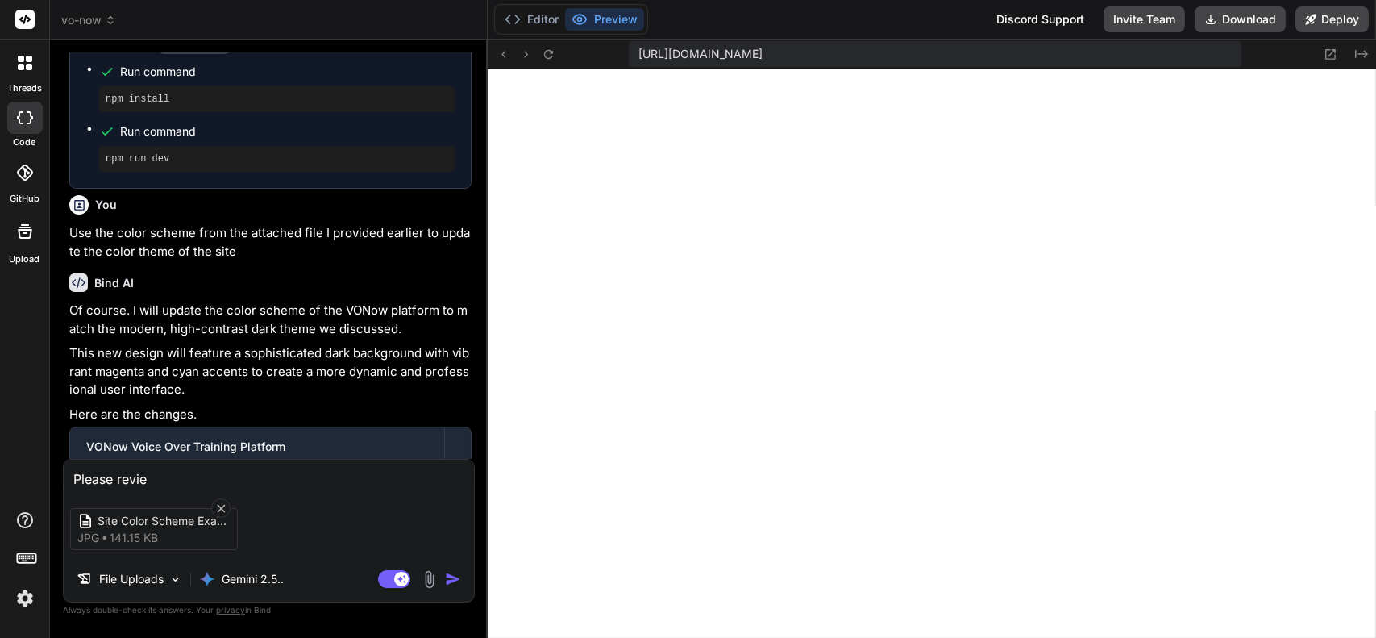
type textarea "x"
type textarea "Please [PERSON_NAME]"
type textarea "x"
type textarea "Please revise"
type textarea "x"
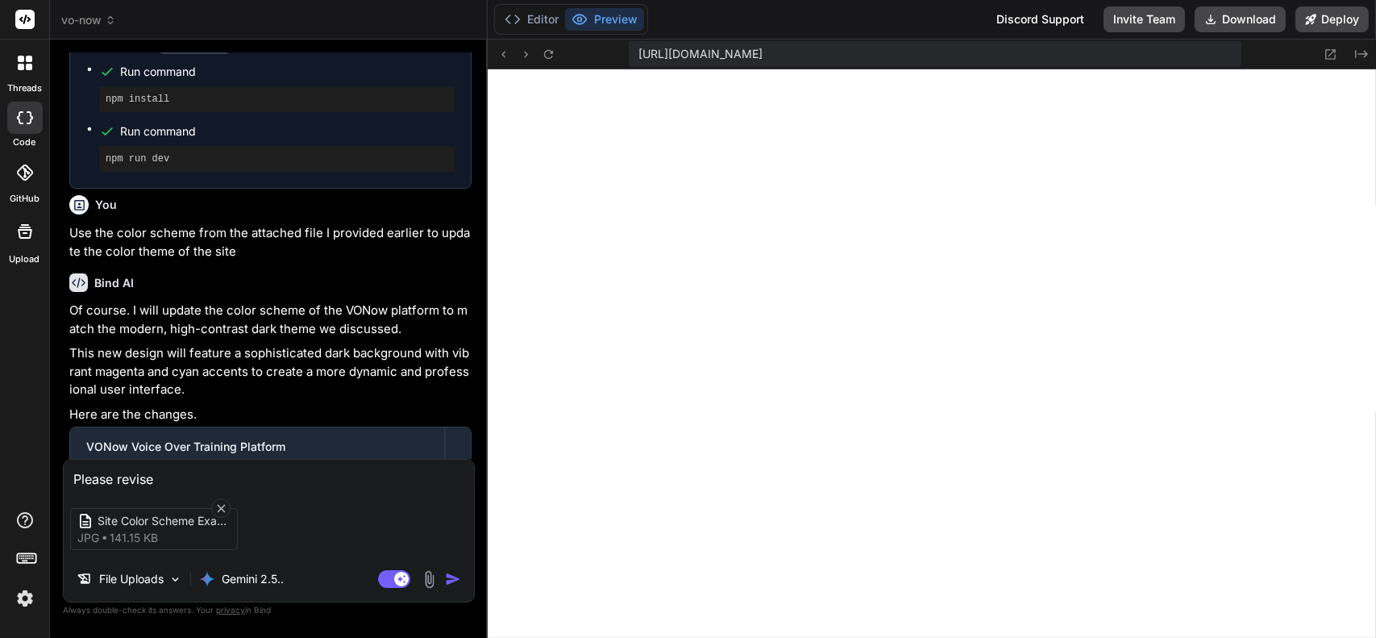
type textarea "Please revise"
type textarea "x"
type textarea "Please revise t"
type textarea "x"
type textarea "Please revise th"
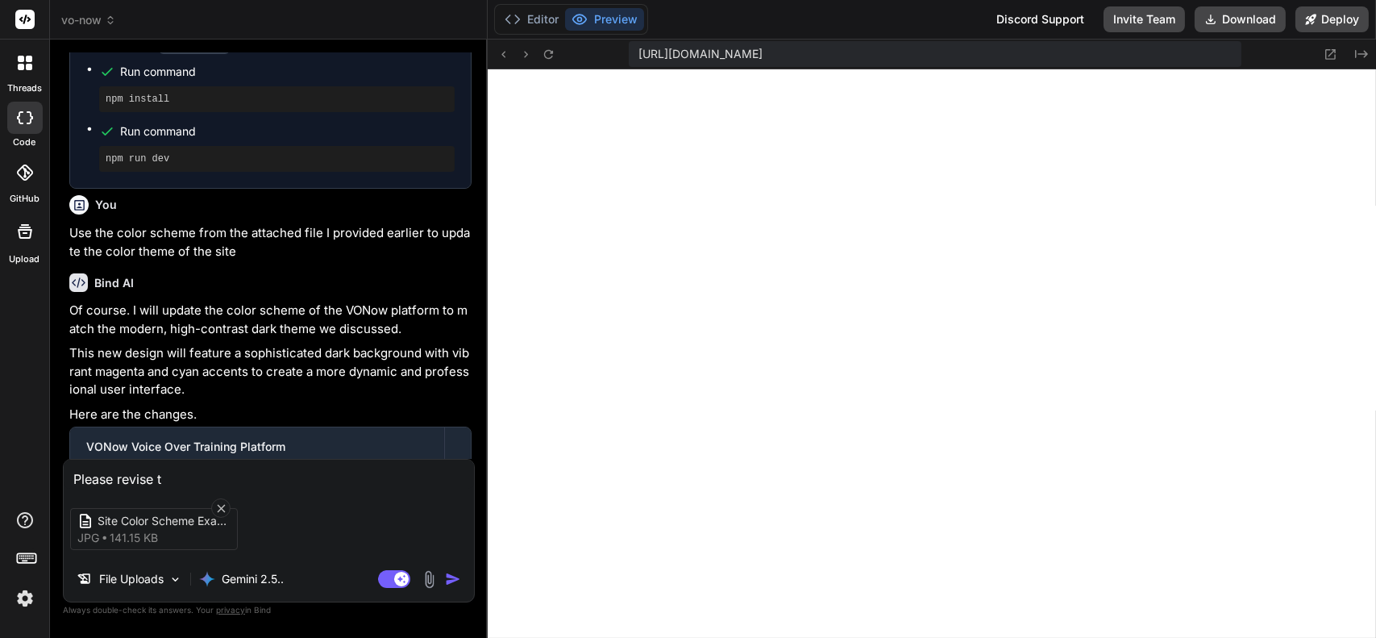
type textarea "x"
type textarea "Please revise the"
type textarea "x"
type textarea "Please revise the"
type textarea "x"
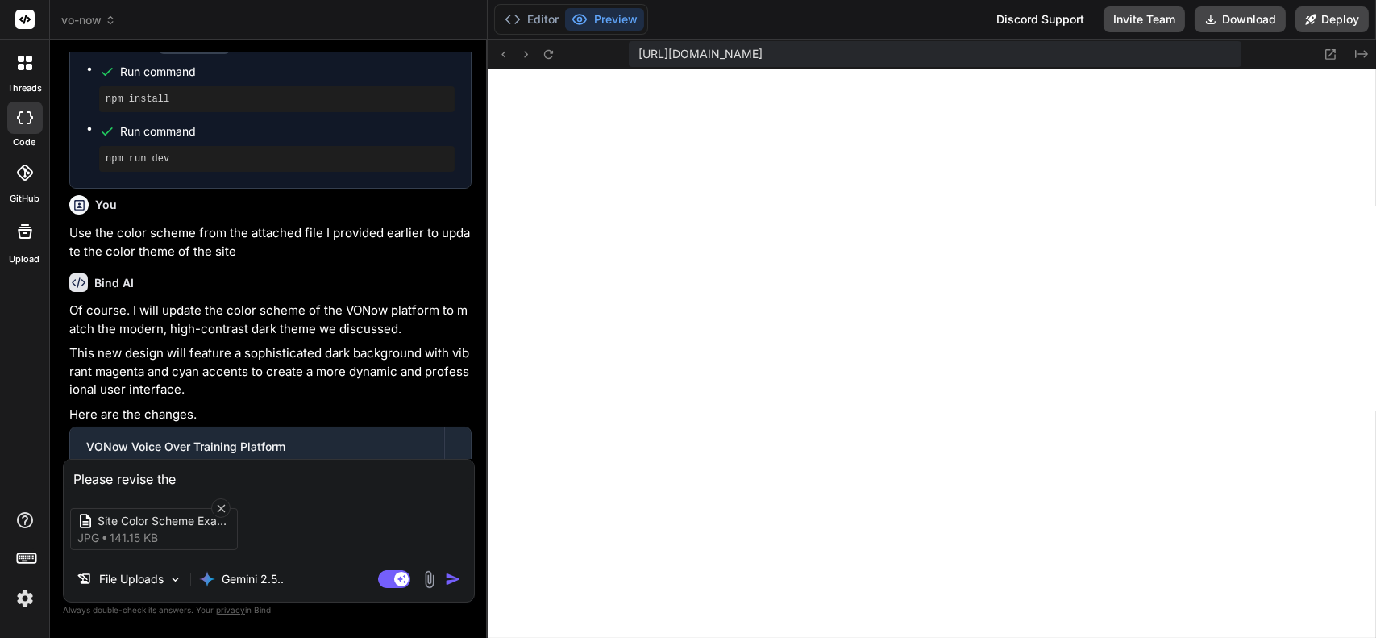
type textarea "Please revise the U"
type textarea "x"
type textarea "Please revise the UI"
type textarea "x"
type textarea "Please revise the U"
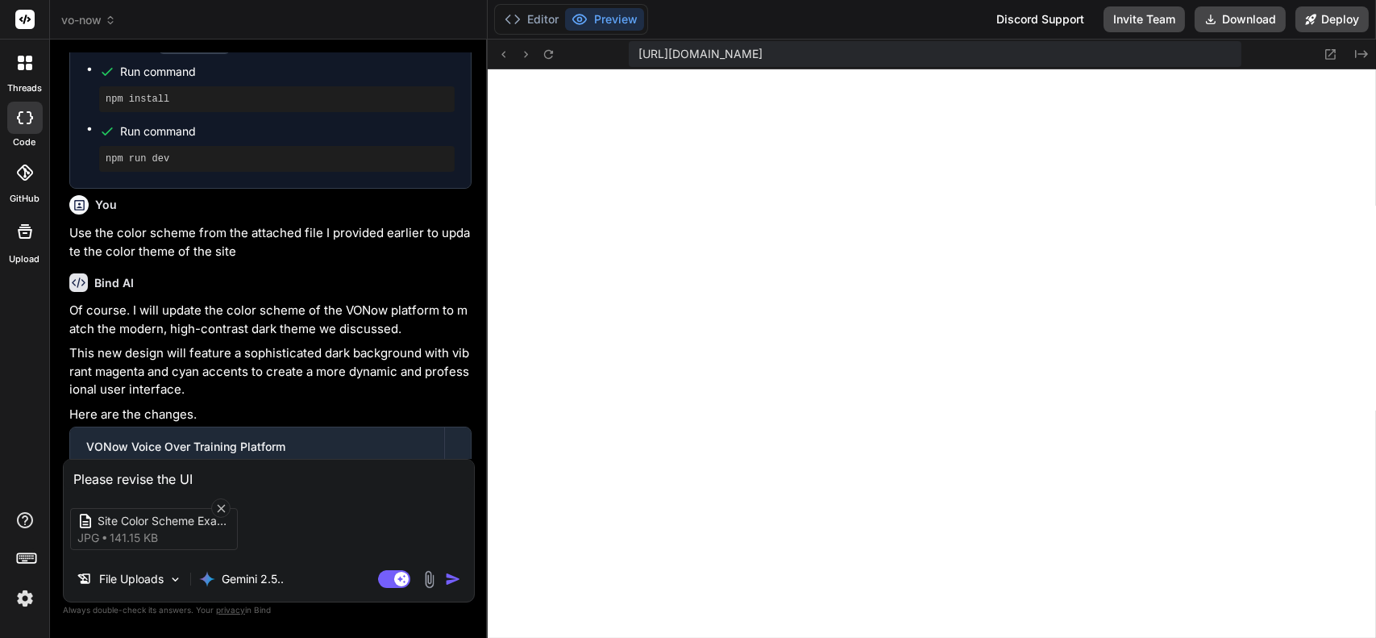
type textarea "x"
type textarea "Please revise the"
type textarea "x"
type textarea "Please revise the c"
type textarea "x"
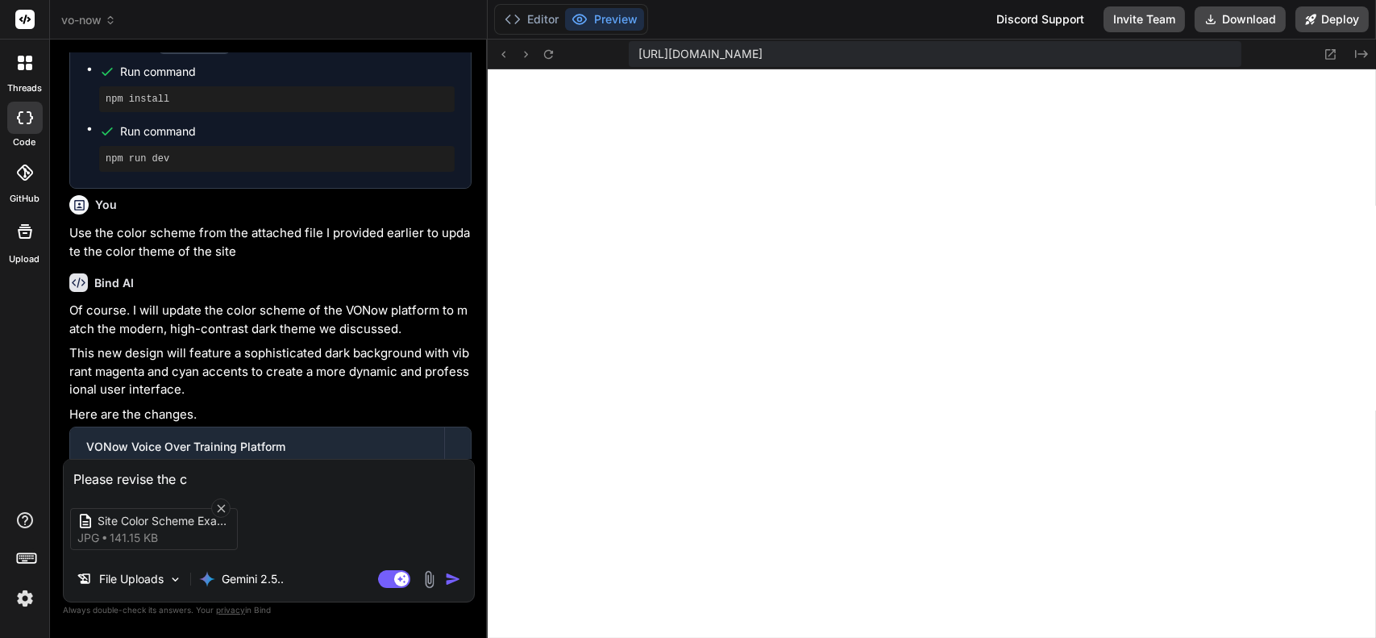
type textarea "Please revise the co"
type textarea "x"
type textarea "Please revise the col"
type textarea "x"
type textarea "Please revise the colo"
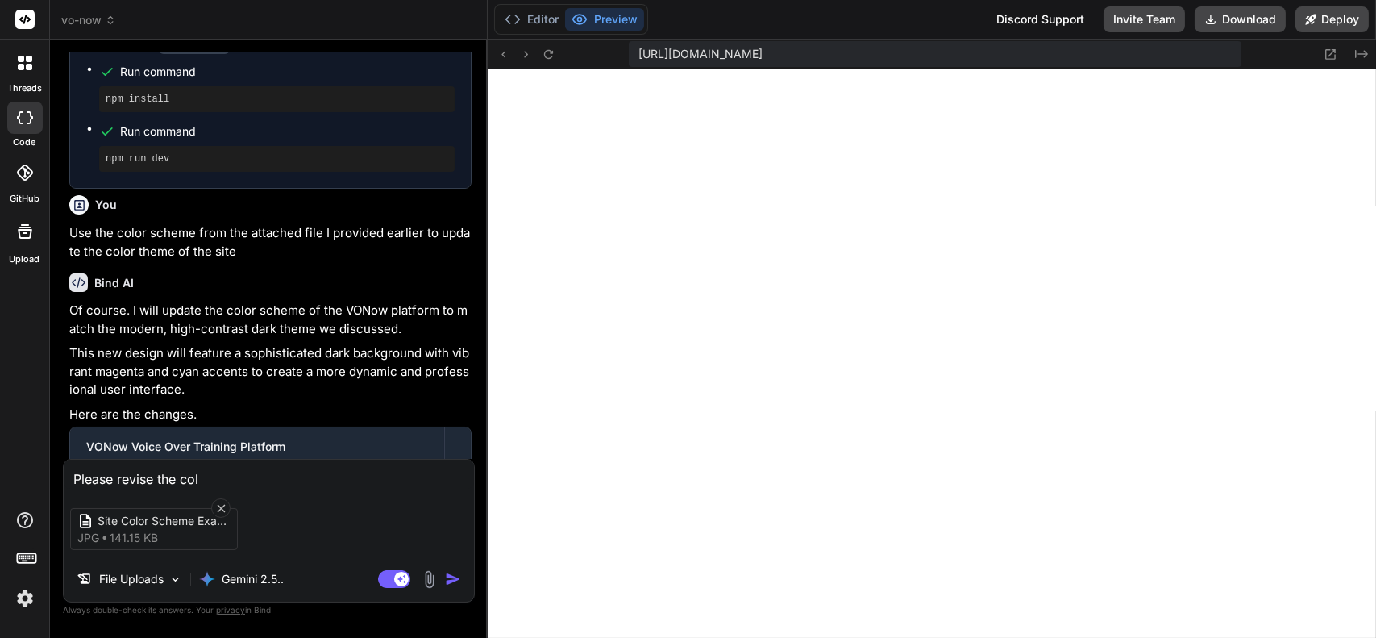
type textarea "x"
type textarea "Please revise the color"
type textarea "x"
type textarea "Please revise the color"
type textarea "x"
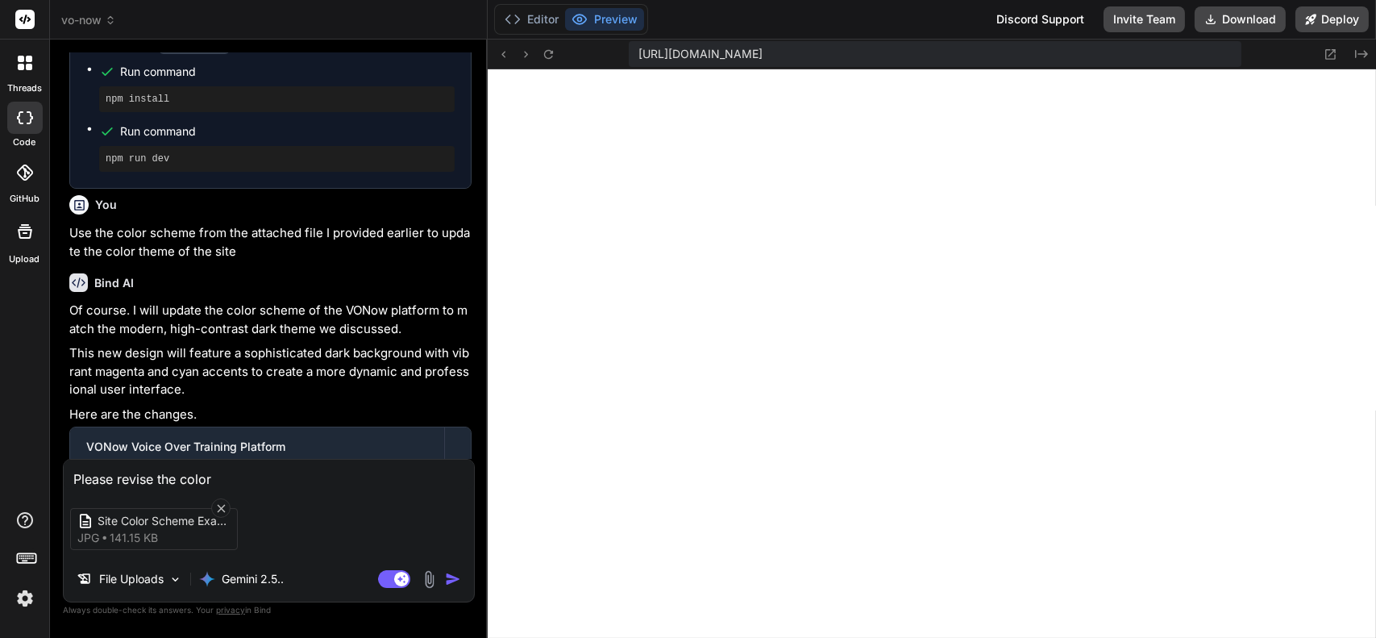
type textarea "Please revise the color s"
type textarea "x"
type textarea "Please revise the color sc"
type textarea "x"
type textarea "Please revise the color sch"
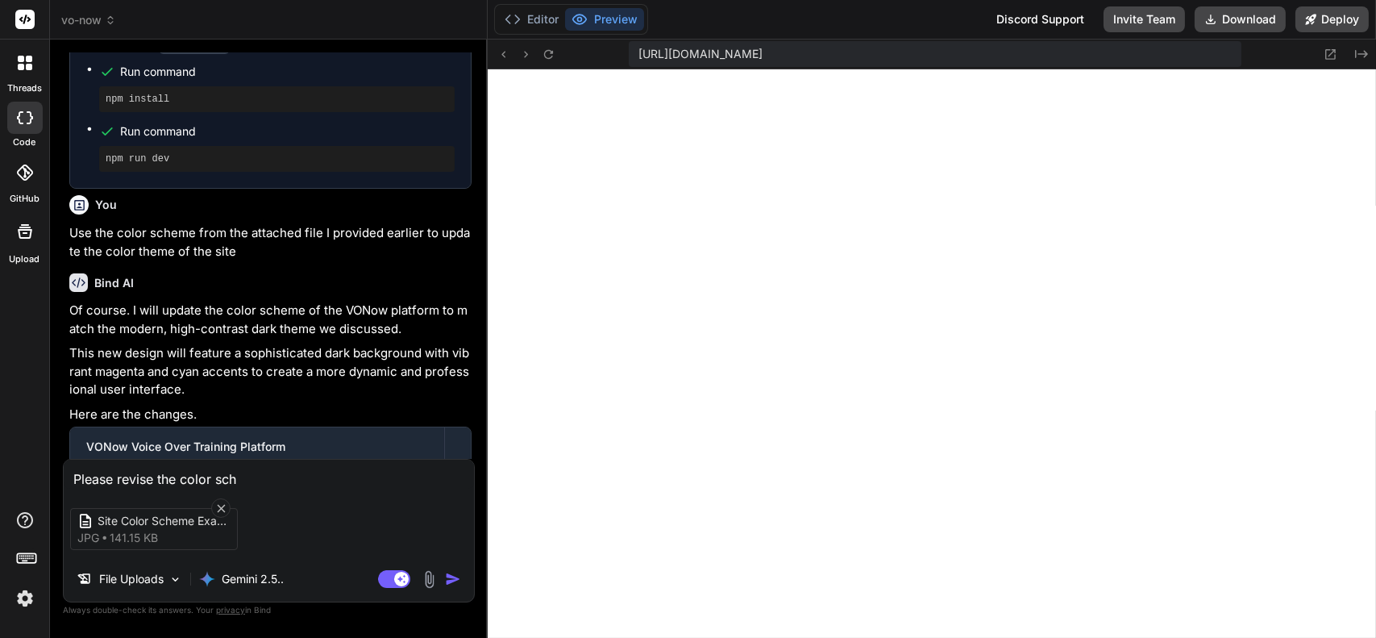
type textarea "x"
type textarea "Please revise the color sche"
type textarea "x"
type textarea "Please revise the color schem"
type textarea "x"
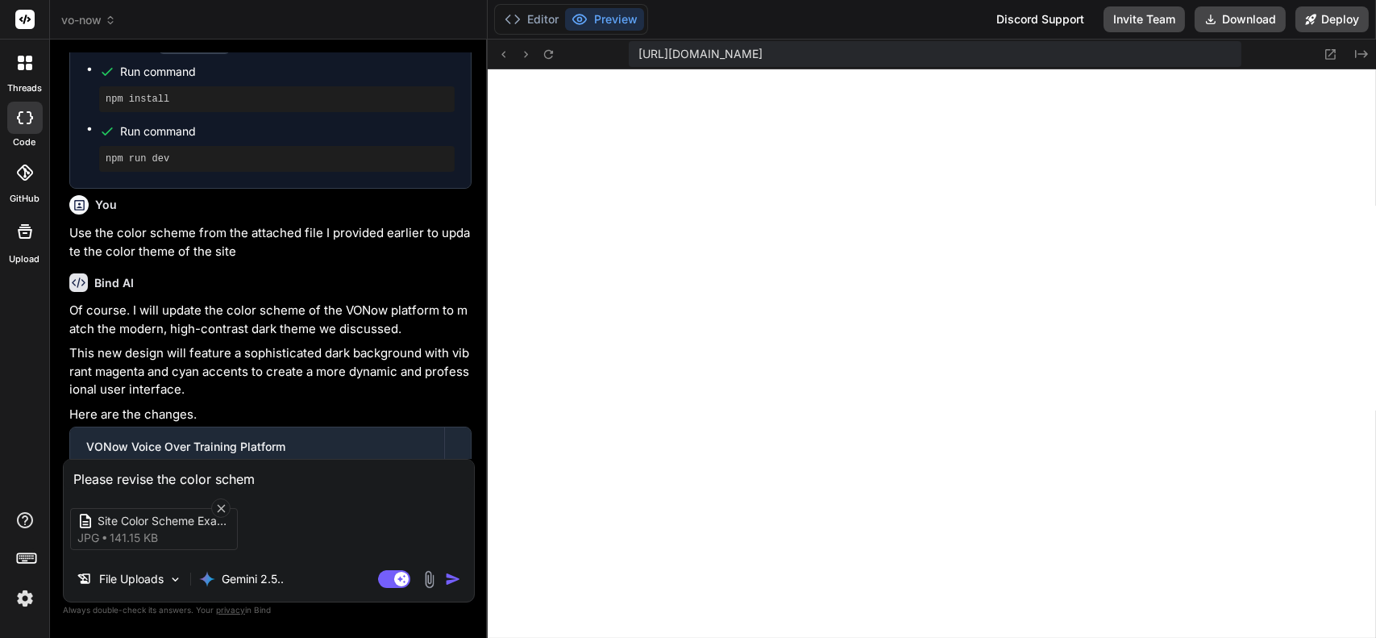
type textarea "Please revise the color scheme"
type textarea "x"
type textarea "Please revise the color scheme"
type textarea "x"
type textarea "Please revise the color scheme t"
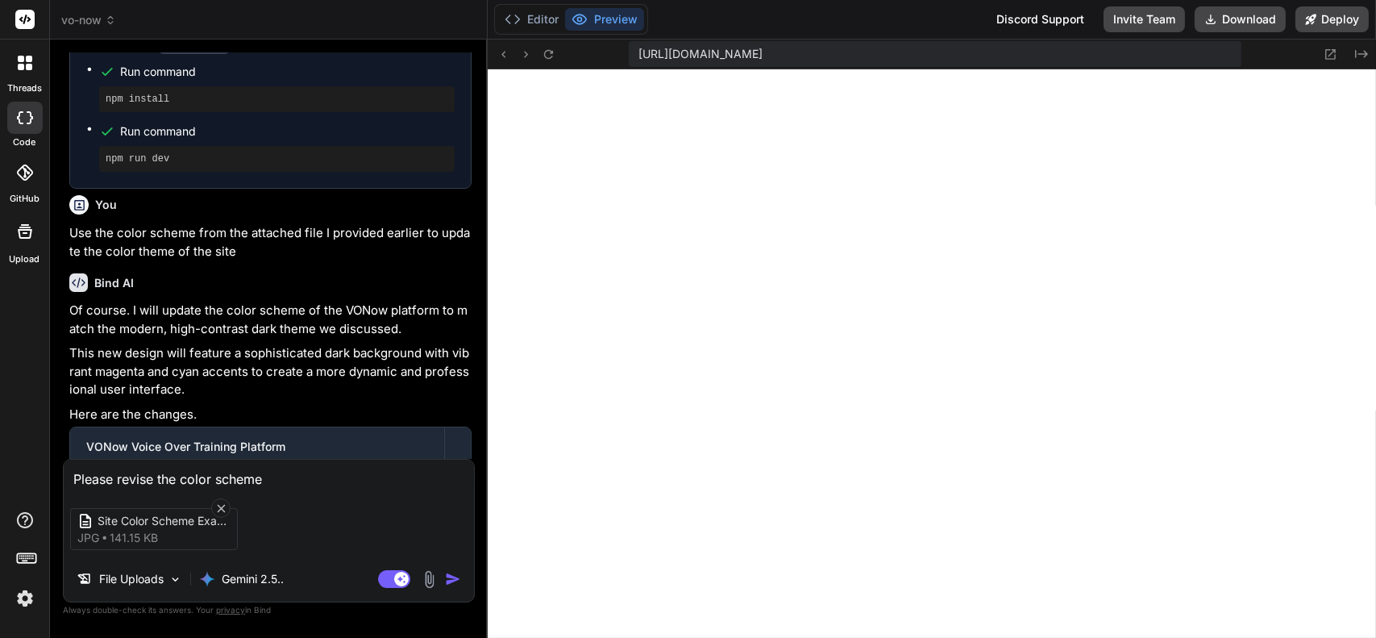
type textarea "x"
type textarea "Please revise the color scheme to"
type textarea "x"
type textarea "Please revise the color scheme to"
type textarea "x"
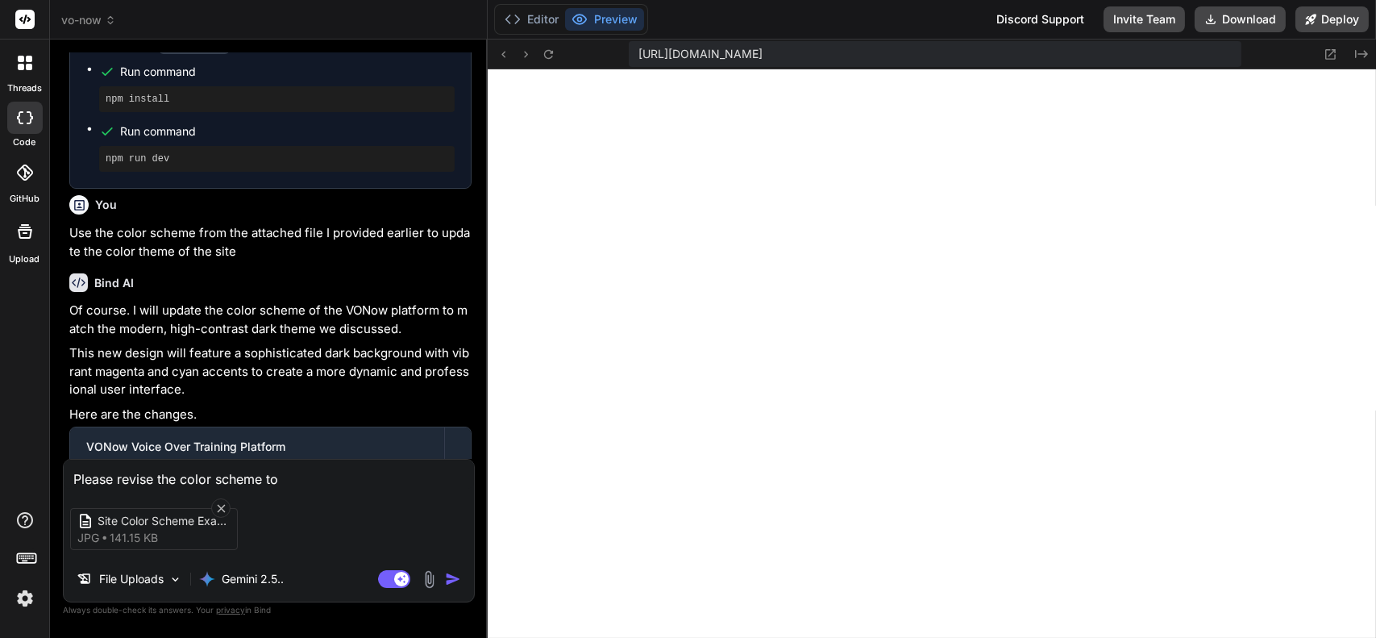
type textarea "Please revise the color scheme to t"
type textarea "x"
type textarea "Please revise the color scheme to th"
type textarea "x"
type textarea "Please revise the color scheme to tha"
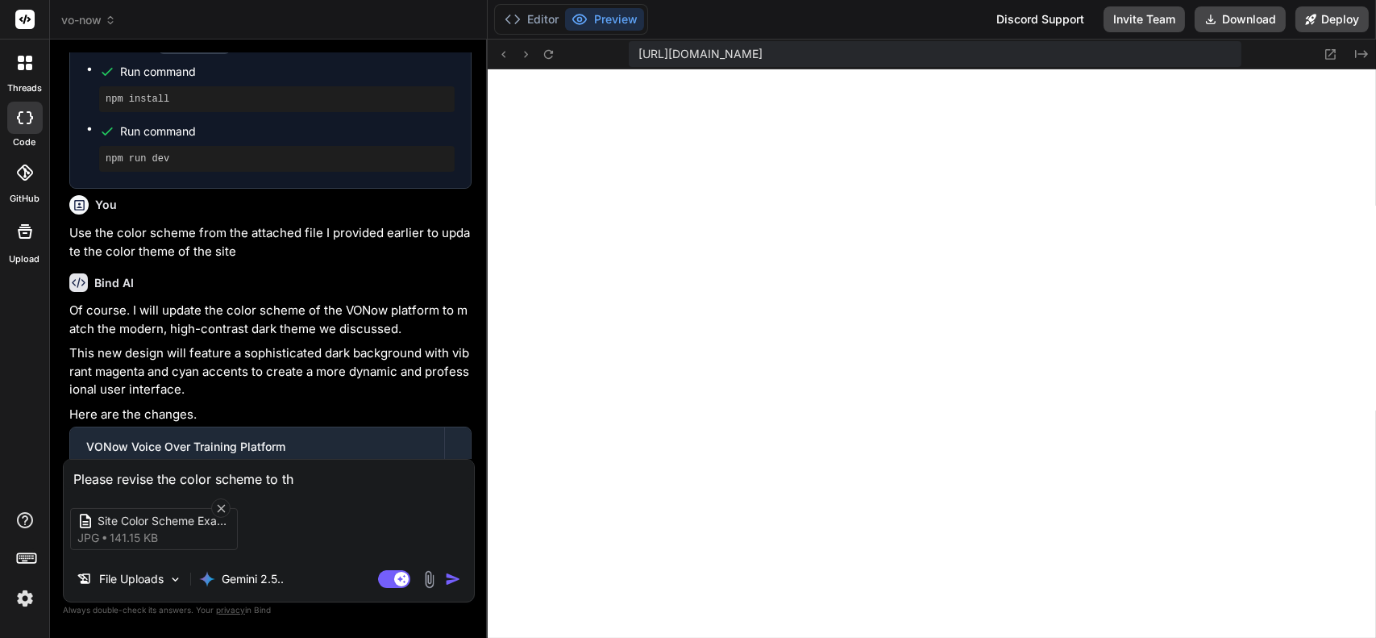
type textarea "x"
type textarea "Please revise the color scheme to that"
type textarea "x"
type textarea "Please revise the color scheme to that"
type textarea "x"
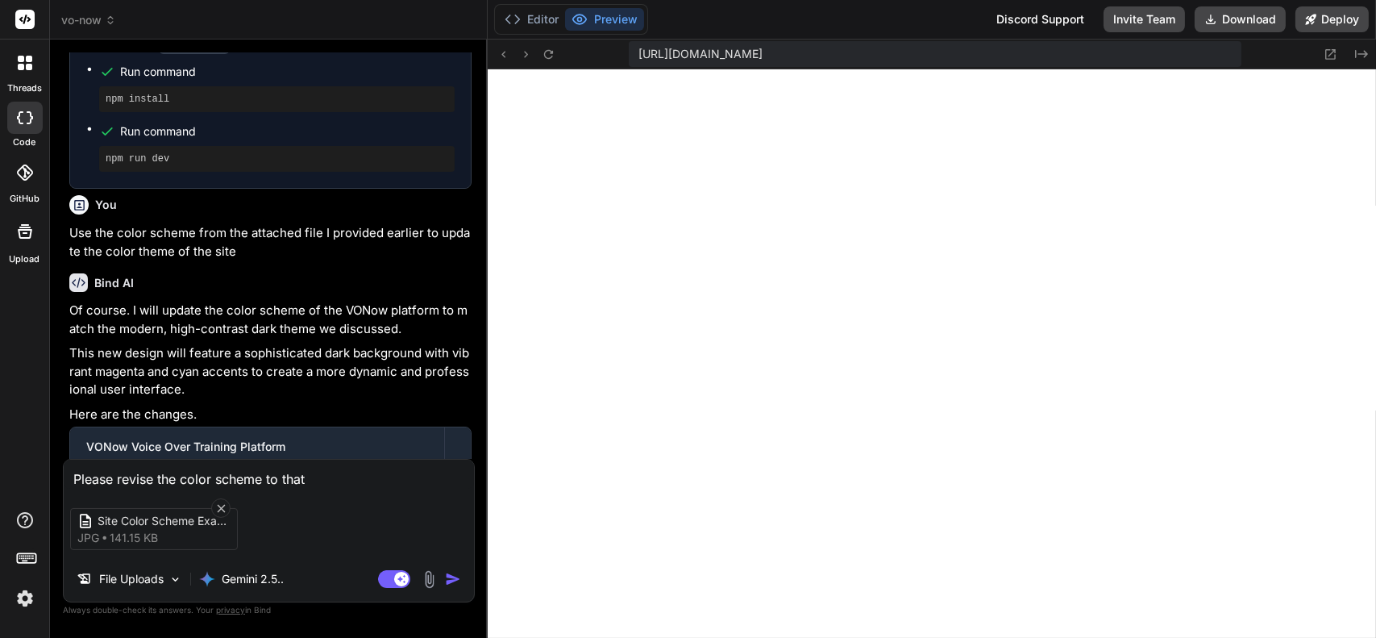
type textarea "Please revise the color scheme to that o"
type textarea "x"
type textarea "Please revise the color scheme to that of"
type textarea "x"
type textarea "Please revise the color scheme to that of"
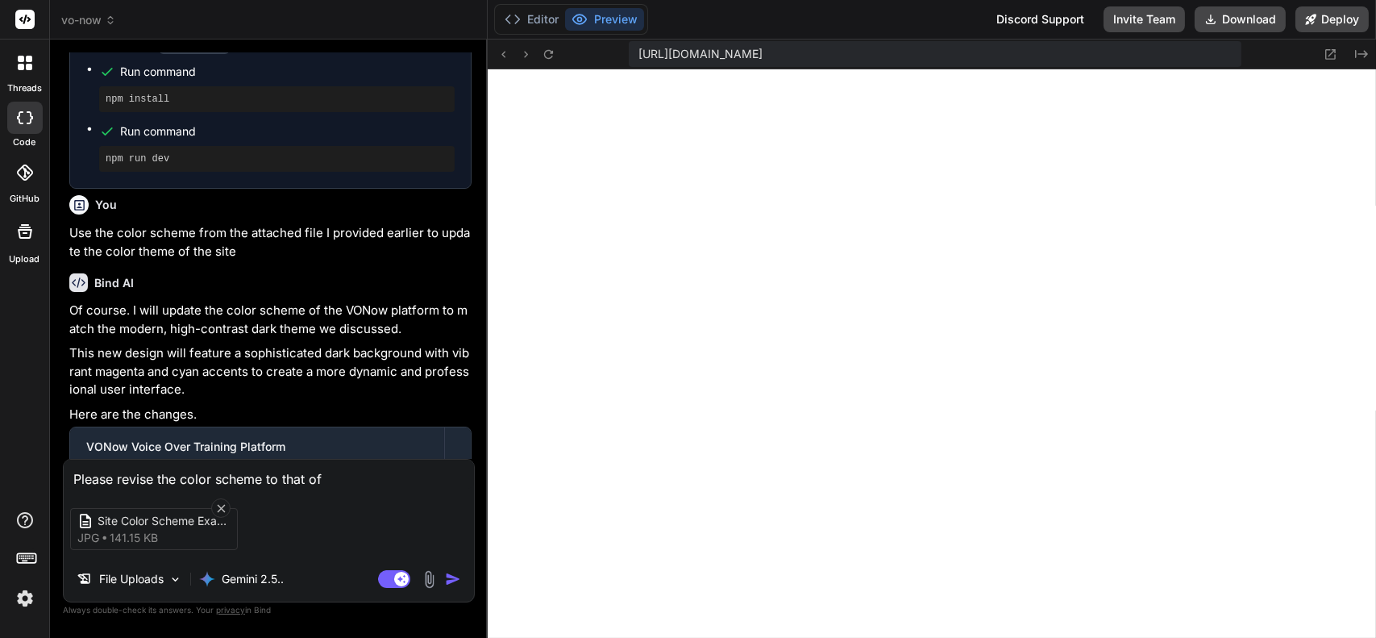
type textarea "x"
type textarea "Please revise the color scheme to that of t"
type textarea "x"
type textarea "Please revise the color scheme to that of th"
type textarea "x"
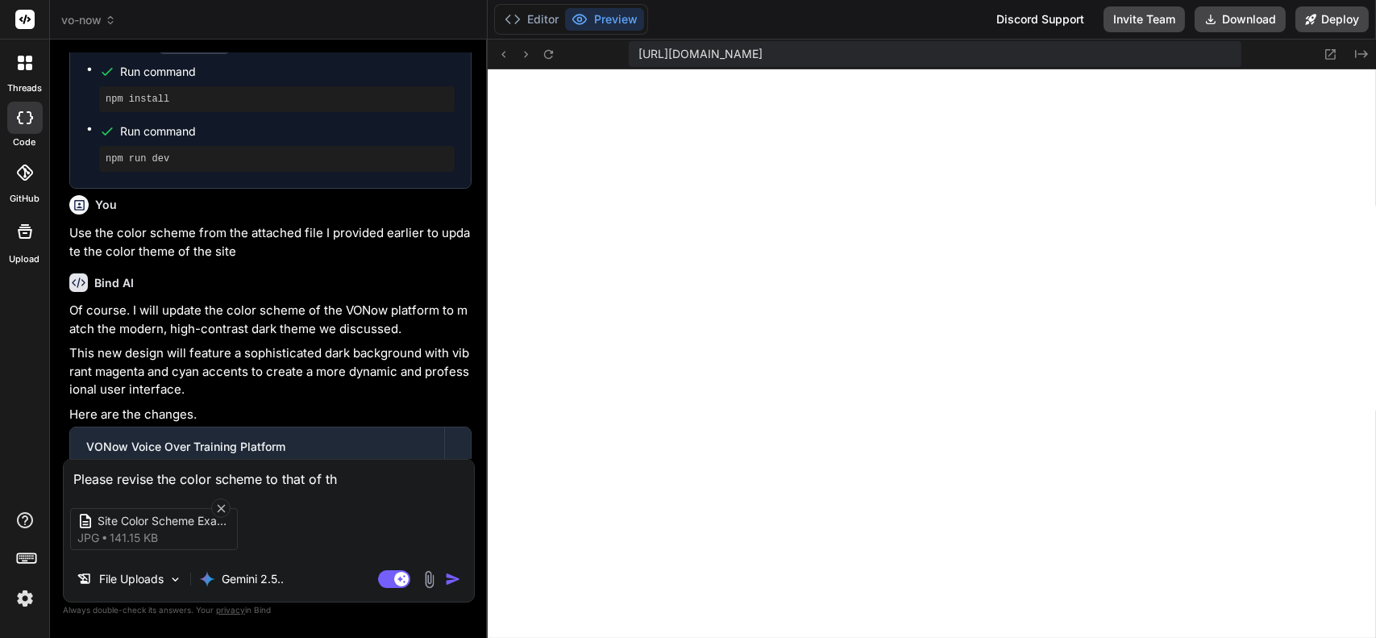
type textarea "Please revise the color scheme to that of the"
type textarea "x"
type textarea "Please revise the color scheme to that of the"
type textarea "x"
type textarea "Please revise the color scheme to that of the f"
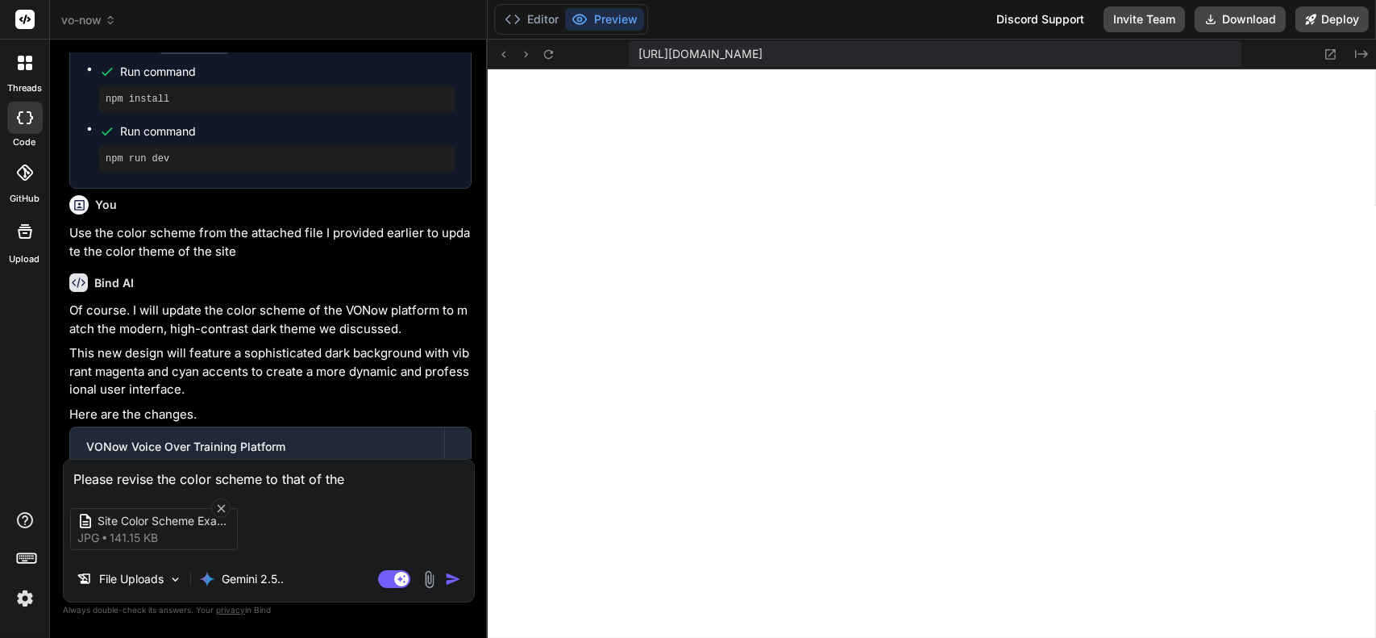
type textarea "x"
type textarea "Please revise the color scheme to that of the fi"
type textarea "x"
type textarea "Please revise the color scheme to that of the fil"
type textarea "x"
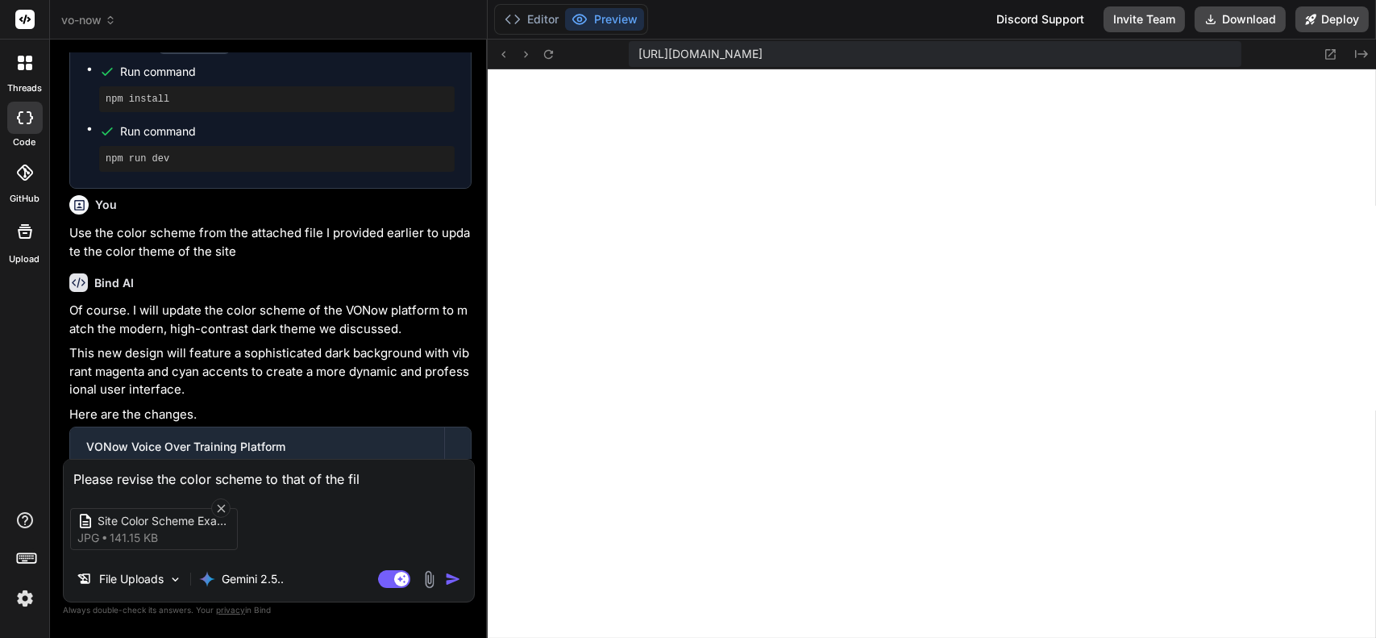
type textarea "Please revise the color scheme to that of the file"
type textarea "x"
type textarea "Please revise the color scheme to that of the file"
type textarea "x"
type textarea "Please revise the color scheme to that of the file a"
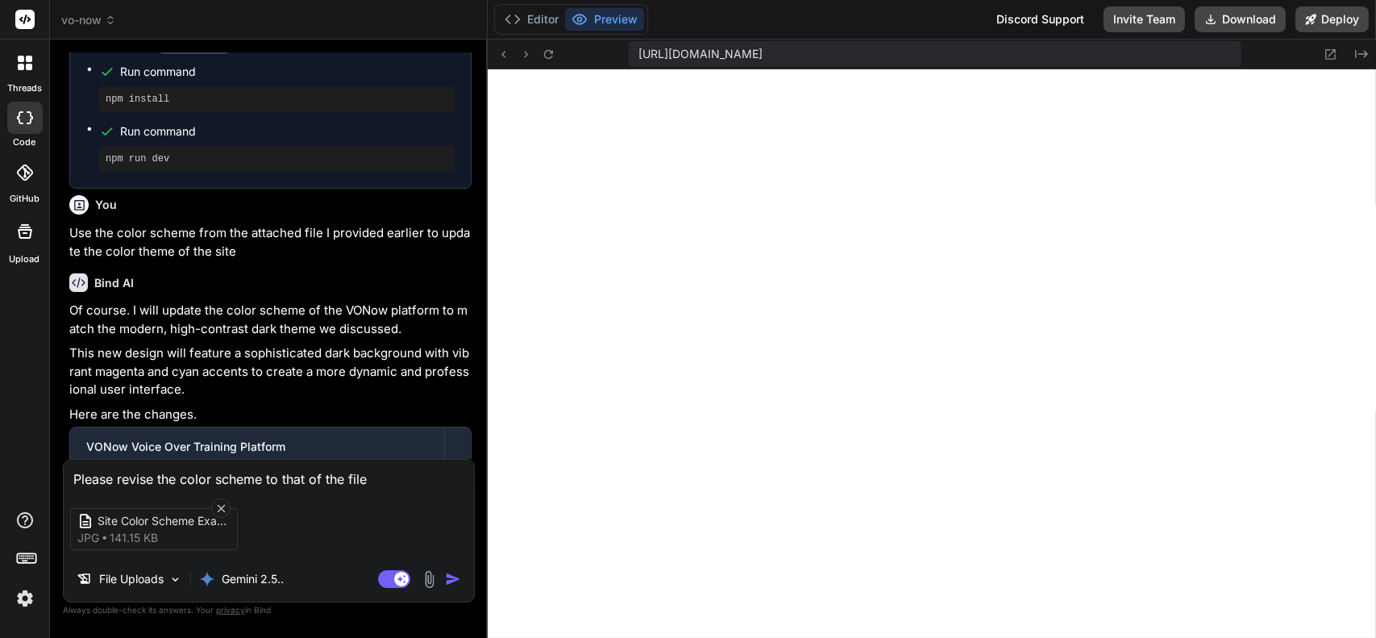
type textarea "x"
type textarea "Please revise the color scheme to that of the file at"
type textarea "x"
type textarea "Please revise the color scheme to that of the file att"
type textarea "x"
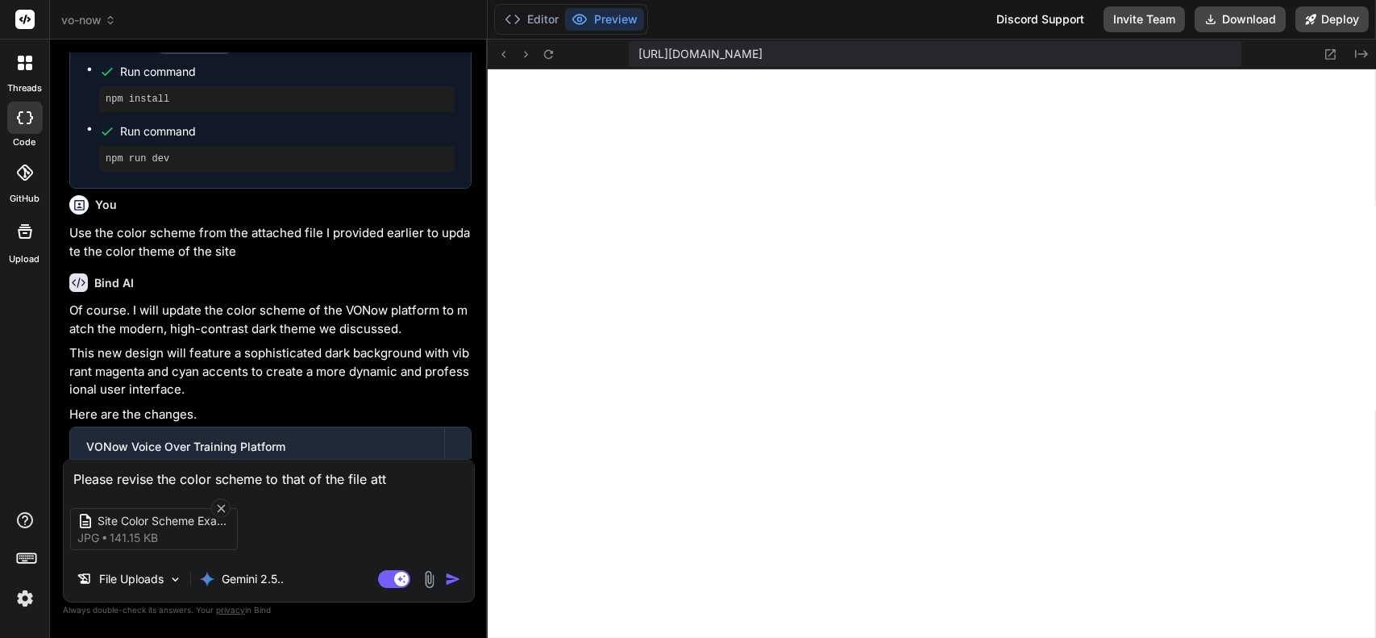
type textarea "Please revise the color scheme to that of the file atta"
type textarea "x"
type textarea "Please revise the color scheme to that of the file attac"
type textarea "x"
type textarea "Please revise the color scheme to that of the file attach"
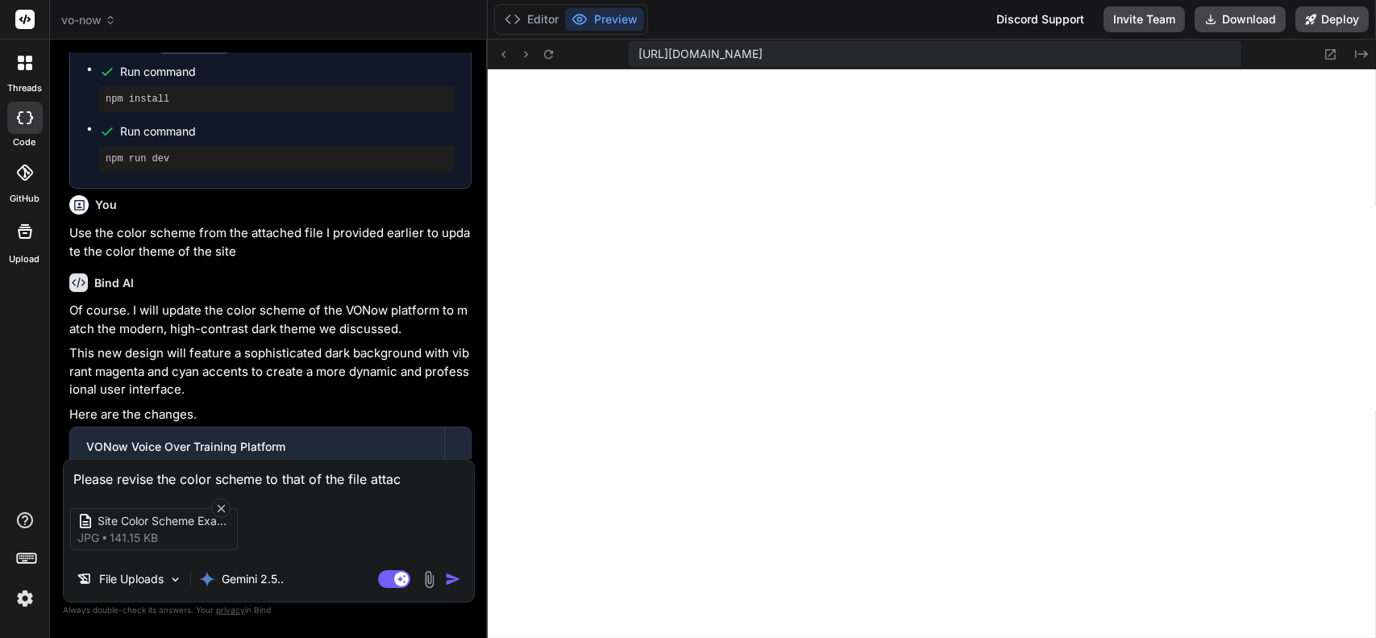
type textarea "x"
type textarea "Please revise the color scheme to that of the file attache"
type textarea "x"
type textarea "Please revise the color scheme to that of the file attached"
type textarea "x"
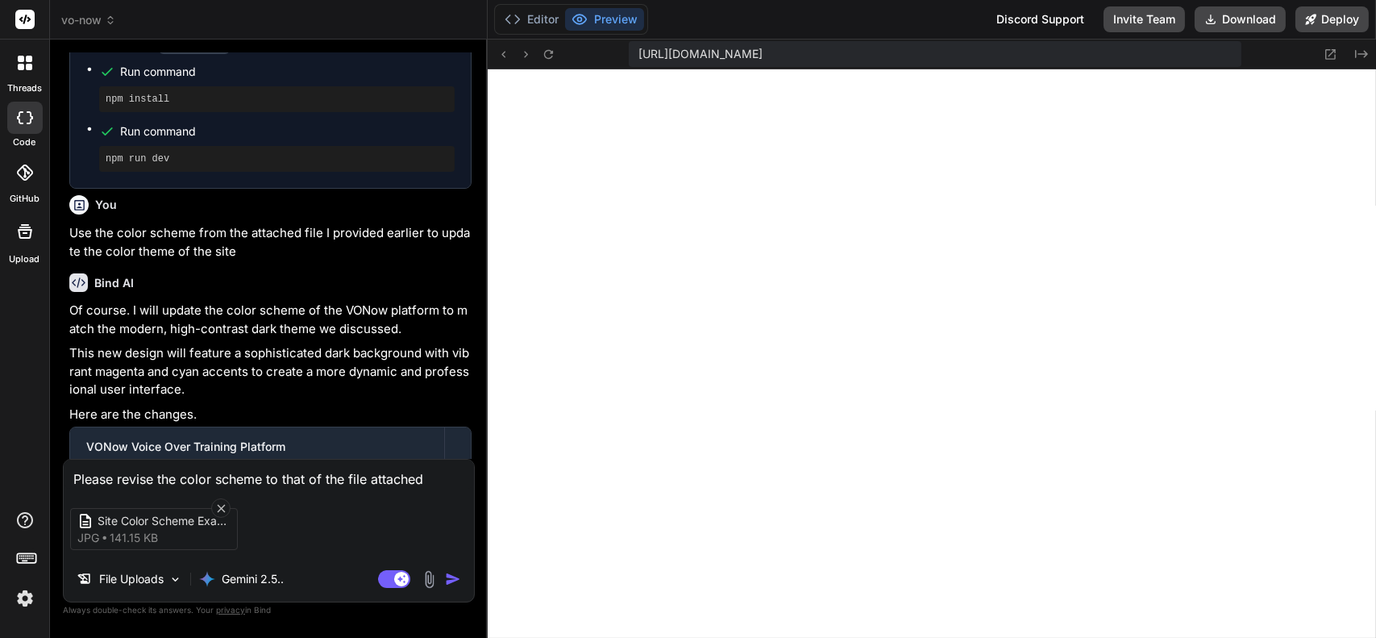
type textarea "Please revise the color scheme to that of the file attached"
type textarea "x"
type textarea "Please revise the color scheme to that of the file attached a"
type textarea "x"
type textarea "Please revise the color scheme to that of the file attached as"
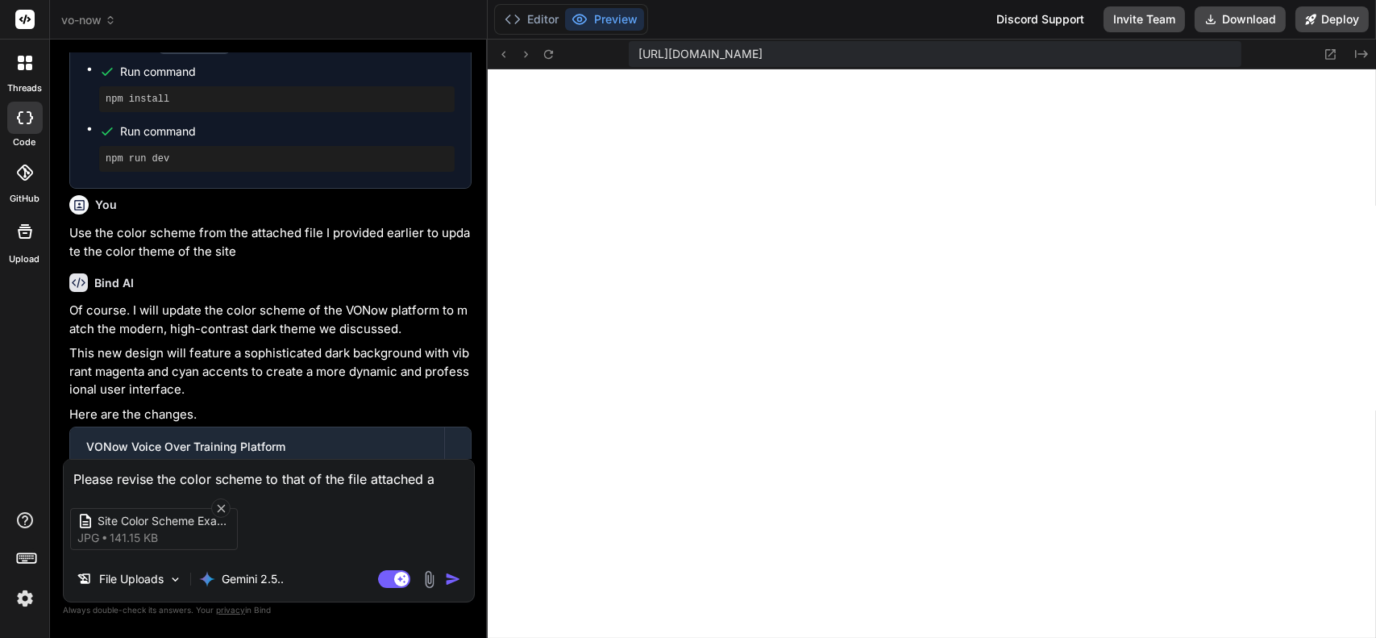
type textarea "x"
type textarea "Please revise the color scheme to that of the file attached as"
type textarea "x"
type textarea "Please revise the color scheme to that of the file attached as a"
type textarea "x"
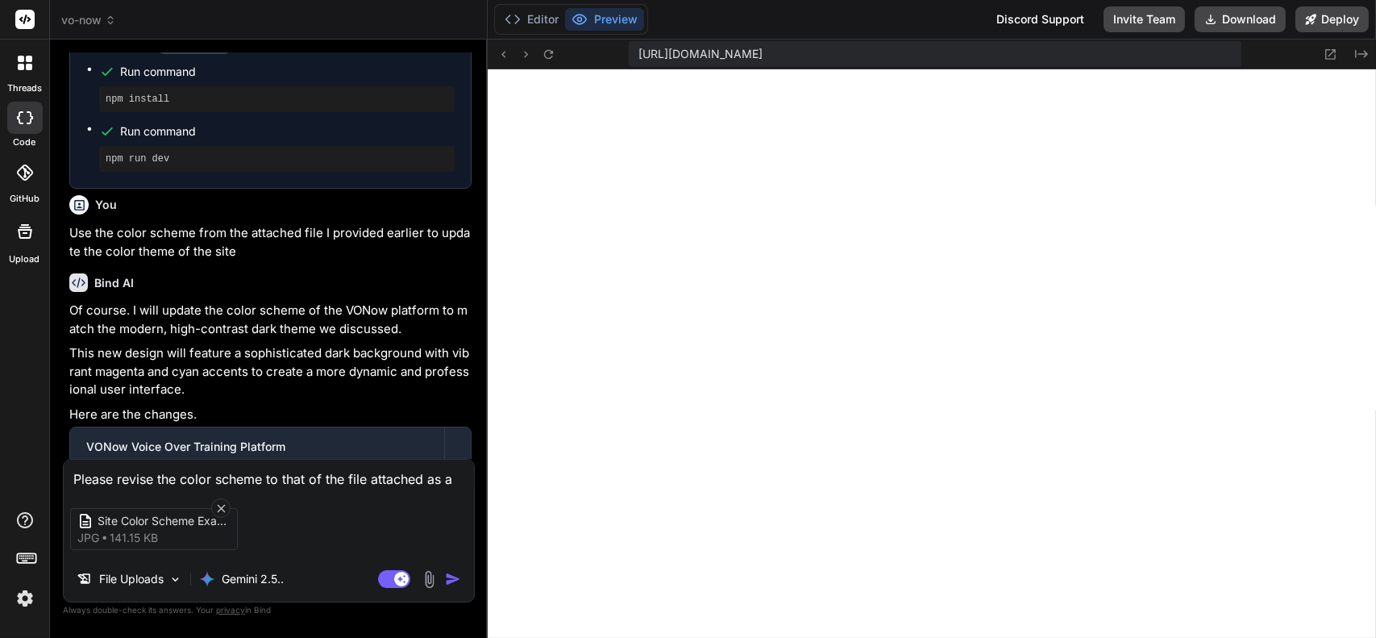
type textarea "Please revise the color scheme to that of the file attached as an"
type textarea "x"
type textarea "Please revise the color scheme to that of the file attached as an"
type textarea "x"
type textarea "Please revise the color scheme to that of the file attached as an e"
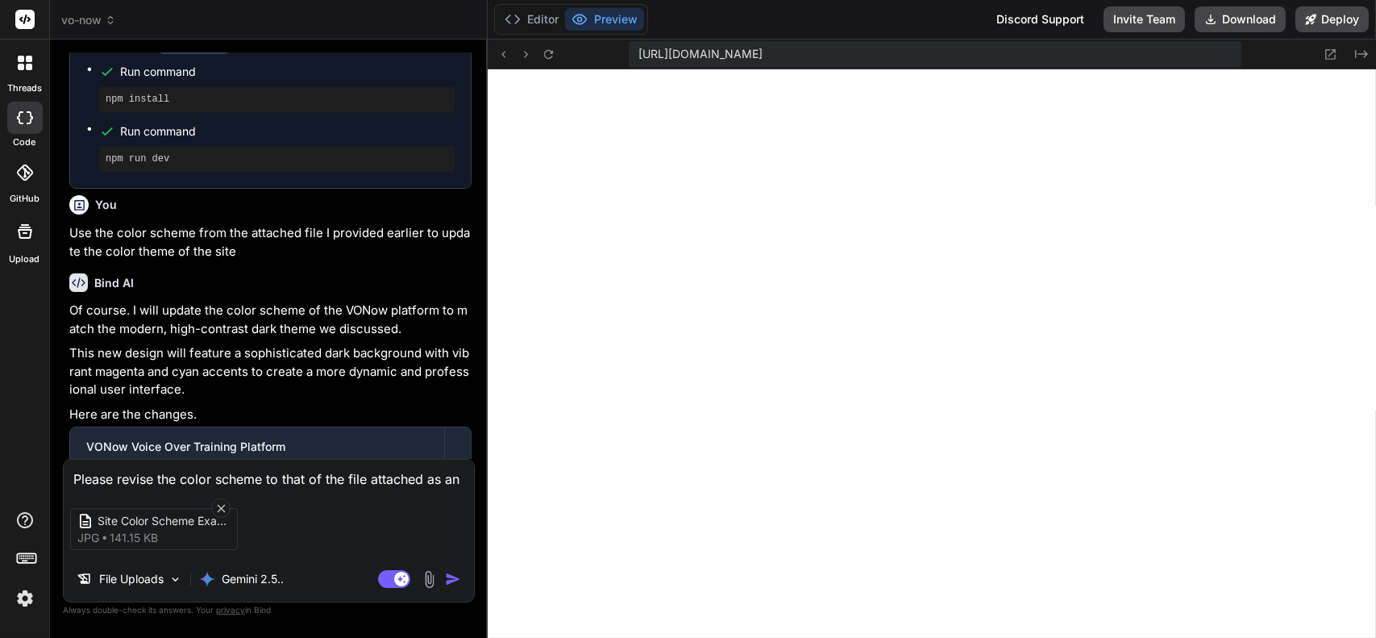
type textarea "x"
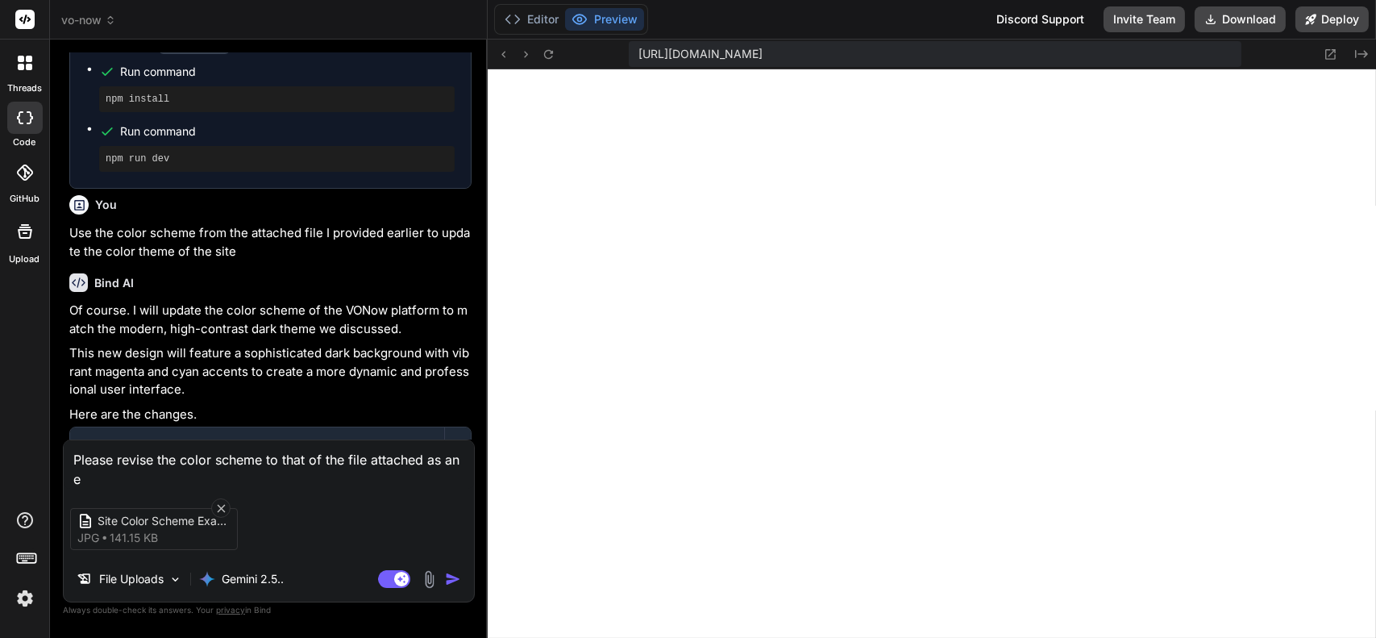
type textarea "Please revise the color scheme to that of the file attached as an ex"
type textarea "x"
type textarea "Please revise the color scheme to that of the file attached as an exa"
type textarea "x"
type textarea "Please revise the color scheme to that of the file attached as an exam"
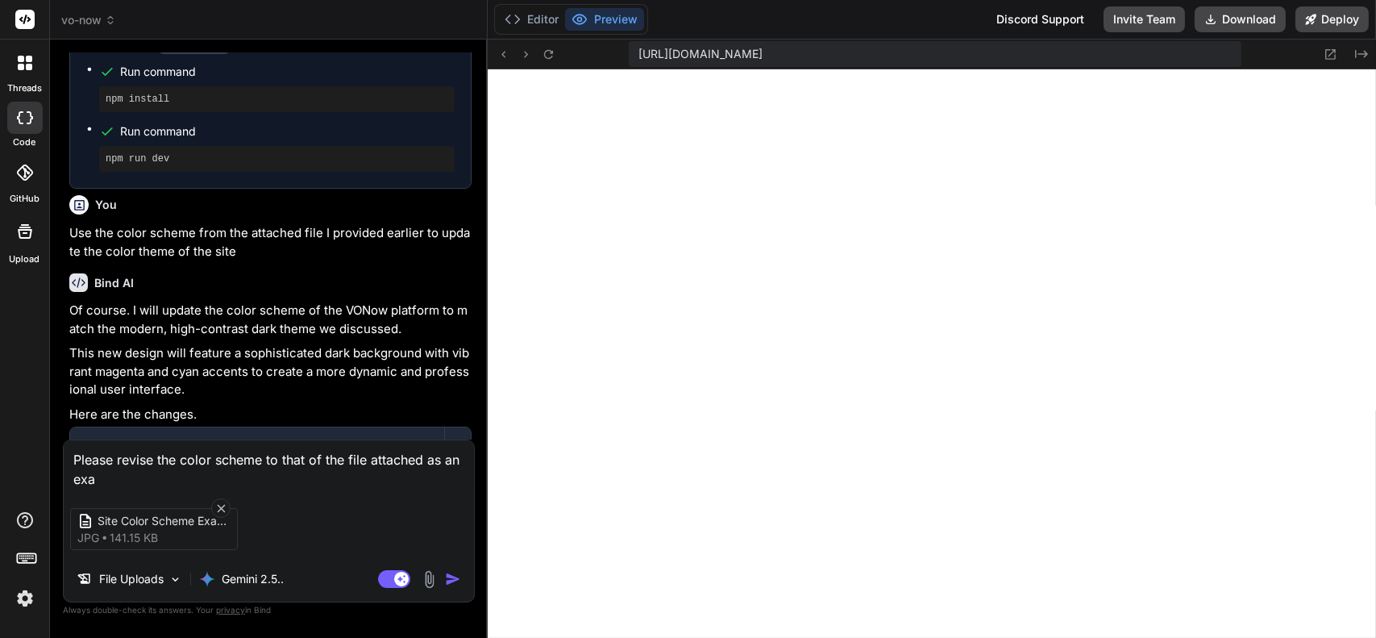
type textarea "x"
type textarea "Please revise the color scheme to that of the file attached as an examp"
type textarea "x"
type textarea "Please revise the color scheme to that of the file attached as an exampl"
type textarea "x"
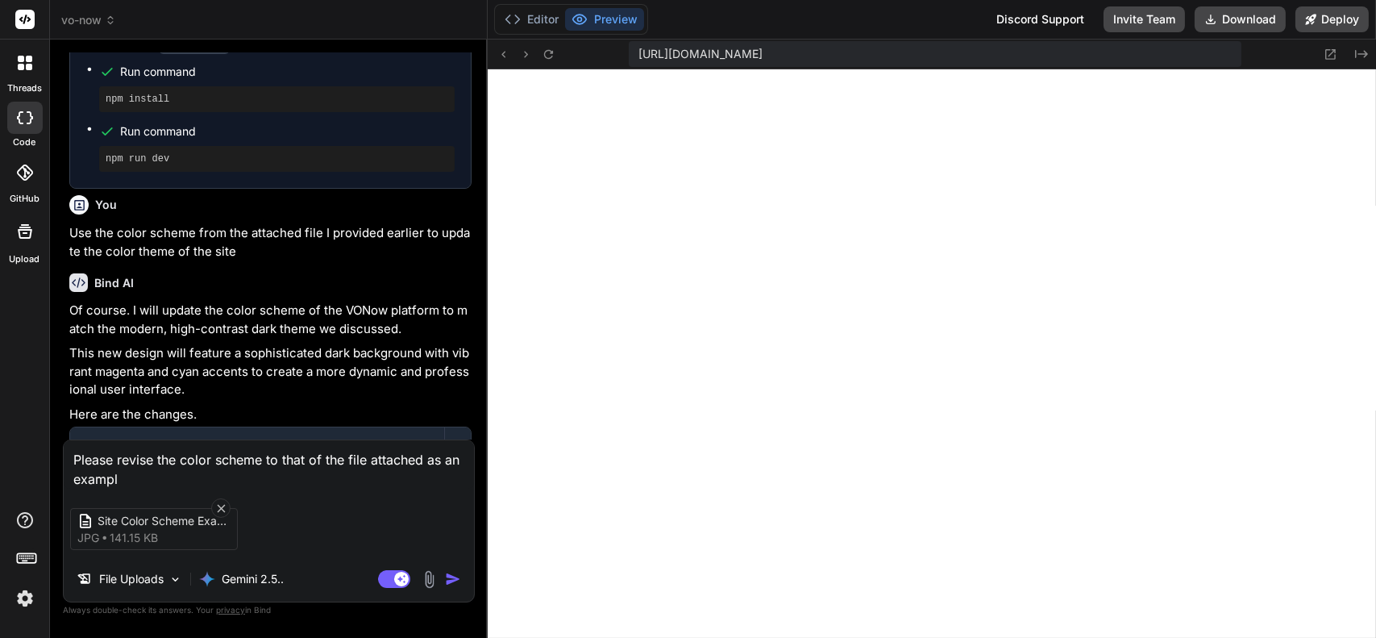
type textarea "Please revise the color scheme to that of the file attached as an example"
type textarea "x"
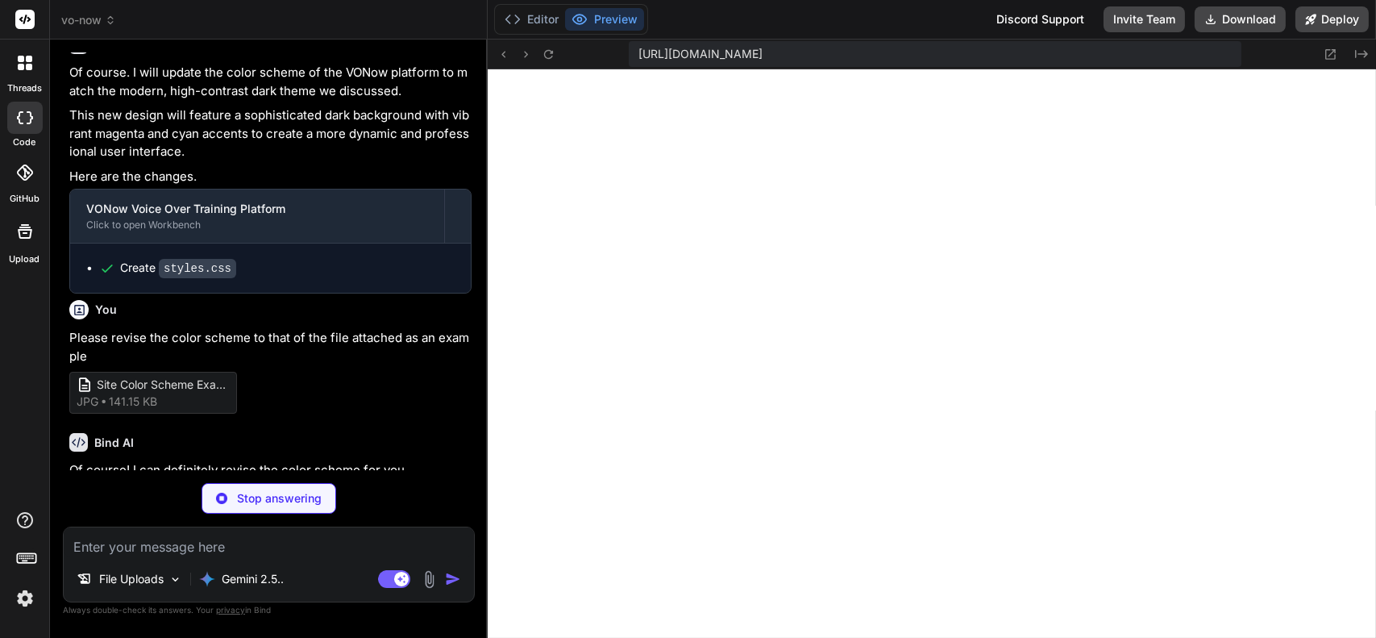
scroll to position [2871, 0]
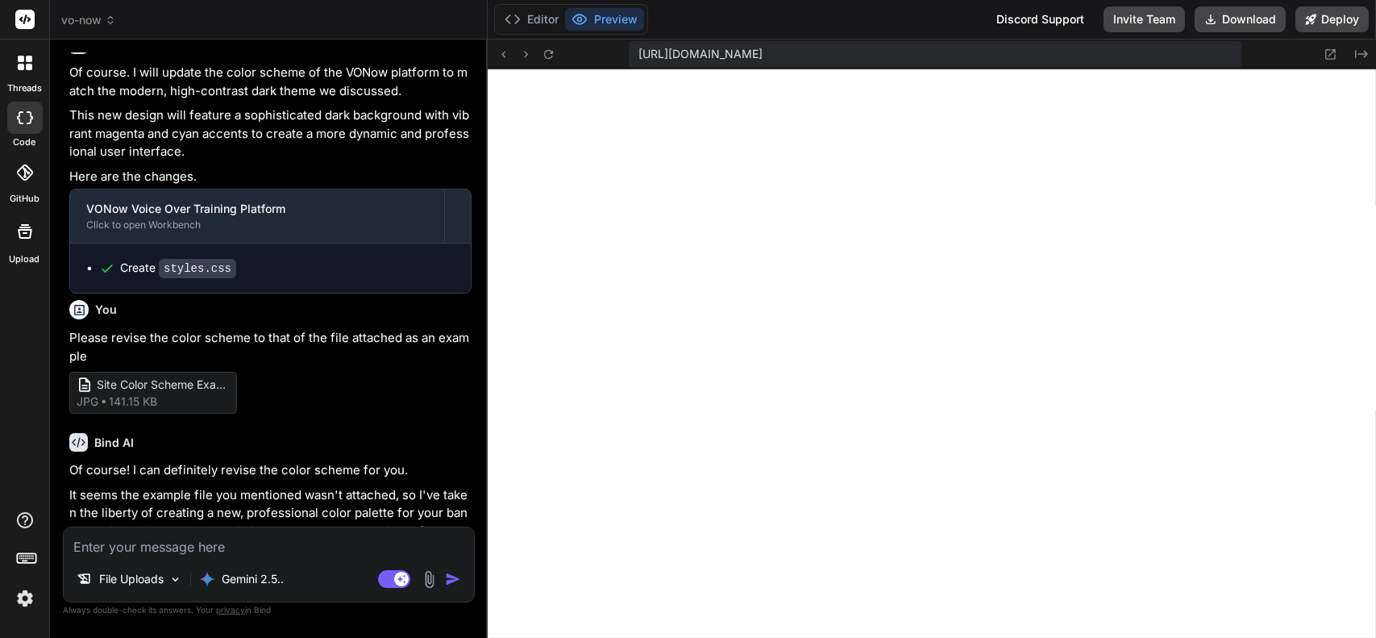
type textarea "x"
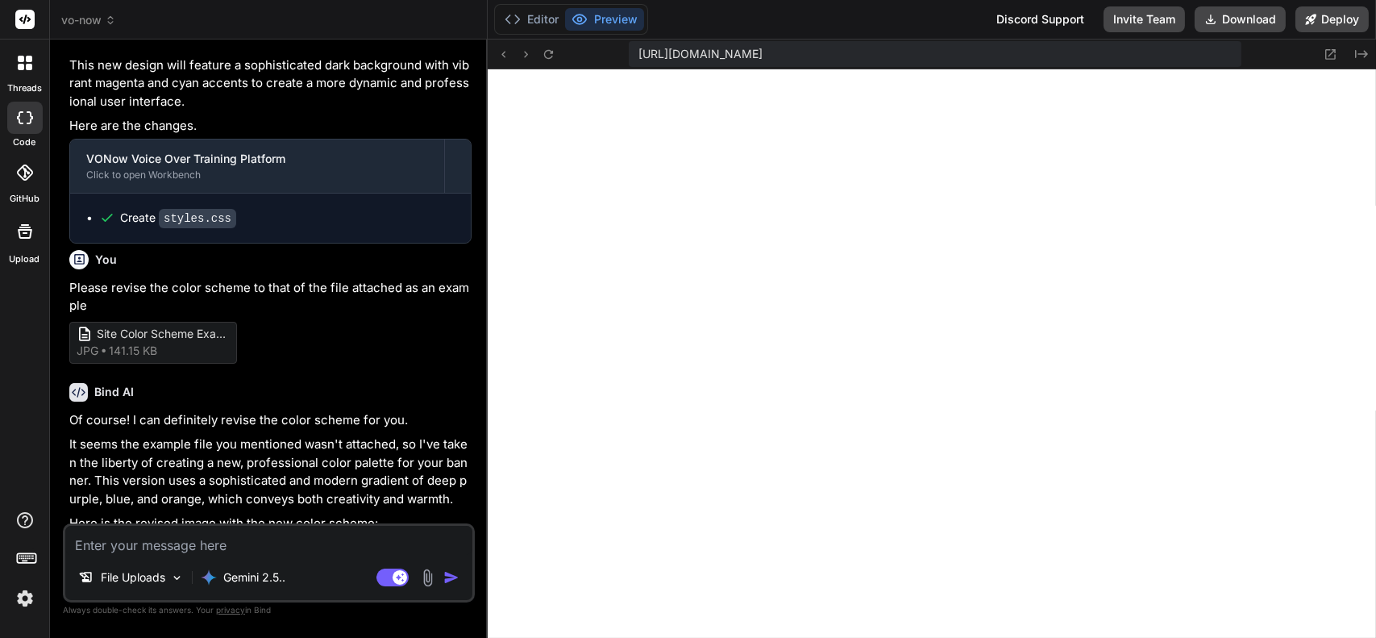
scroll to position [2569, 0]
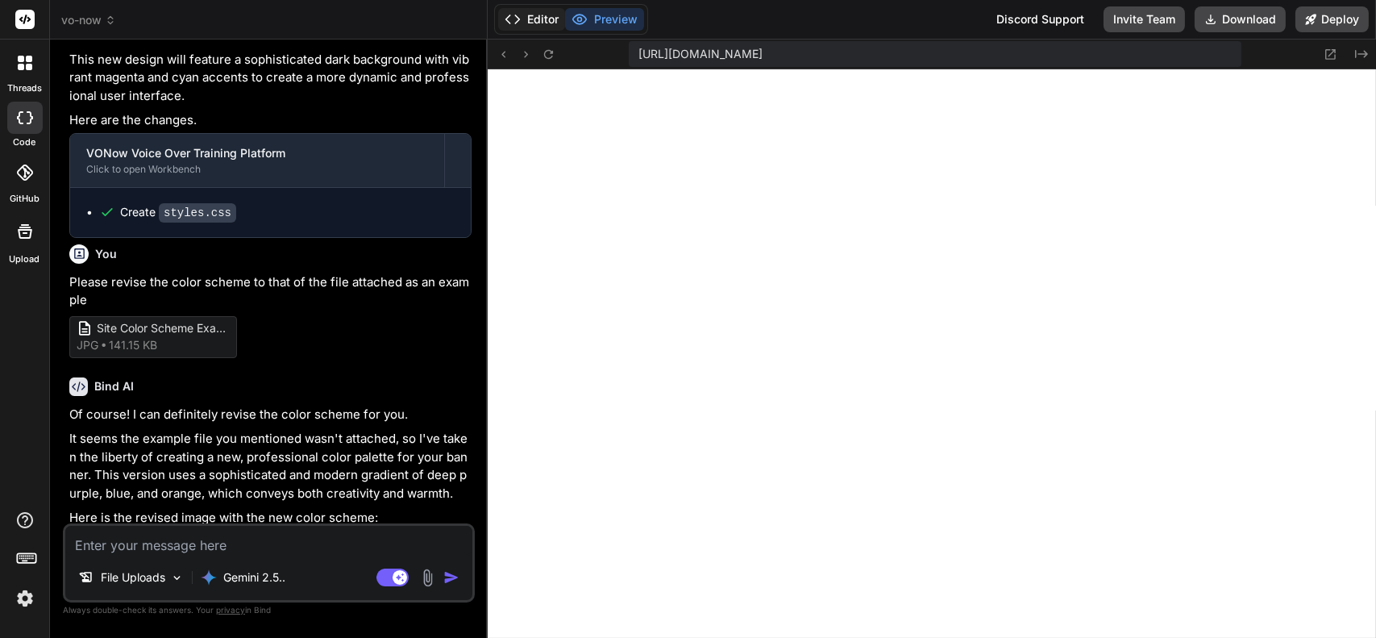
click at [530, 25] on button "Editor" at bounding box center [531, 19] width 67 height 23
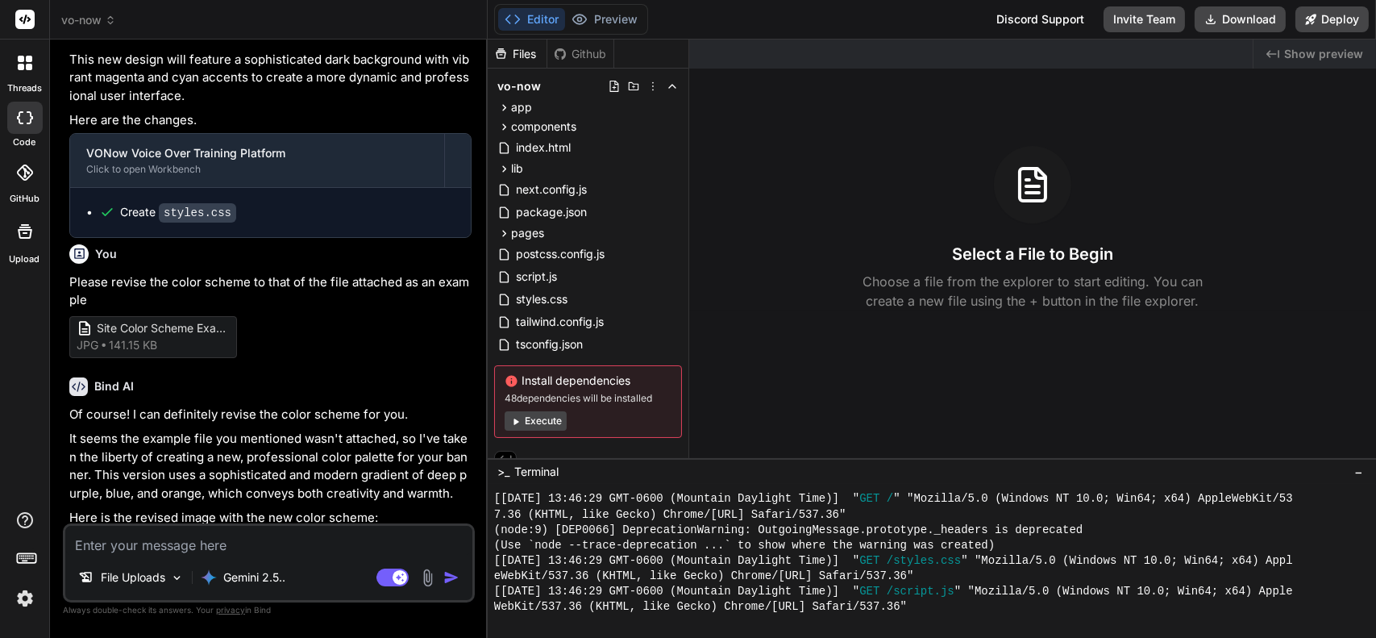
click at [546, 421] on button "Execute" at bounding box center [536, 420] width 62 height 19
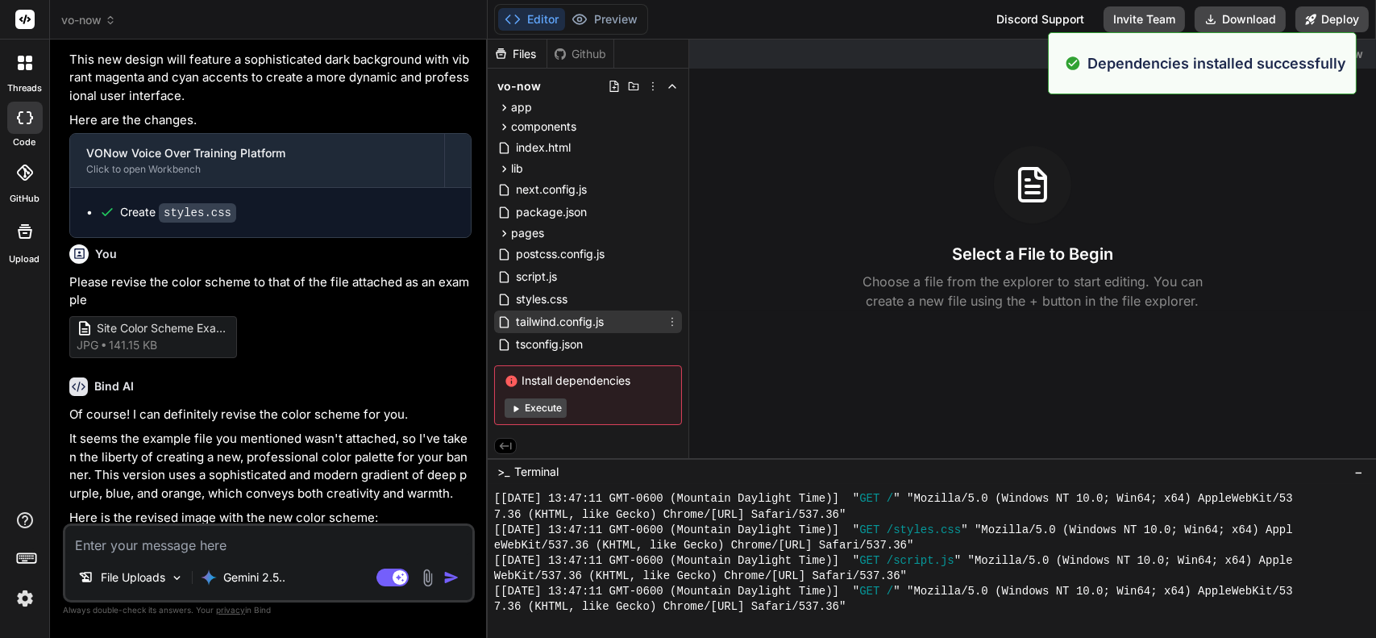
scroll to position [1402, 0]
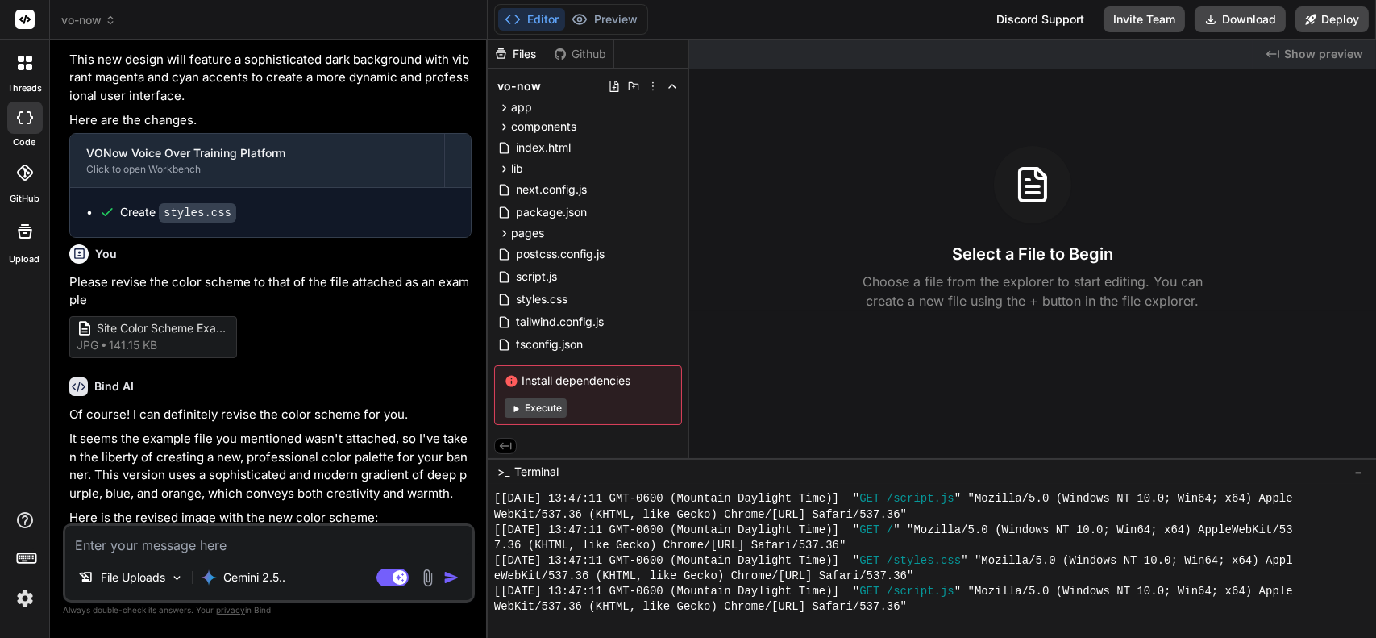
click at [541, 411] on button "Execute" at bounding box center [536, 407] width 62 height 19
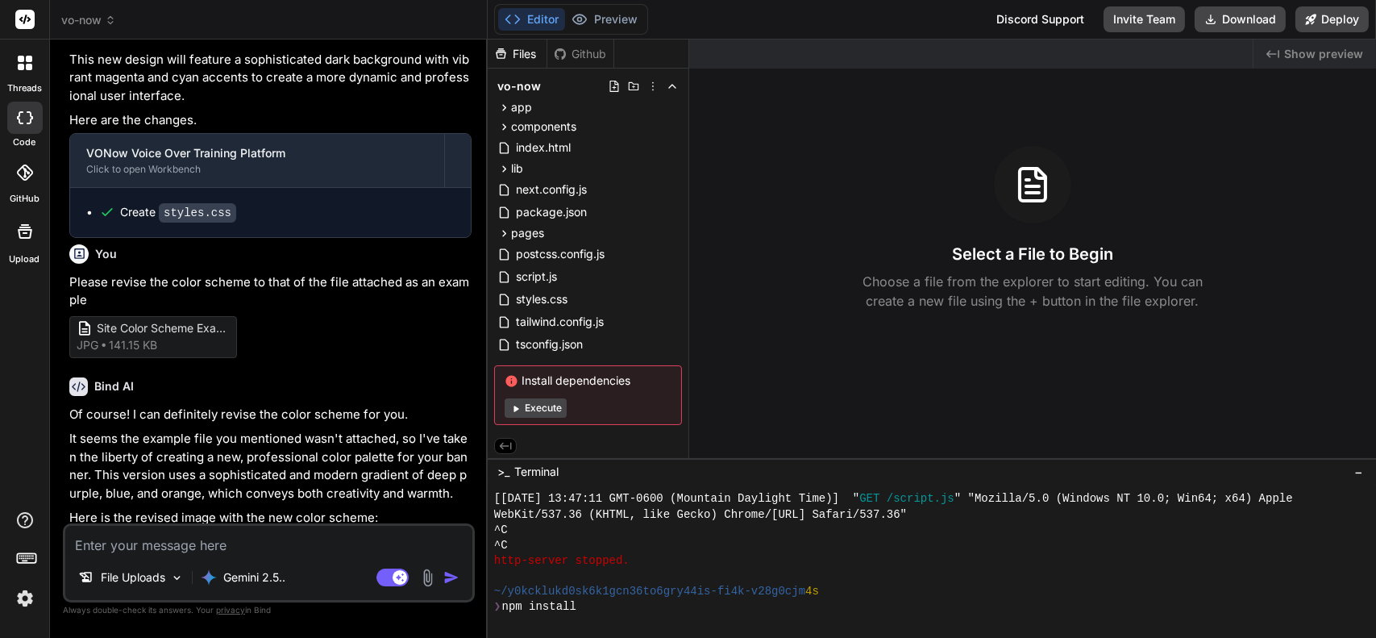
scroll to position [1602, 0]
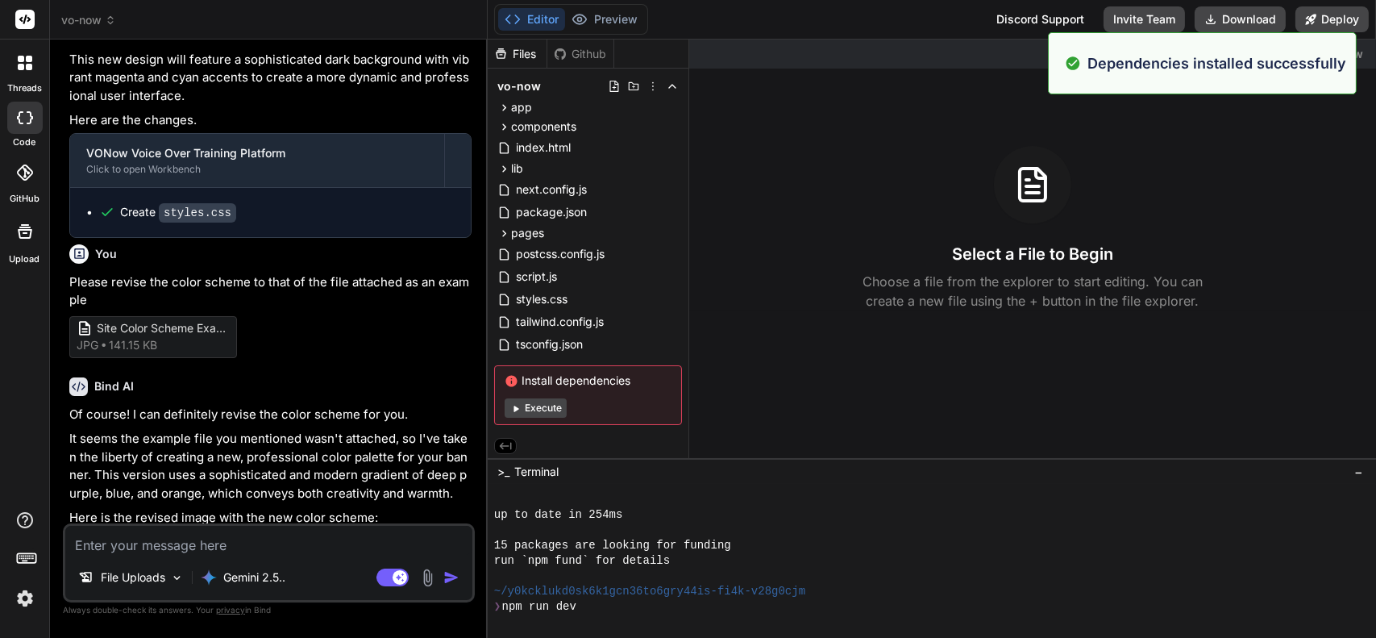
click at [541, 411] on button "Execute" at bounding box center [536, 407] width 62 height 19
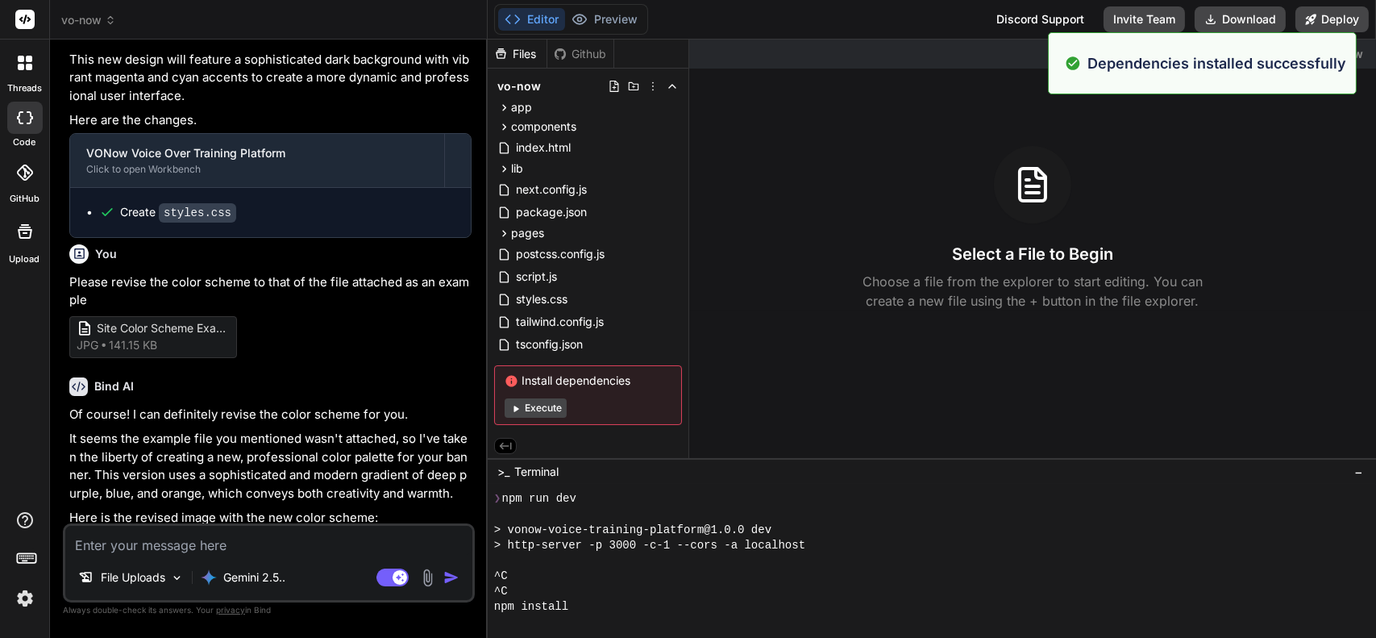
scroll to position [1756, 0]
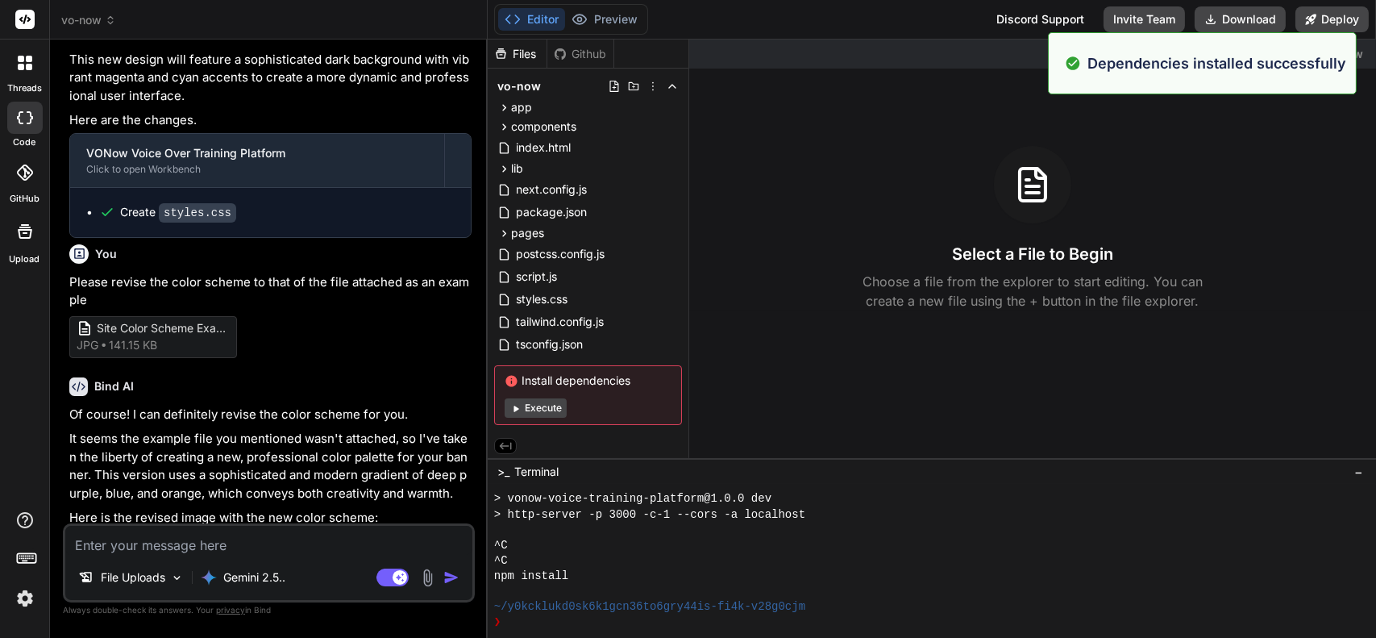
click at [541, 411] on button "Execute" at bounding box center [536, 407] width 62 height 19
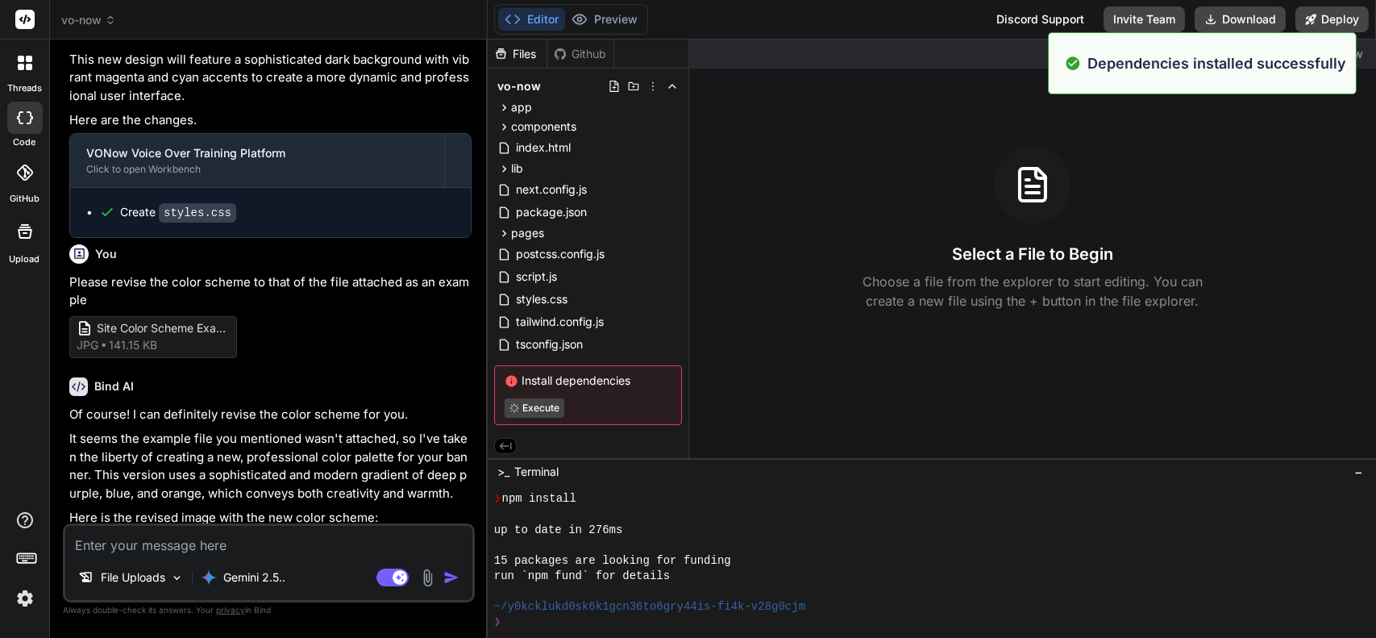
scroll to position [1941, 0]
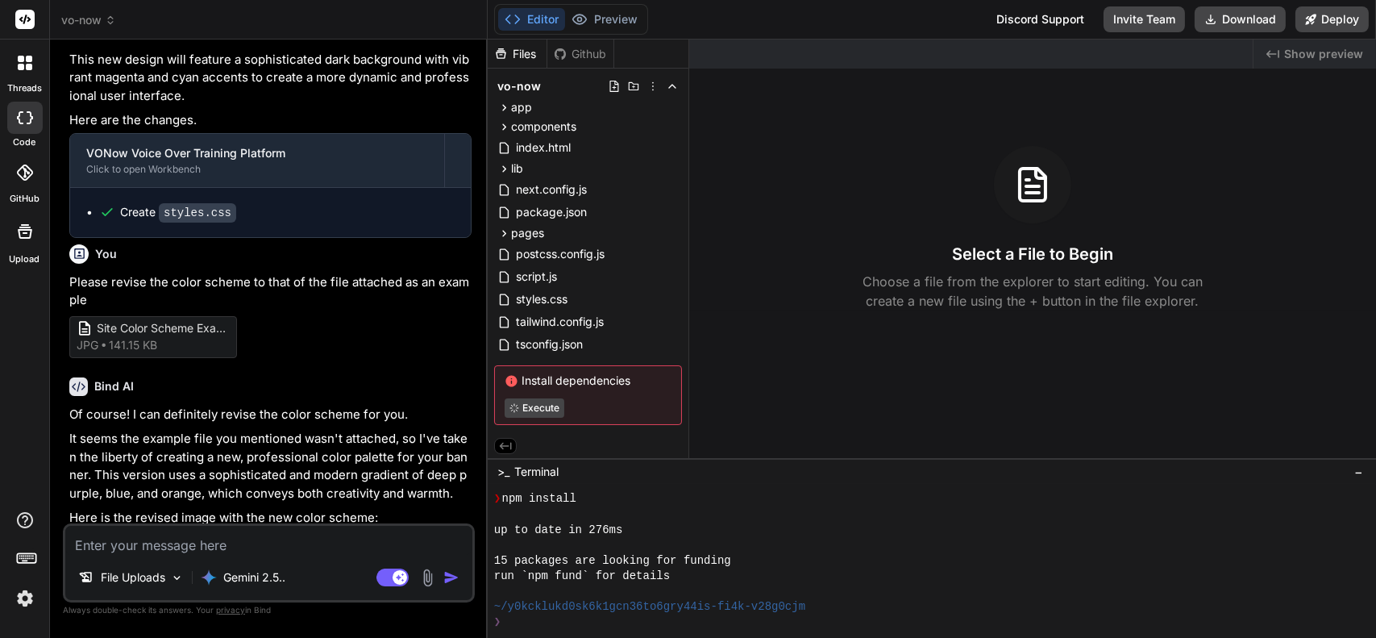
click at [541, 411] on button "Execute" at bounding box center [535, 407] width 60 height 19
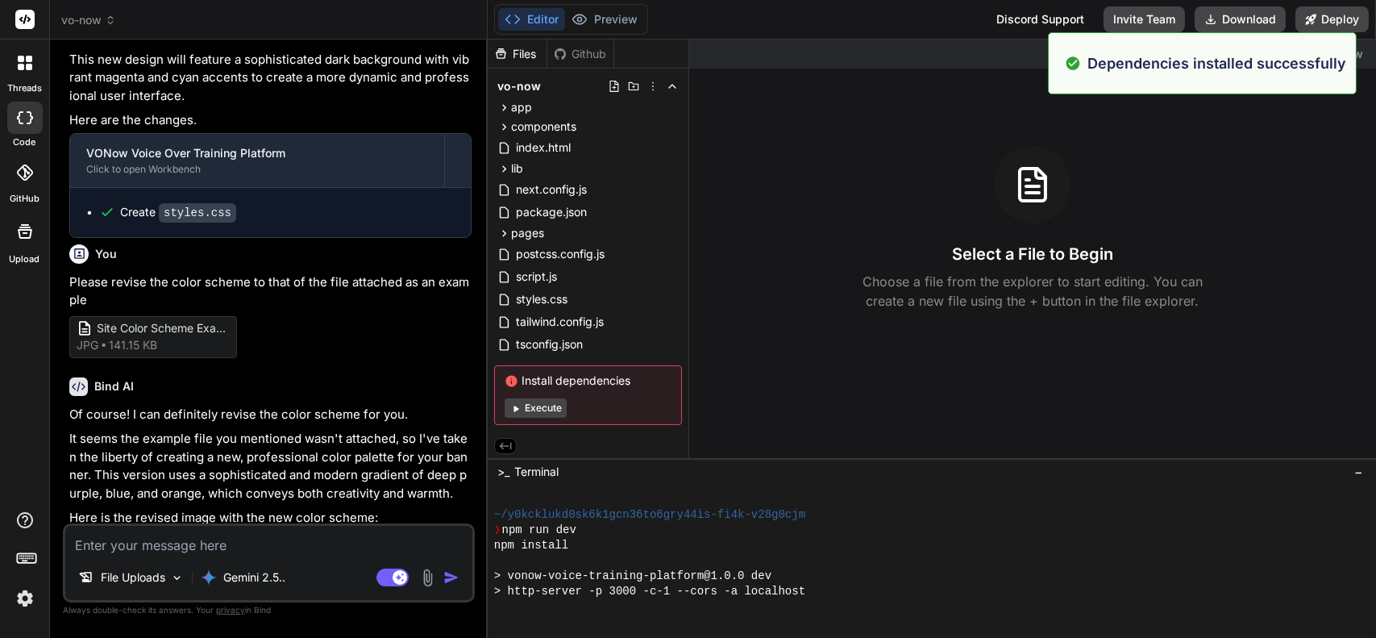
click at [541, 411] on button "Execute" at bounding box center [536, 407] width 62 height 19
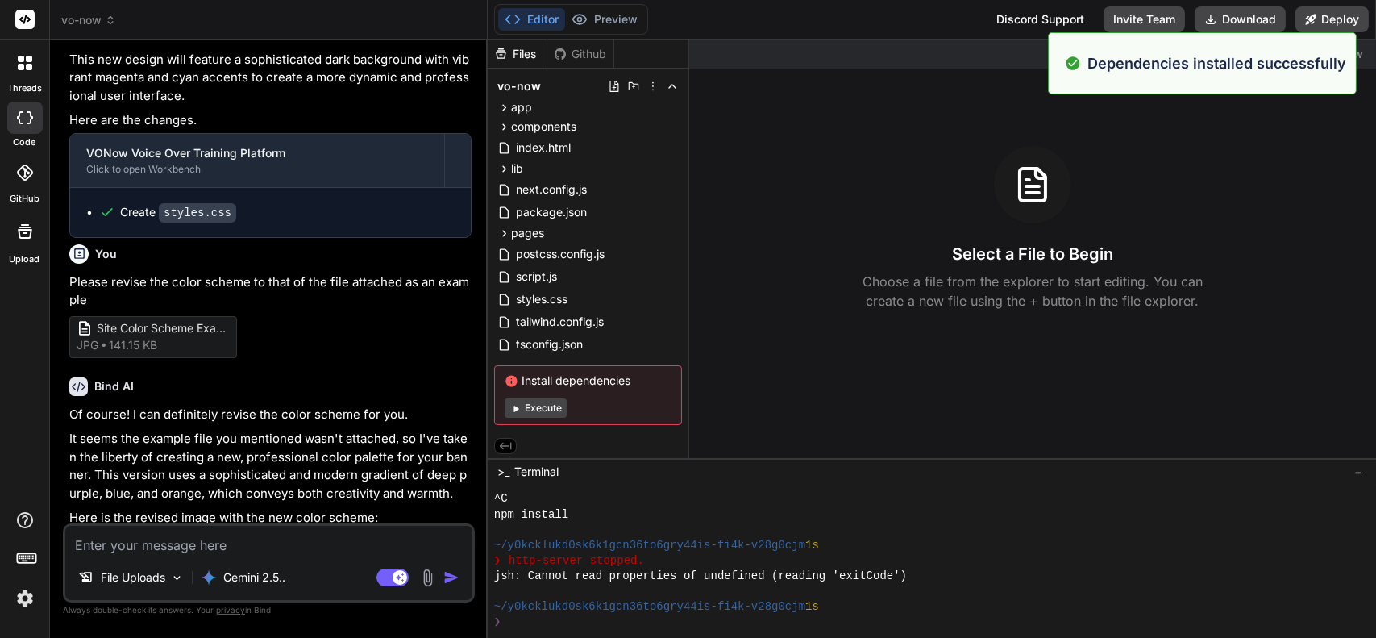
click at [541, 411] on button "Execute" at bounding box center [536, 407] width 62 height 19
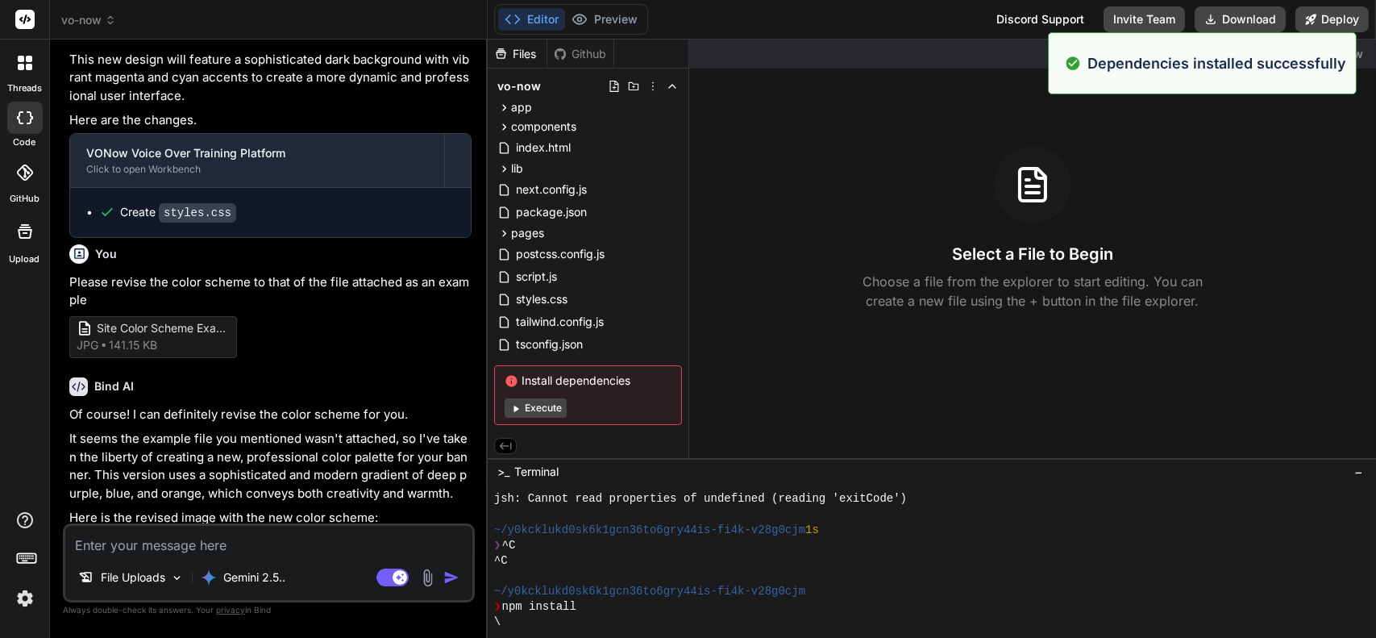
click at [541, 411] on button "Execute" at bounding box center [536, 407] width 62 height 19
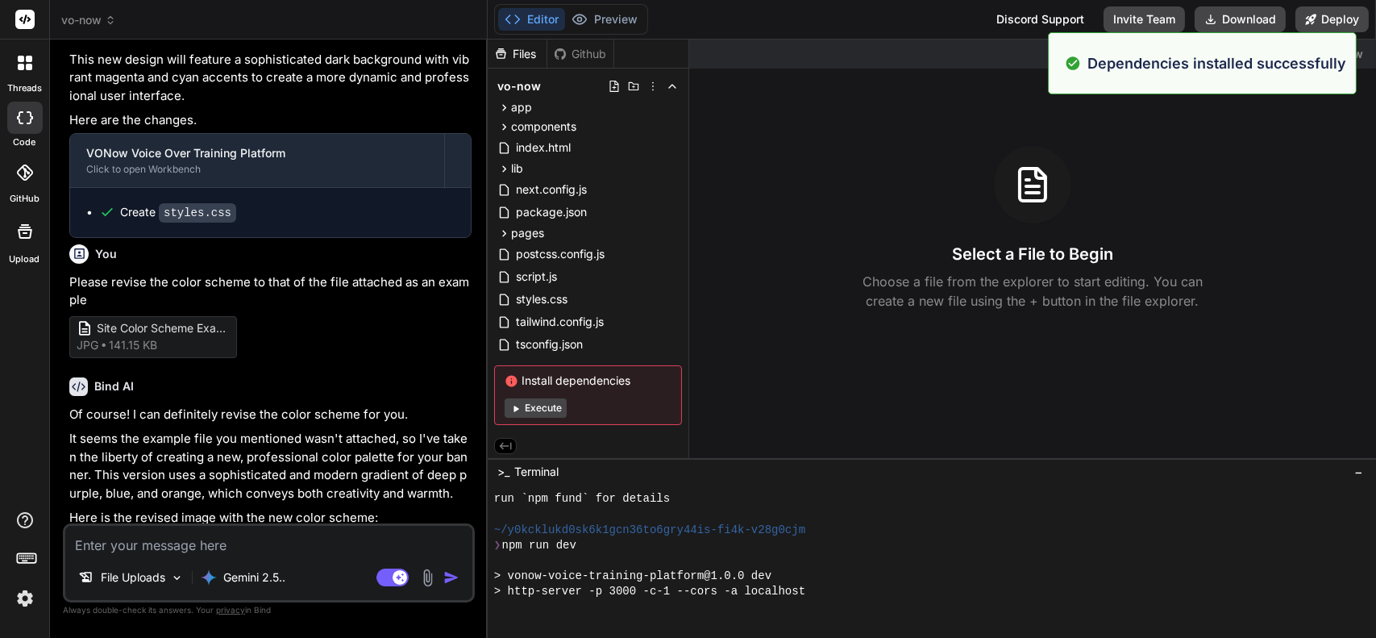
click at [541, 411] on button "Execute" at bounding box center [536, 407] width 62 height 19
type textarea "x"
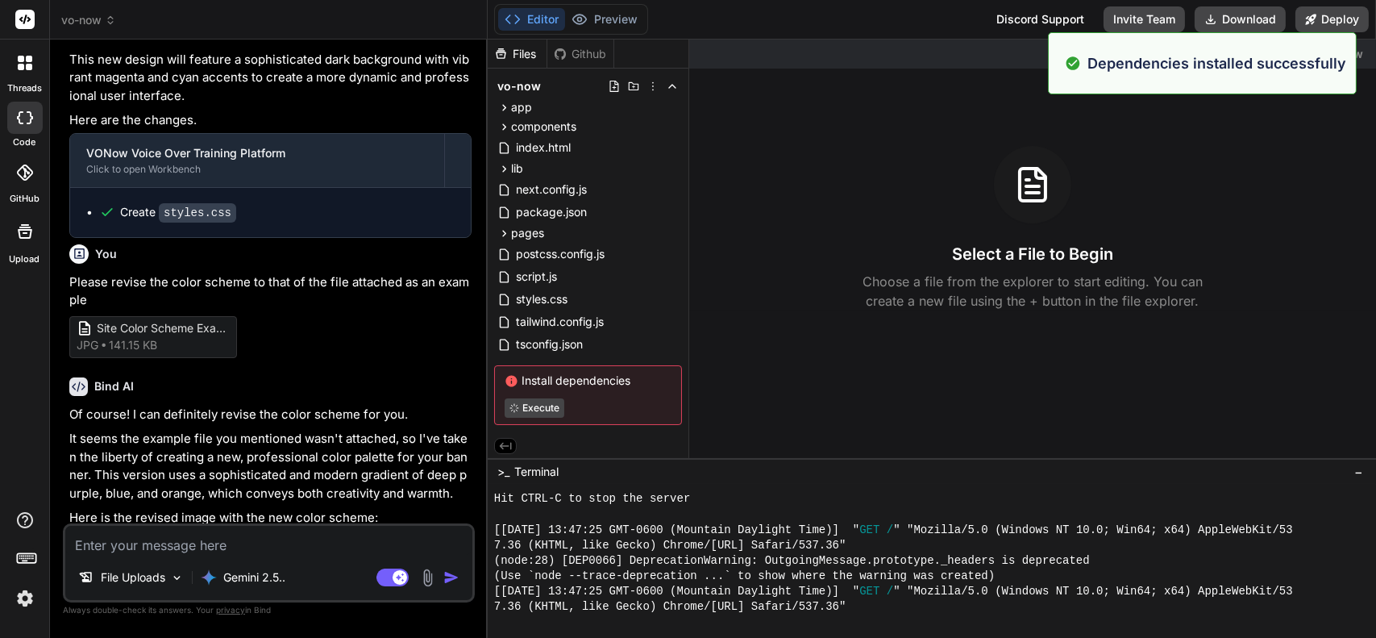
scroll to position [3173, 0]
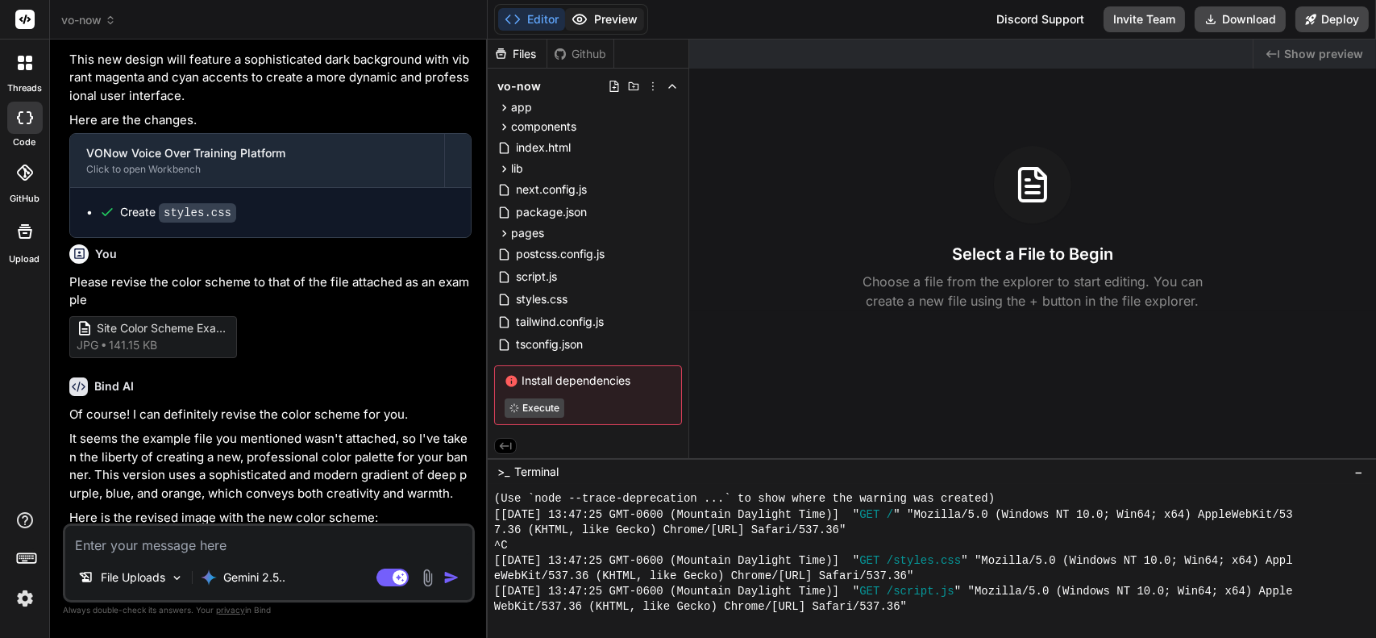
click at [610, 12] on button "Preview" at bounding box center [604, 19] width 79 height 23
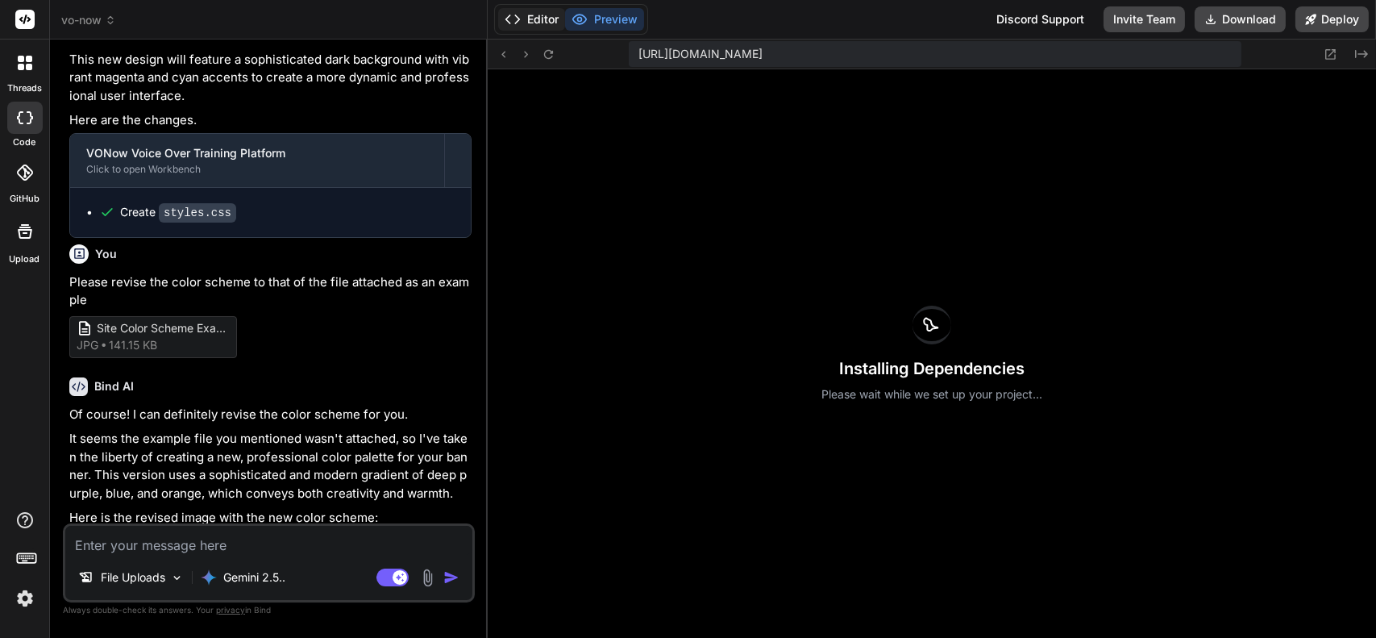
click at [522, 22] on button "Editor" at bounding box center [531, 19] width 67 height 23
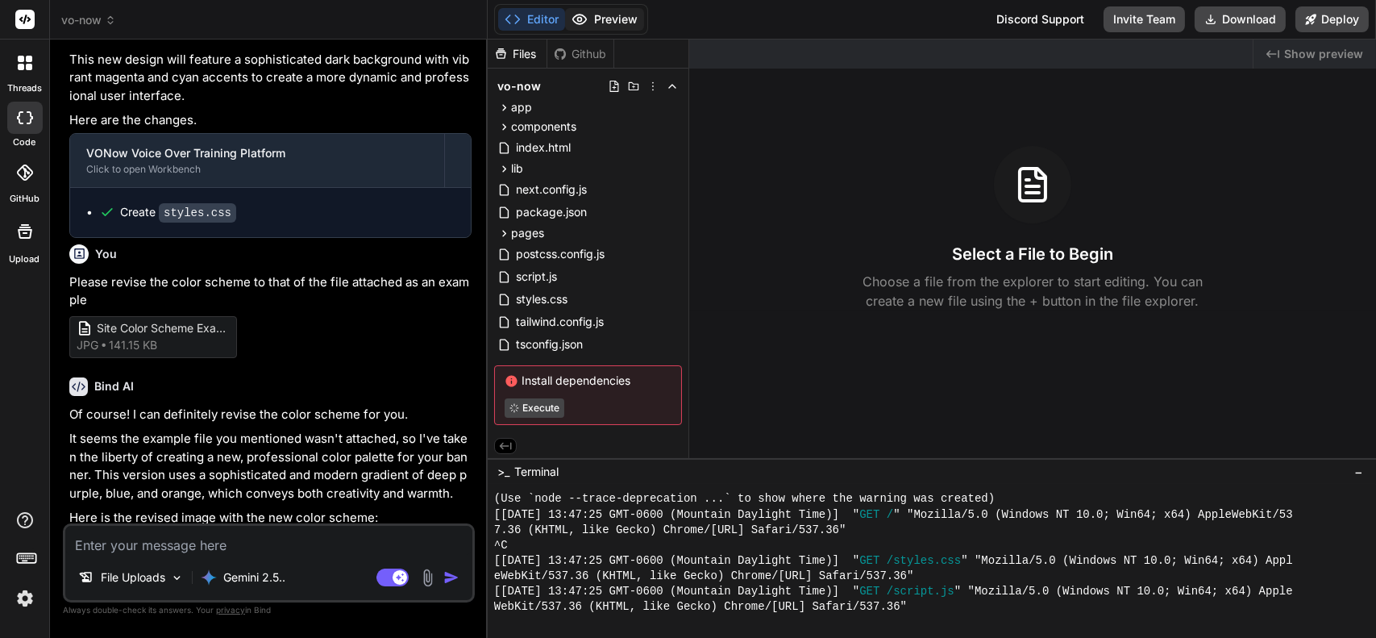
click at [614, 21] on button "Preview" at bounding box center [604, 19] width 79 height 23
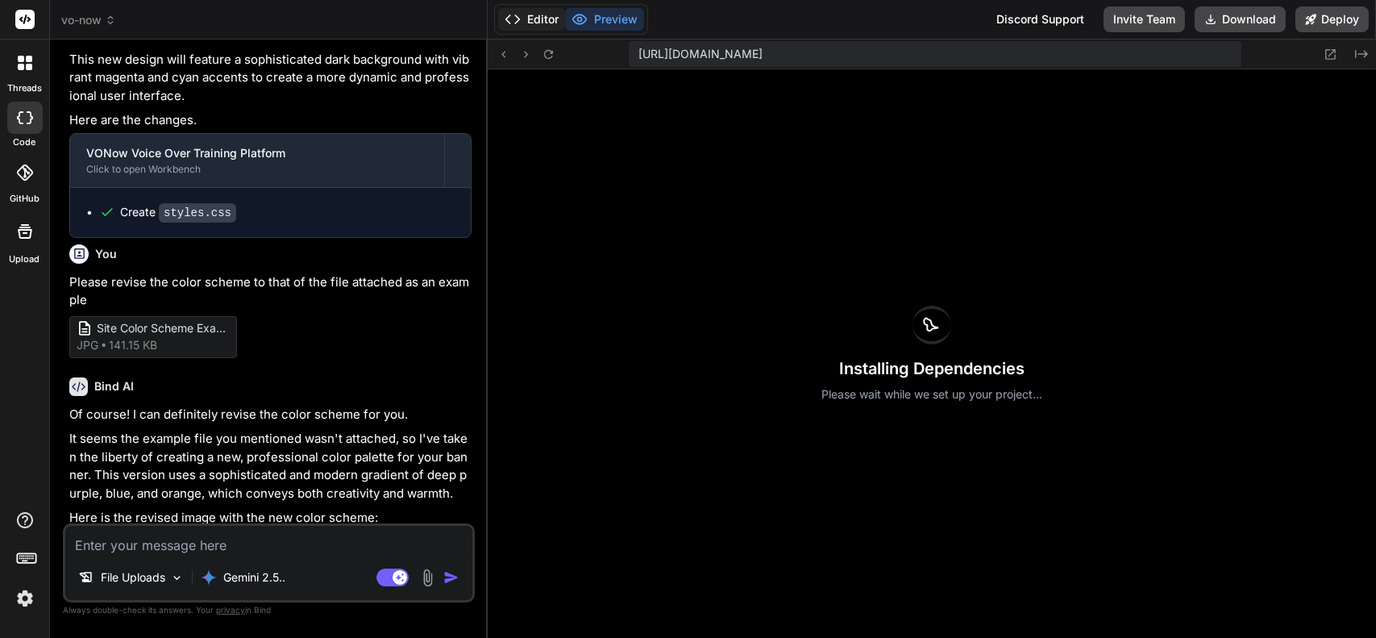
click at [526, 20] on button "Editor" at bounding box center [531, 19] width 67 height 23
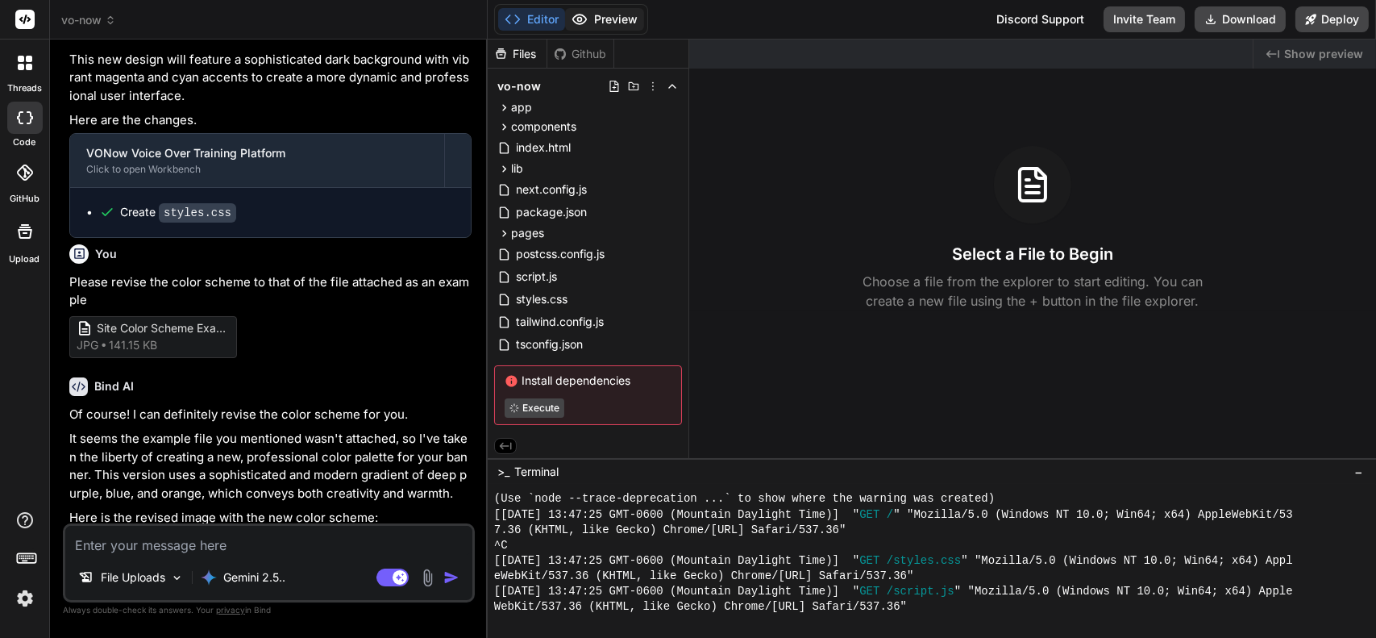
click at [616, 23] on button "Preview" at bounding box center [604, 19] width 79 height 23
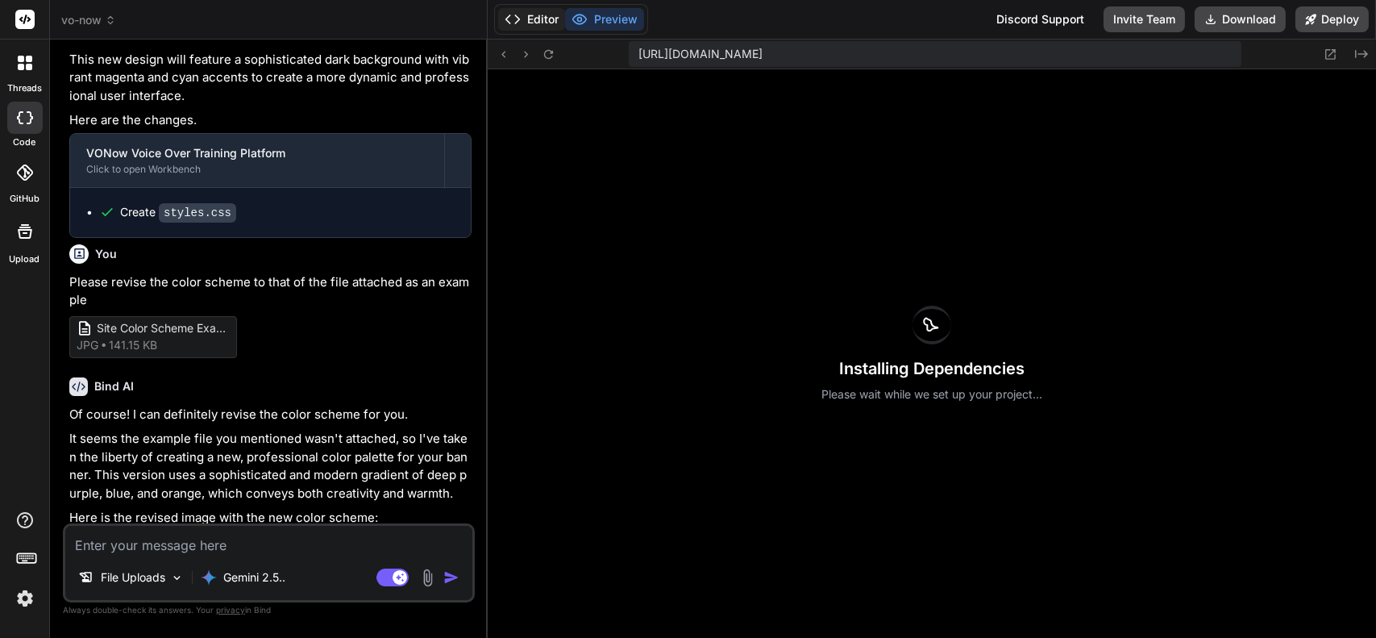
click at [535, 19] on button "Editor" at bounding box center [531, 19] width 67 height 23
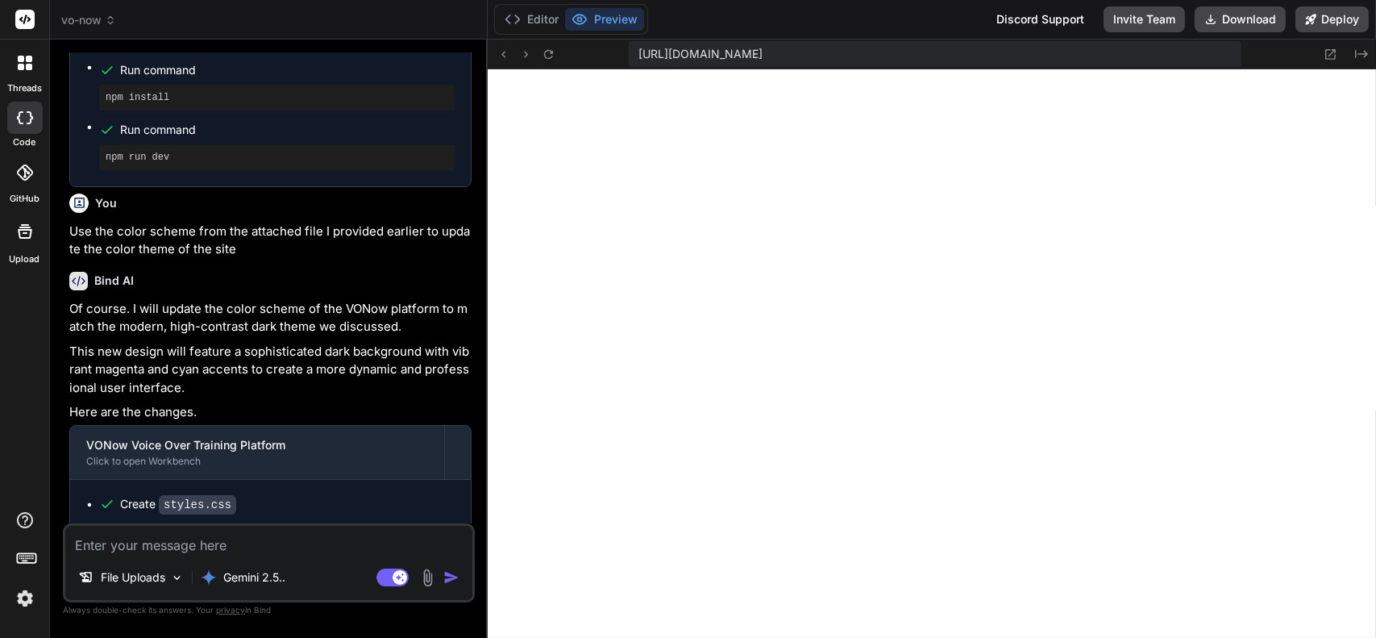
scroll to position [585, 0]
click at [1367, 48] on icon "Created with Pixso." at bounding box center [1361, 54] width 13 height 13
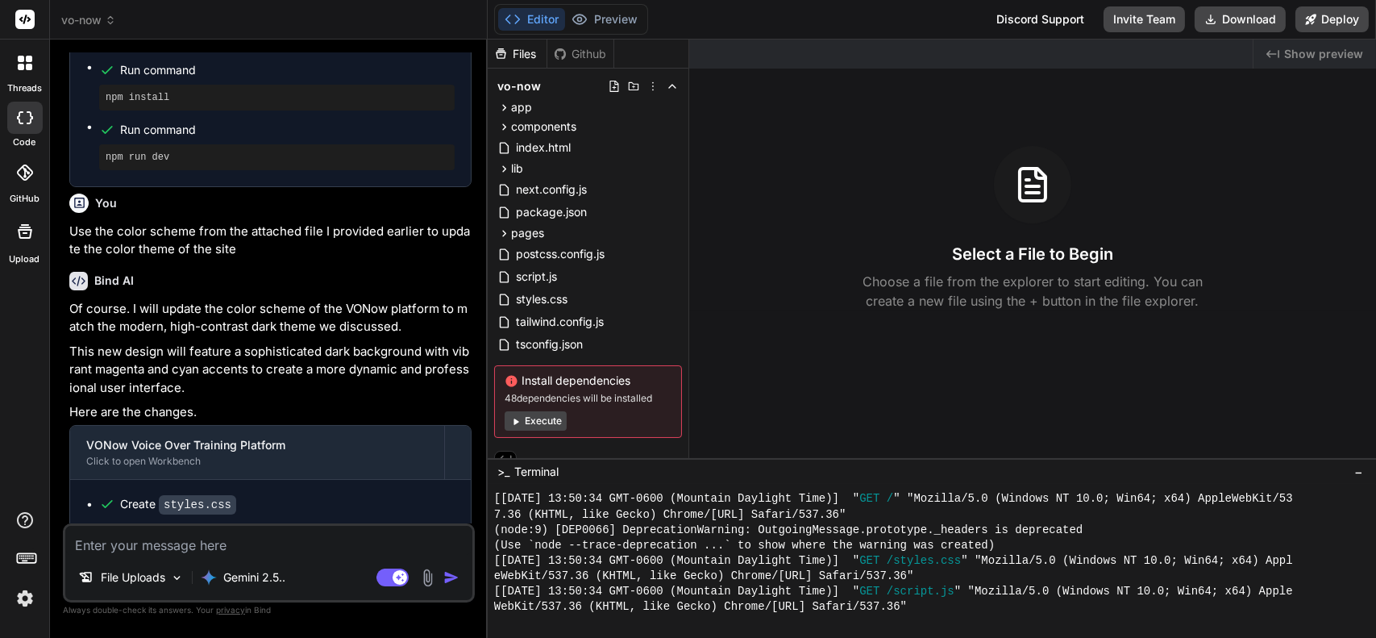
click at [1338, 52] on span "Show preview" at bounding box center [1323, 54] width 79 height 16
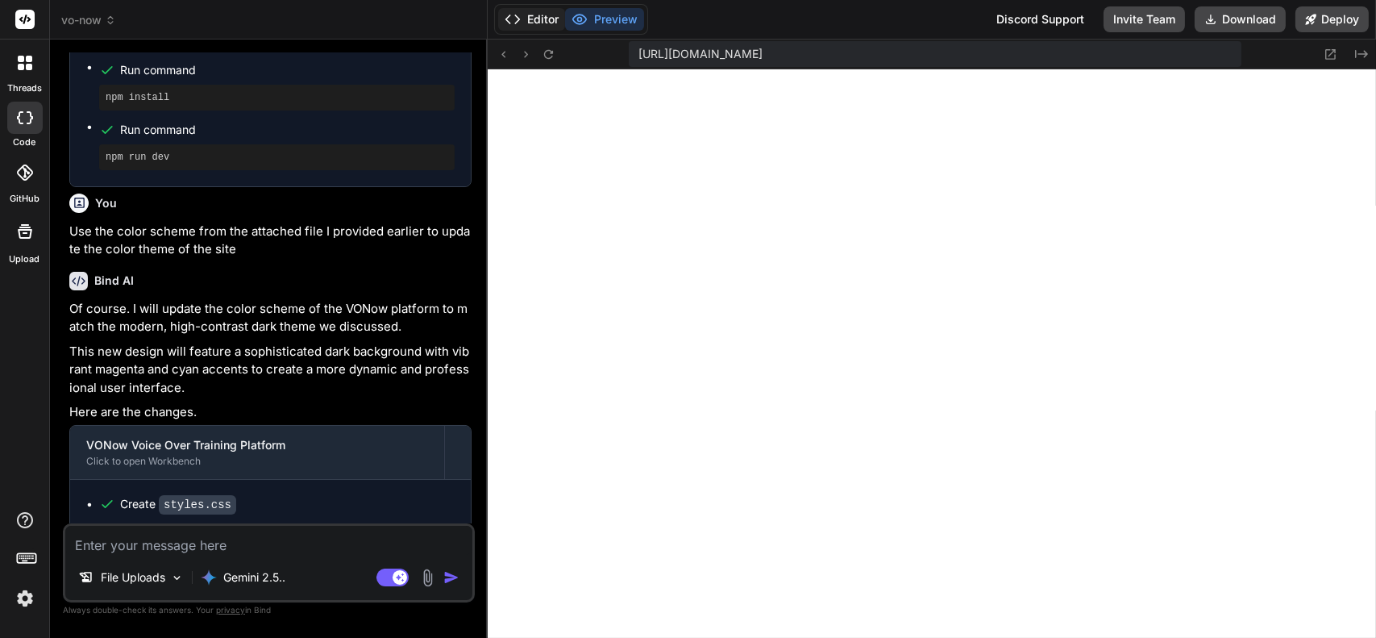
click at [516, 19] on icon at bounding box center [513, 19] width 16 height 16
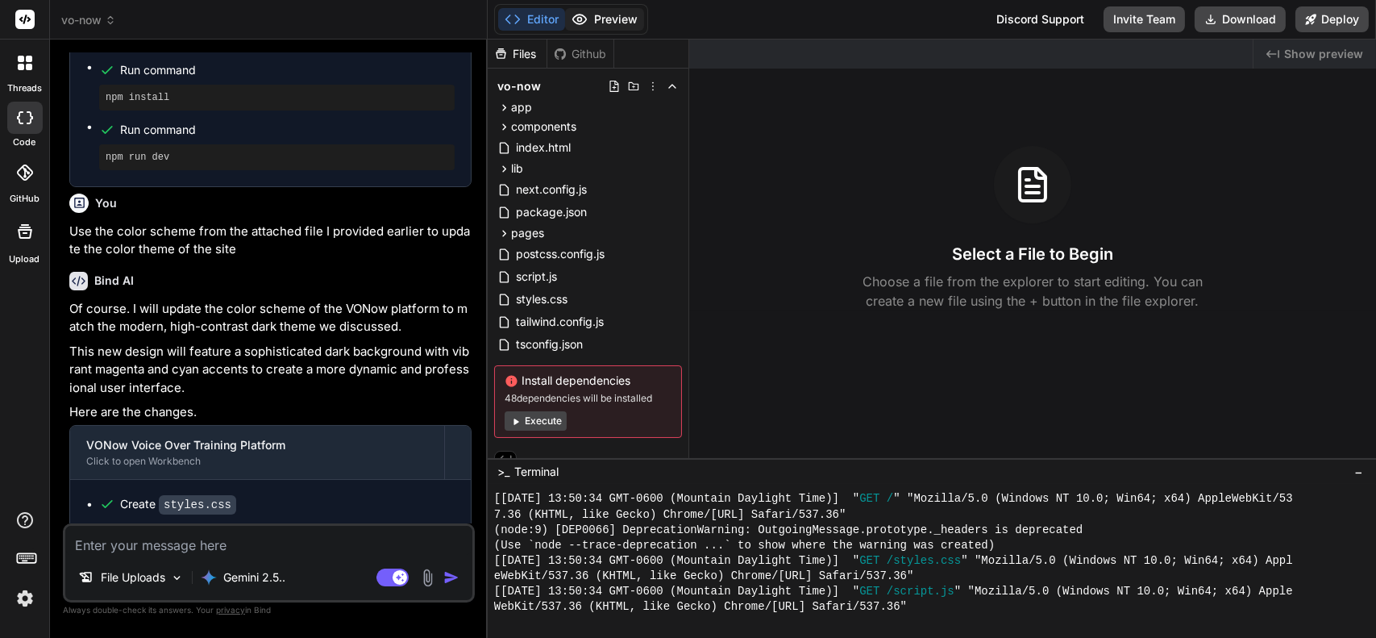
click at [626, 10] on button "Preview" at bounding box center [604, 19] width 79 height 23
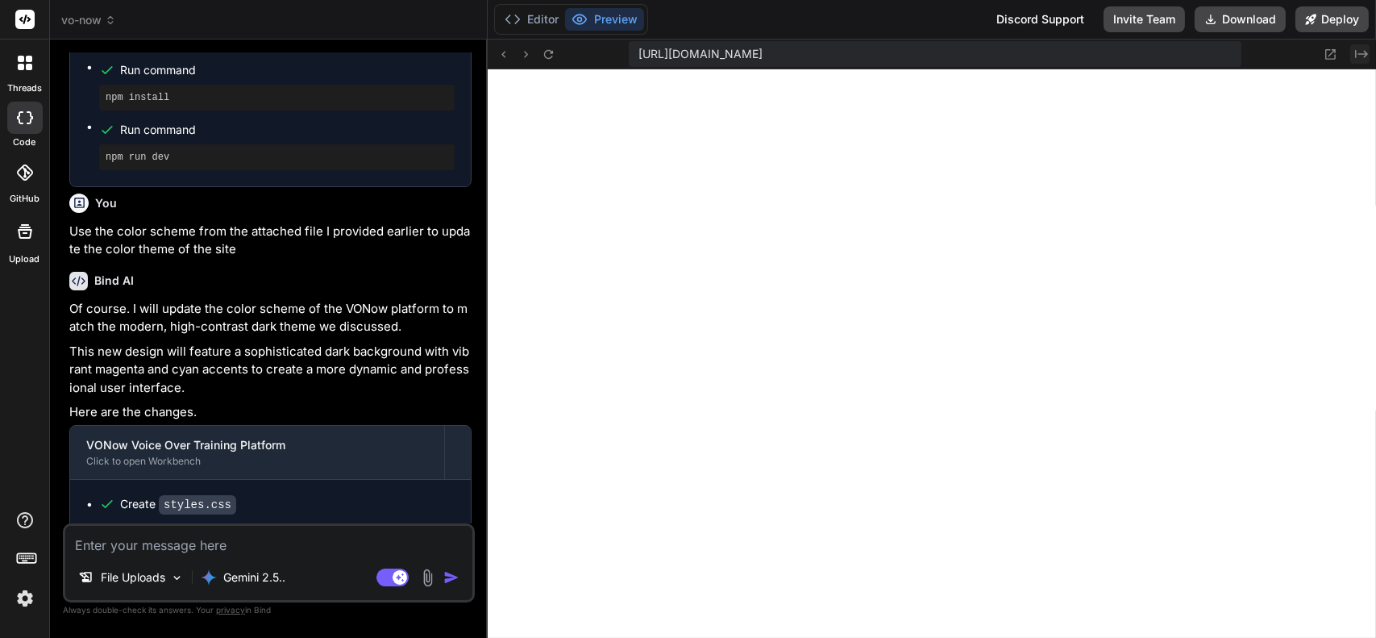
click at [1358, 57] on icon "Created with Pixso." at bounding box center [1361, 54] width 13 height 13
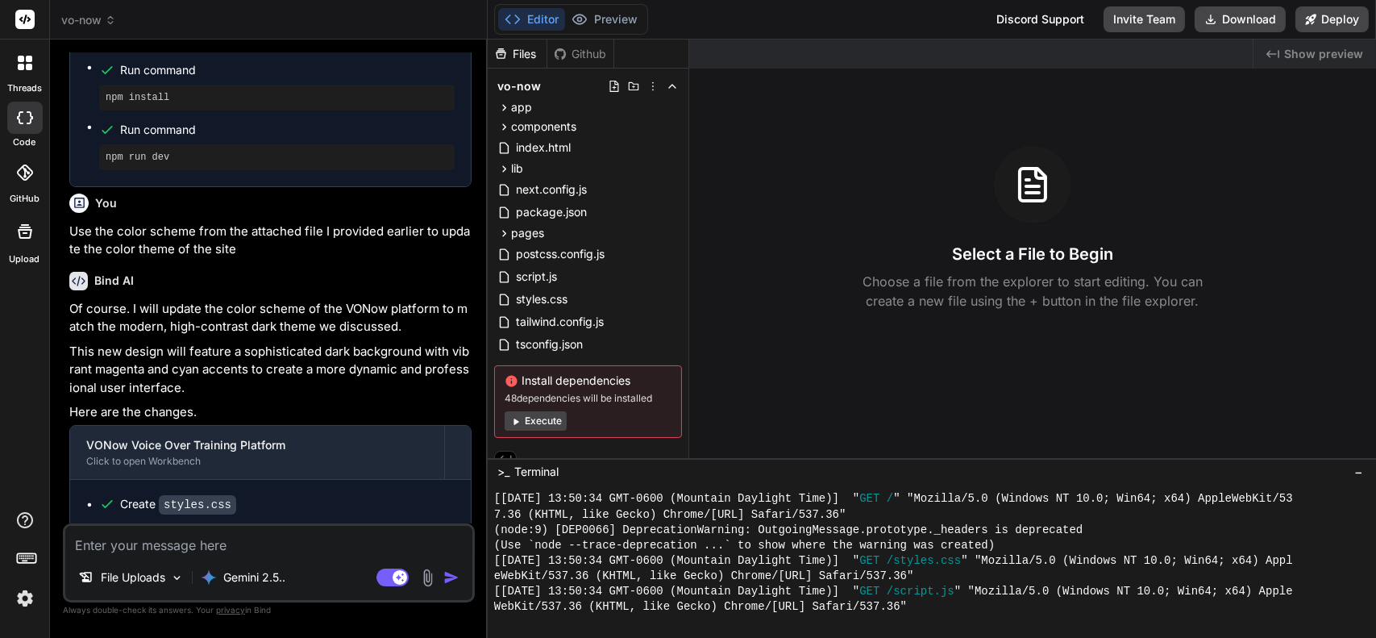
click at [1358, 57] on span "Show preview" at bounding box center [1323, 54] width 79 height 16
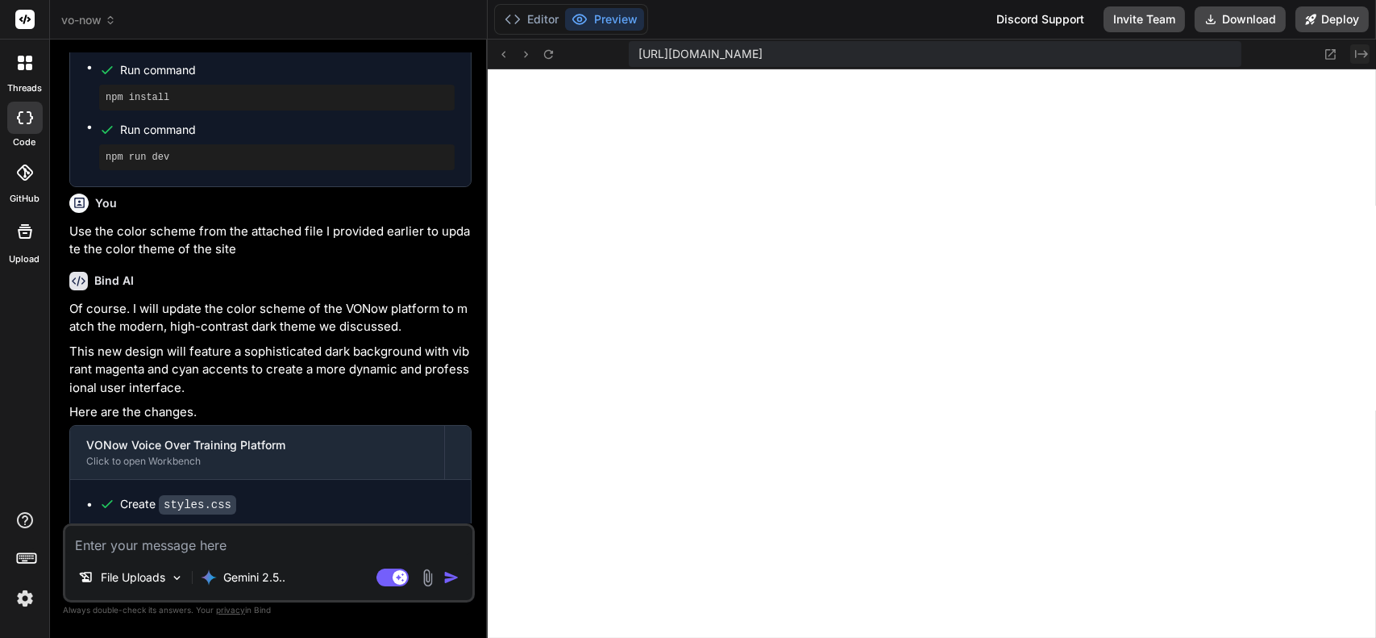
click at [1358, 57] on icon "Created with Pixso." at bounding box center [1361, 54] width 13 height 13
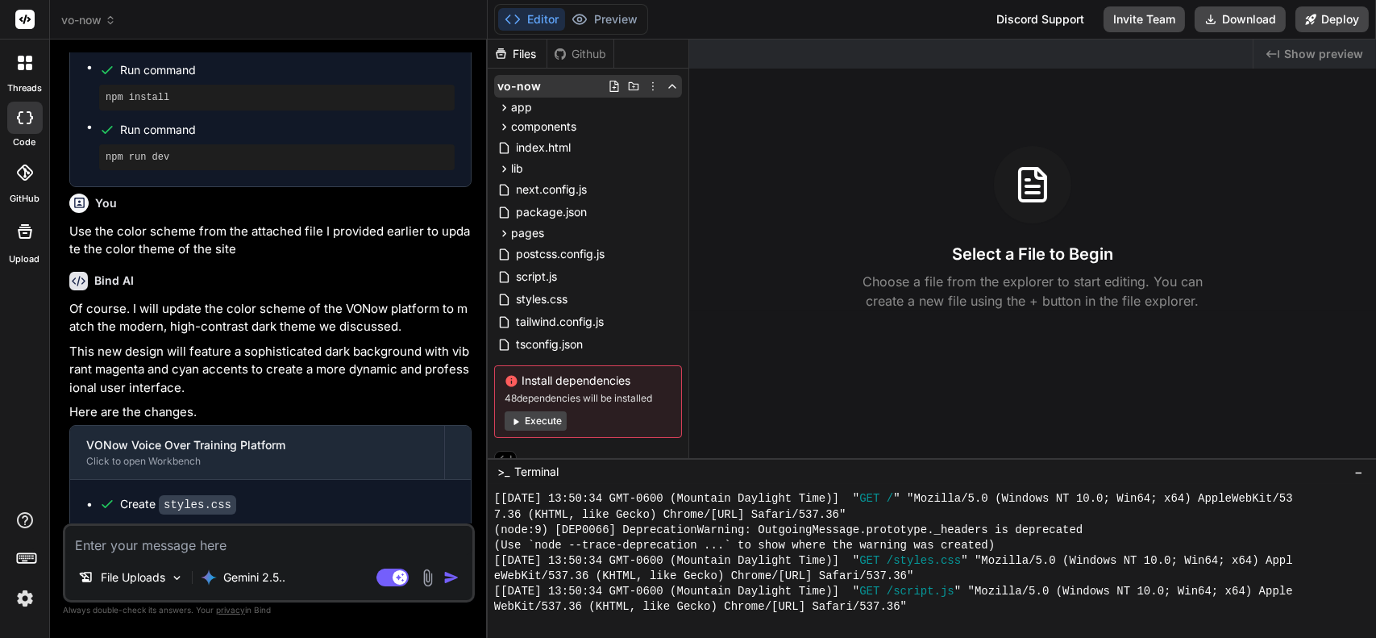
click at [652, 89] on icon at bounding box center [653, 86] width 13 height 13
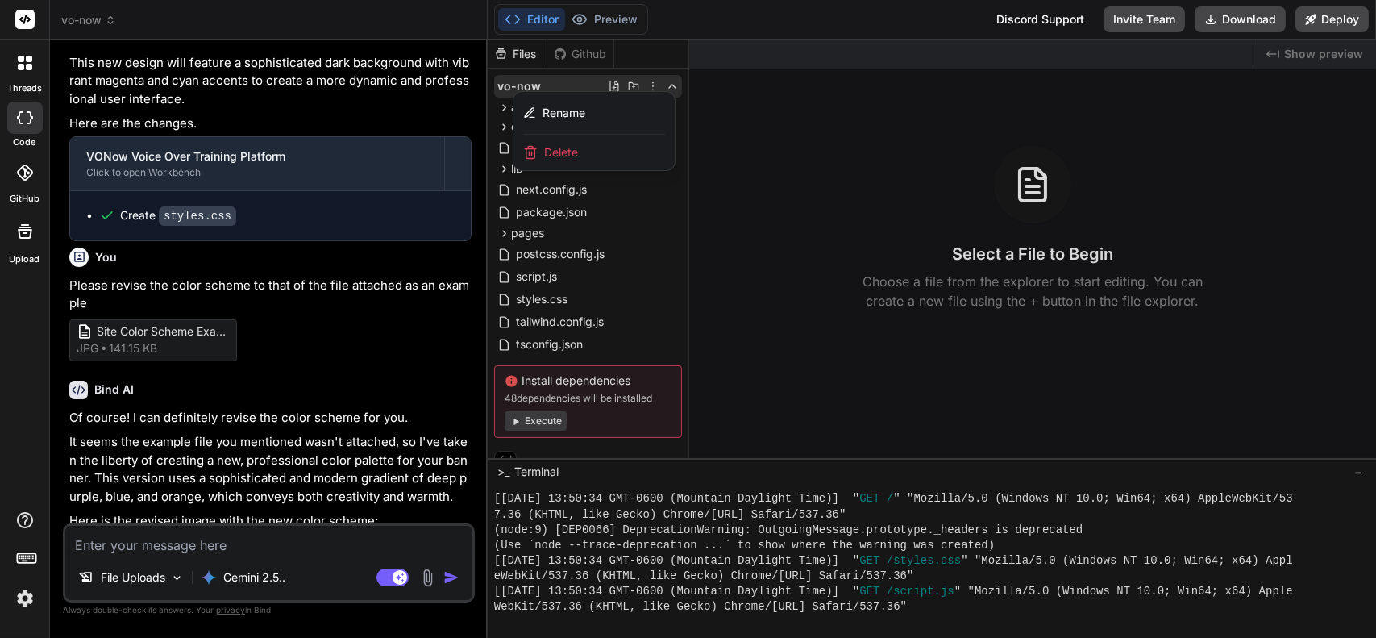
scroll to position [2569, 0]
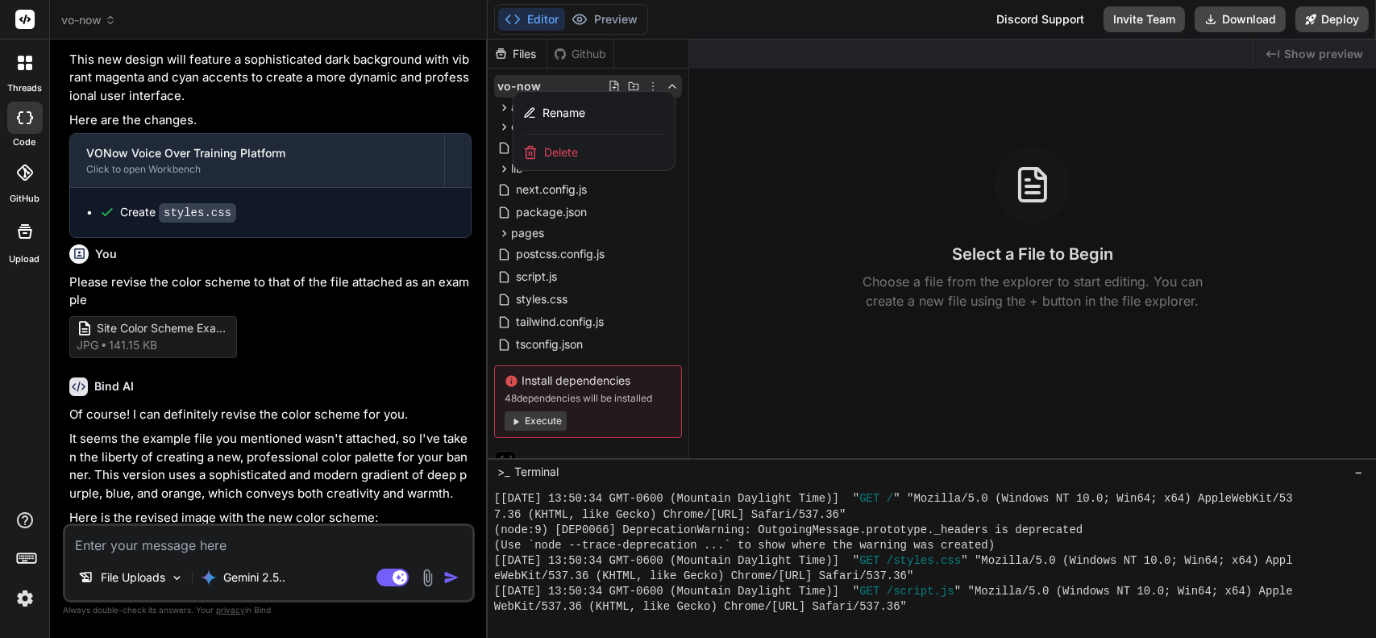
click at [705, 229] on div at bounding box center [932, 339] width 888 height 598
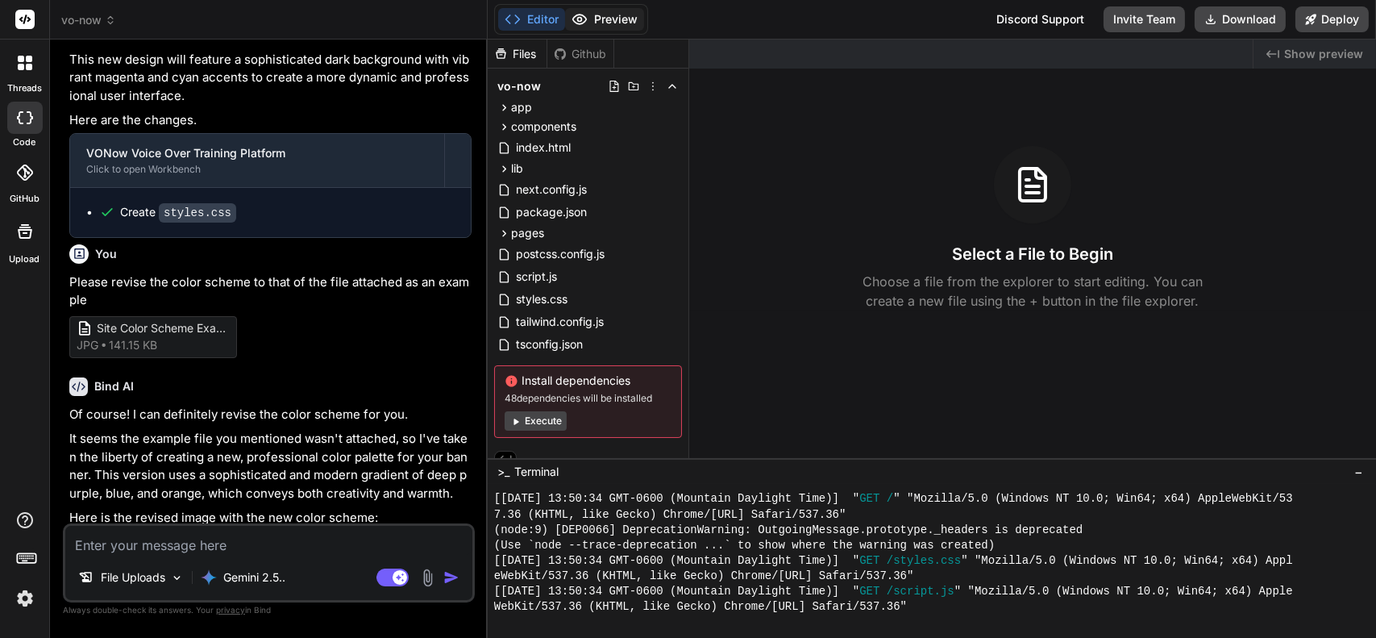
click at [622, 28] on button "Preview" at bounding box center [604, 19] width 79 height 23
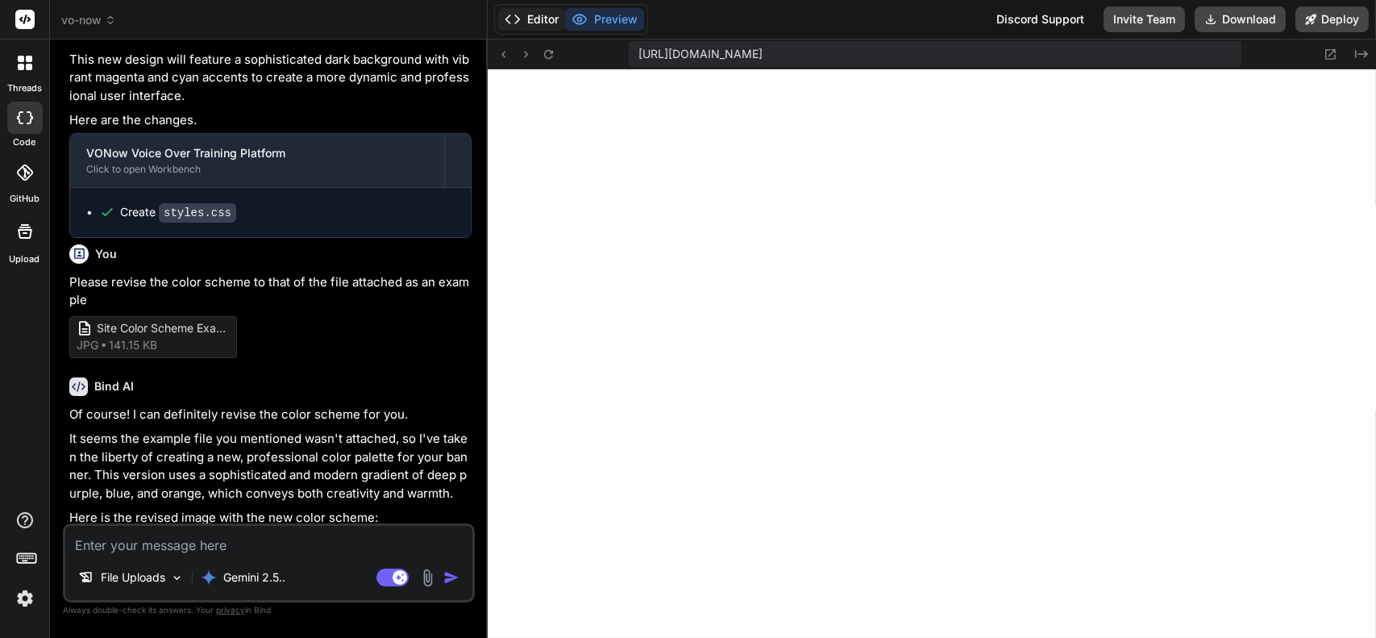
click at [536, 16] on button "Editor" at bounding box center [531, 19] width 67 height 23
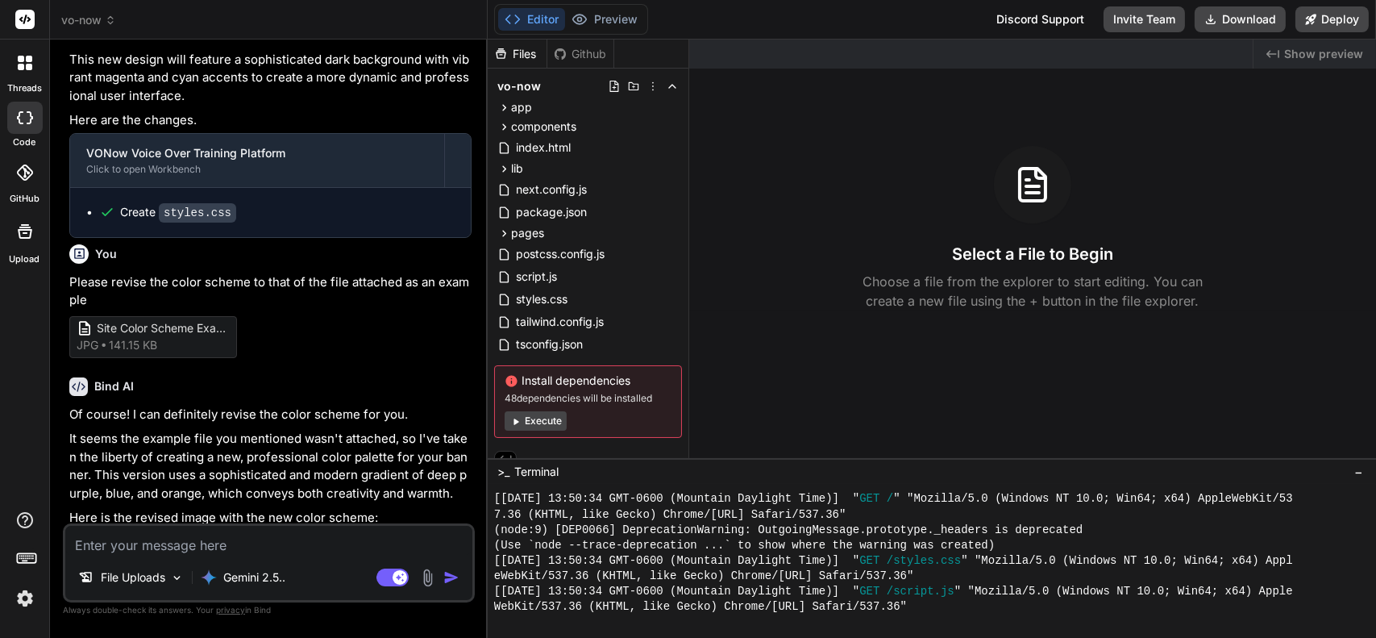
click at [538, 410] on div "Install dependencies 48 dependencies will be installed Execute" at bounding box center [588, 401] width 188 height 73
click at [543, 420] on button "Execute" at bounding box center [536, 420] width 62 height 19
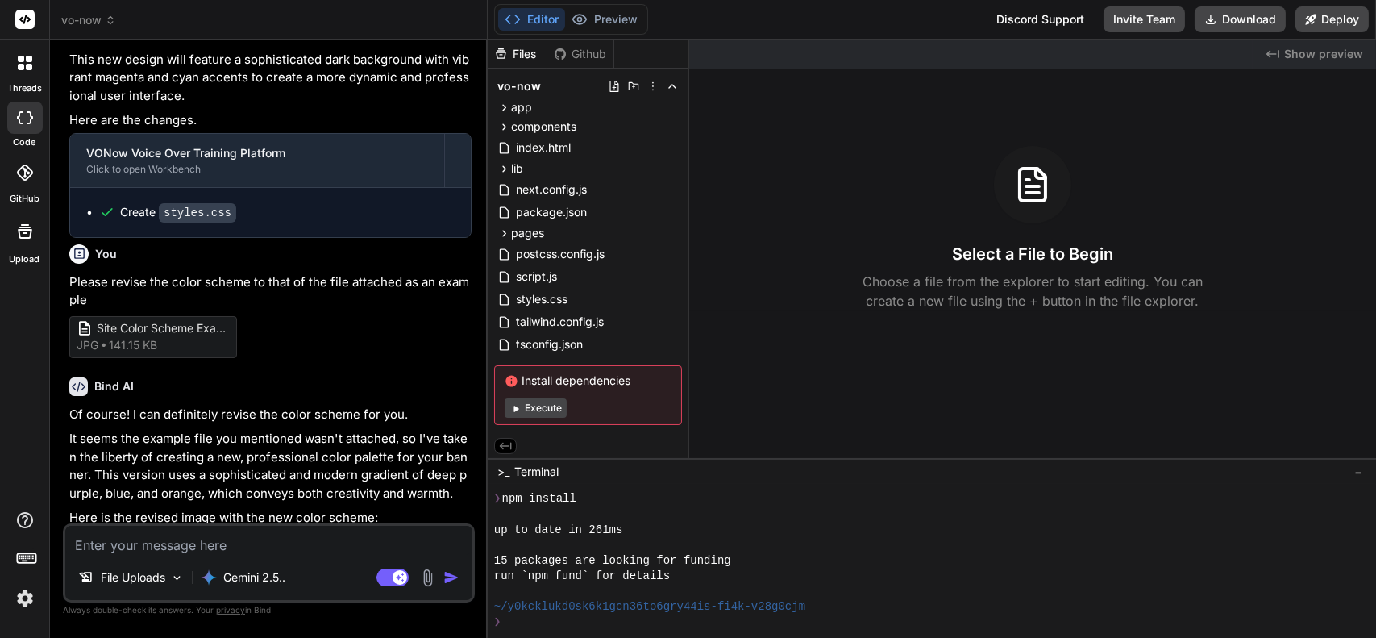
click at [549, 407] on button "Execute" at bounding box center [536, 407] width 62 height 19
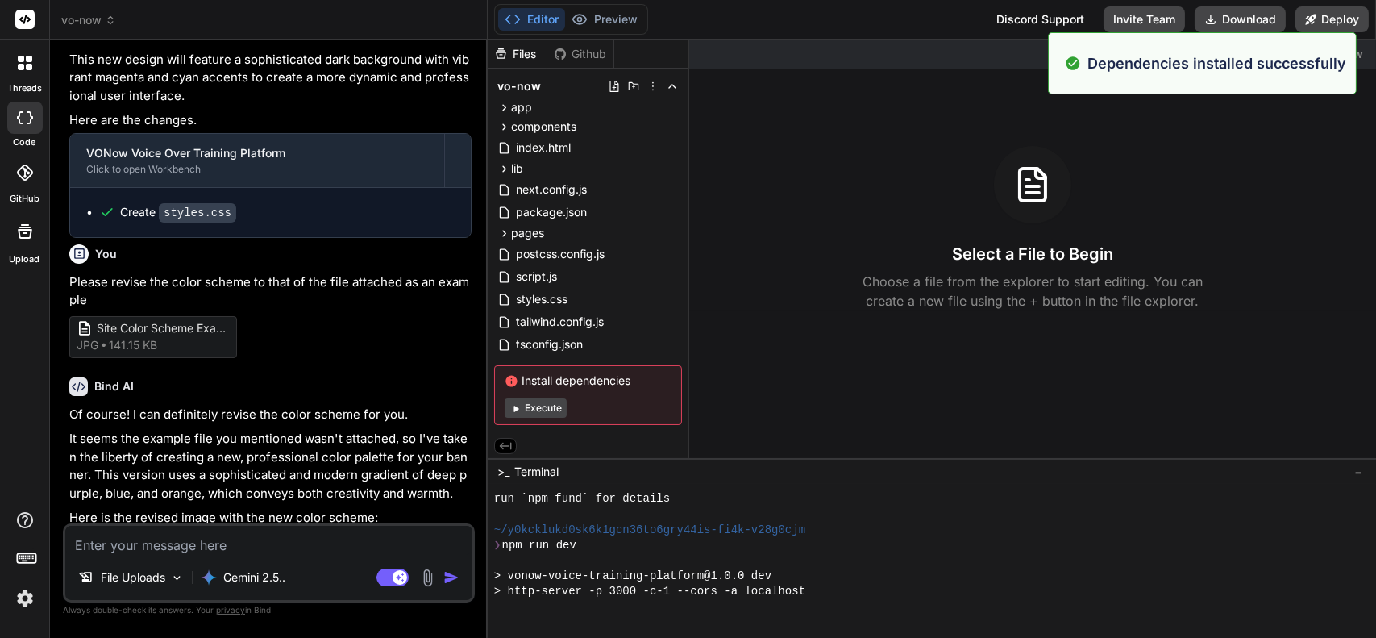
click at [549, 407] on button "Execute" at bounding box center [536, 407] width 62 height 19
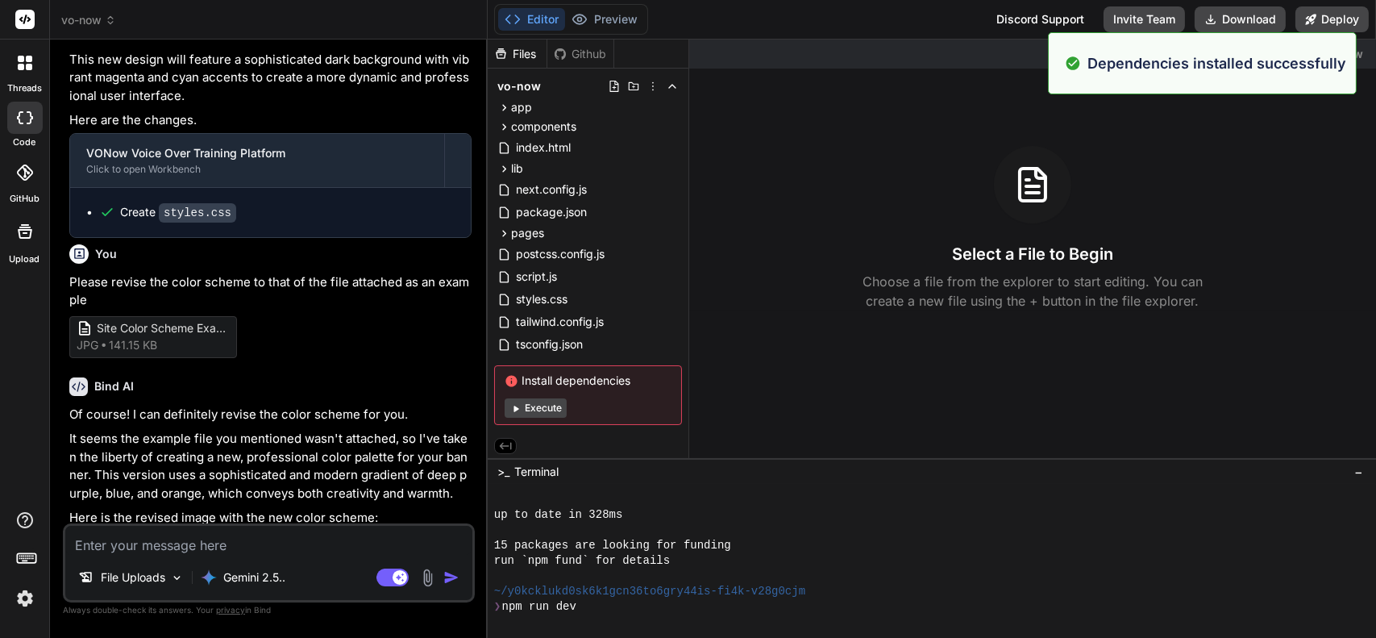
click at [549, 407] on button "Execute" at bounding box center [536, 407] width 62 height 19
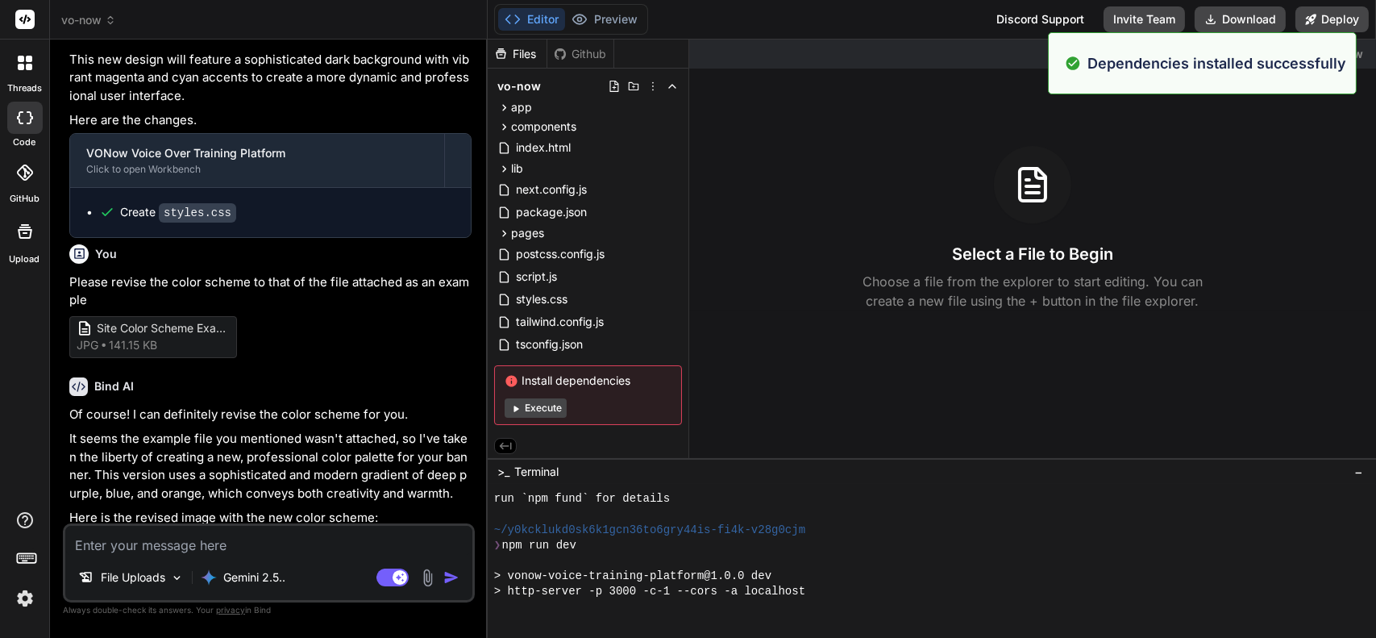
click at [549, 407] on button "Execute" at bounding box center [536, 407] width 62 height 19
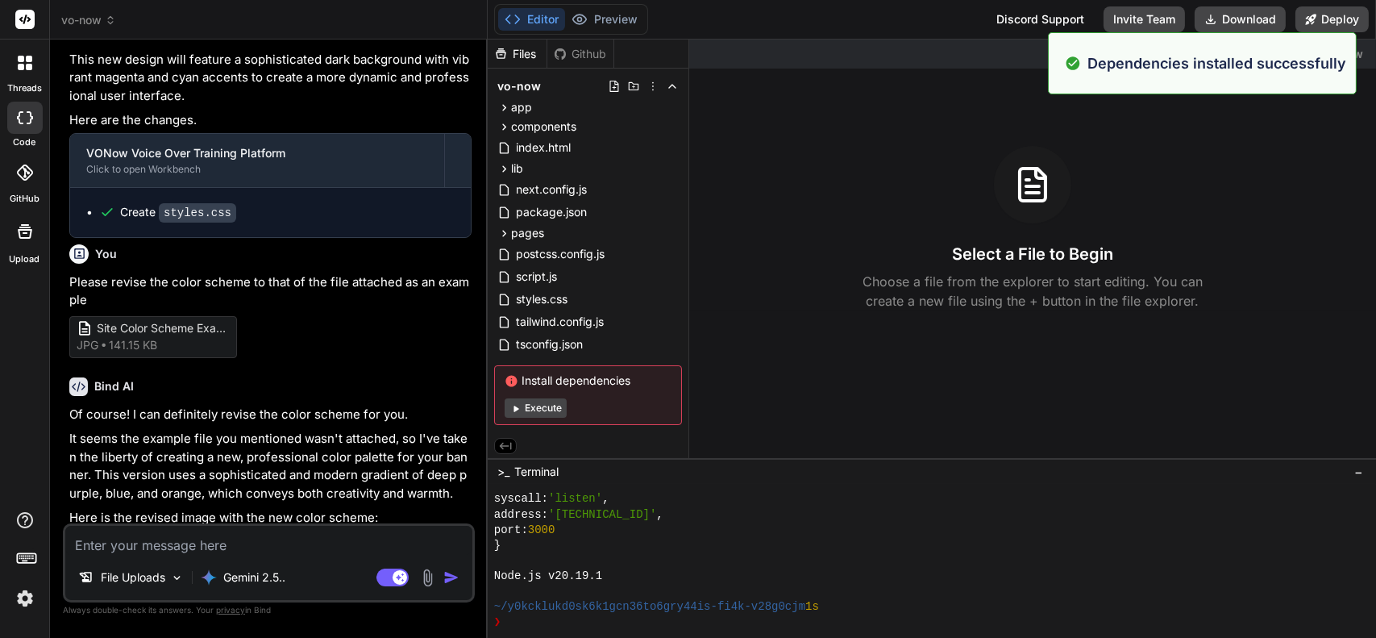
click at [544, 412] on button "Execute" at bounding box center [536, 407] width 62 height 19
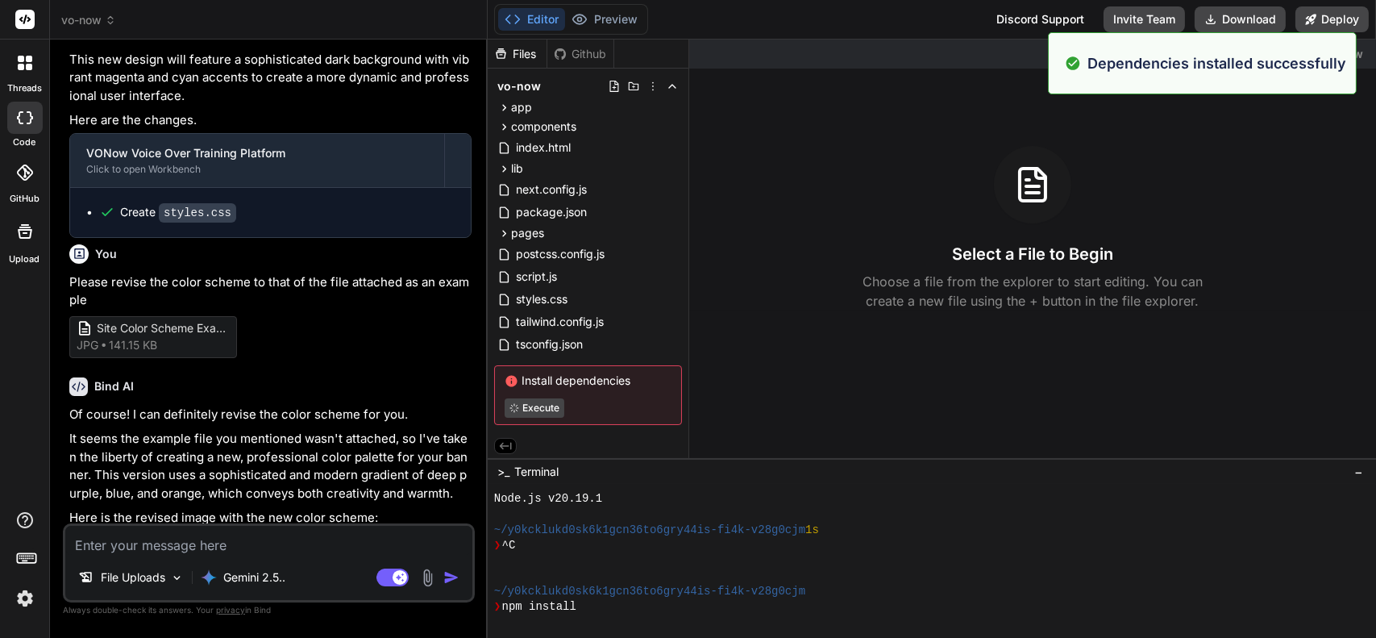
scroll to position [3343, 0]
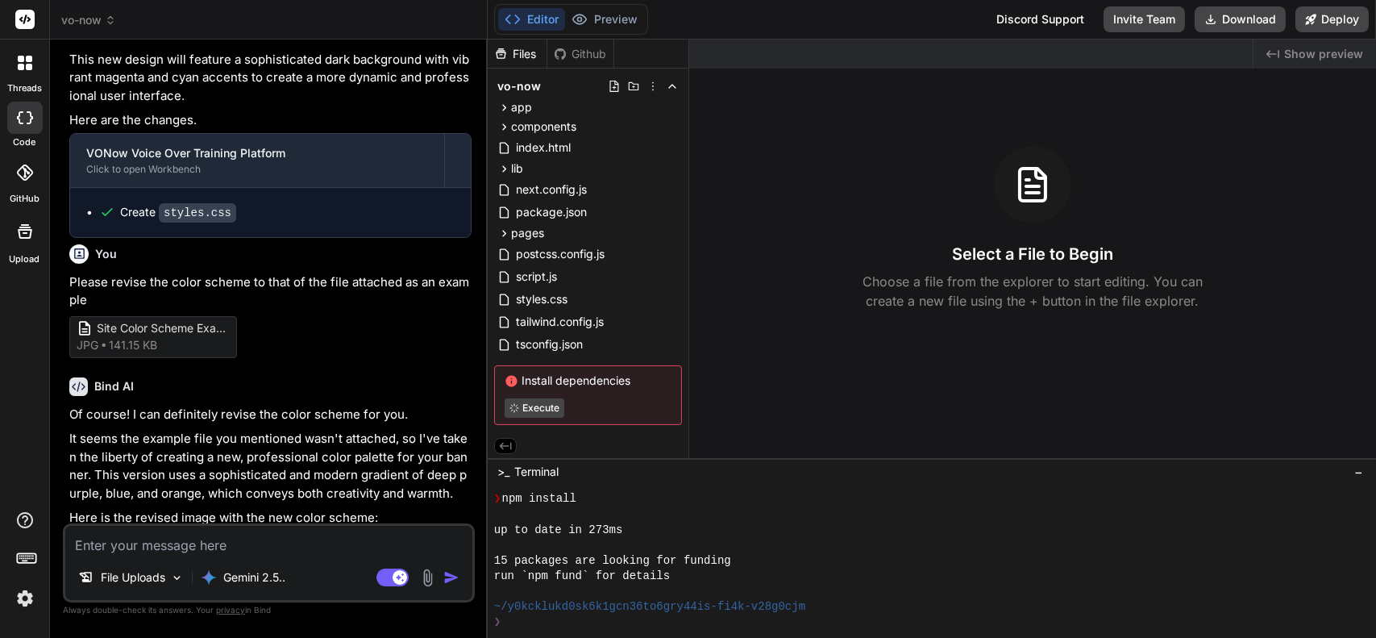
type textarea "x"
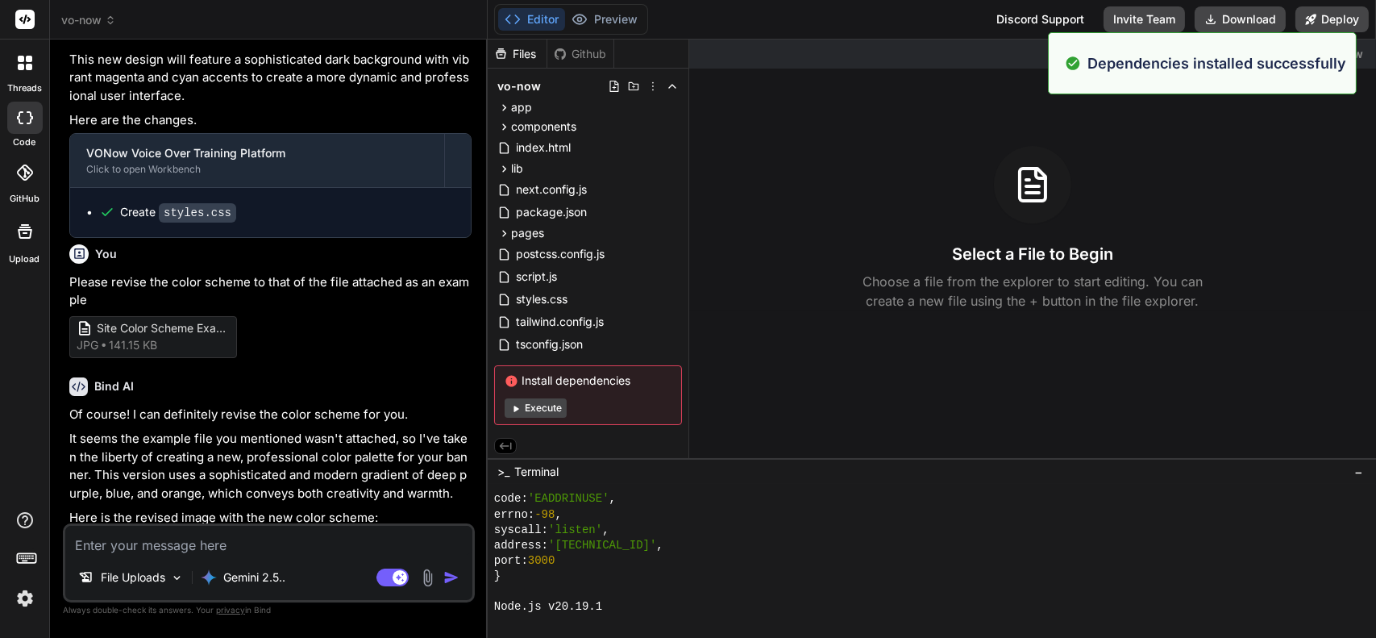
scroll to position [3759, 0]
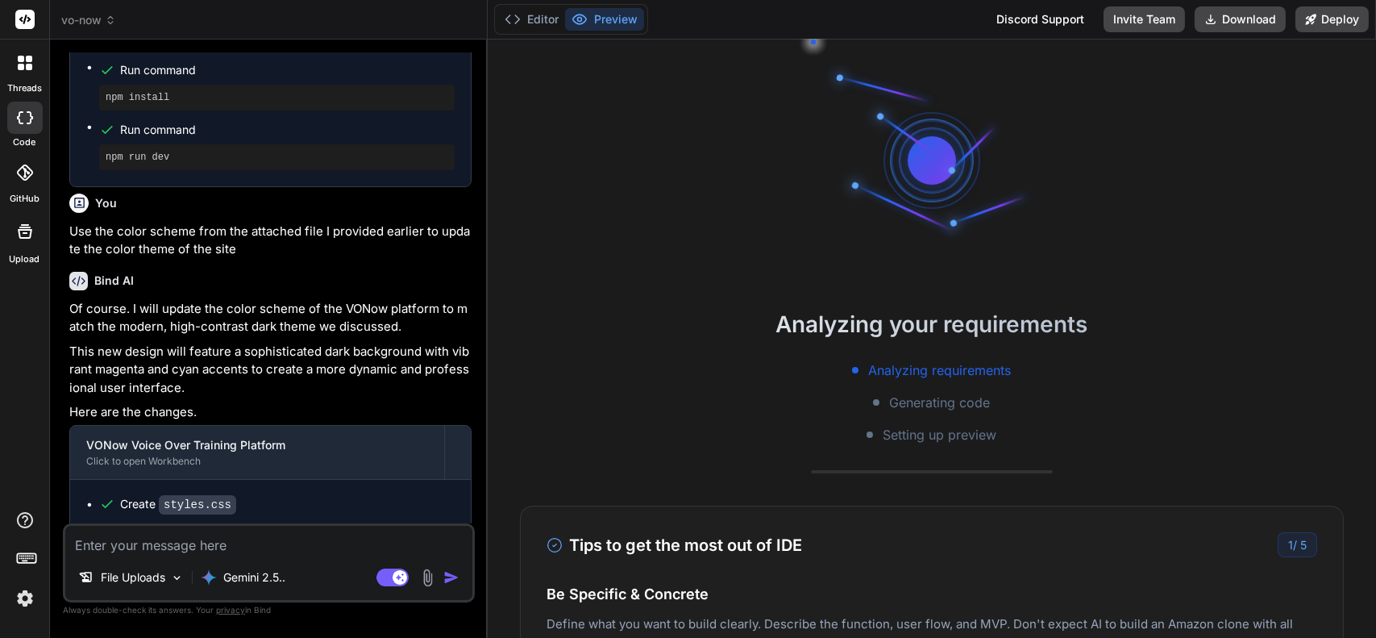
scroll to position [107, 0]
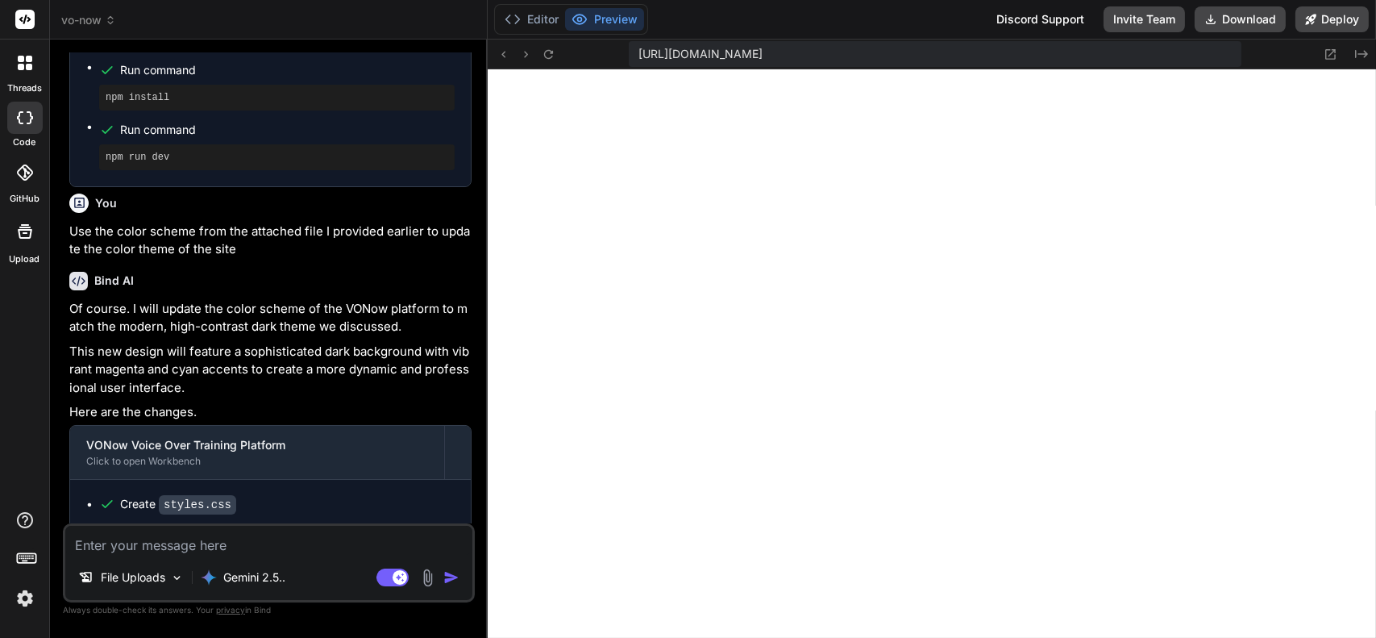
type textarea "x"
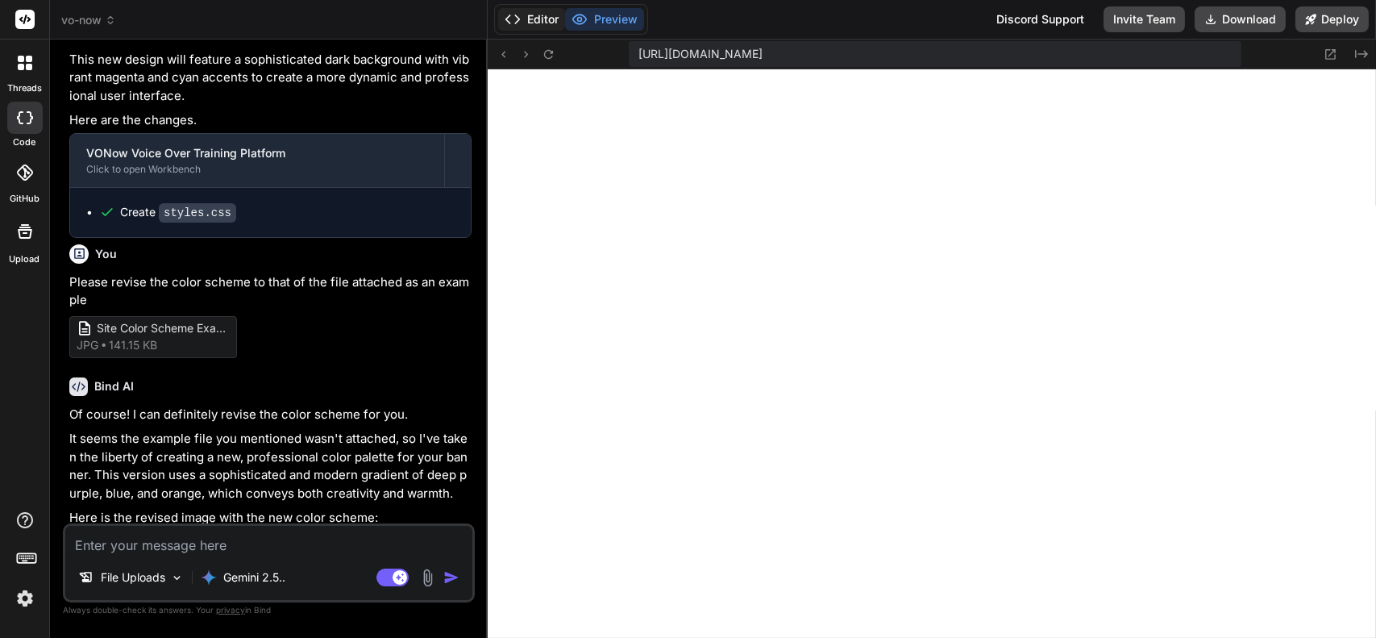
click at [547, 23] on button "Editor" at bounding box center [531, 19] width 67 height 23
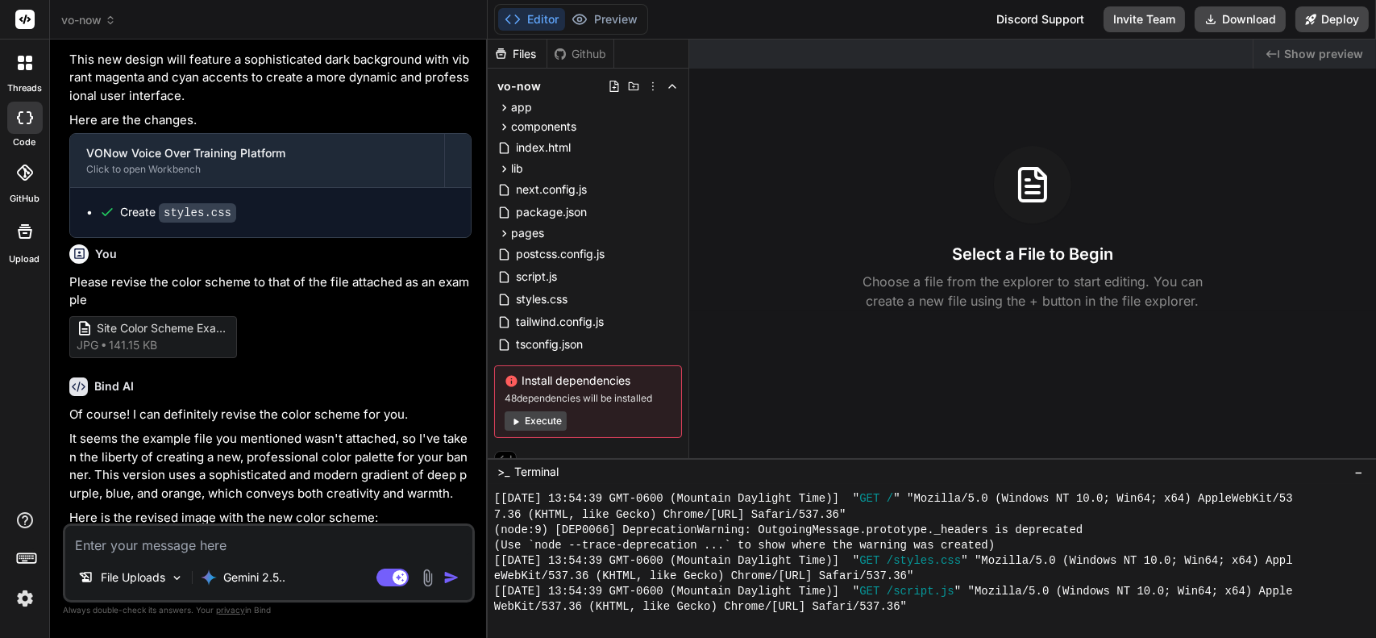
scroll to position [585, 0]
click at [99, 27] on span "vo-now" at bounding box center [88, 20] width 55 height 16
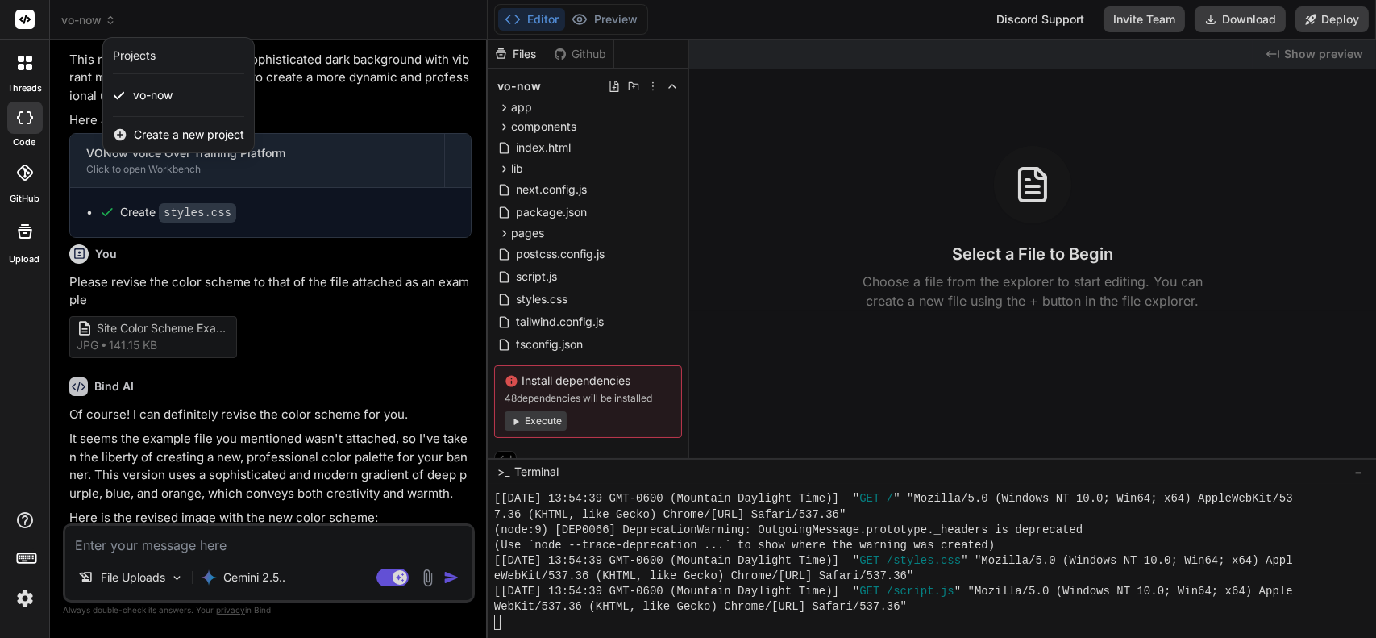
click at [168, 142] on span "Create a new project" at bounding box center [189, 135] width 110 height 16
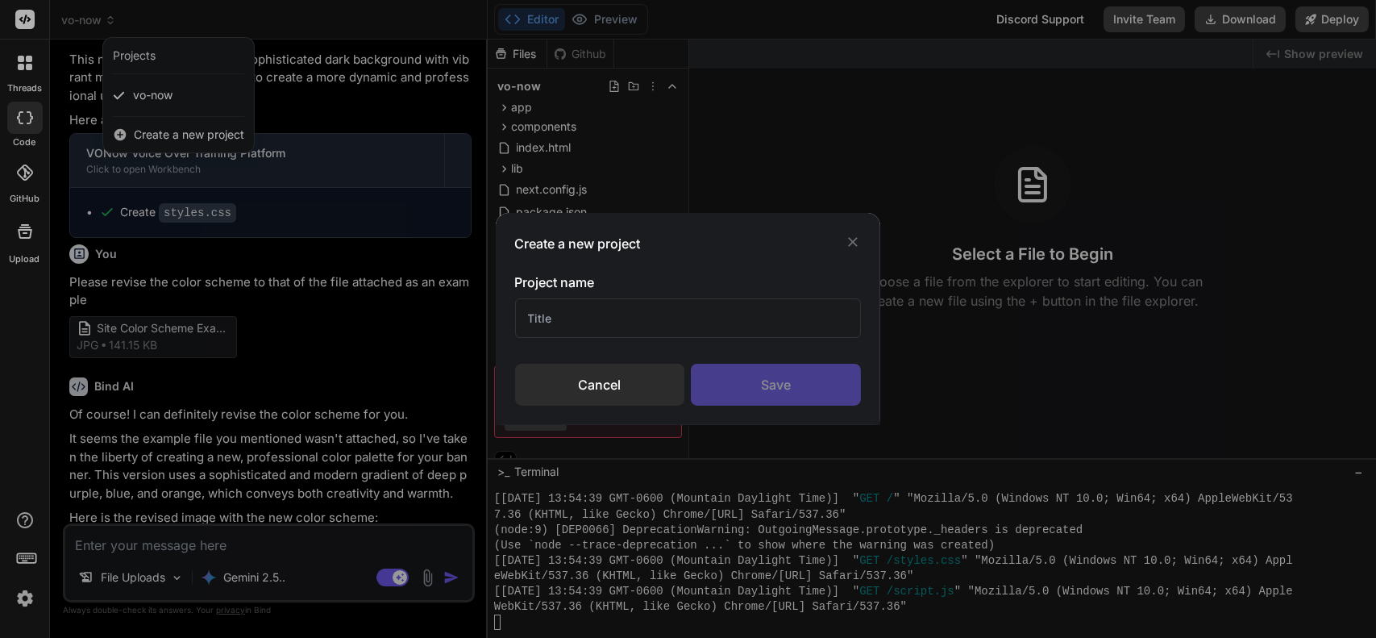
click at [580, 309] on input "text" at bounding box center [688, 318] width 347 height 40
type input "V"
click at [600, 385] on div "Cancel" at bounding box center [600, 385] width 170 height 42
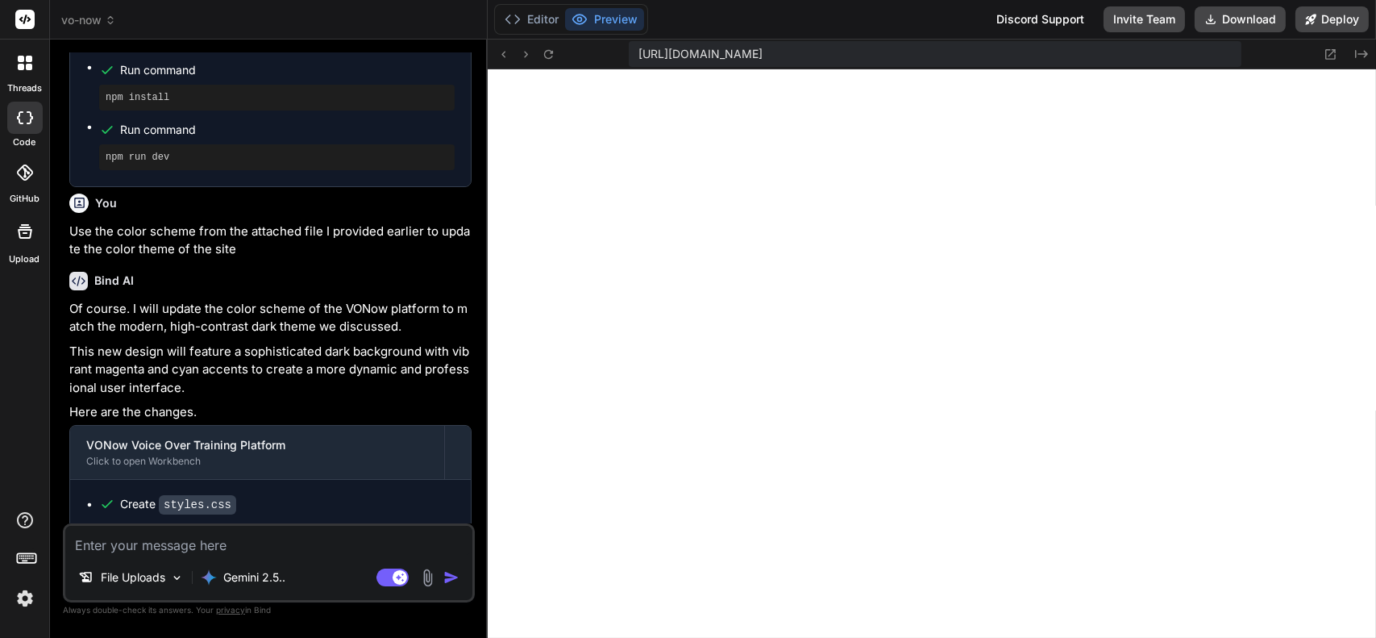
scroll to position [585, 0]
click at [523, 19] on button "Editor" at bounding box center [531, 19] width 67 height 23
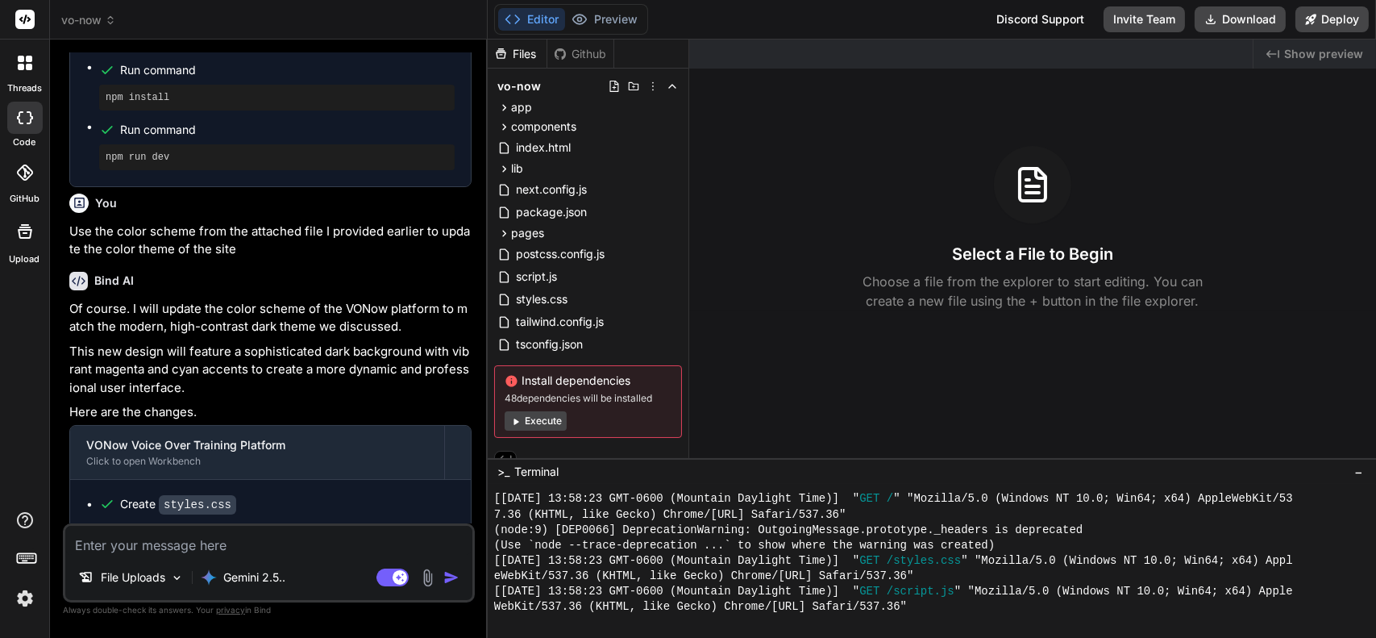
click at [286, 539] on textarea at bounding box center [268, 540] width 407 height 29
click at [371, 537] on textarea at bounding box center [268, 540] width 407 height 29
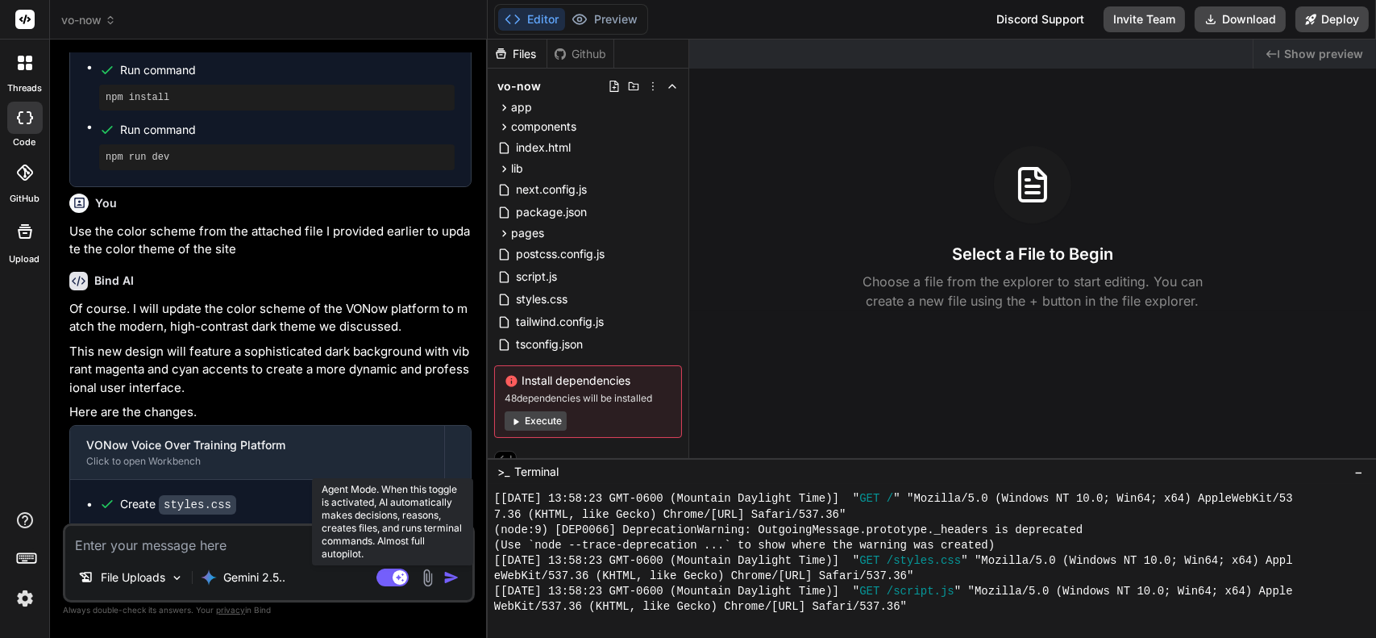
click at [397, 585] on rect at bounding box center [393, 577] width 32 height 18
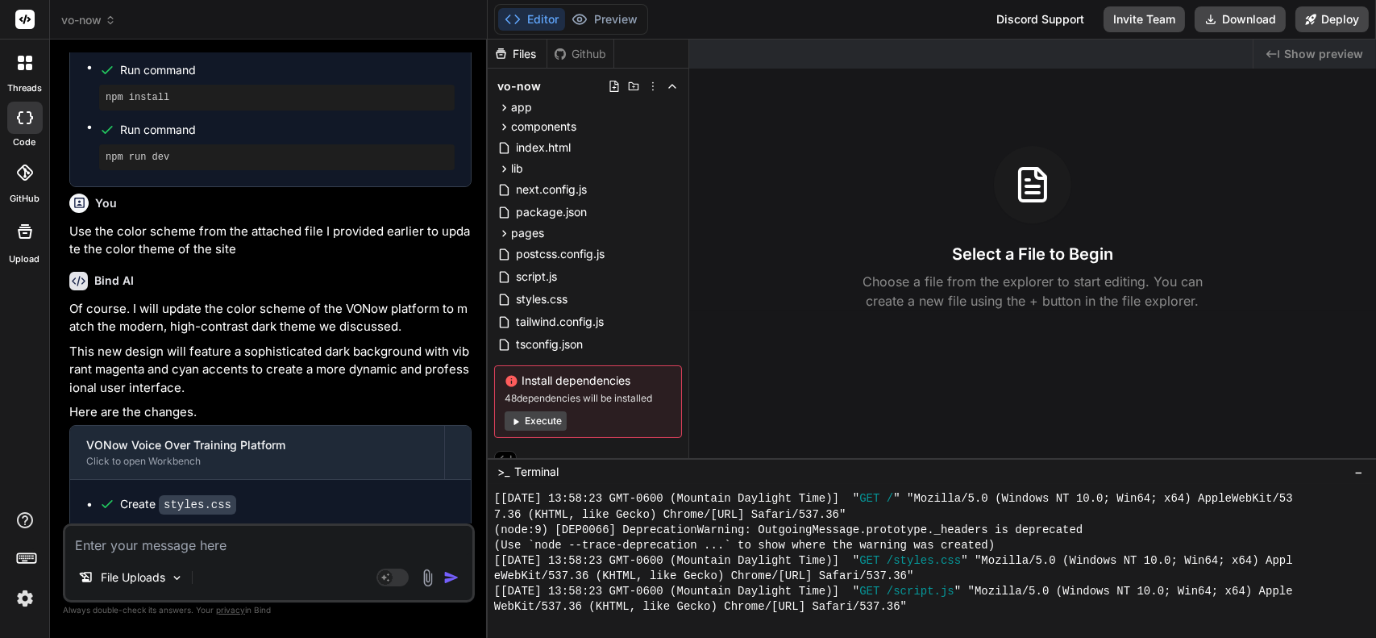
click at [287, 538] on textarea at bounding box center [268, 540] width 407 height 29
type textarea "x"
type textarea "w"
type textarea "x"
type textarea "wh"
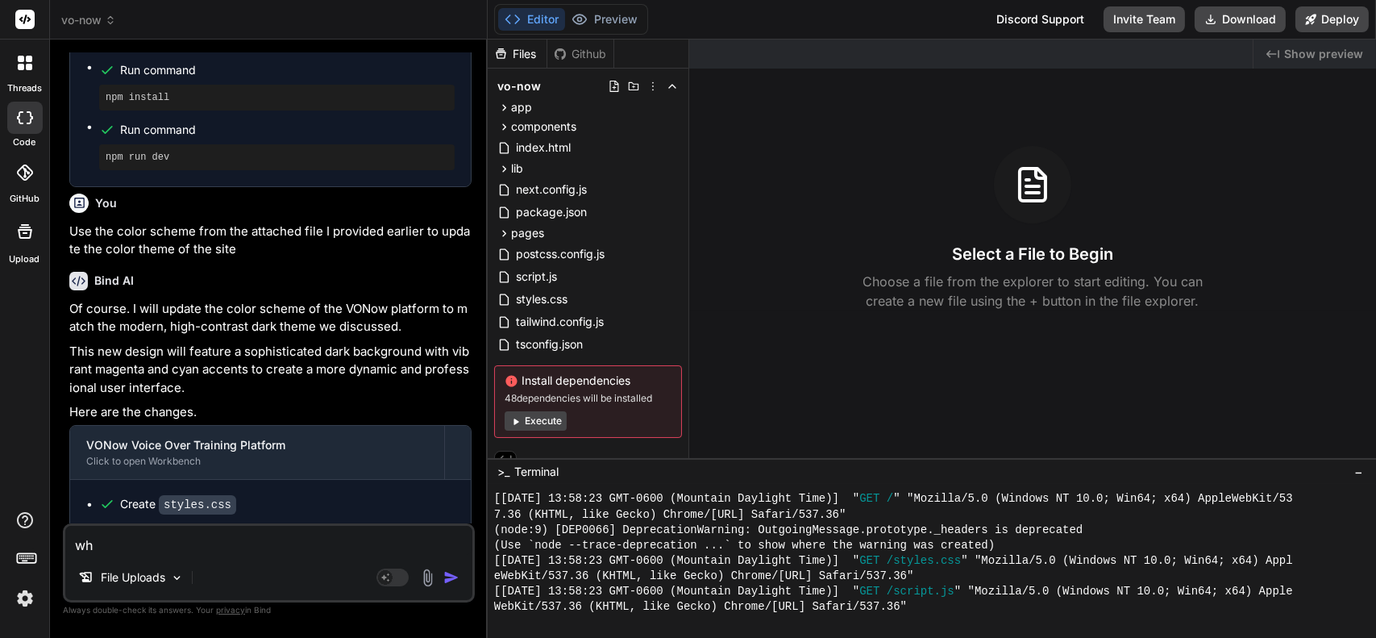
type textarea "x"
type textarea "why"
type textarea "x"
type textarea "why i"
type textarea "x"
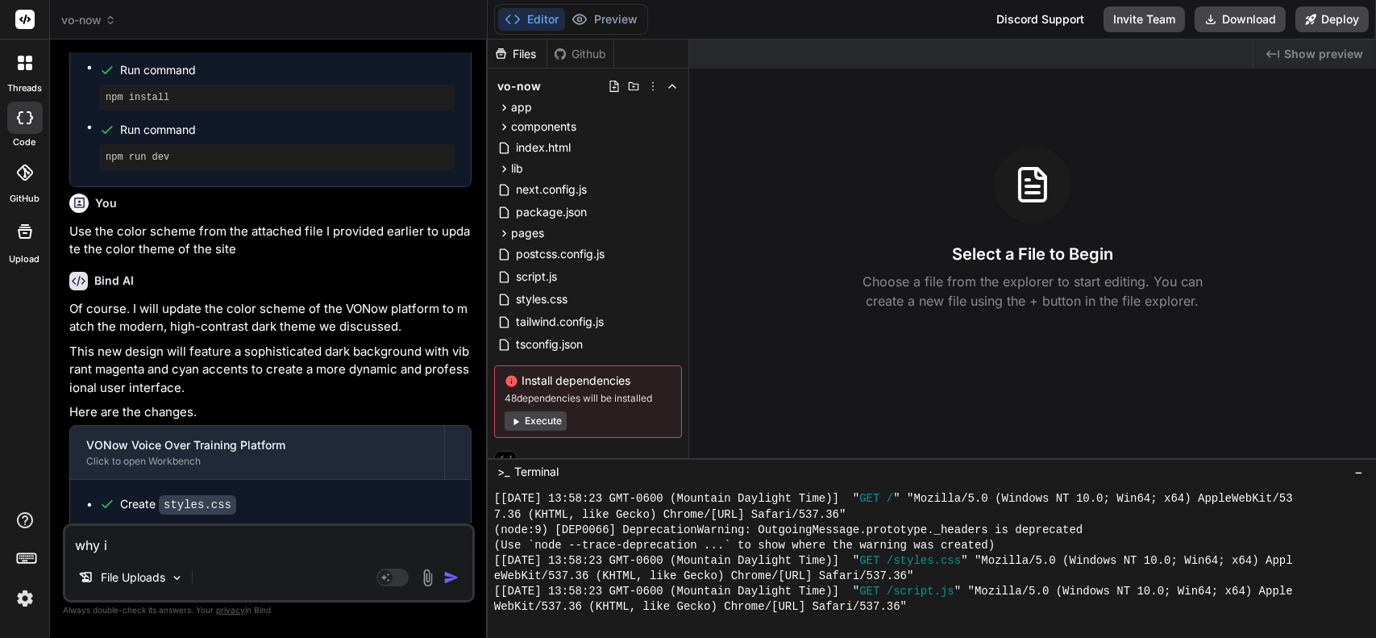
type textarea "why is"
type textarea "x"
type textarea "why is"
type textarea "x"
type textarea "why is n"
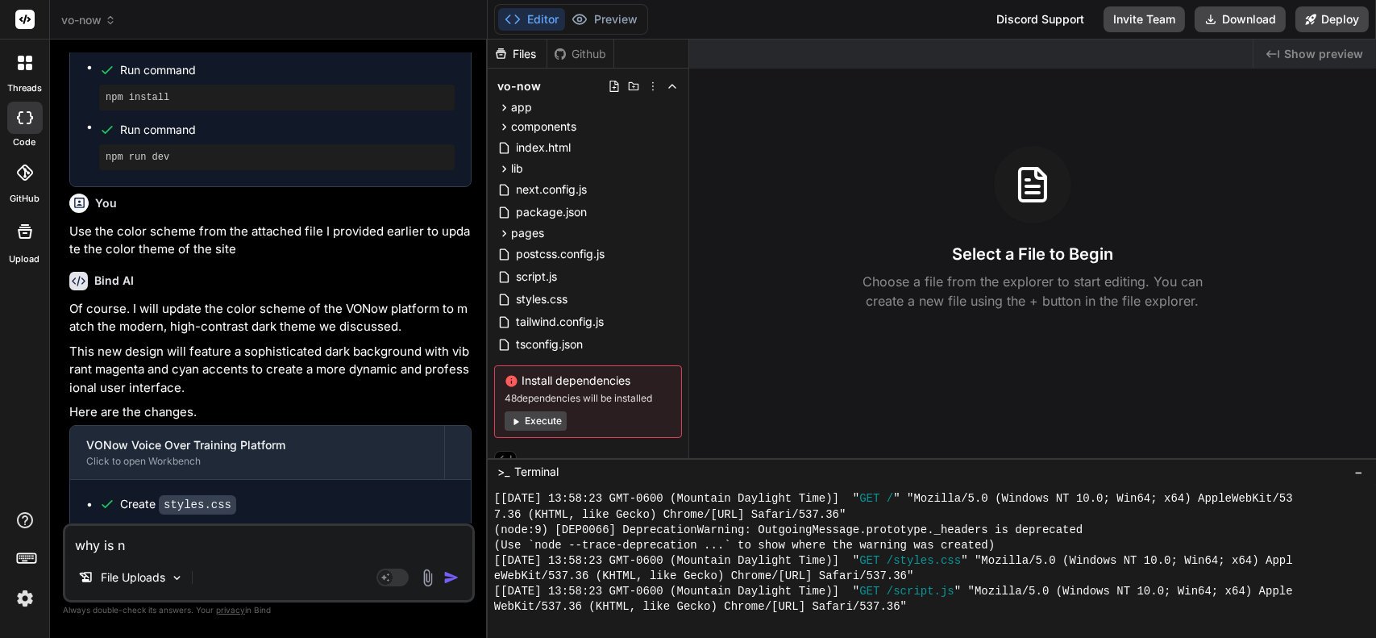
type textarea "x"
type textarea "why is not"
type textarea "x"
type textarea "why is noth"
type textarea "x"
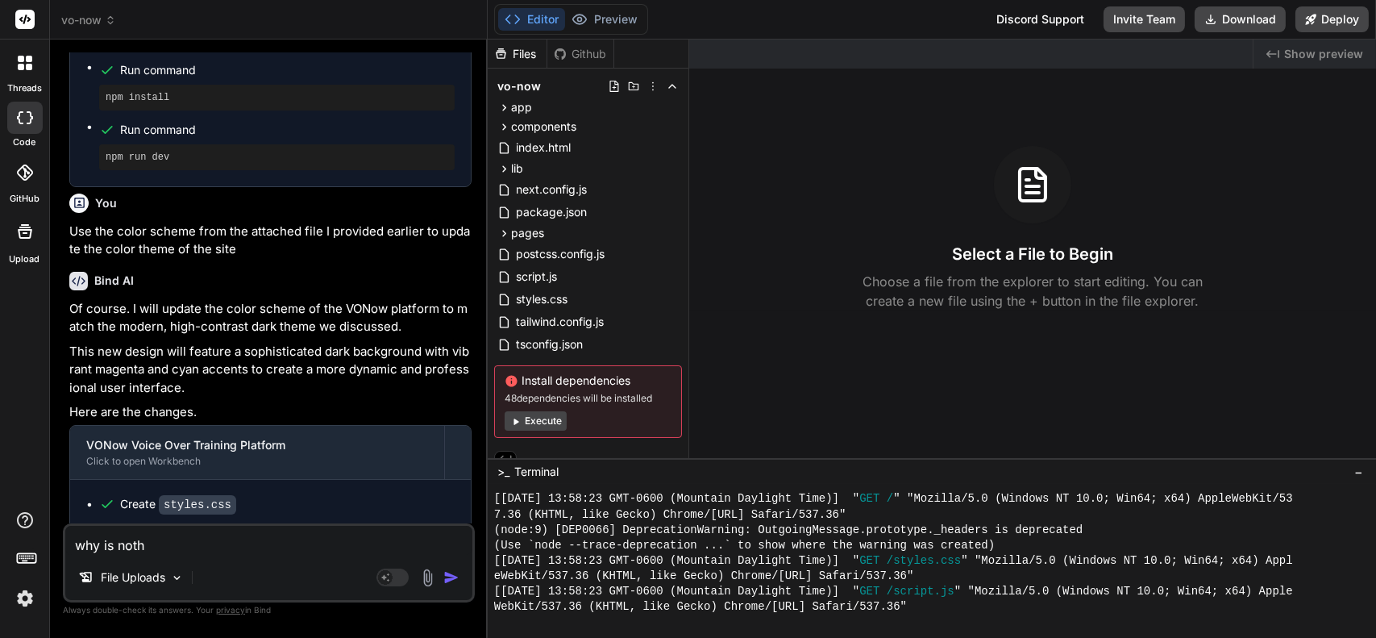
type textarea "why is nothi"
type textarea "x"
type textarea "why is nothin"
type textarea "x"
type textarea "why is nothing"
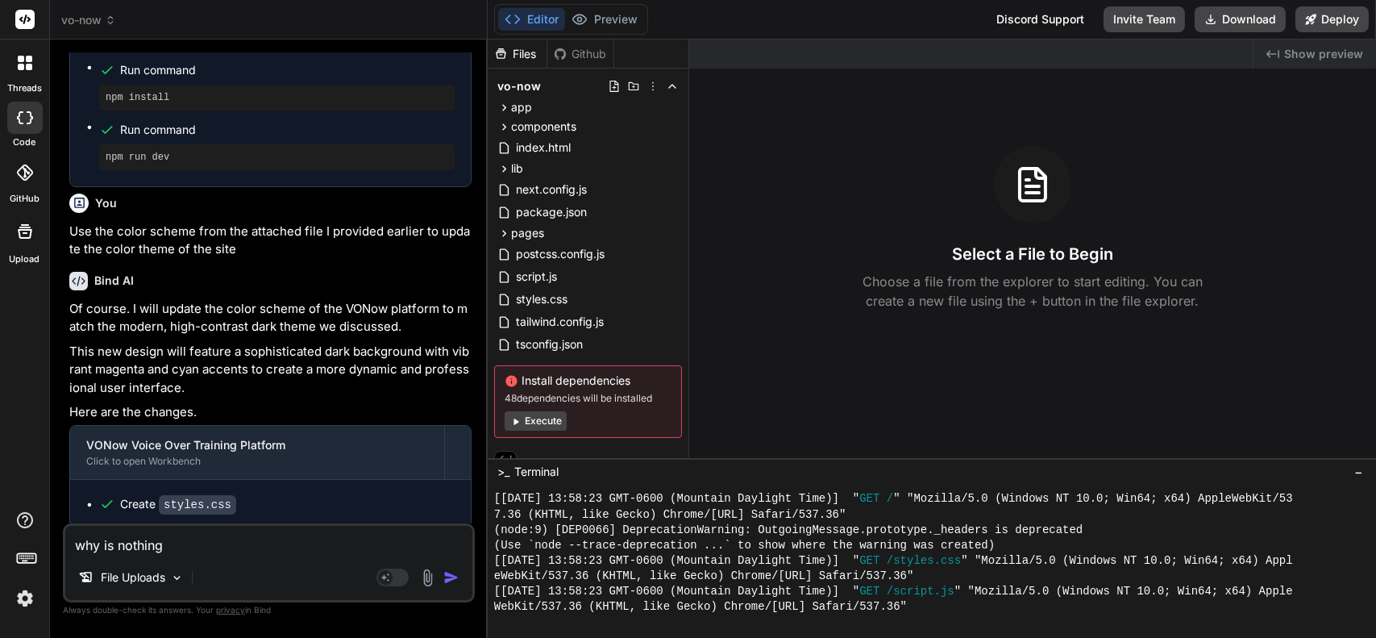
type textarea "x"
type textarea "why is nothing ha"
type textarea "x"
type textarea "why is nothing hap"
type textarea "x"
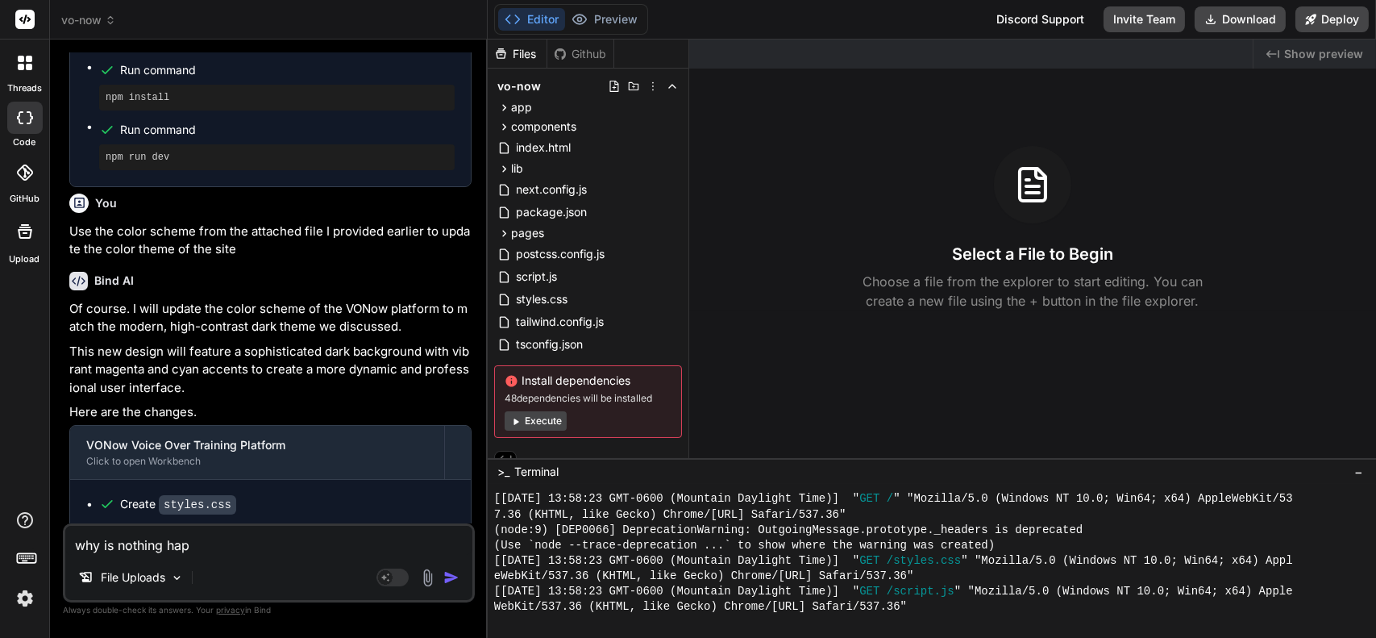
type textarea "why is nothing happ"
type textarea "x"
type textarea "why is nothing happe"
type textarea "x"
type textarea "why is nothing happen"
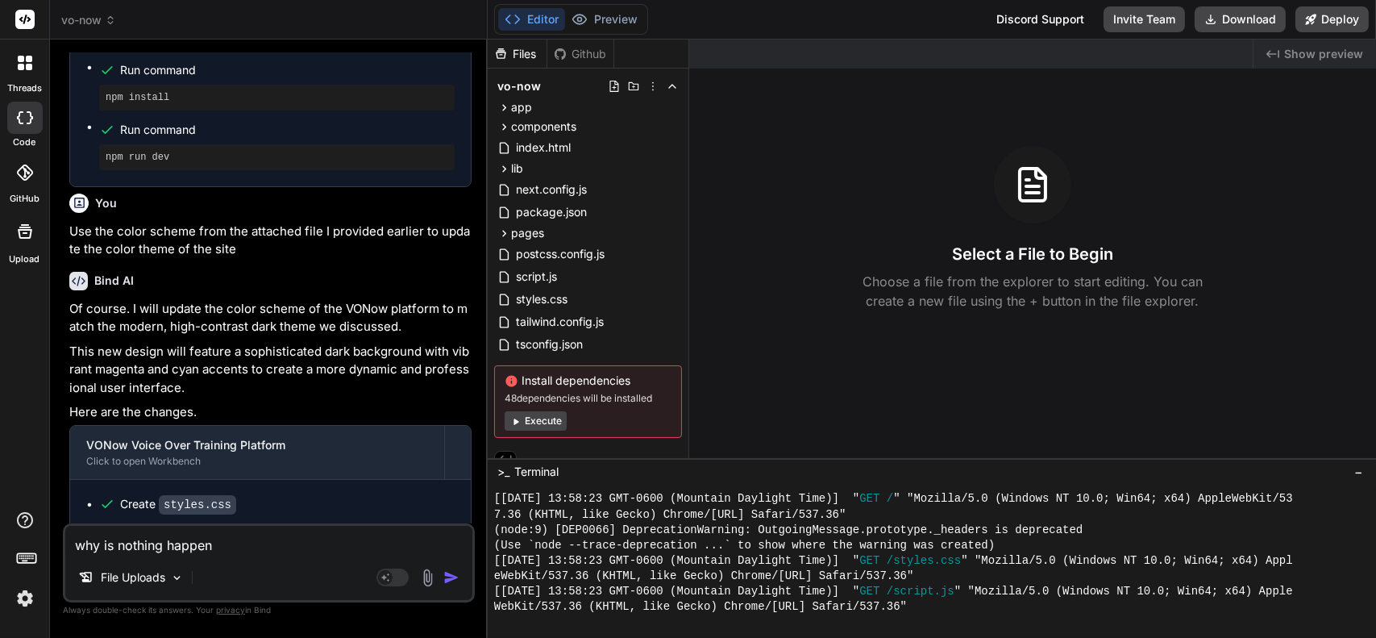
type textarea "x"
type textarea "why is nothing happeni"
type textarea "x"
type textarea "why is nothing happenin"
type textarea "x"
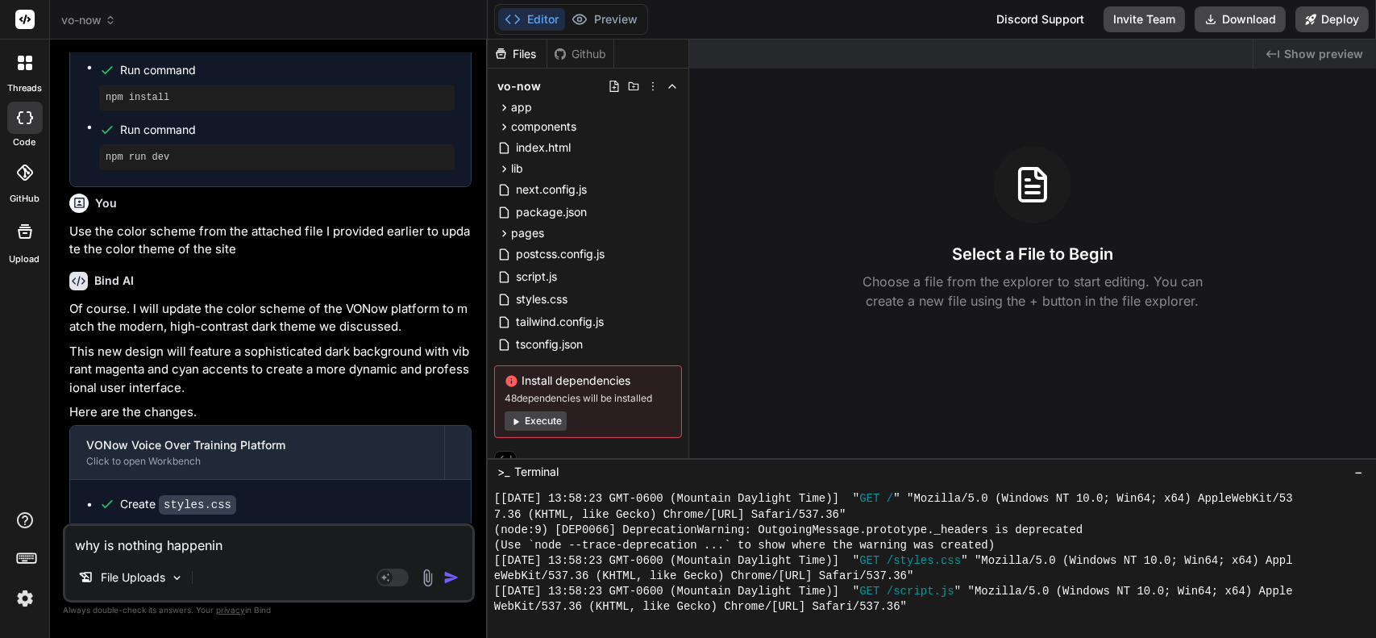
type textarea "why is nothing happening"
type textarea "x"
type textarea "why is nothing happening"
type textarea "x"
type textarea "why is nothing happening ri"
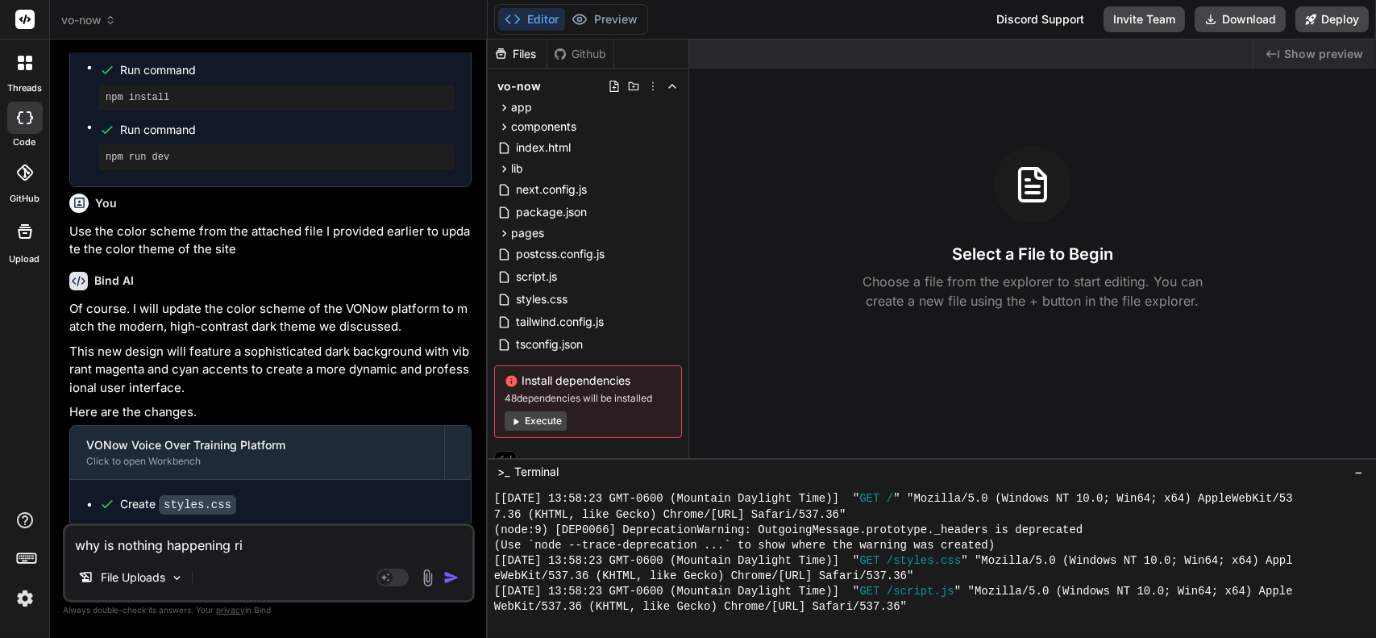
type textarea "x"
type textarea "why is nothing happening rig"
type textarea "x"
type textarea "why is nothing happening righ"
type textarea "x"
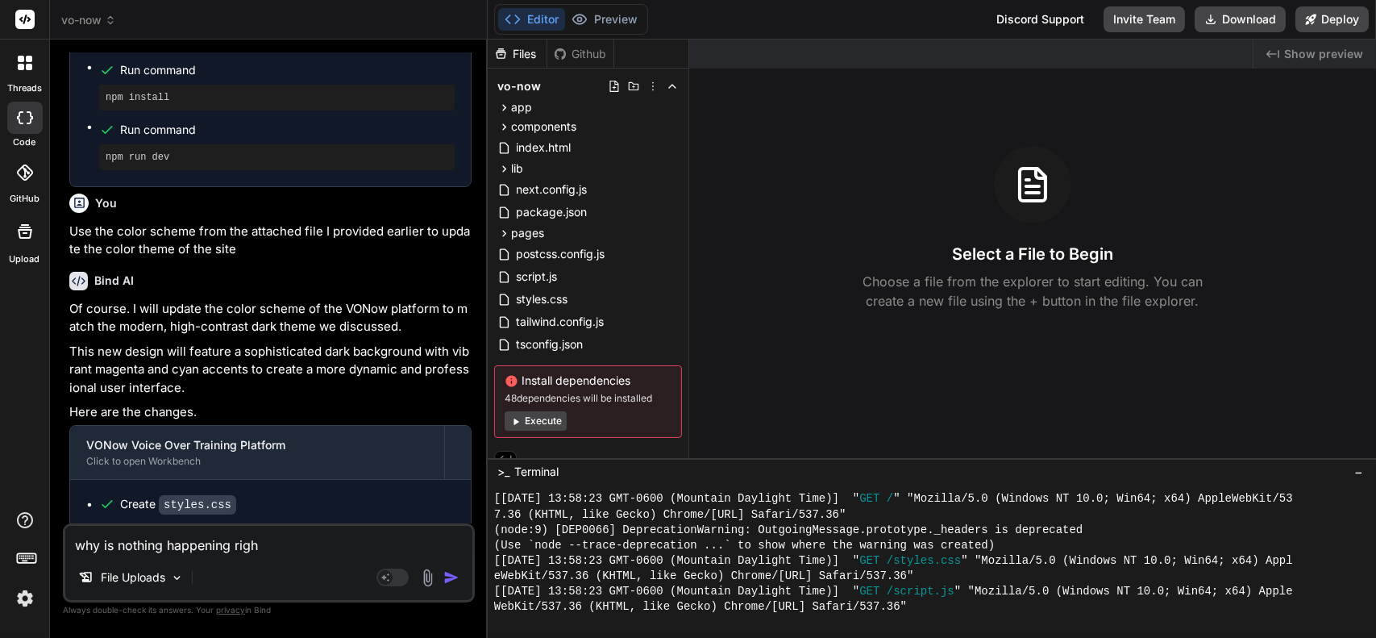
type textarea "why is nothing happening right"
type textarea "x"
type textarea "why is nothing happening right"
type textarea "x"
type textarea "why is nothing happening right n"
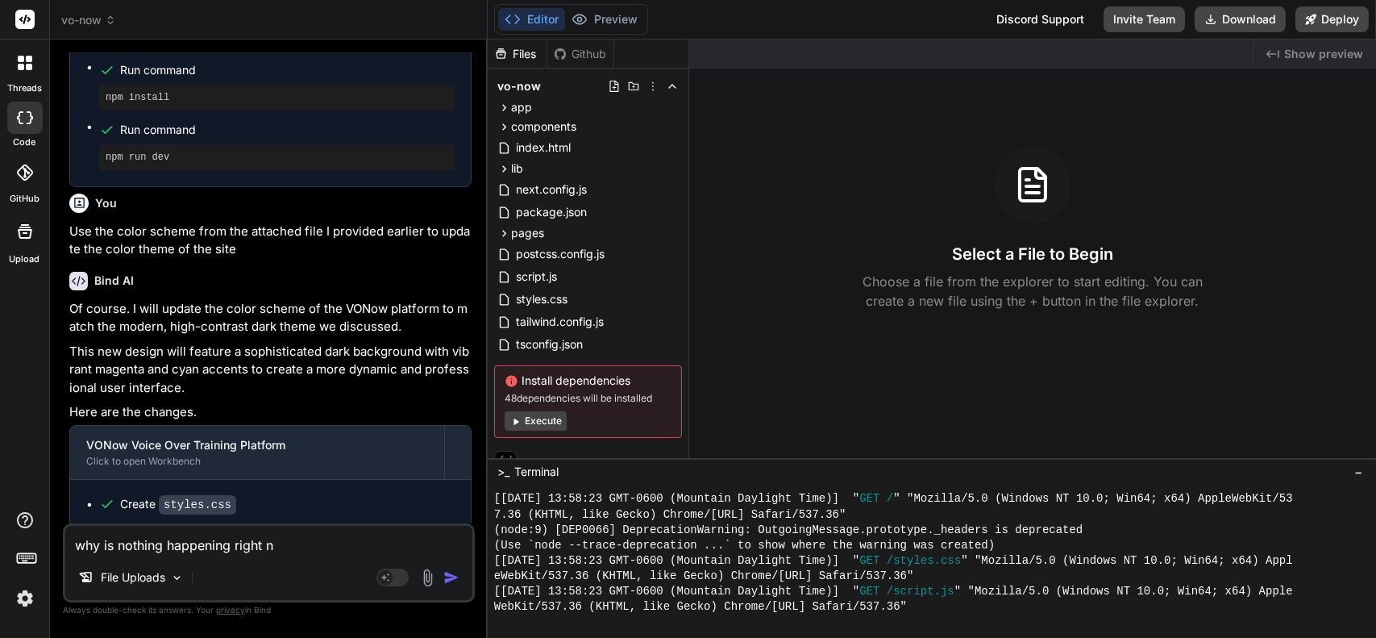
type textarea "x"
type textarea "why is nothing happening right no"
type textarea "x"
type textarea "why is nothing happening right now"
type textarea "x"
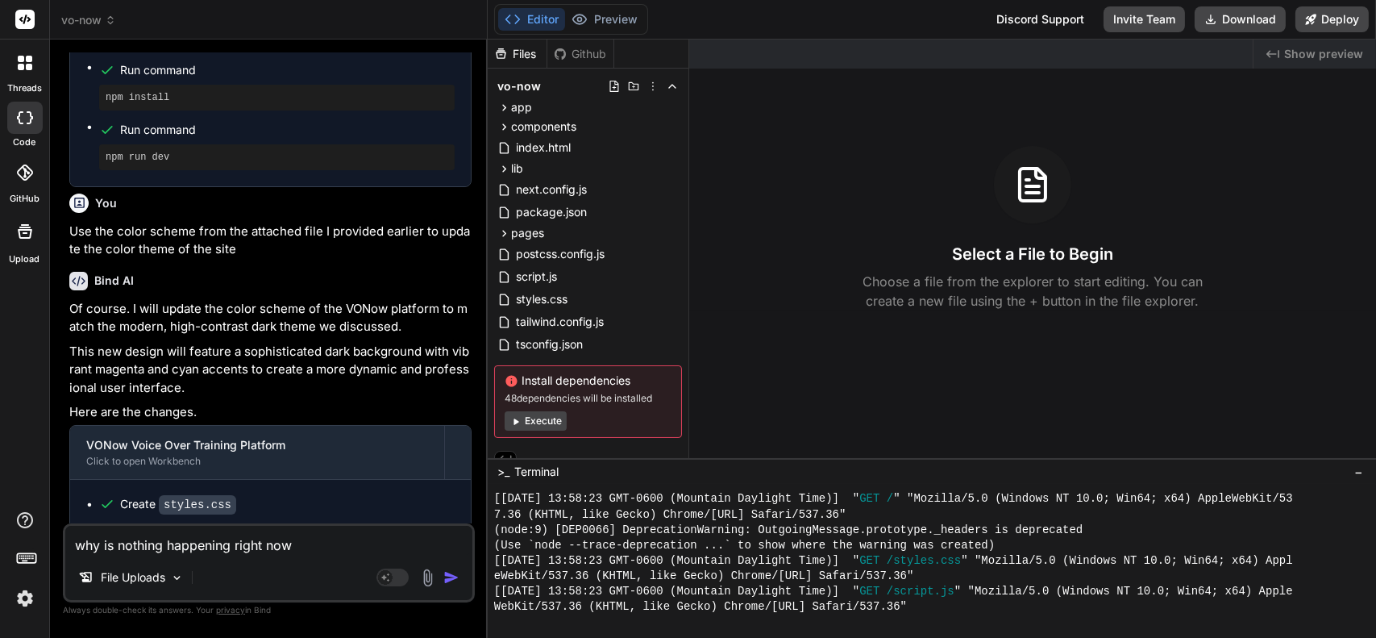
type textarea "why is nothing happening right now?"
type textarea "x"
type textarea "why is nothing happening right now?"
type textarea "x"
type textarea "why is nothing happening right now? I"
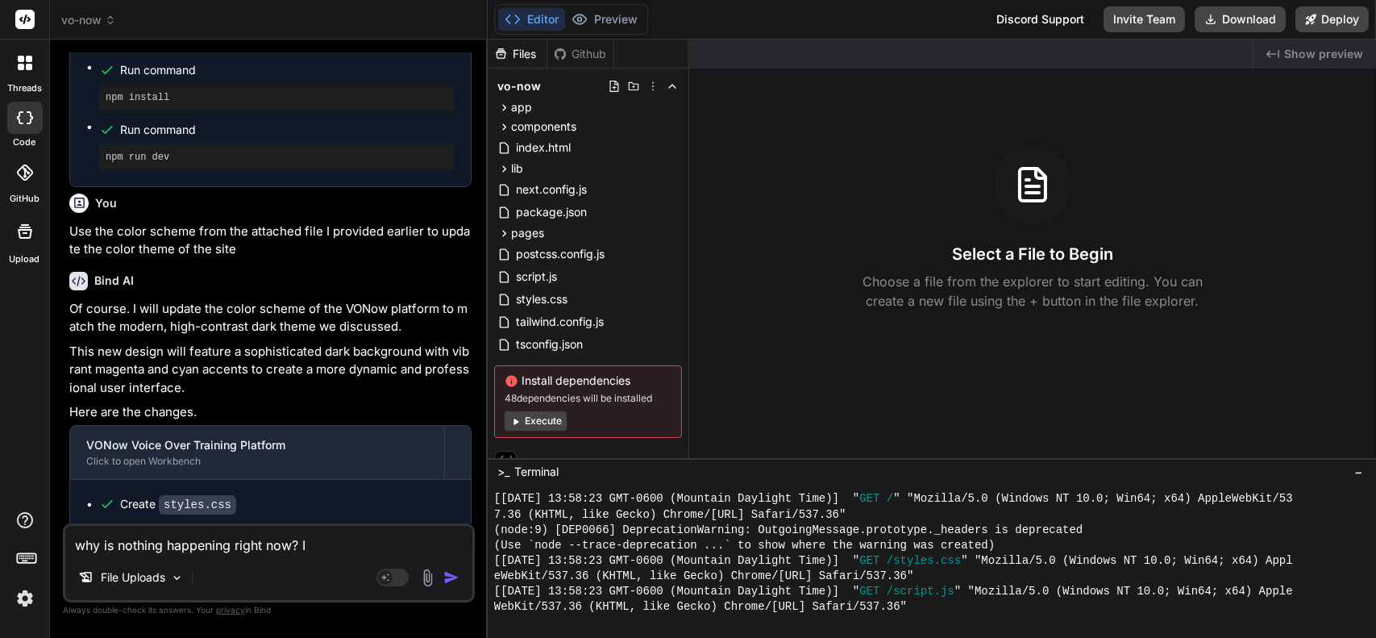
type textarea "x"
type textarea "why is nothing happening right now? I d"
type textarea "x"
type textarea "why is nothing happening right now? I do"
type textarea "x"
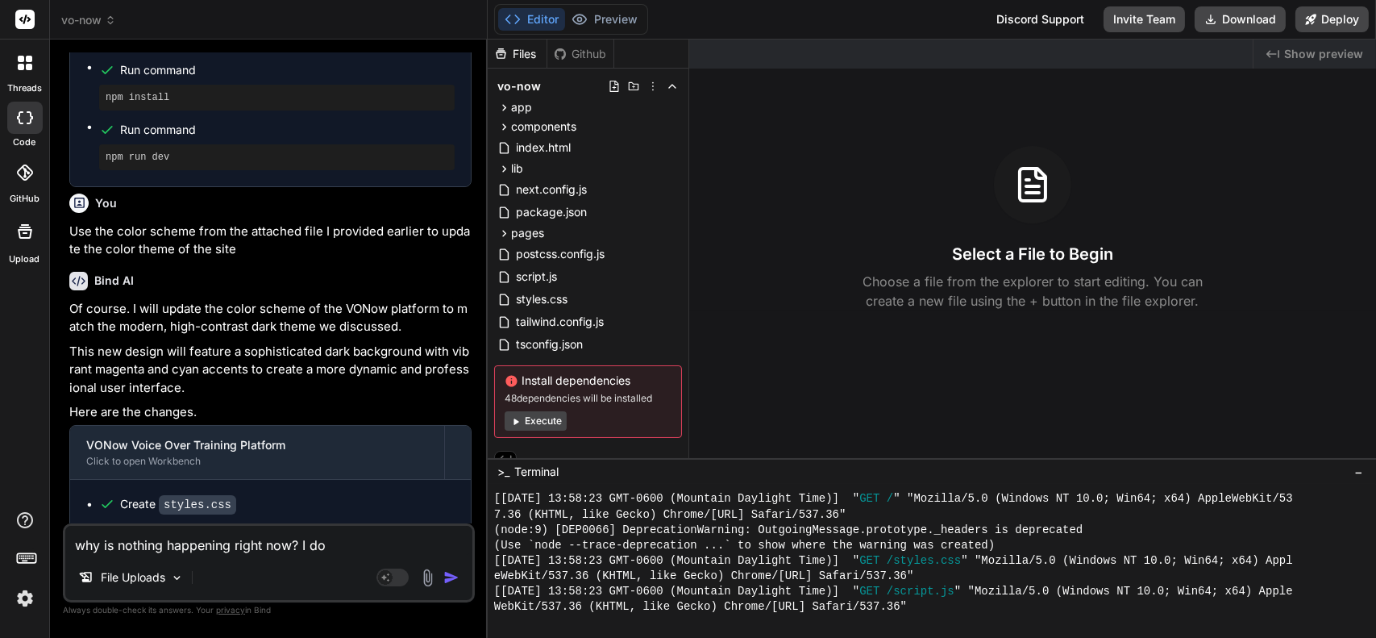
type textarea "why is nothing happening right now? I don"
type textarea "x"
type textarea "why is nothing happening right now? I don'"
type textarea "x"
type textarea "why is nothing happening right now? I don't"
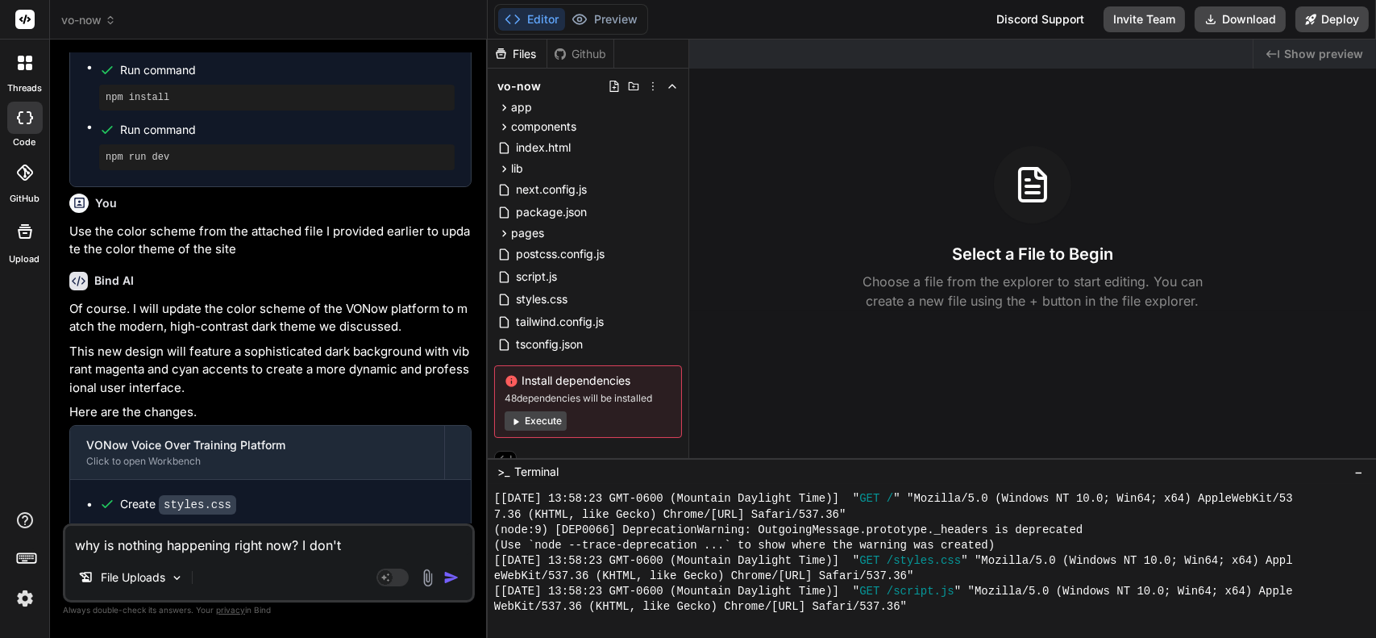
type textarea "x"
type textarea "why is nothing happening right now? I don't"
type textarea "x"
type textarea "why is nothing happening right now? I don't s"
type textarea "x"
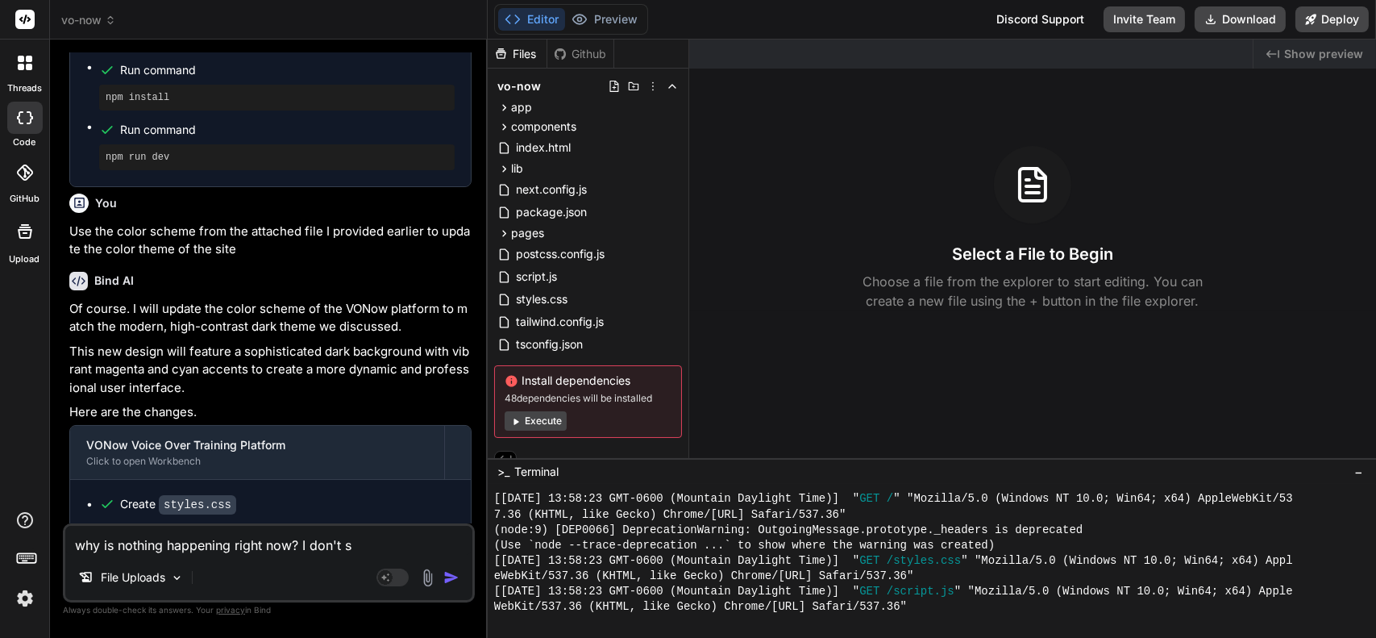
type textarea "why is nothing happening right now? I don't se"
type textarea "x"
type textarea "why is nothing happening right now? I don't see"
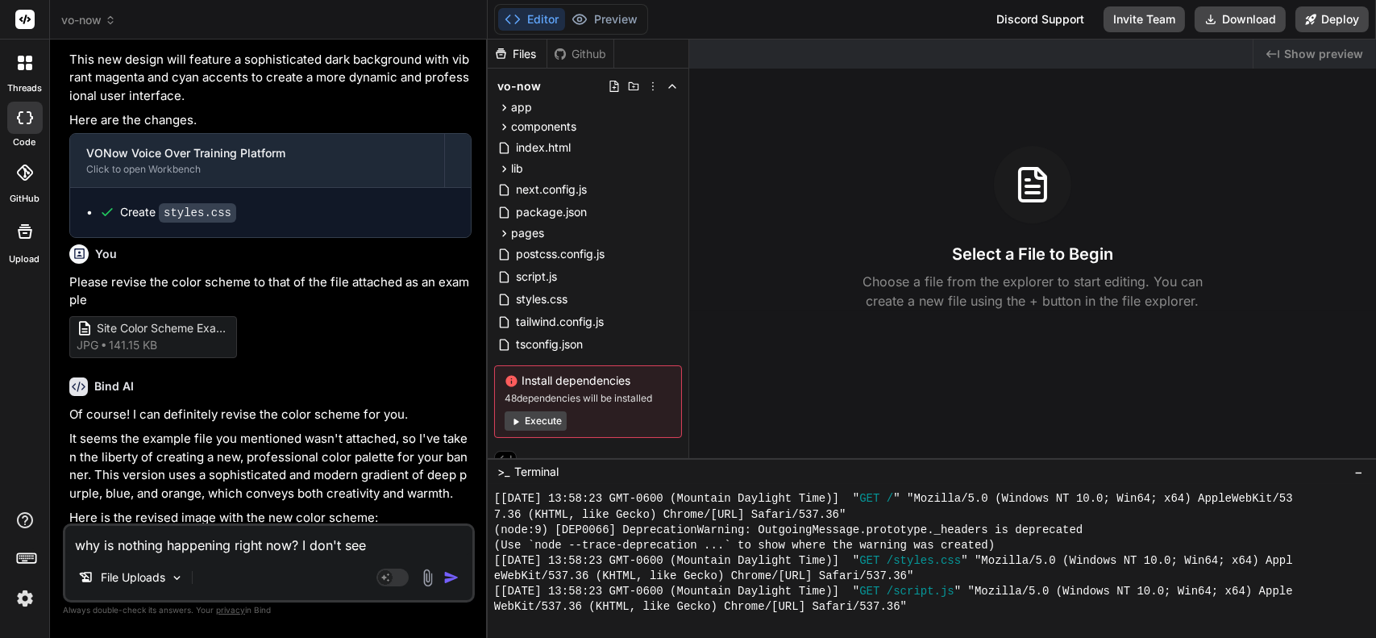
type textarea "x"
type textarea "why is nothing happening right now? I don't see"
type textarea "x"
type textarea "why is nothing happening right now? I don't see t"
type textarea "x"
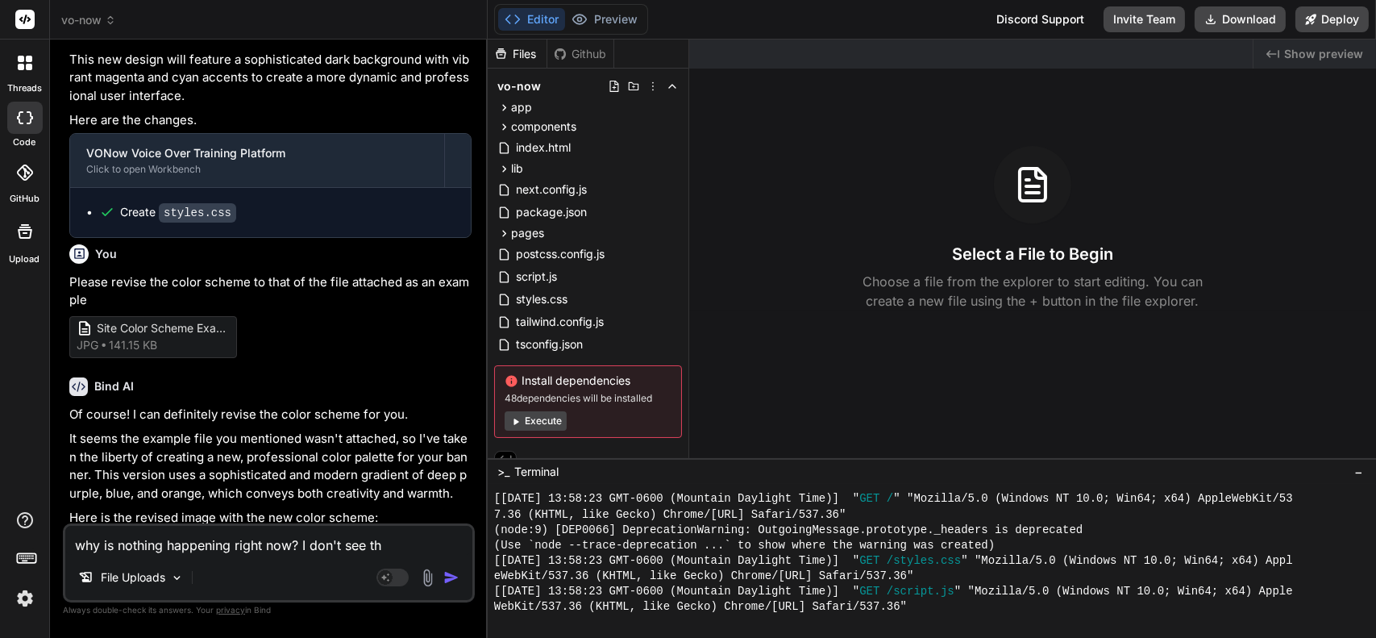
type textarea "why is nothing happening right now? I don't see the"
type textarea "x"
type textarea "why is nothing happening right now? I don't see the"
type textarea "x"
type textarea "why is nothing happening right now? I don't see the r"
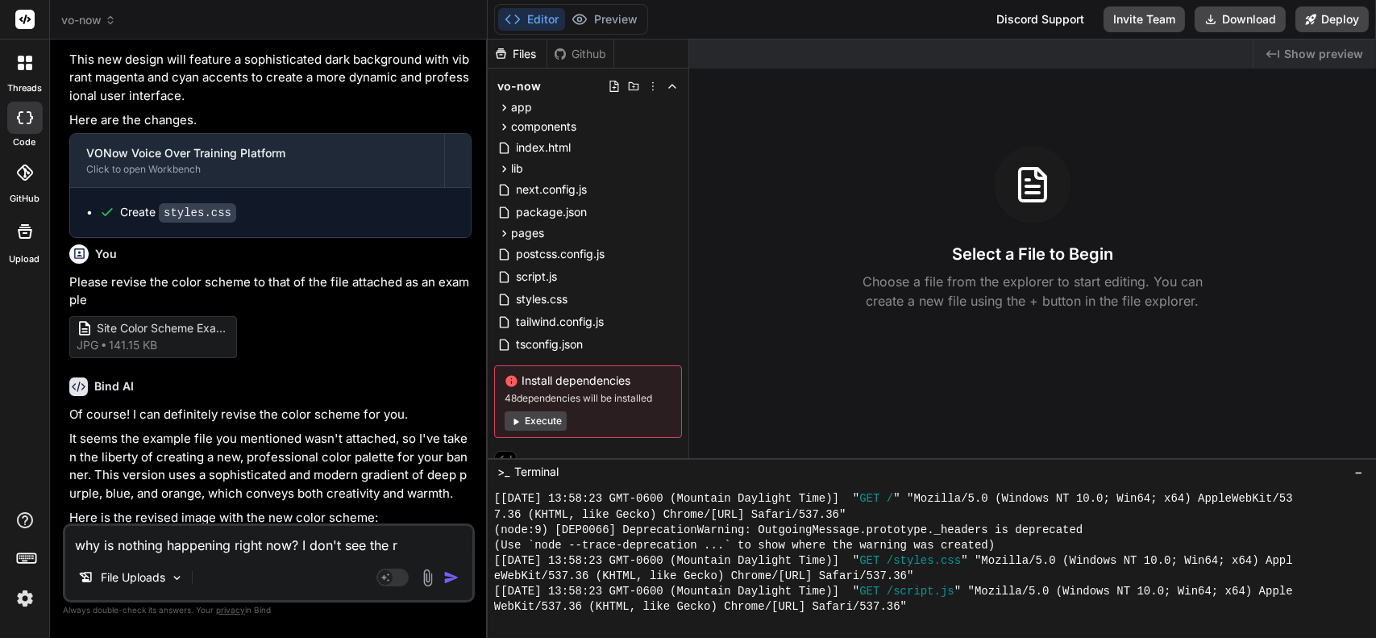
type textarea "x"
type textarea "why is nothing happening right now? I don't see the re"
type textarea "x"
type textarea "why is nothing happening right now? I don't see the rev"
type textarea "x"
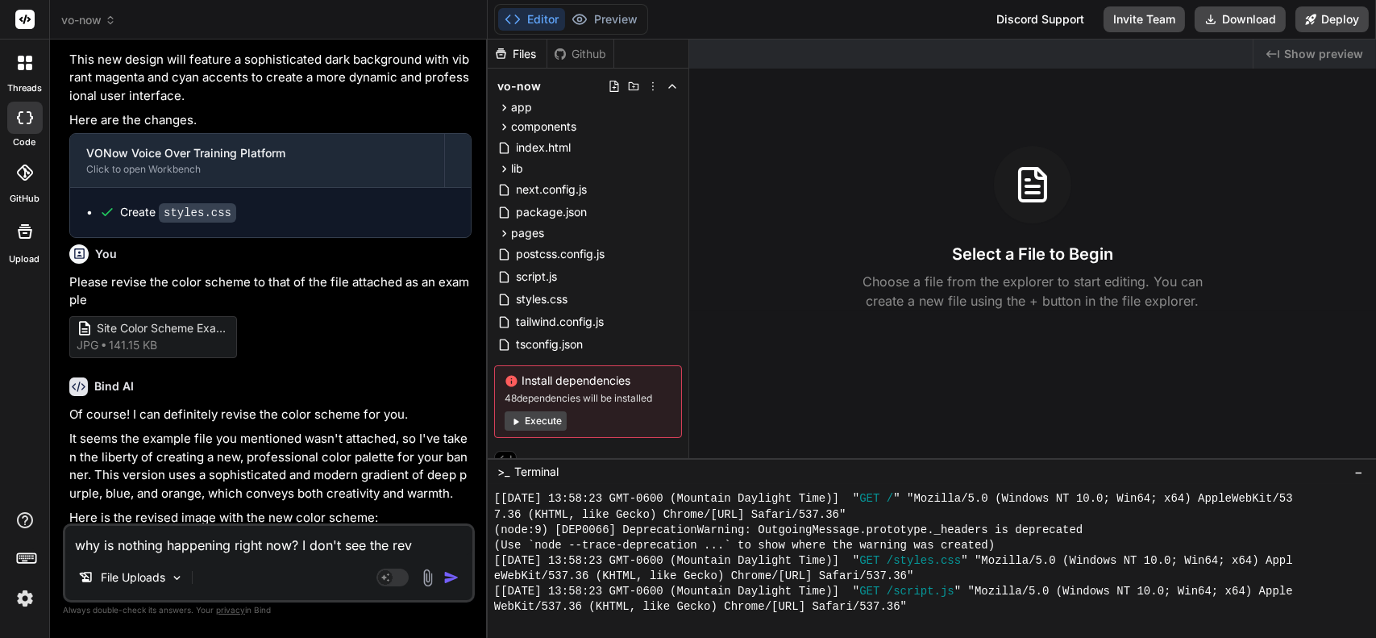
type textarea "why is nothing happening right now? I don't see the revi"
type textarea "x"
type textarea "why is nothing happening right now? I don't see the revis"
type textarea "x"
type textarea "why is nothing happening right now? I don't see the revise"
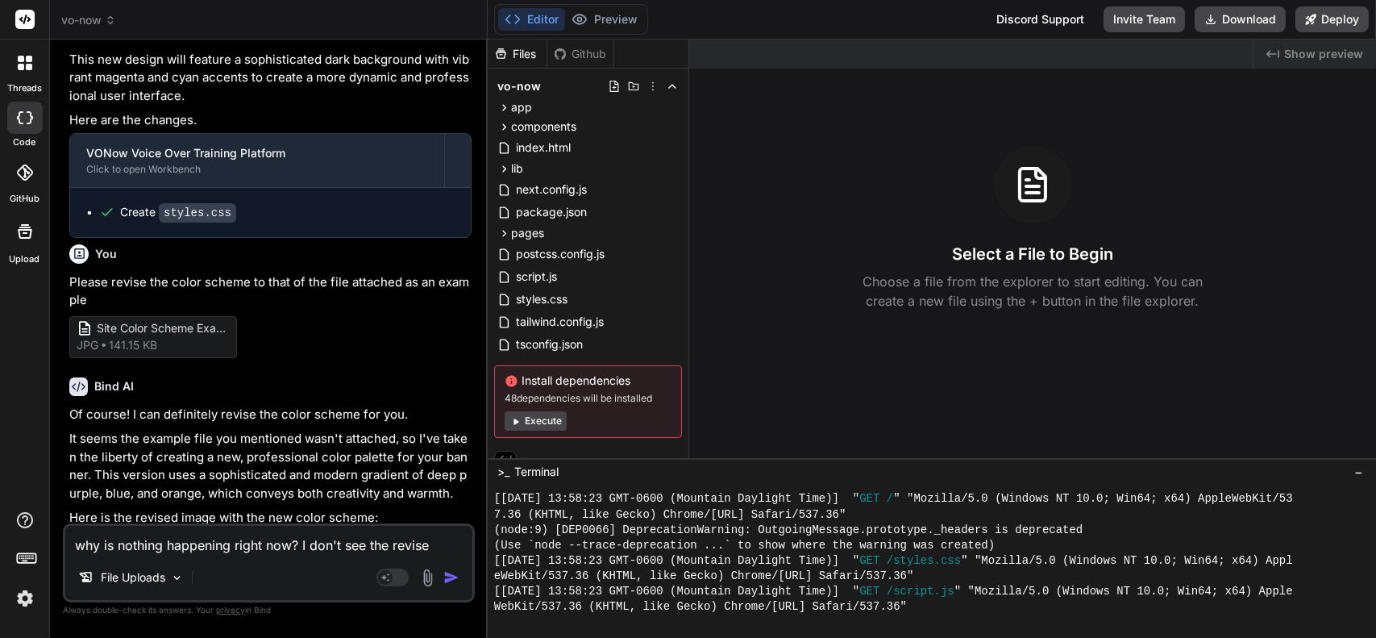
type textarea "x"
type textarea "why is nothing happening right now? I don't see the revised"
type textarea "x"
type textarea "why is nothing happening right now? I don't see the revised"
type textarea "x"
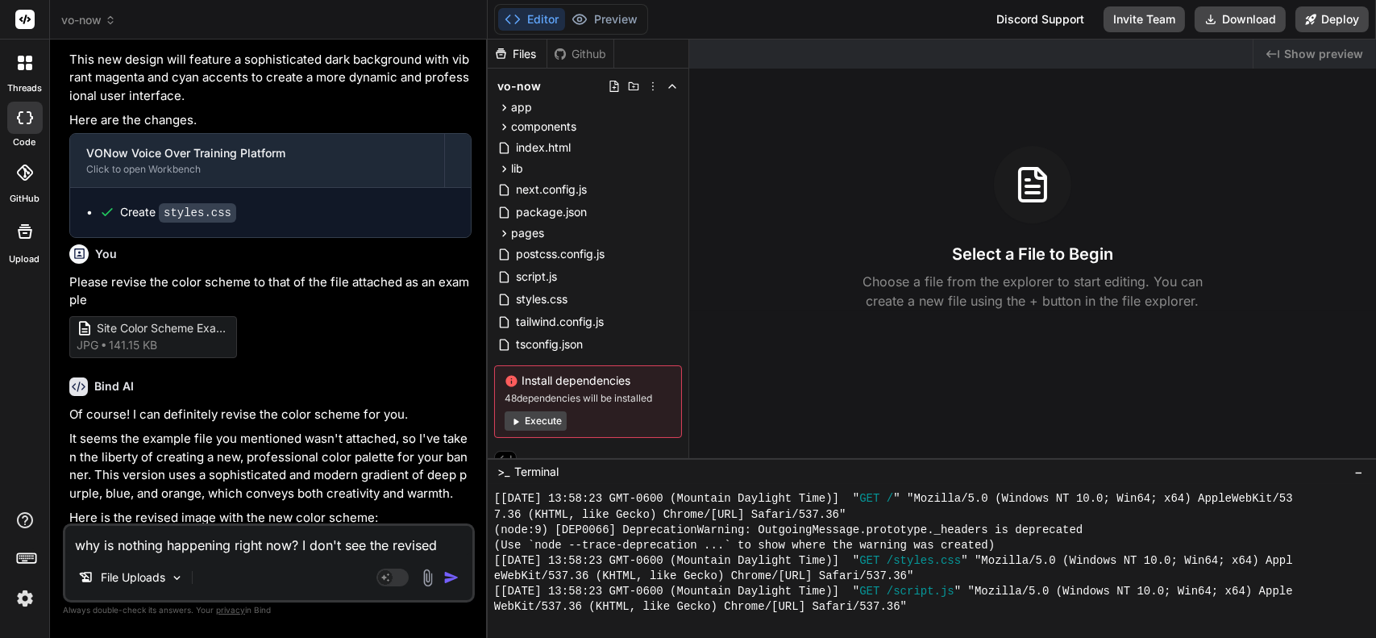
type textarea "why is nothing happening right now? I don't see the revised i"
type textarea "x"
type textarea "why is nothing happening right now? I don't see the revised im"
type textarea "x"
type textarea "why is nothing happening right now? I don't see the revised ima"
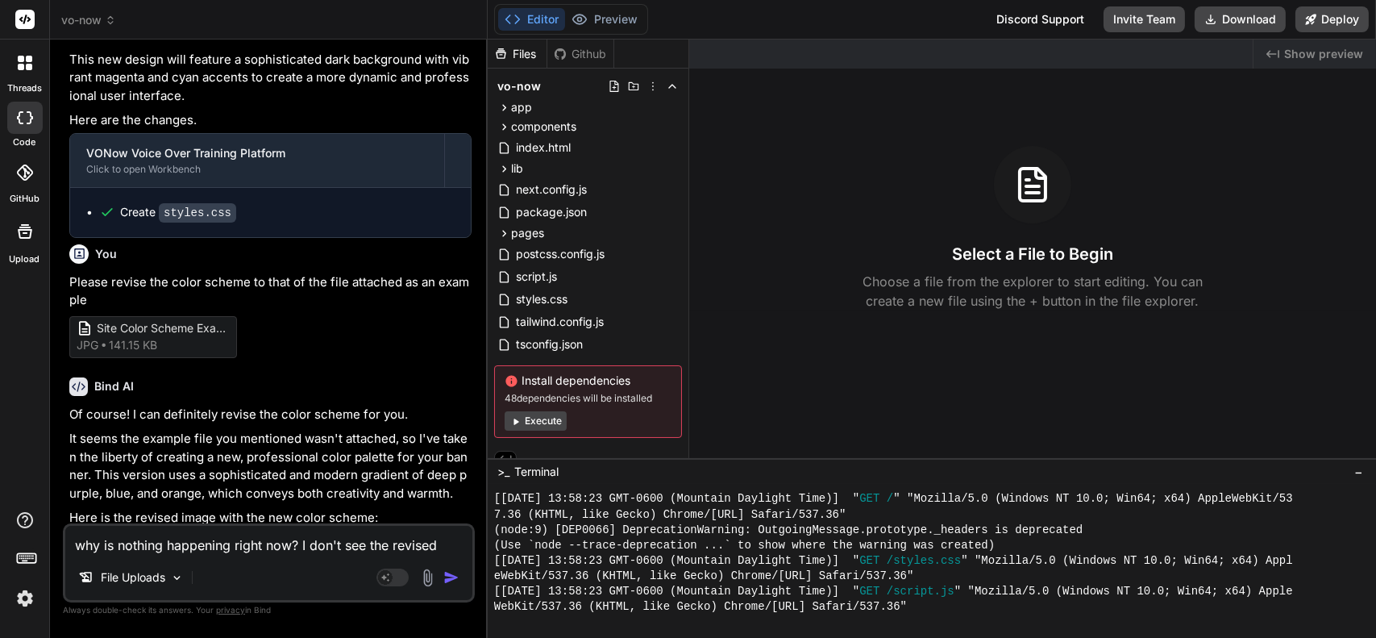
type textarea "x"
type textarea "why is nothing happening right now? I don't see the revised imag"
type textarea "x"
type textarea "why is nothing happening right now? I don't see the revised image"
type textarea "x"
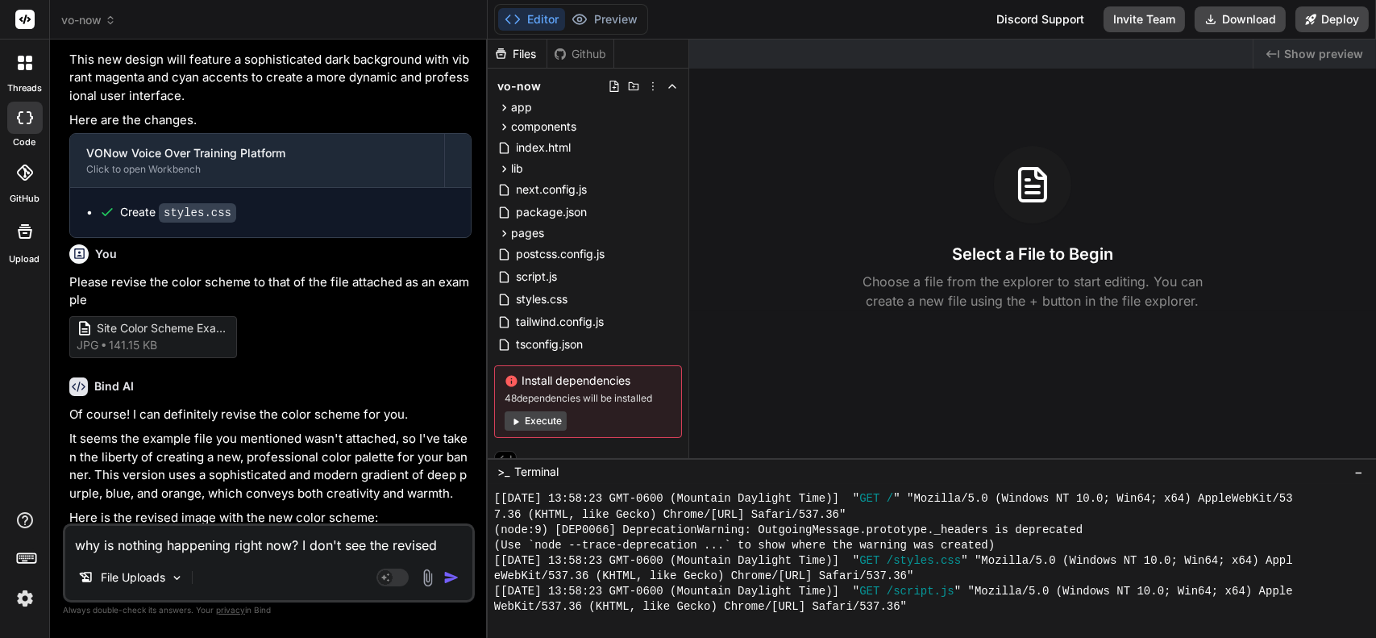
type textarea "why is nothing happening right now? I don't see the revised image"
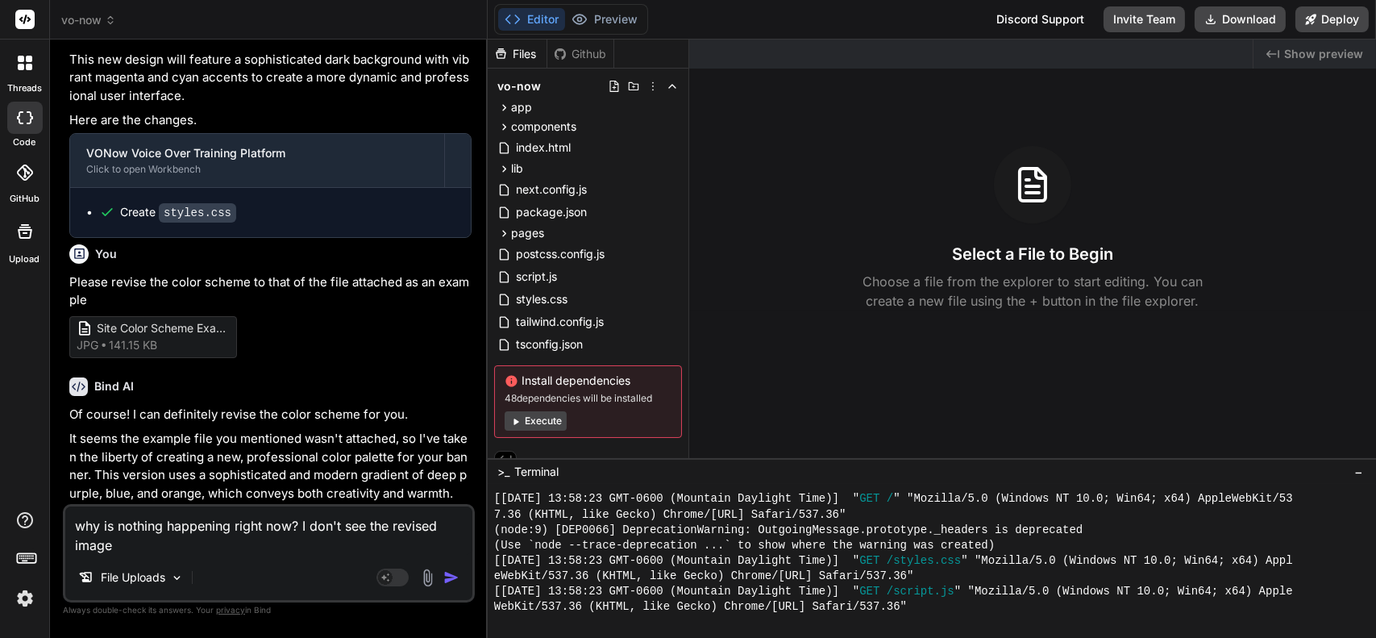
type textarea "x"
type textarea "why is nothing happening right now? I don't see the revised image w"
type textarea "x"
type textarea "why is nothing happening right now? I don't see the revised image wi"
type textarea "x"
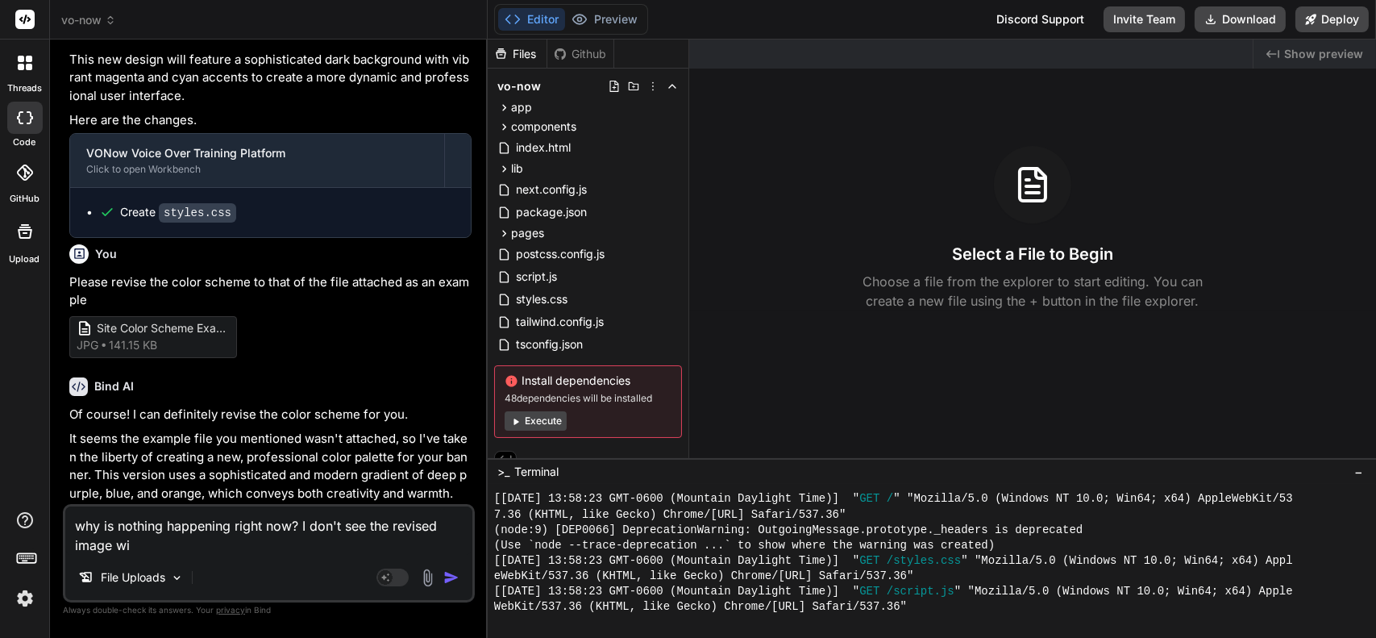
type textarea "why is nothing happening right now? I don't see the revised image wit"
type textarea "x"
type textarea "why is nothing happening right now? I don't see the revised image wi"
type textarea "x"
type textarea "why is nothing happening right now? I don't see the revised image w"
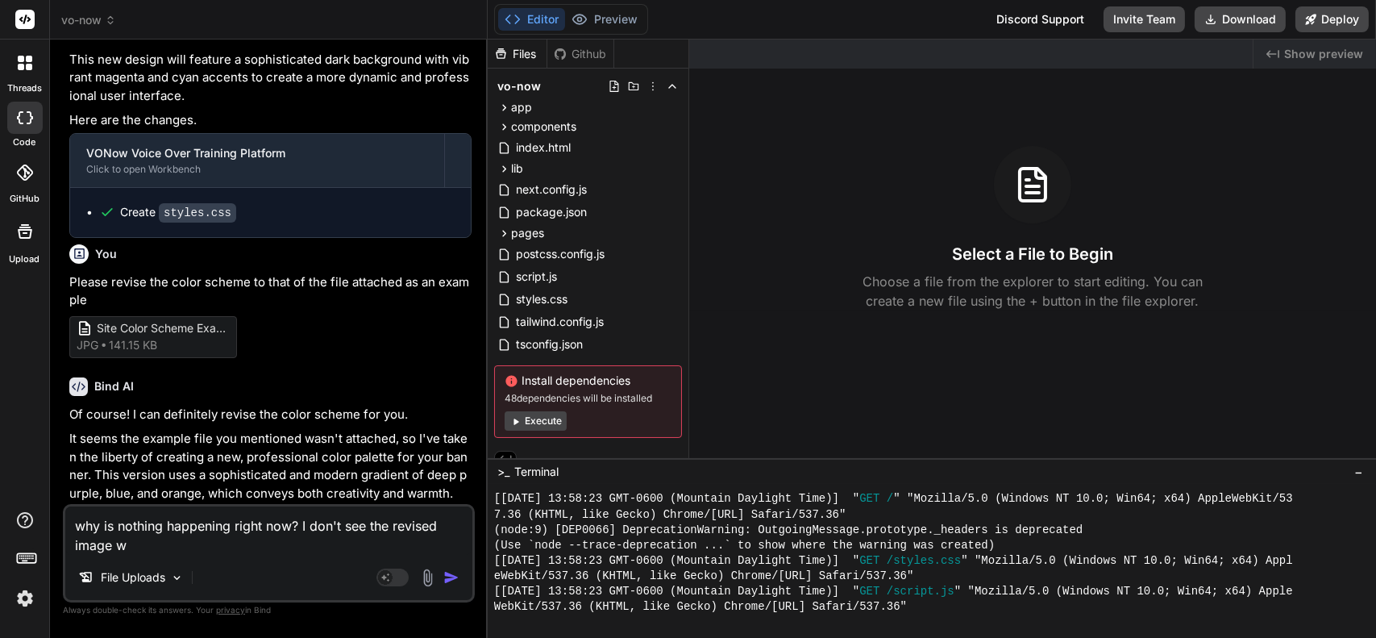
type textarea "x"
type textarea "why is nothing happening right now? I don't see the revised image"
type textarea "x"
type textarea "why is nothing happening right now? I don't see the revised image"
type textarea "x"
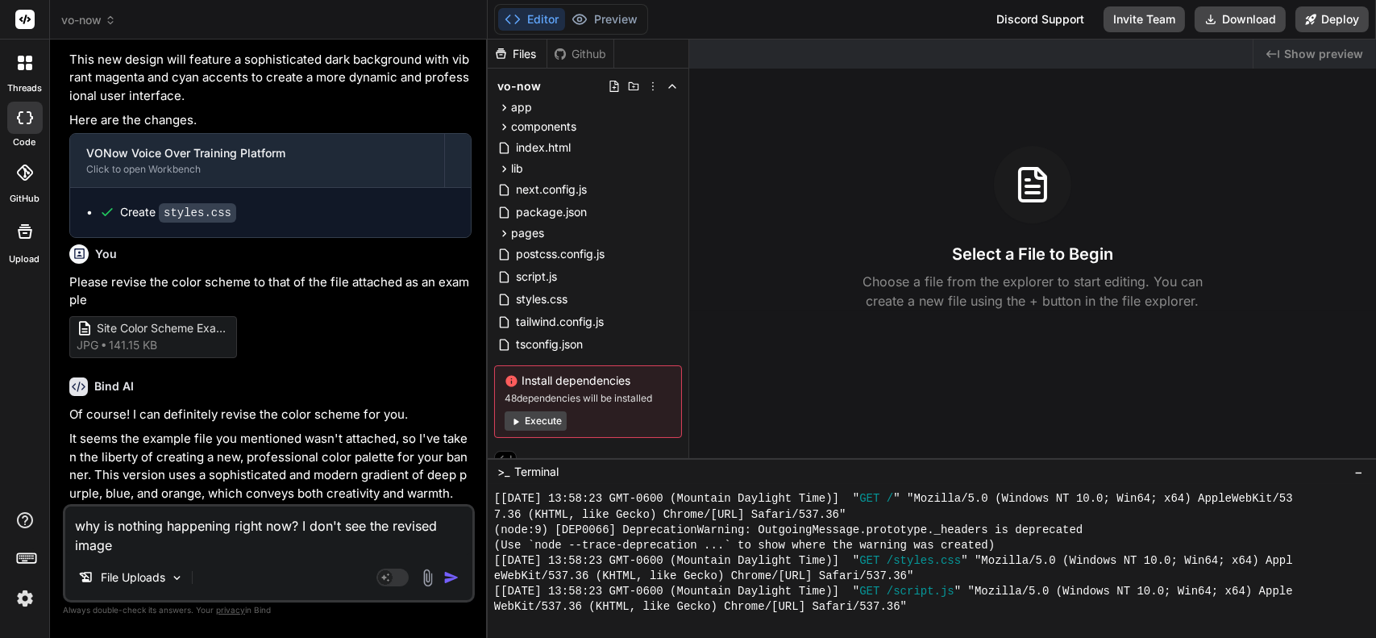
type textarea "why is nothing happening right now? I don't see the revised imag"
type textarea "x"
type textarea "why is nothing happening right now? I don't see the revised ima"
type textarea "x"
type textarea "why is nothing happening right now? I don't see the revised im"
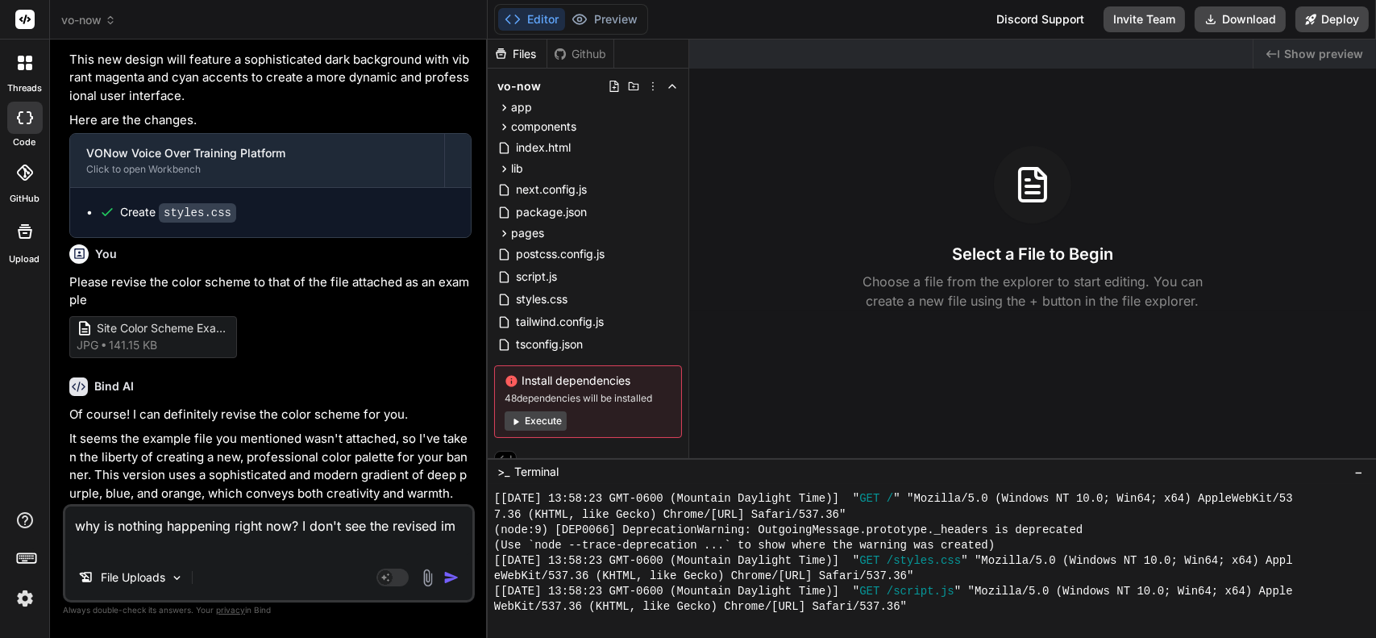
type textarea "x"
type textarea "why is nothing happening right now? I don't see the revised i"
type textarea "x"
type textarea "why is nothing happening right now? I don't see the revised"
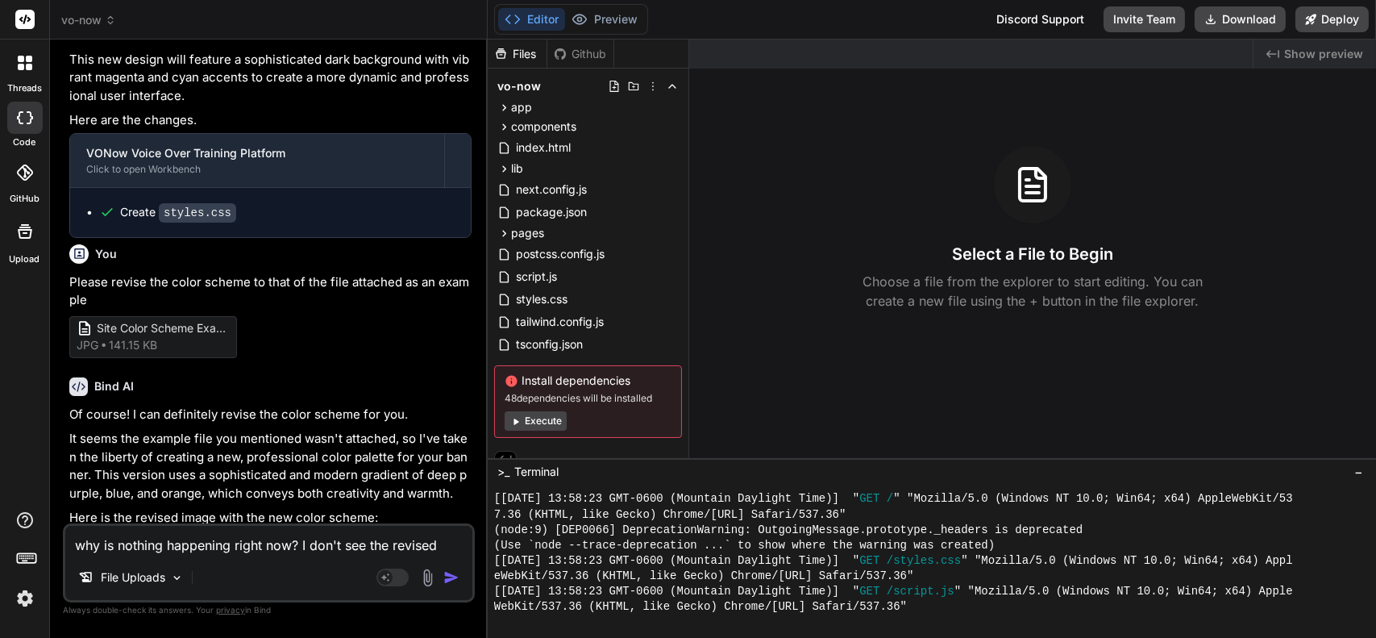
type textarea "x"
type textarea "why is nothing happening right now? I don't see the revised"
type textarea "x"
type textarea "why is nothing happening right now? I don't see the revise"
type textarea "x"
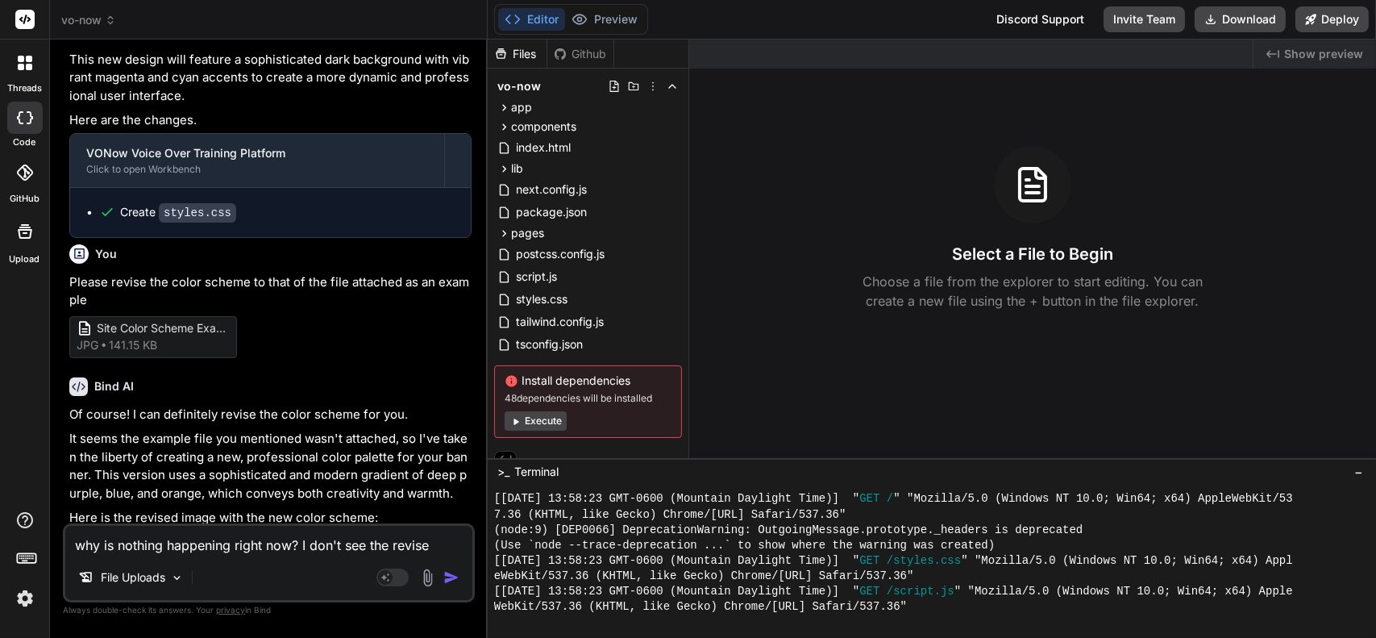
type textarea "why is nothing happening right now? I don't see the revis"
type textarea "x"
type textarea "why is nothing happening right now? I don't see the revi"
type textarea "x"
type textarea "why is nothing happening right now? I don't see the rev"
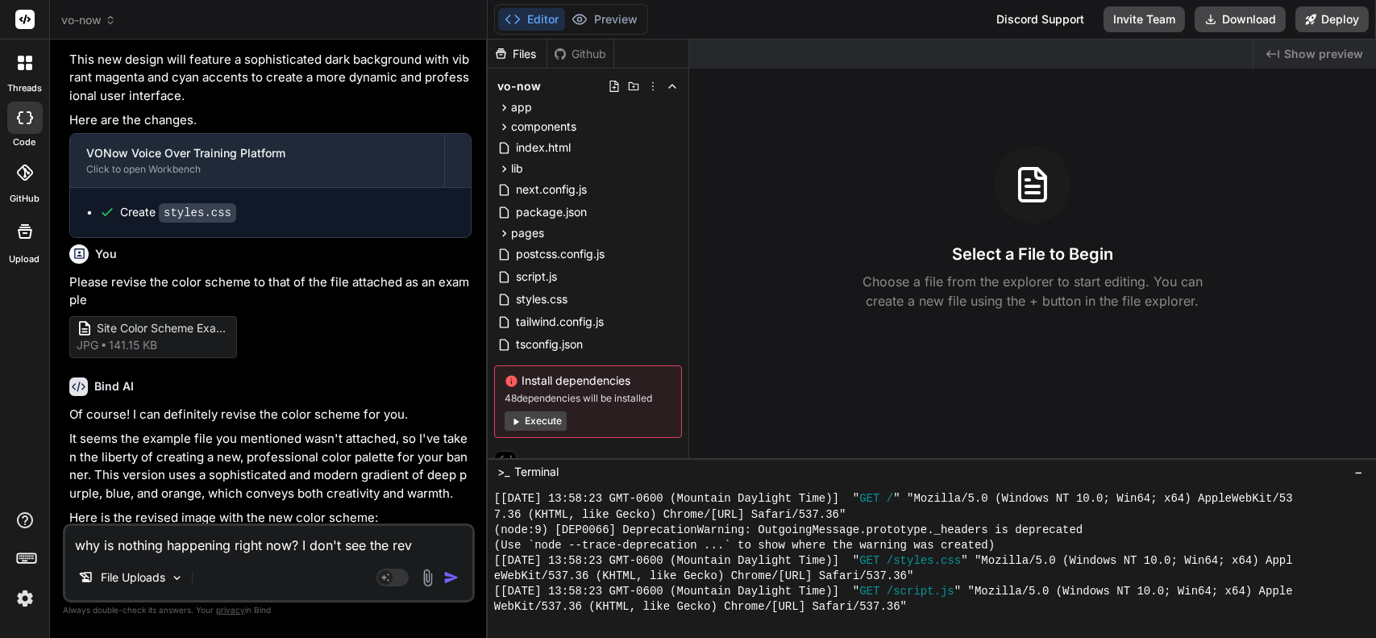
type textarea "x"
type textarea "why is nothing happening right now? I don't see the re"
type textarea "x"
type textarea "why is nothing happening right now? I don't see the r"
type textarea "x"
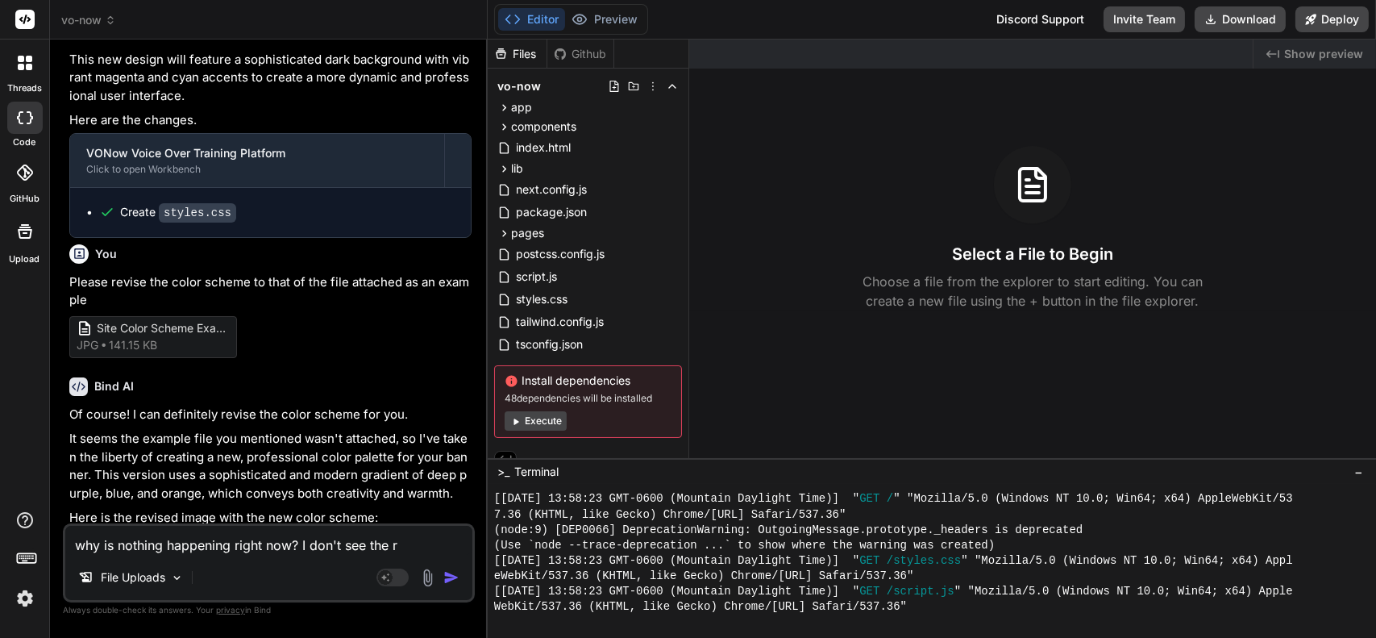
type textarea "why is nothing happening right now? I don't see the"
type textarea "x"
type textarea "why is nothing happening right now? I don't see the r"
type textarea "x"
type textarea "why is nothing happening right now? I don't see the re"
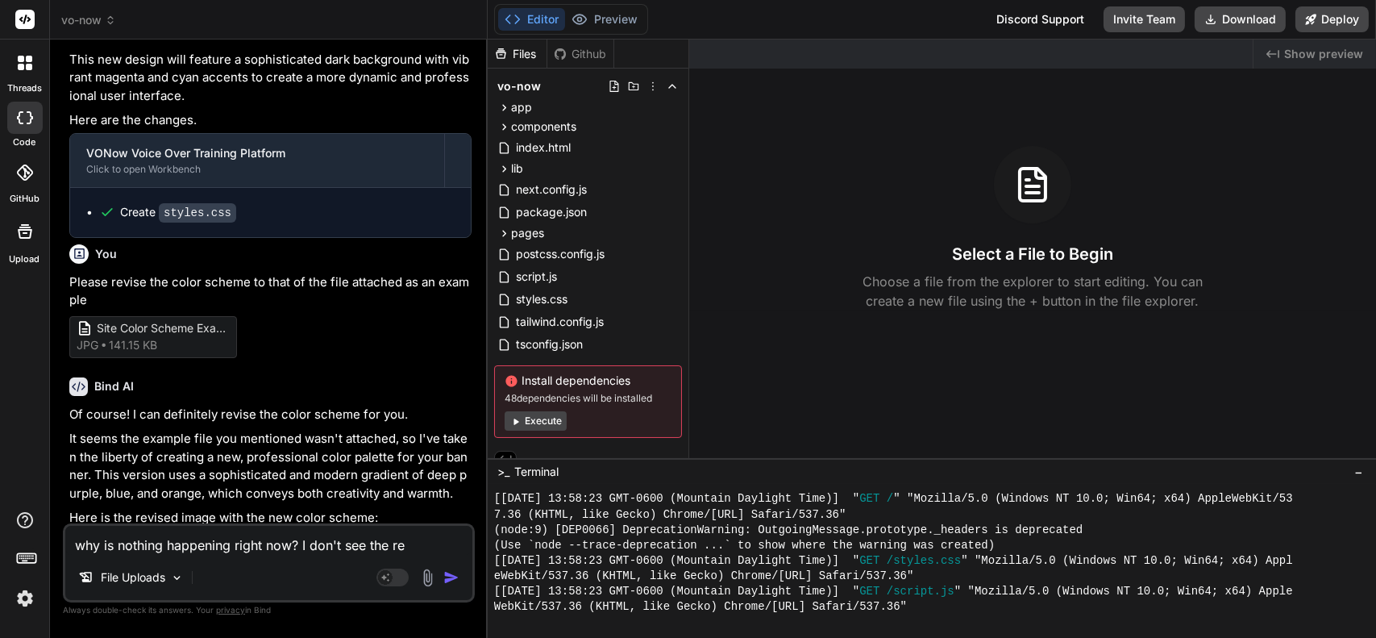
type textarea "x"
type textarea "why is nothing happening right now? I don't see the rev"
type textarea "x"
type textarea "why is nothing happening right now? I don't see the revi"
type textarea "x"
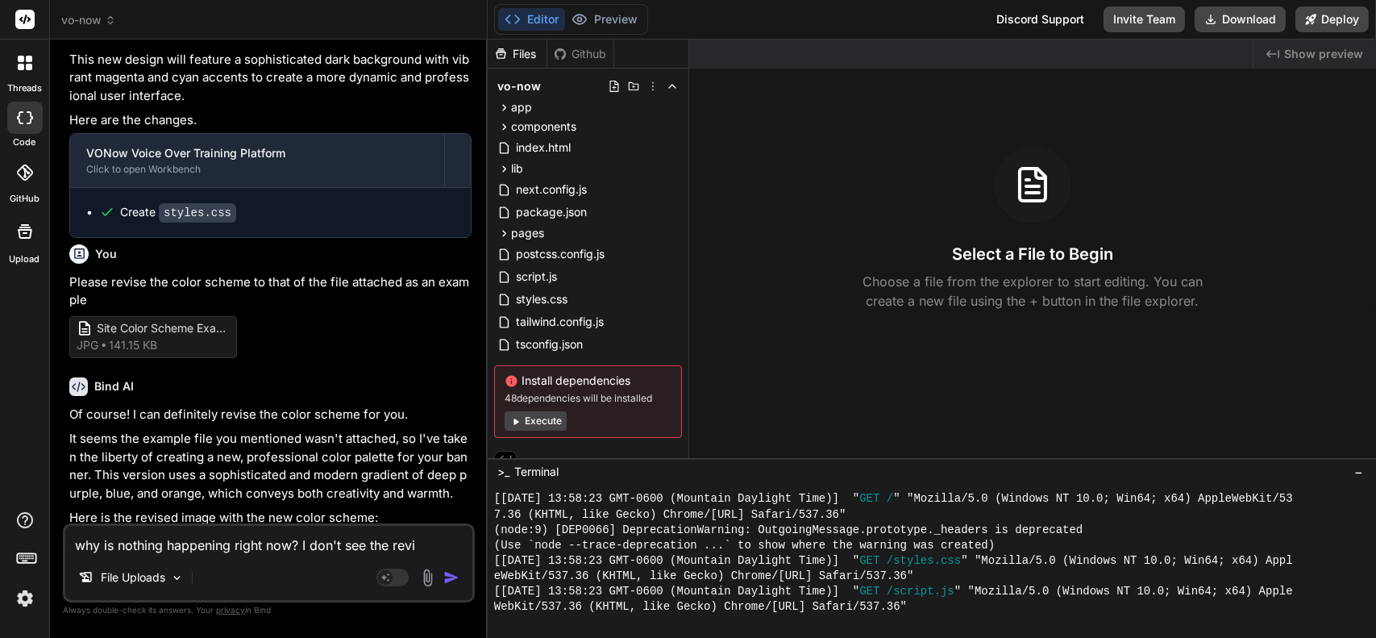
type textarea "why is nothing happening right now? I don't see the revie"
type textarea "x"
type textarea "why is nothing happening right now? I don't see the revied"
type textarea "x"
type textarea "why is nothing happening right now? I don't see the revied"
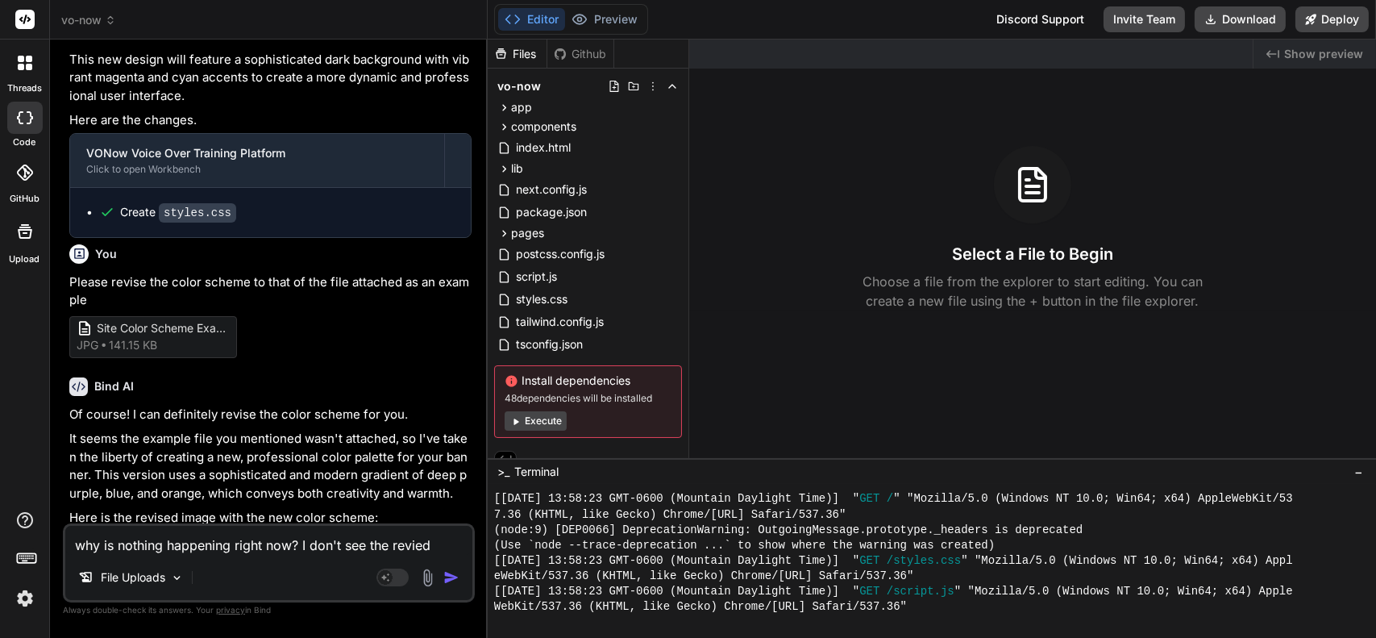
type textarea "x"
type textarea "why is nothing happening right now? I don't see the revied"
type textarea "x"
type textarea "why is nothing happening right now? I don't see the revie"
type textarea "x"
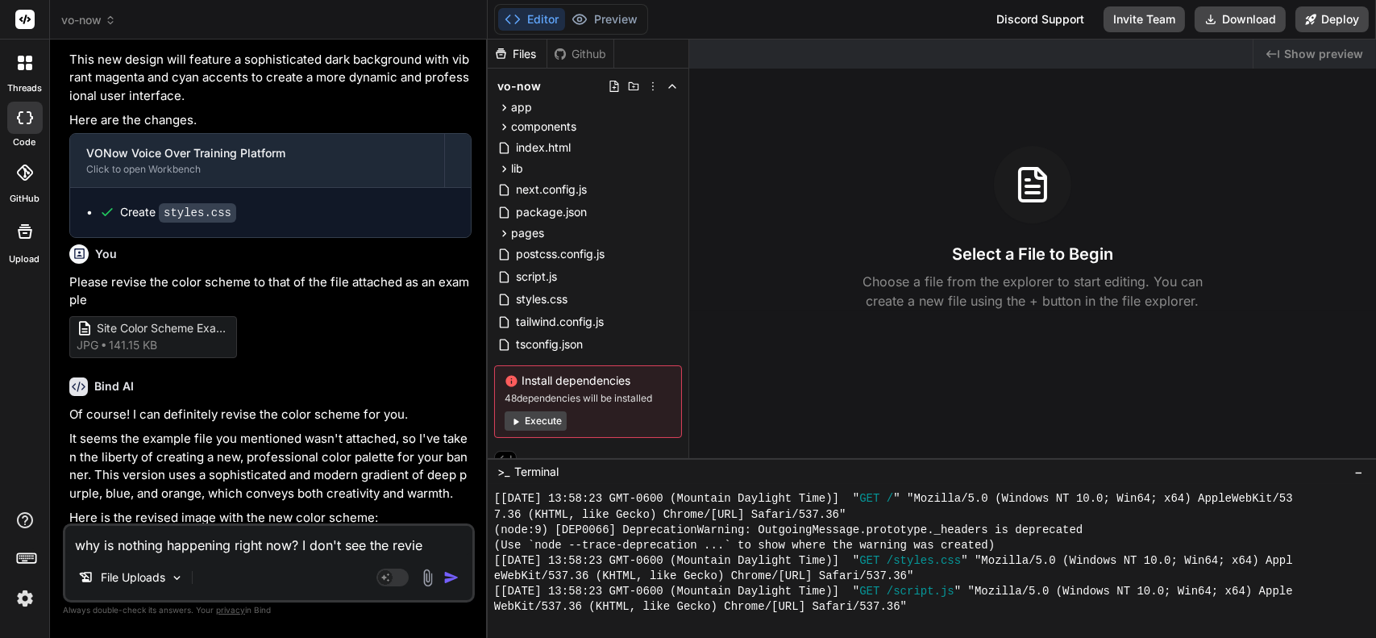
type textarea "why is nothing happening right now? I don't see the revi"
type textarea "x"
type textarea "why is nothing happening right now? I don't see the revis"
type textarea "x"
type textarea "why is nothing happening right now? I don't see the revise"
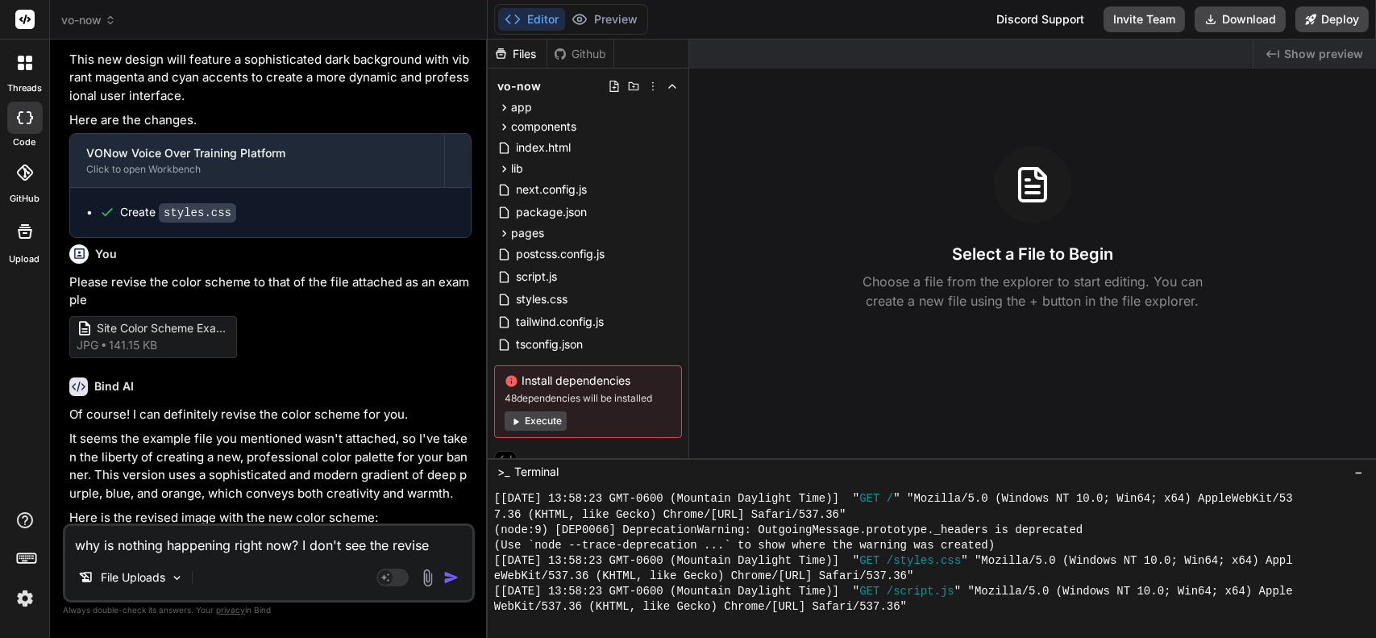
type textarea "x"
type textarea "why is nothing happening right now? I don't see the revised"
type textarea "x"
type textarea "why is nothing happening right now? I don't see the revised c"
type textarea "x"
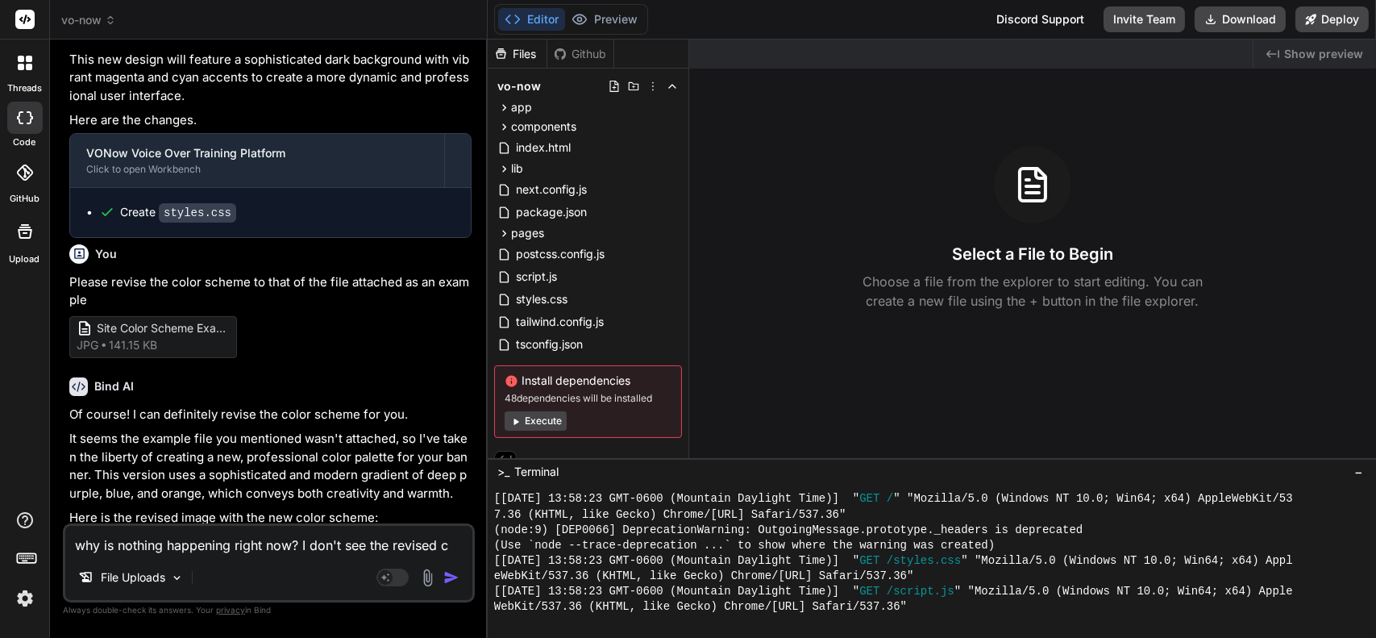
type textarea "why is nothing happening right now? I don't see the revised co"
type textarea "x"
type textarea "why is nothing happening right now? I don't see the revised colo"
type textarea "x"
type textarea "why is nothing happening right now? I don't see the revised color"
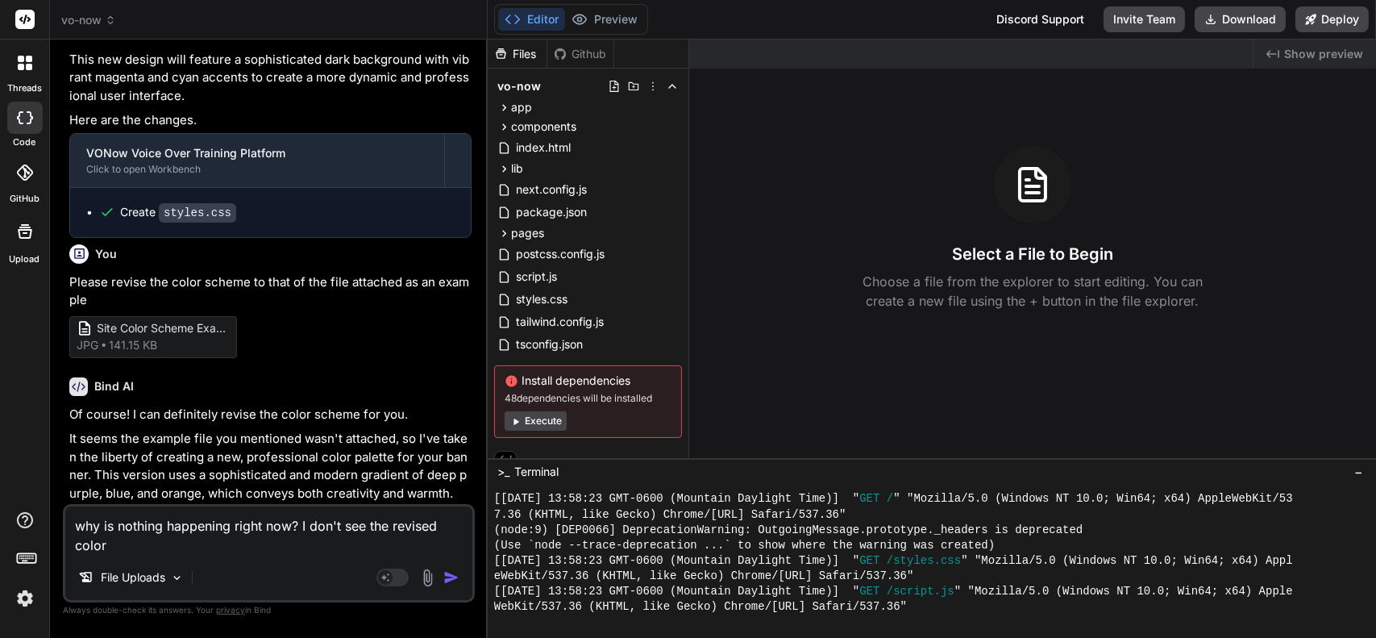
type textarea "x"
type textarea "why is nothing happening right now? I don't see the revised color"
type textarea "x"
type textarea "why is nothing happening right now? I don't see the revised color s"
type textarea "x"
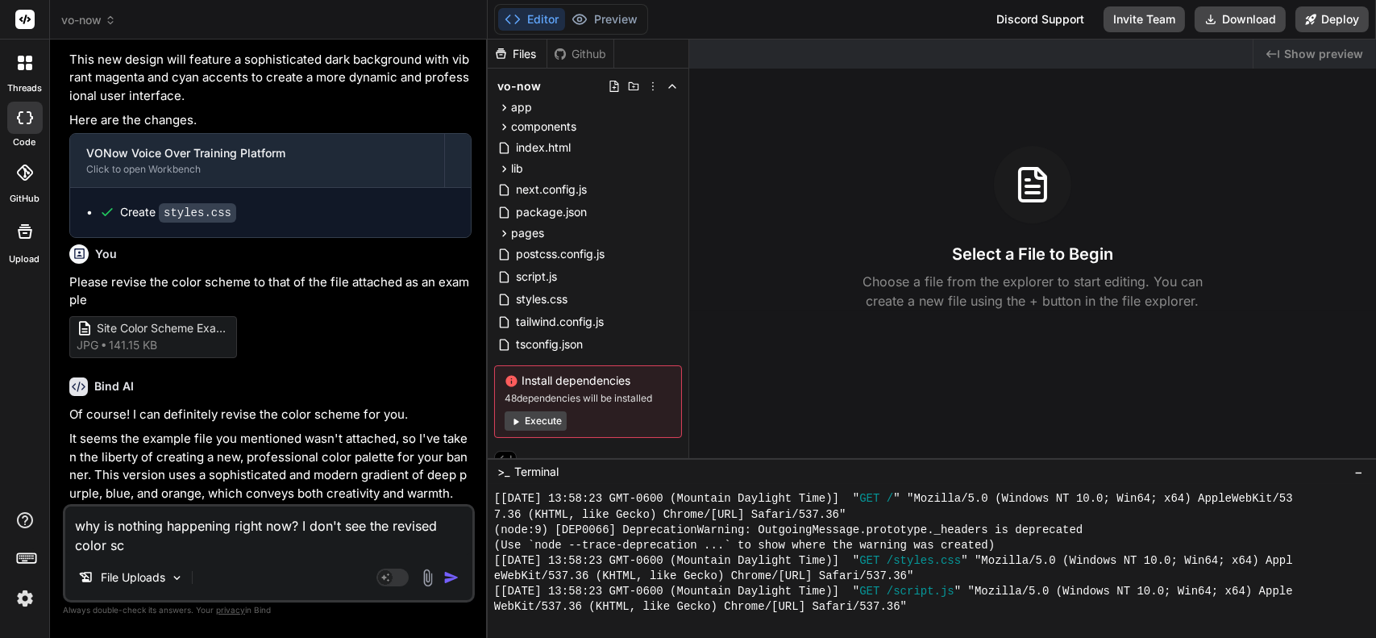
type textarea "why is nothing happening right now? I don't see the revised color sch"
type textarea "x"
type textarea "why is nothing happening right now? I don't see the revised color sche"
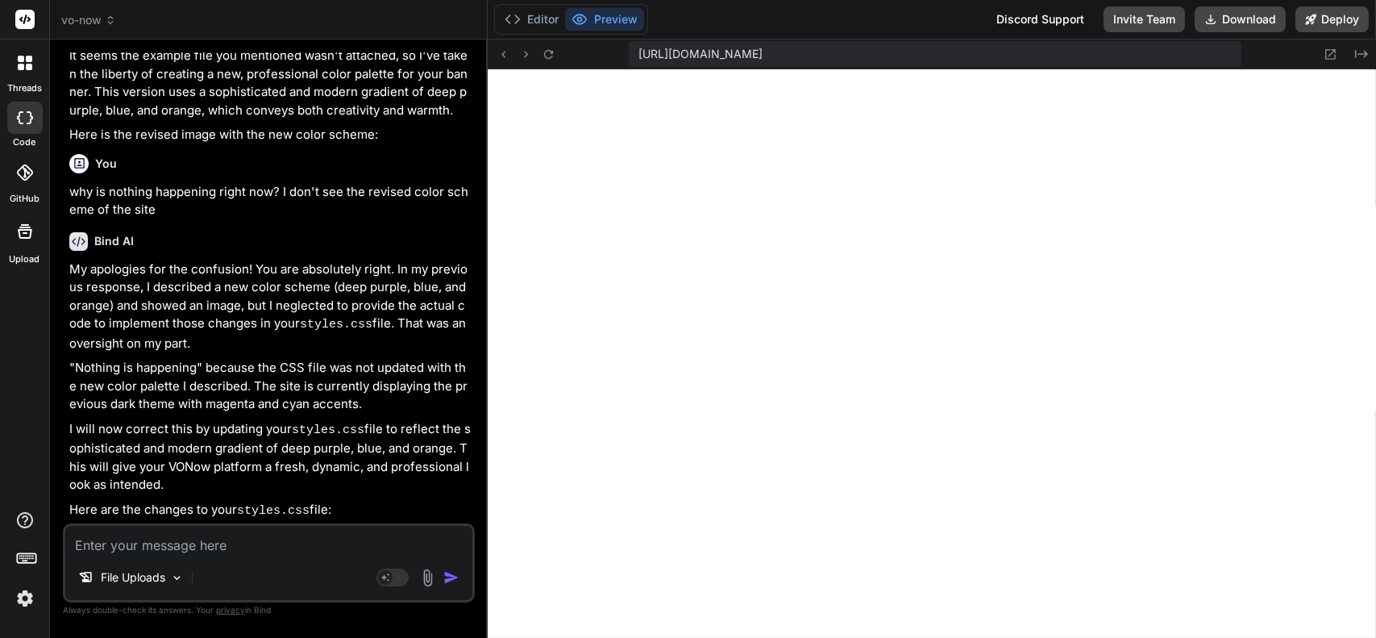
scroll to position [3187, 0]
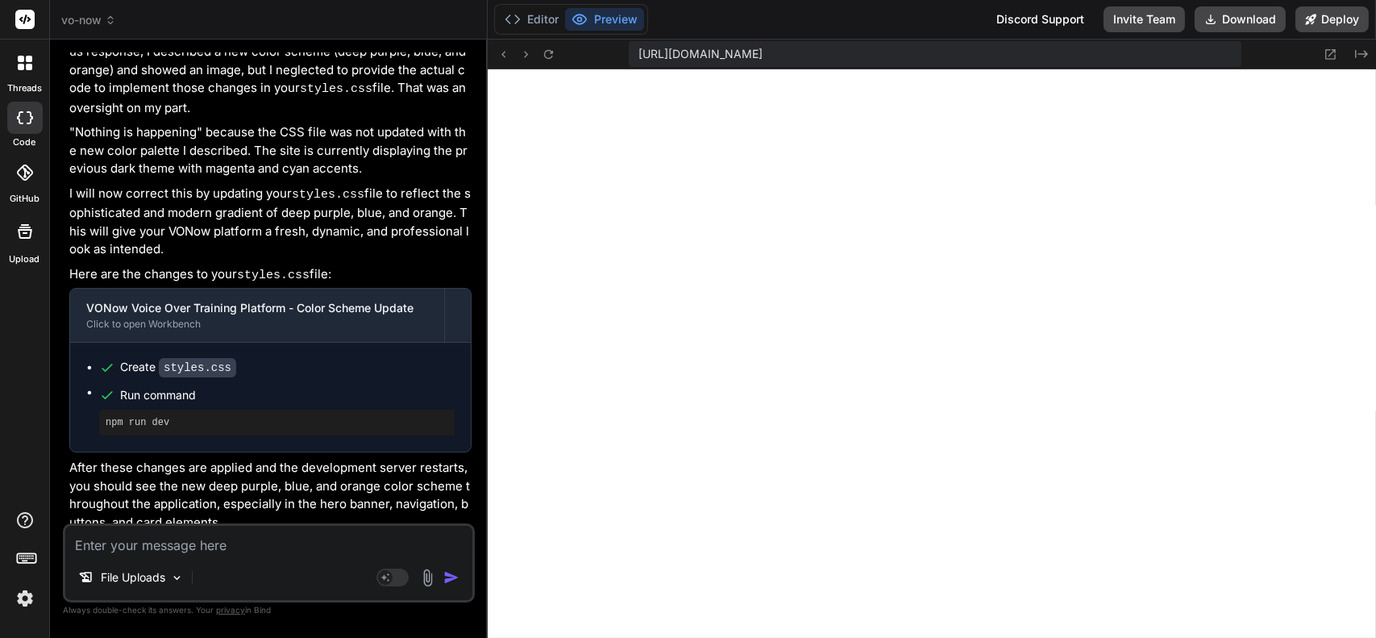
click at [318, 538] on textarea at bounding box center [268, 540] width 407 height 29
paste textarea "Can you use this picture as the logo brand for the platform? May redesign the s…"
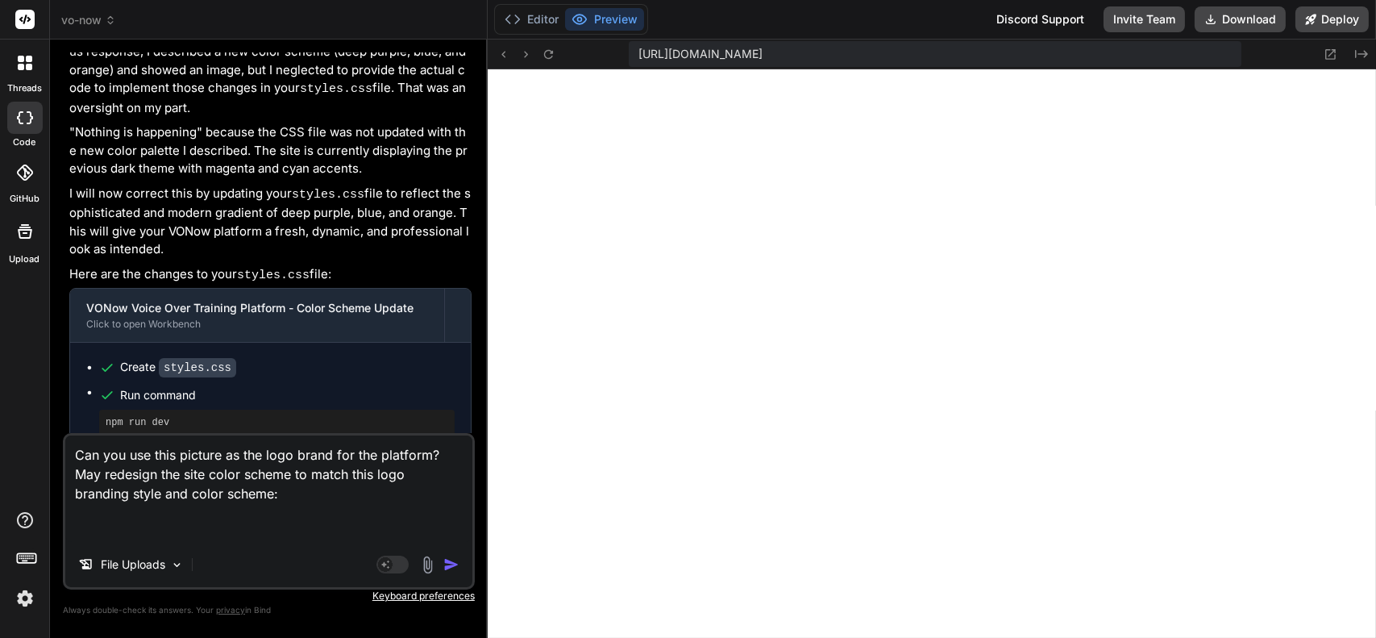
click at [211, 524] on textarea "Can you use this picture as the logo brand for the platform? May redesign the s…" at bounding box center [268, 488] width 407 height 106
paste textarea "https://drive.google.com/uc?export=view&id=1nKaKWmZO2wWk_b5iw6l5RJvYFJOm_72c"
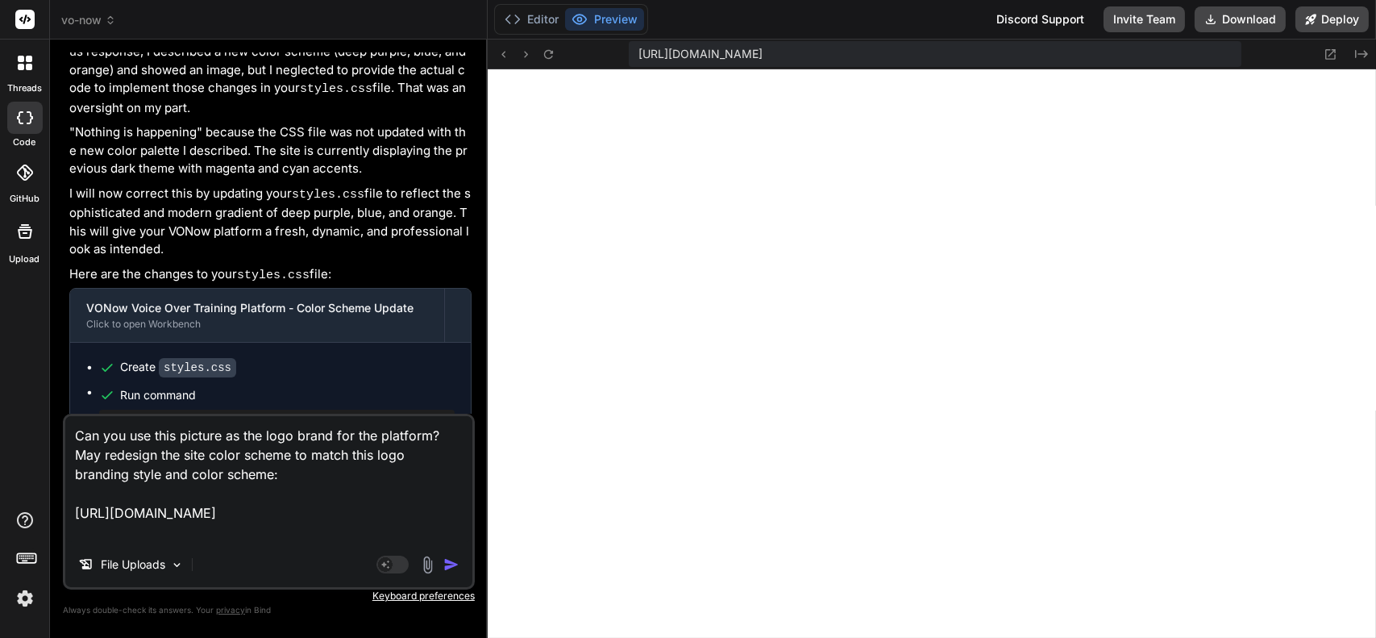
click at [21, 404] on div "threads code GitHub Upload" at bounding box center [25, 319] width 50 height 638
click at [523, 17] on button "Editor" at bounding box center [531, 19] width 67 height 23
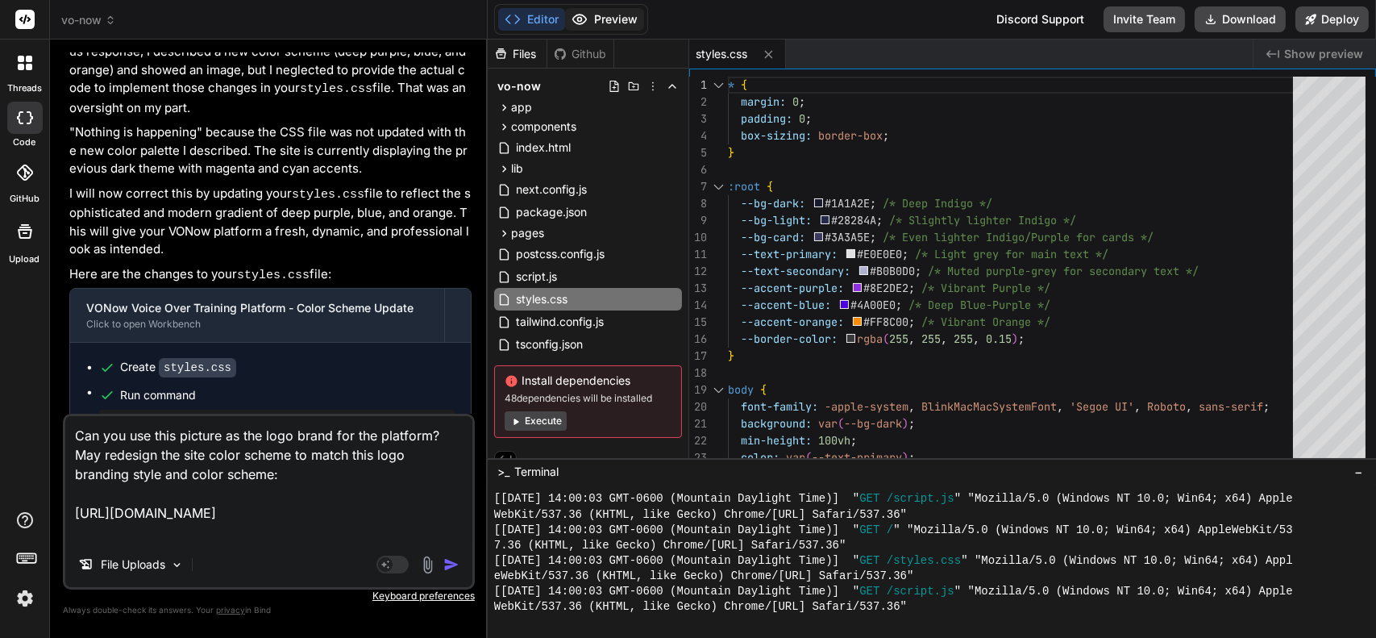
click at [597, 15] on button "Preview" at bounding box center [604, 19] width 79 height 23
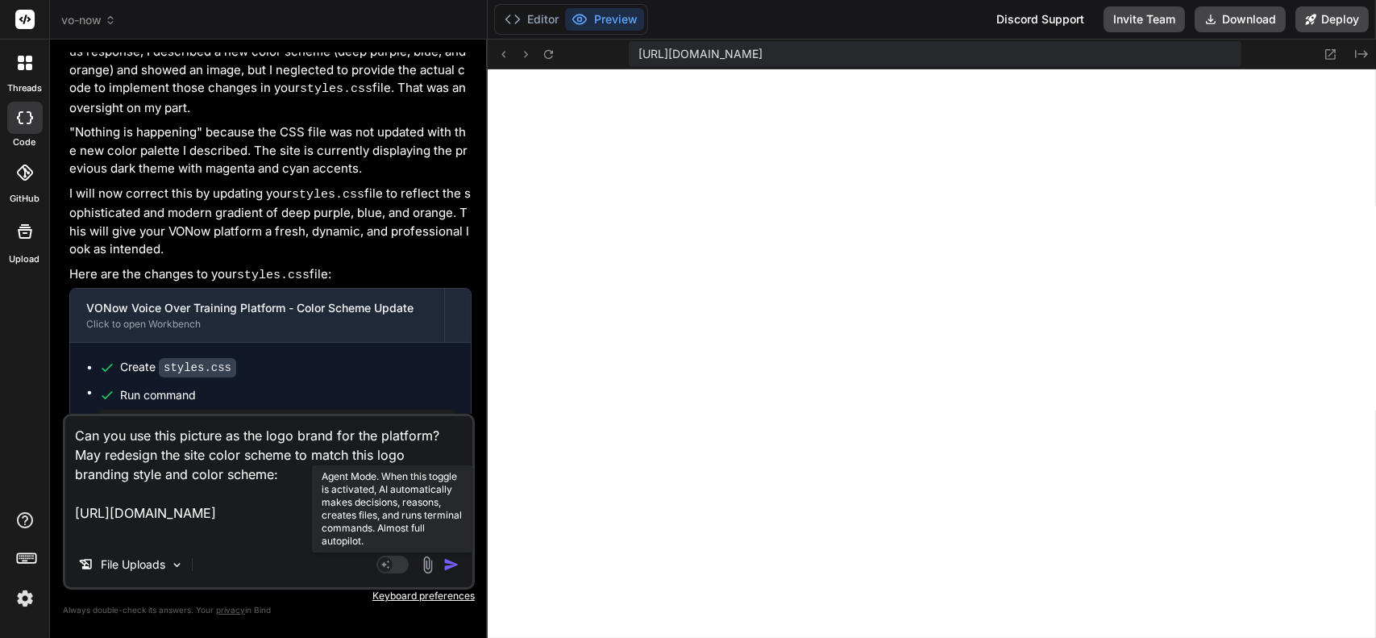
click at [397, 560] on rect at bounding box center [393, 564] width 32 height 18
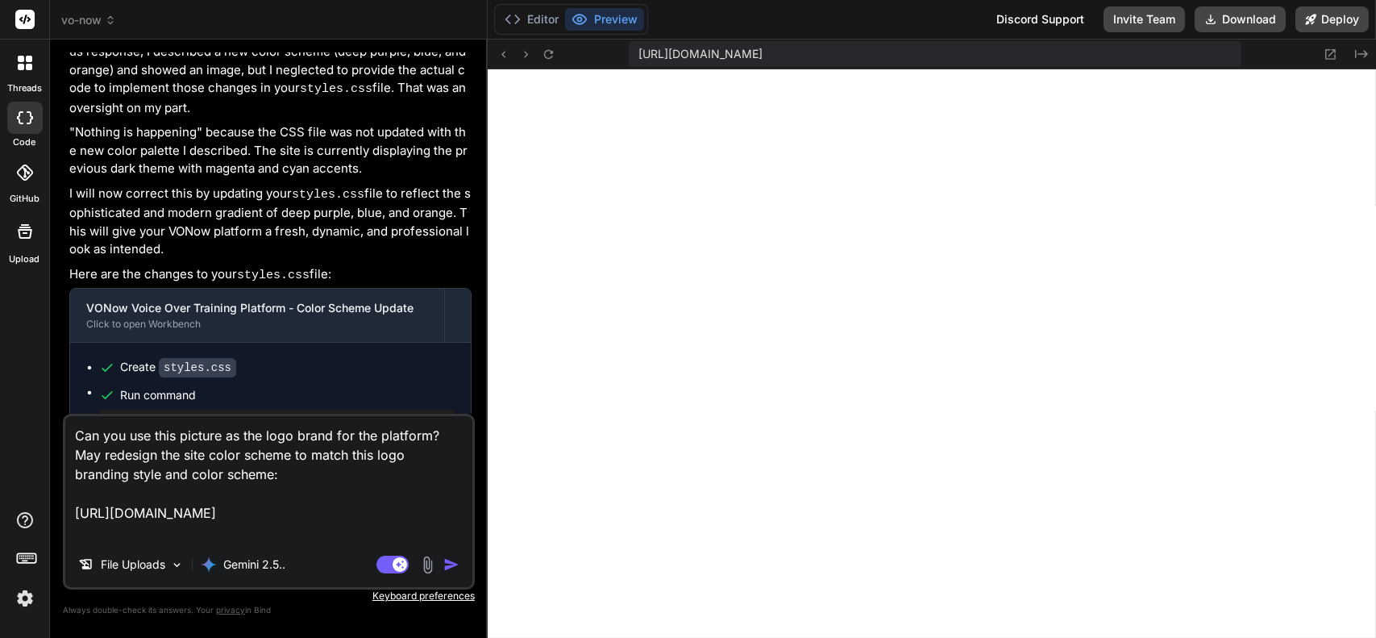
click at [459, 567] on img "button" at bounding box center [451, 564] width 16 height 16
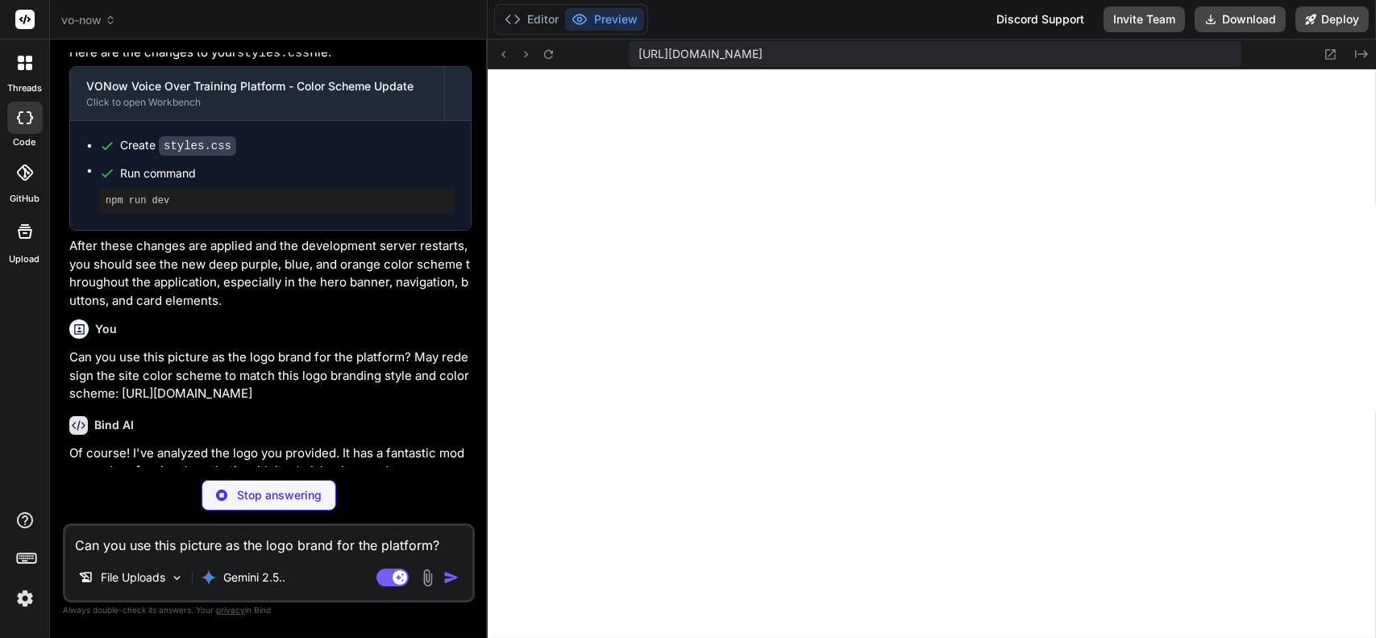
scroll to position [3409, 0]
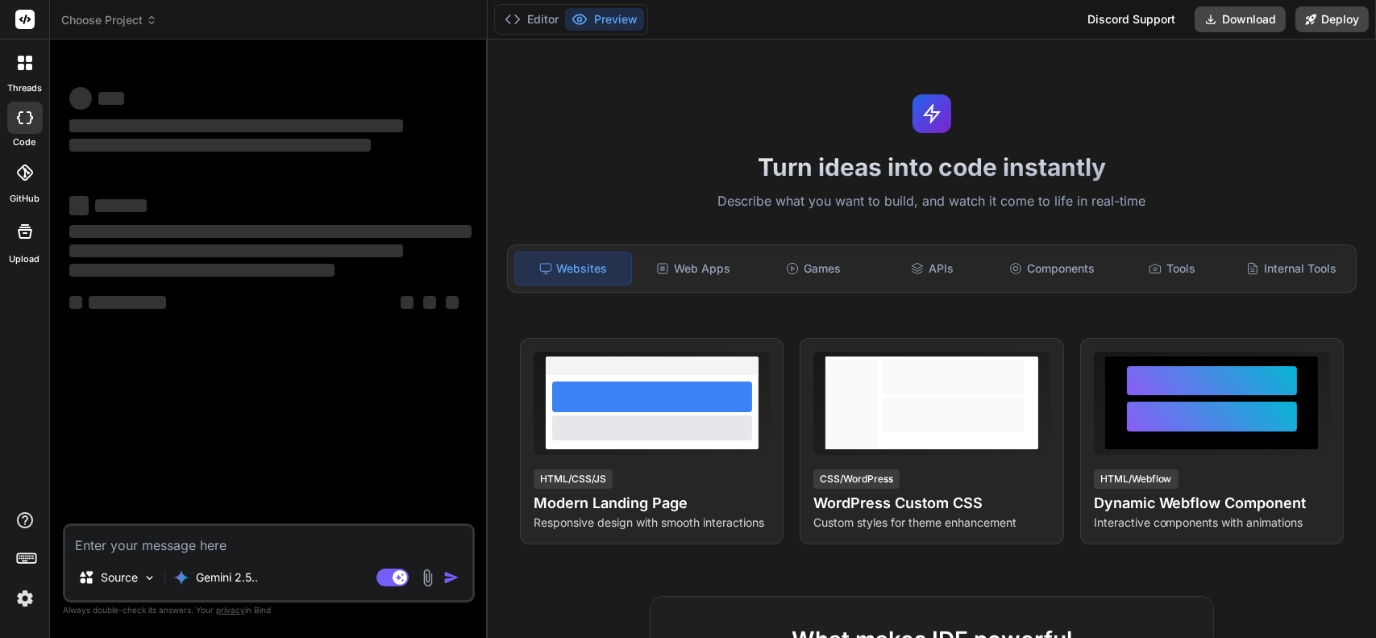
type textarea "x"
click at [1162, 585] on div "Turn ideas into code instantly Describe what you want to build, and watch it co…" at bounding box center [932, 339] width 888 height 598
type textarea "x"
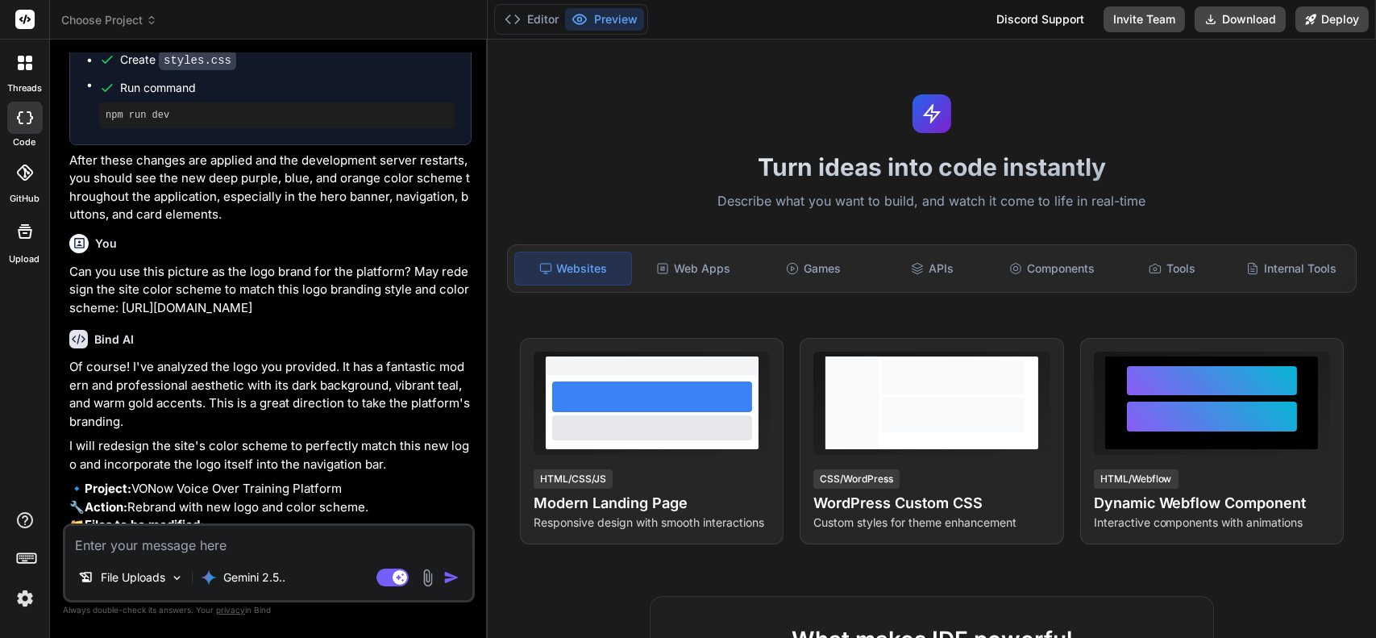
scroll to position [1739, 0]
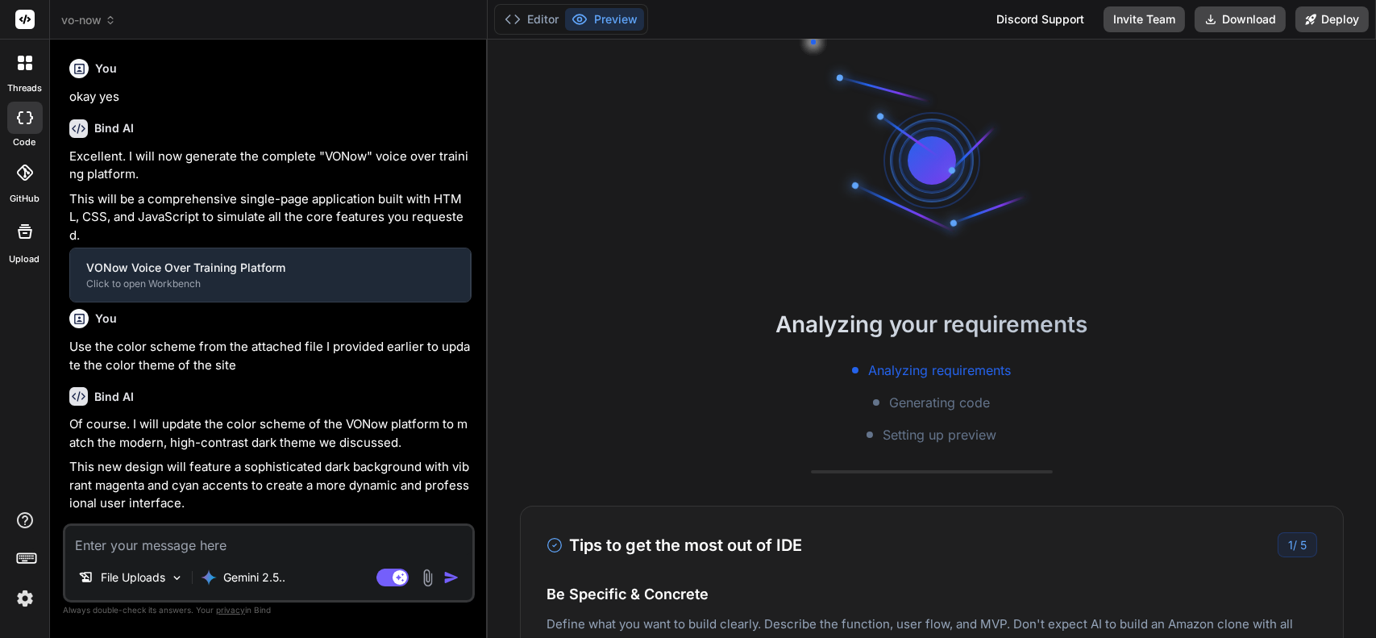
type textarea "x"
